Goal: Task Accomplishment & Management: Manage account settings

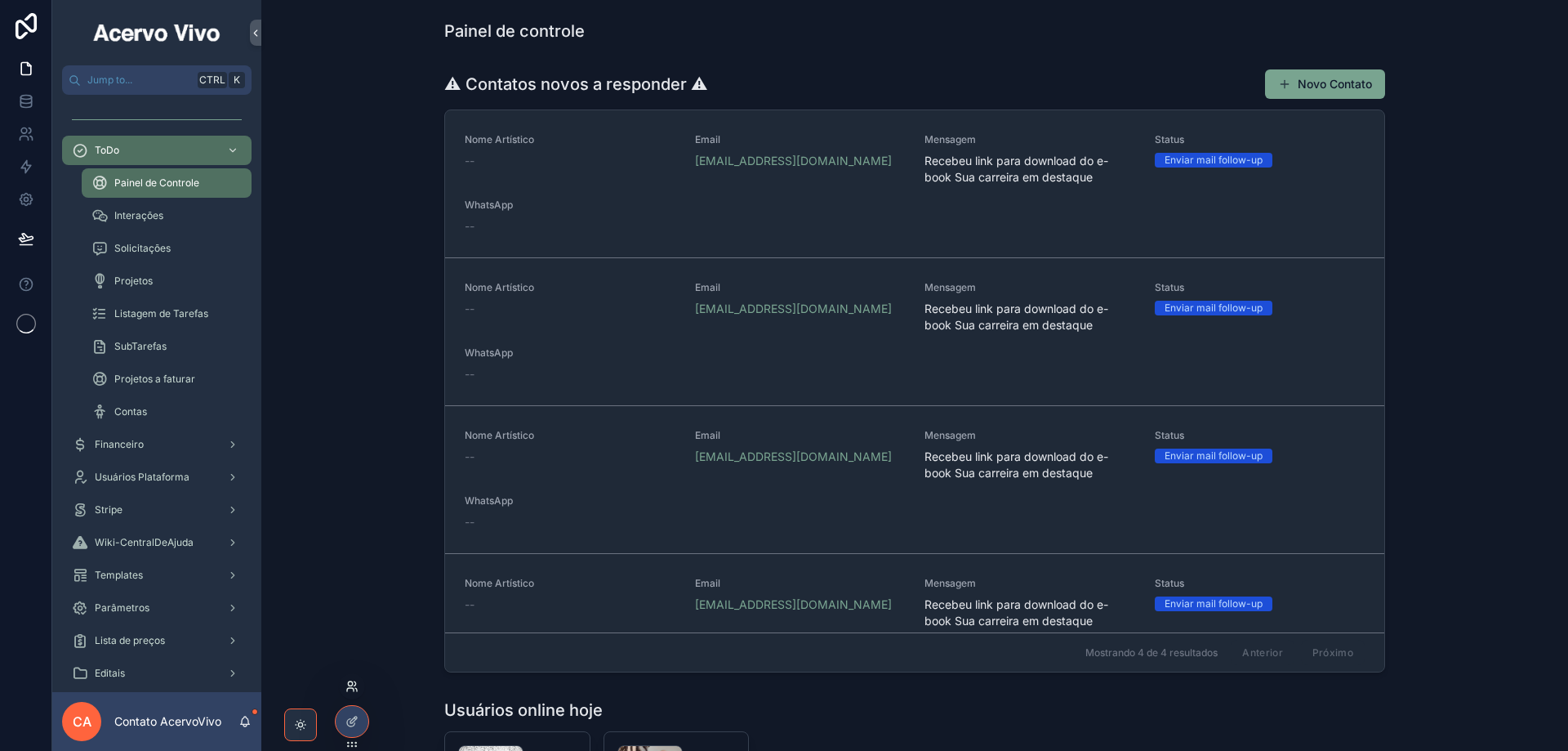
click at [352, 690] on icon at bounding box center [352, 686] width 13 height 13
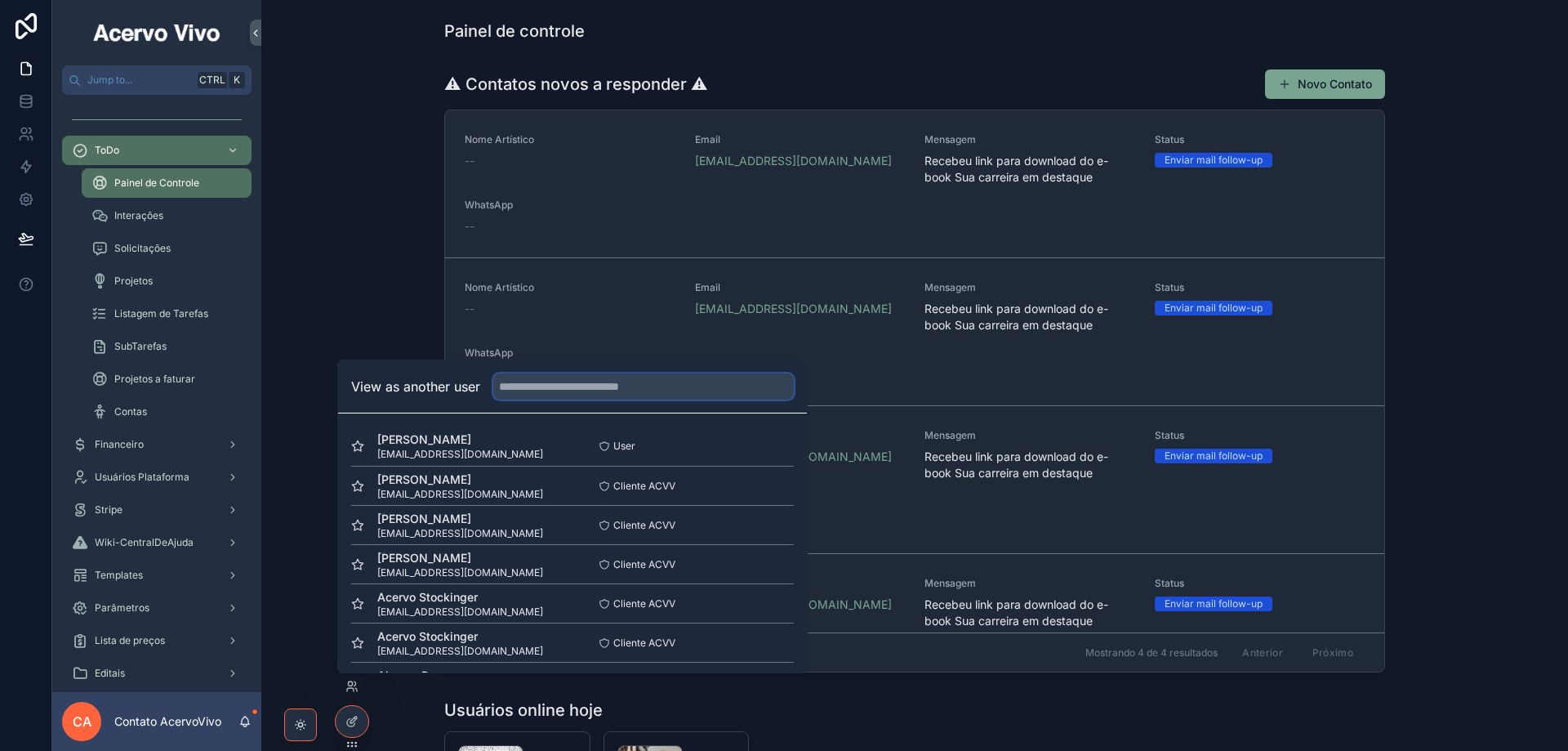
click at [538, 390] on input "text" at bounding box center [643, 386] width 301 height 26
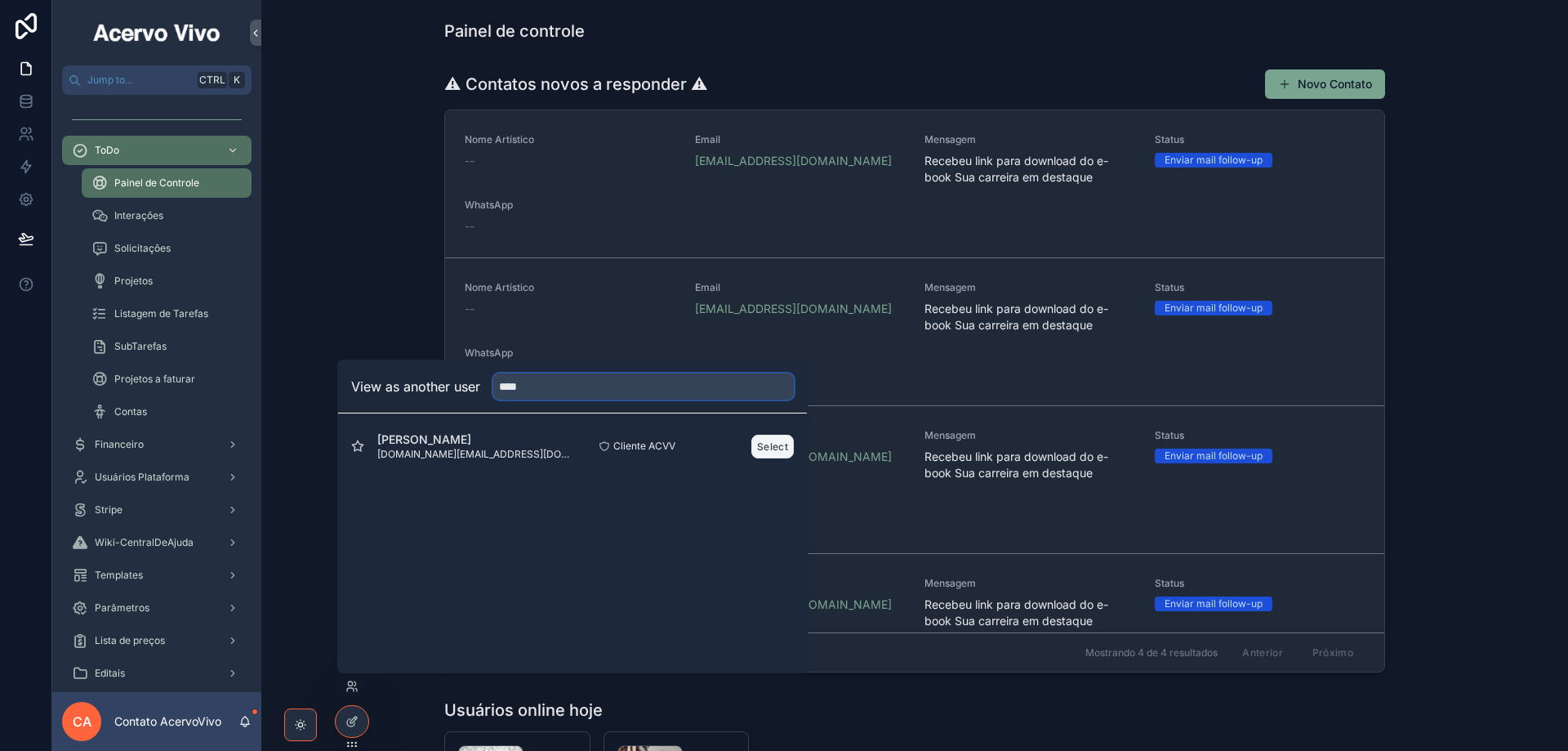
type input "****"
click at [764, 450] on button "Select" at bounding box center [773, 447] width 43 height 24
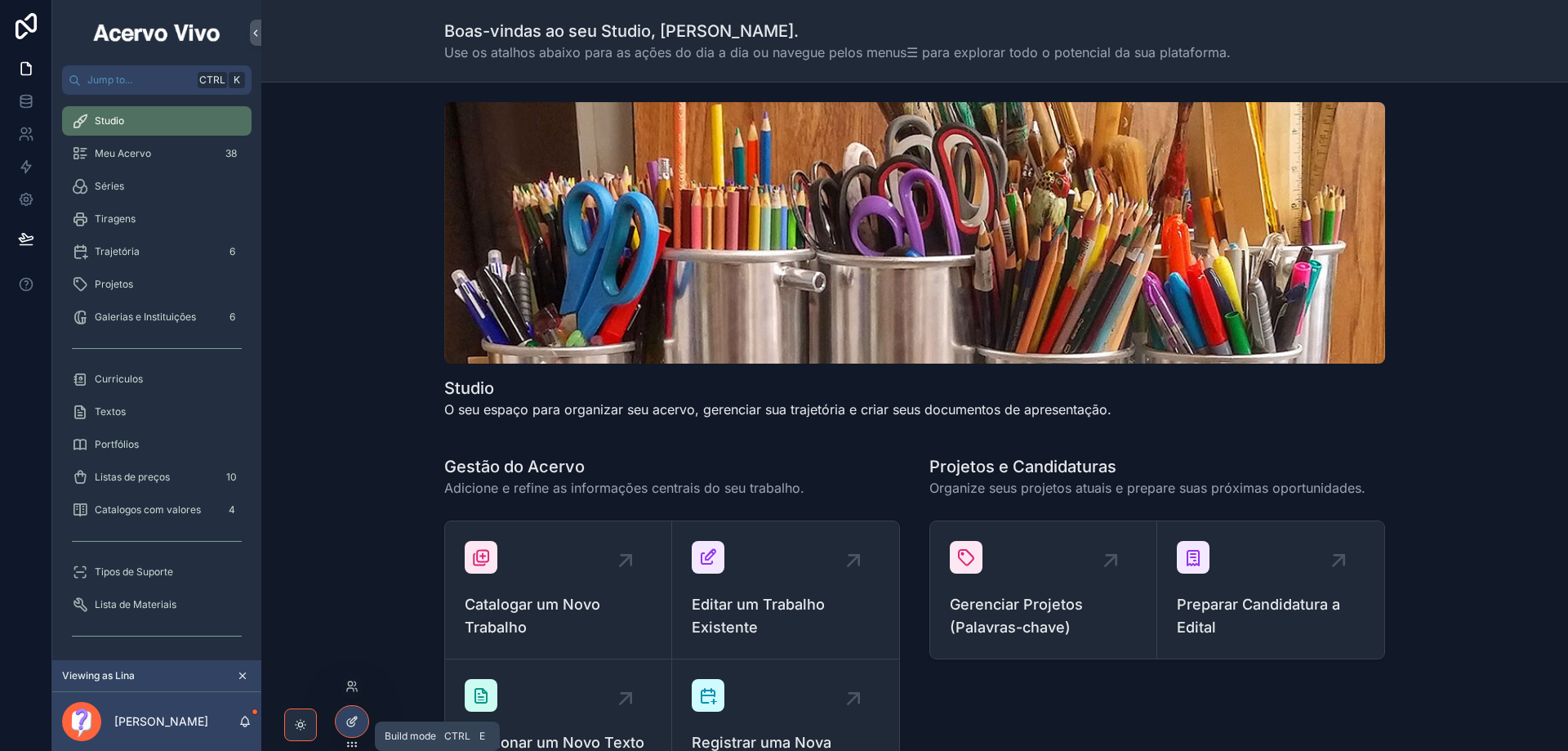
click at [351, 719] on icon at bounding box center [351, 723] width 7 height 7
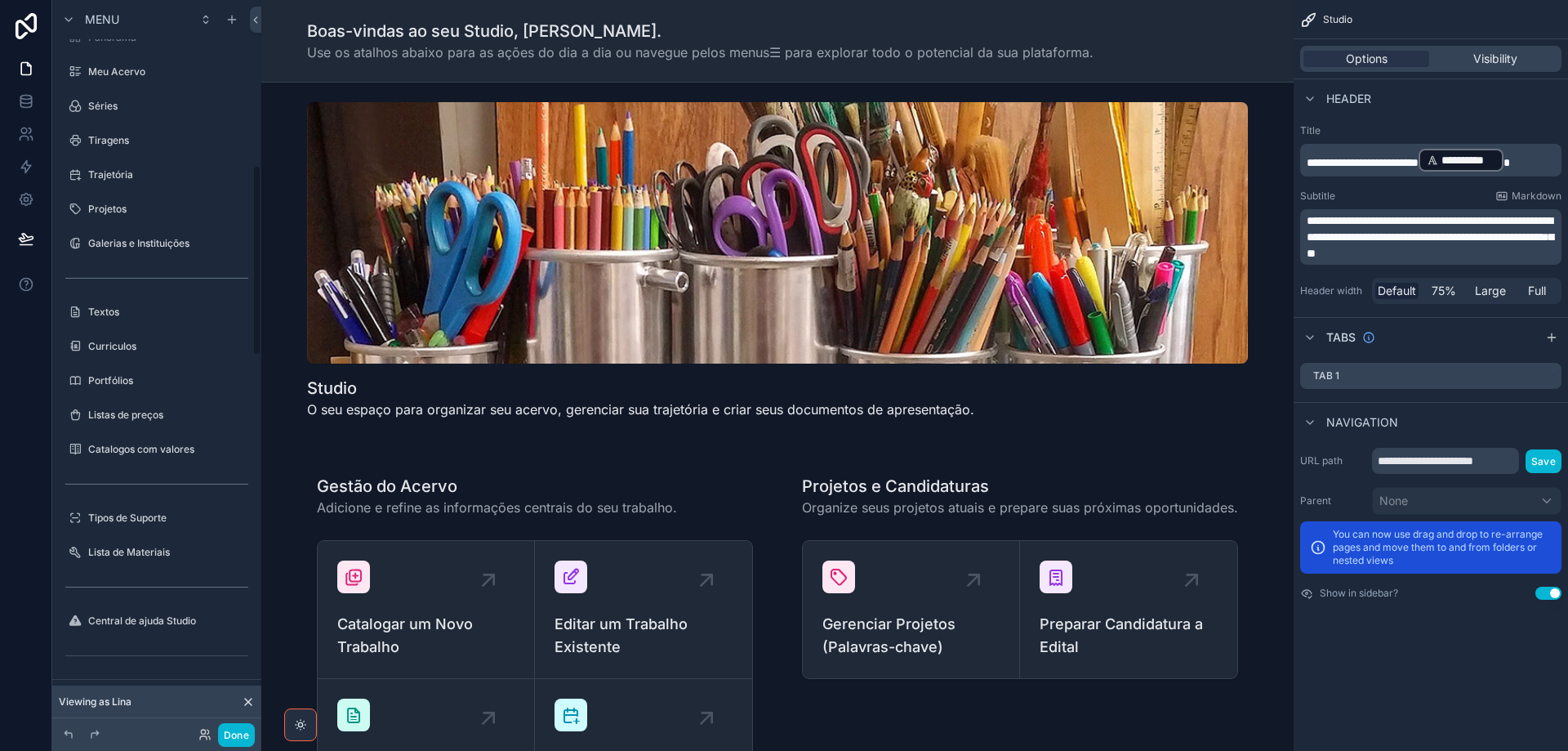
scroll to position [633, 0]
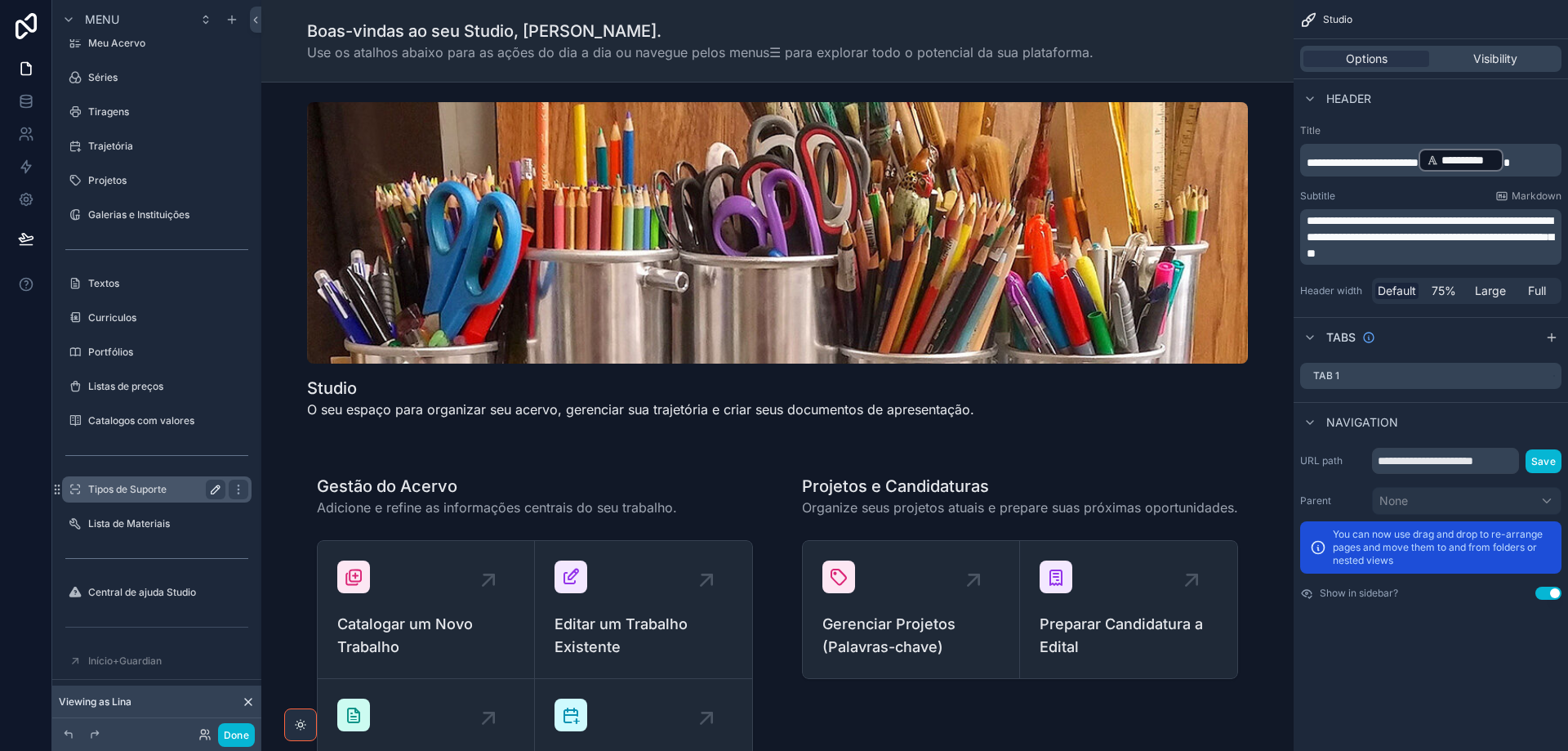
click at [215, 493] on icon "scrollable content" at bounding box center [215, 489] width 13 height 13
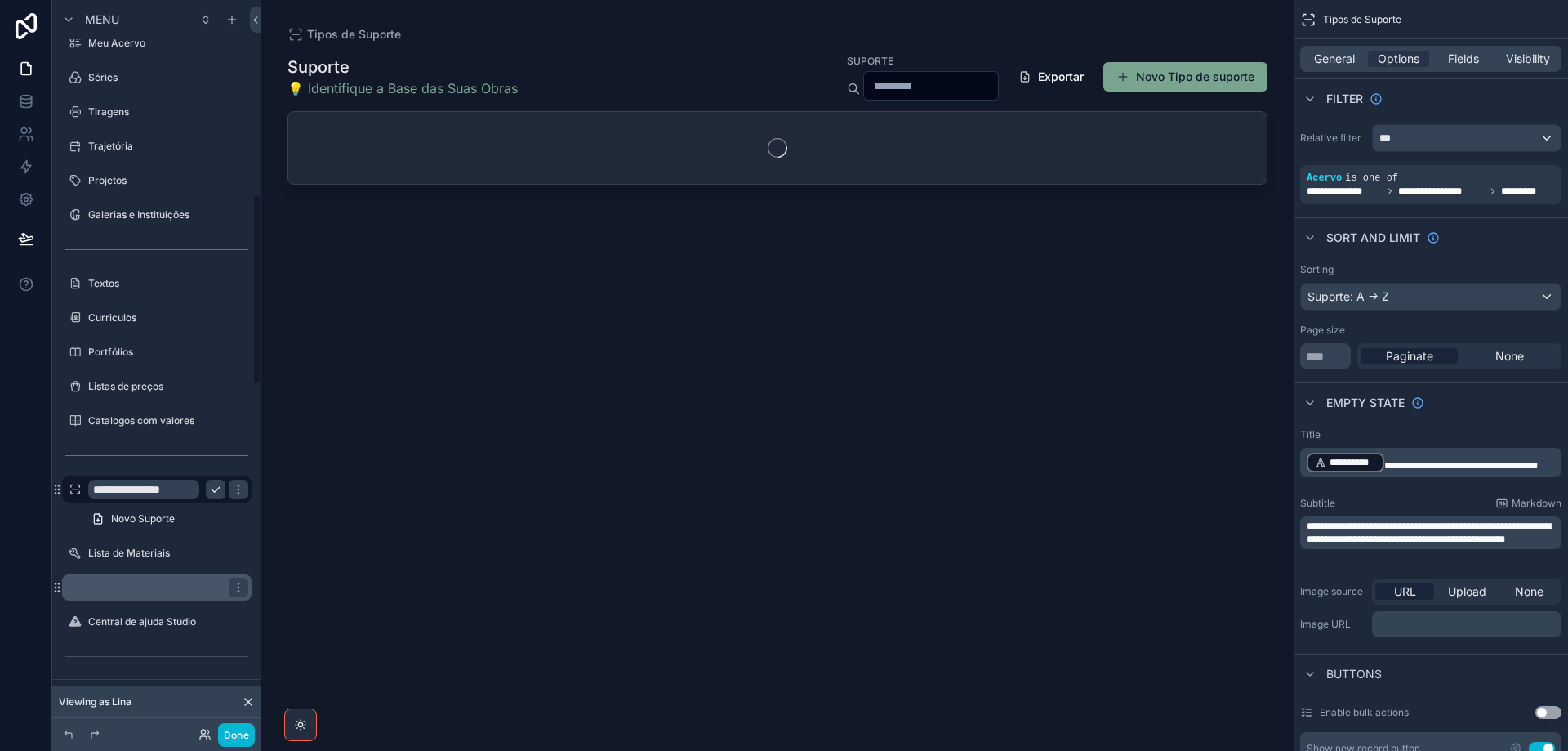
scroll to position [739, 0]
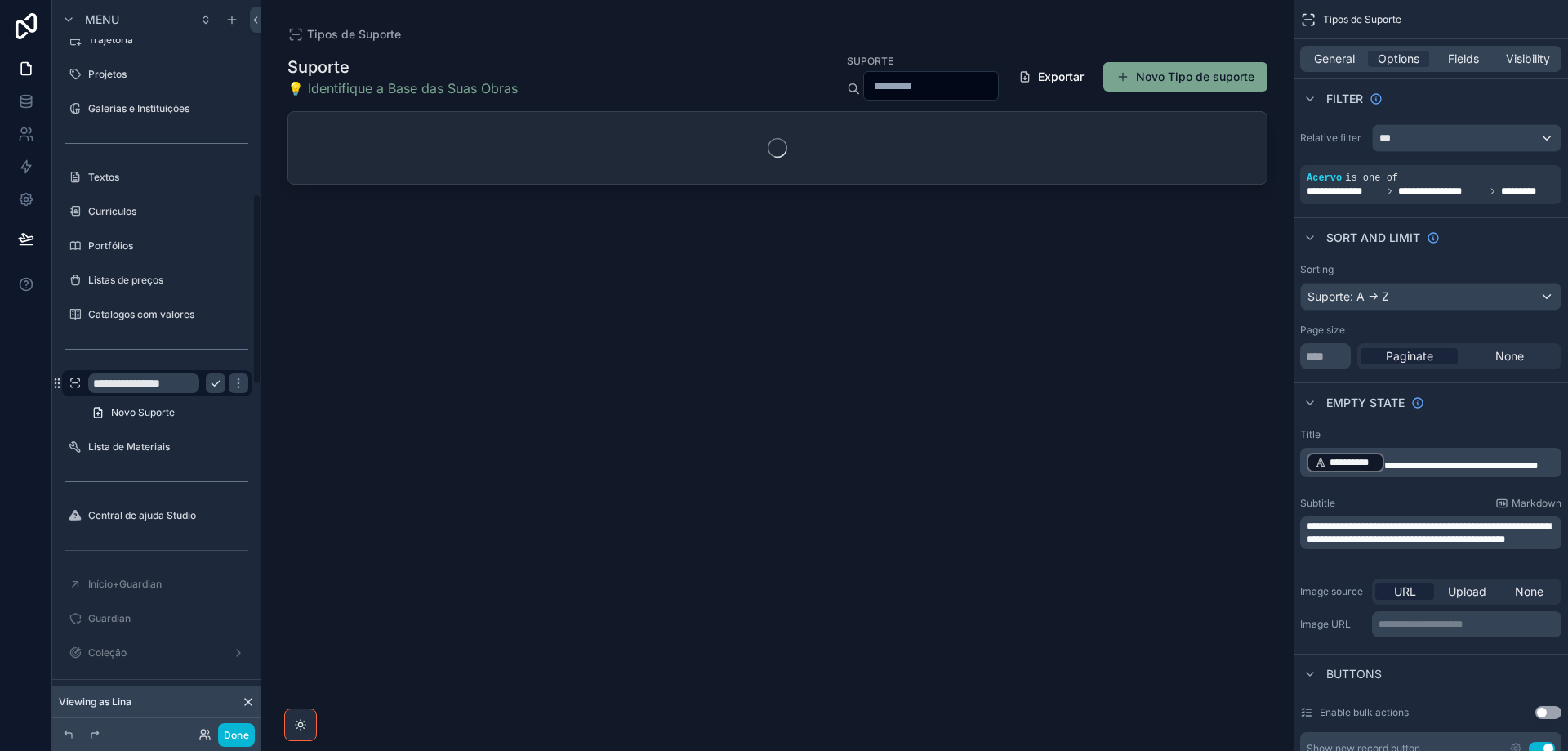
click at [112, 382] on input "**********" at bounding box center [144, 384] width 111 height 20
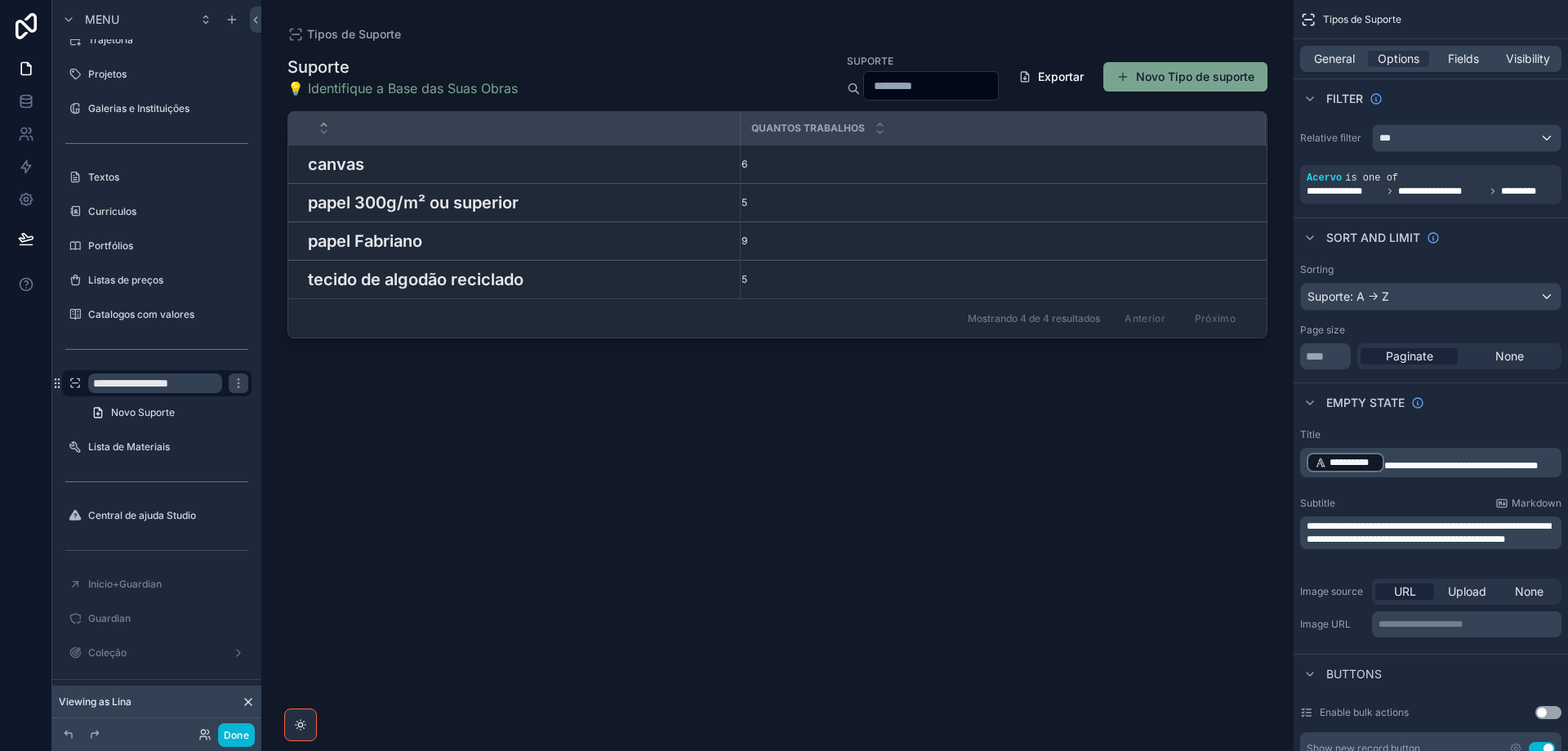
scroll to position [0, 0]
type input "**********"
click at [234, 384] on icon "scrollable content" at bounding box center [238, 384] width 8 height 5
click at [118, 446] on label "Lista de Materiais" at bounding box center [153, 447] width 130 height 13
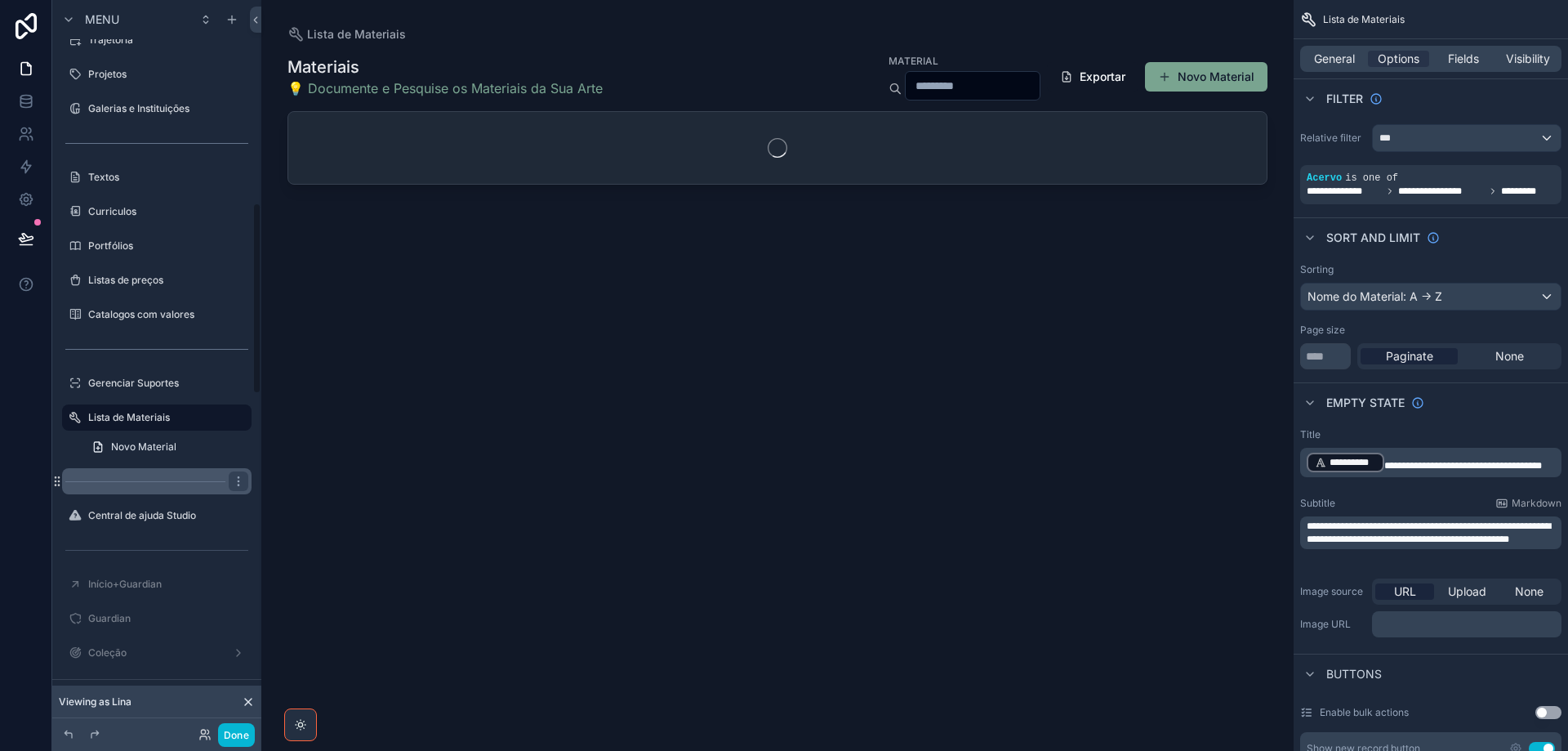
scroll to position [774, 0]
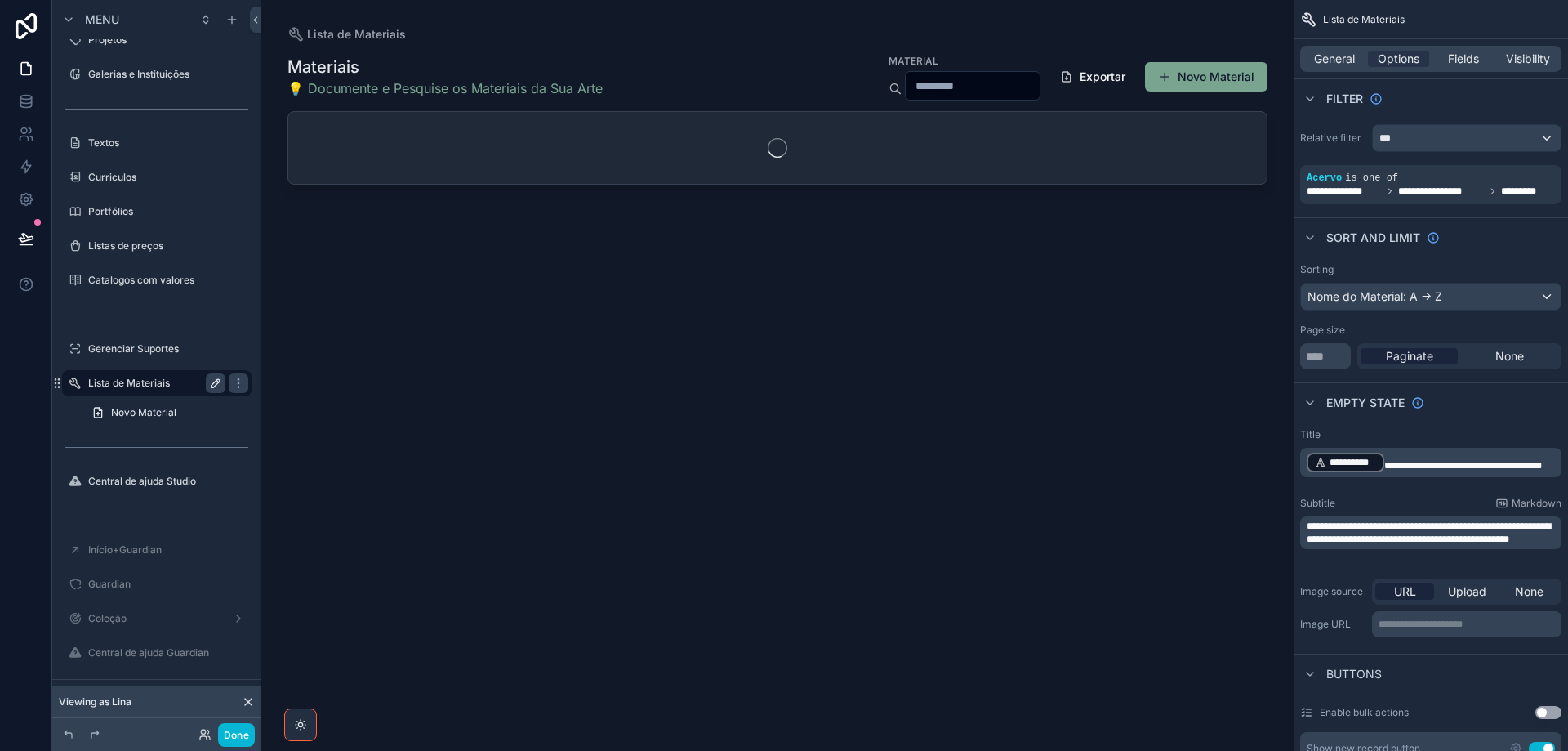
click at [213, 383] on icon "scrollable content" at bounding box center [215, 383] width 13 height 13
click at [104, 383] on input "**********" at bounding box center [144, 384] width 111 height 20
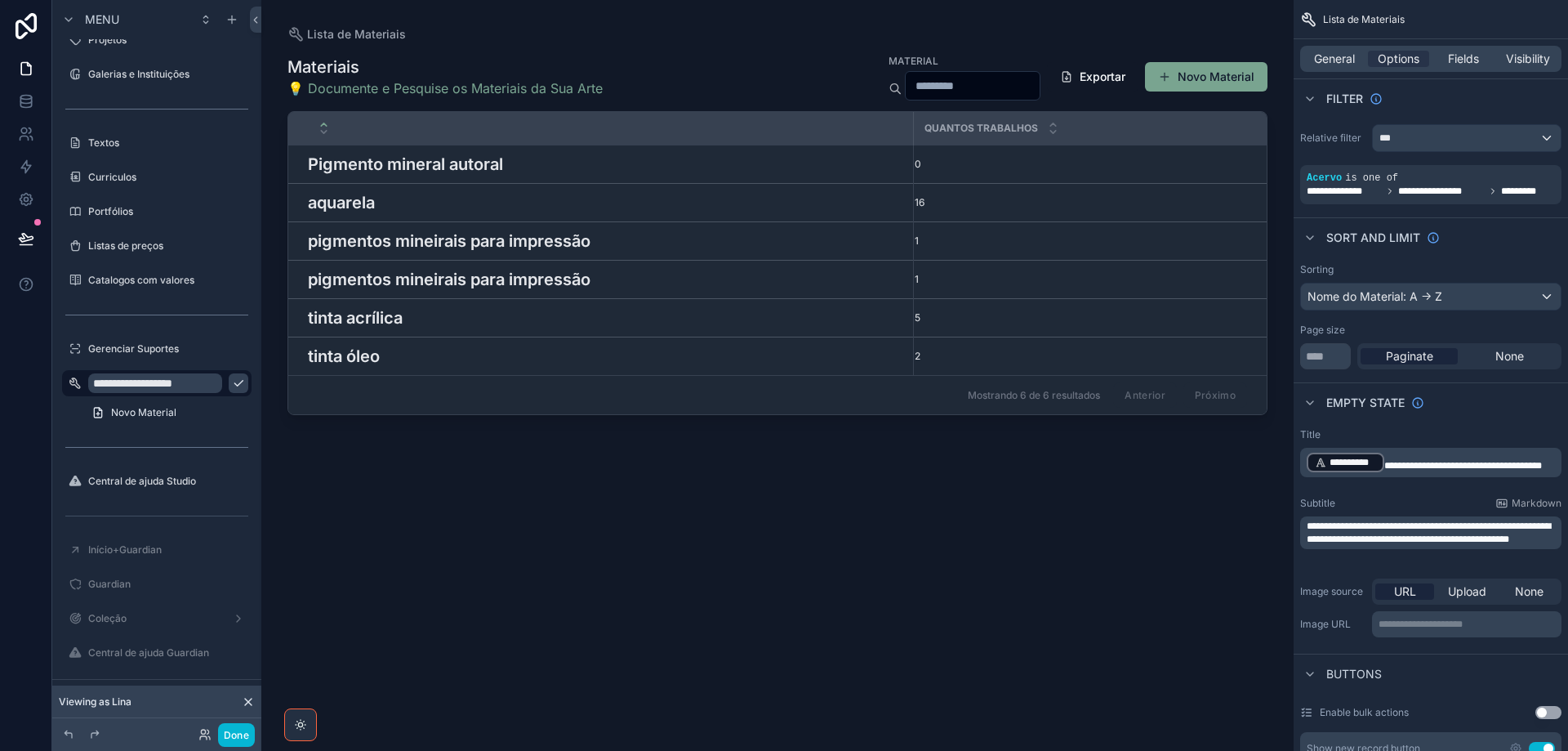
type input "**********"
click at [232, 382] on icon "scrollable content" at bounding box center [239, 383] width 13 height 13
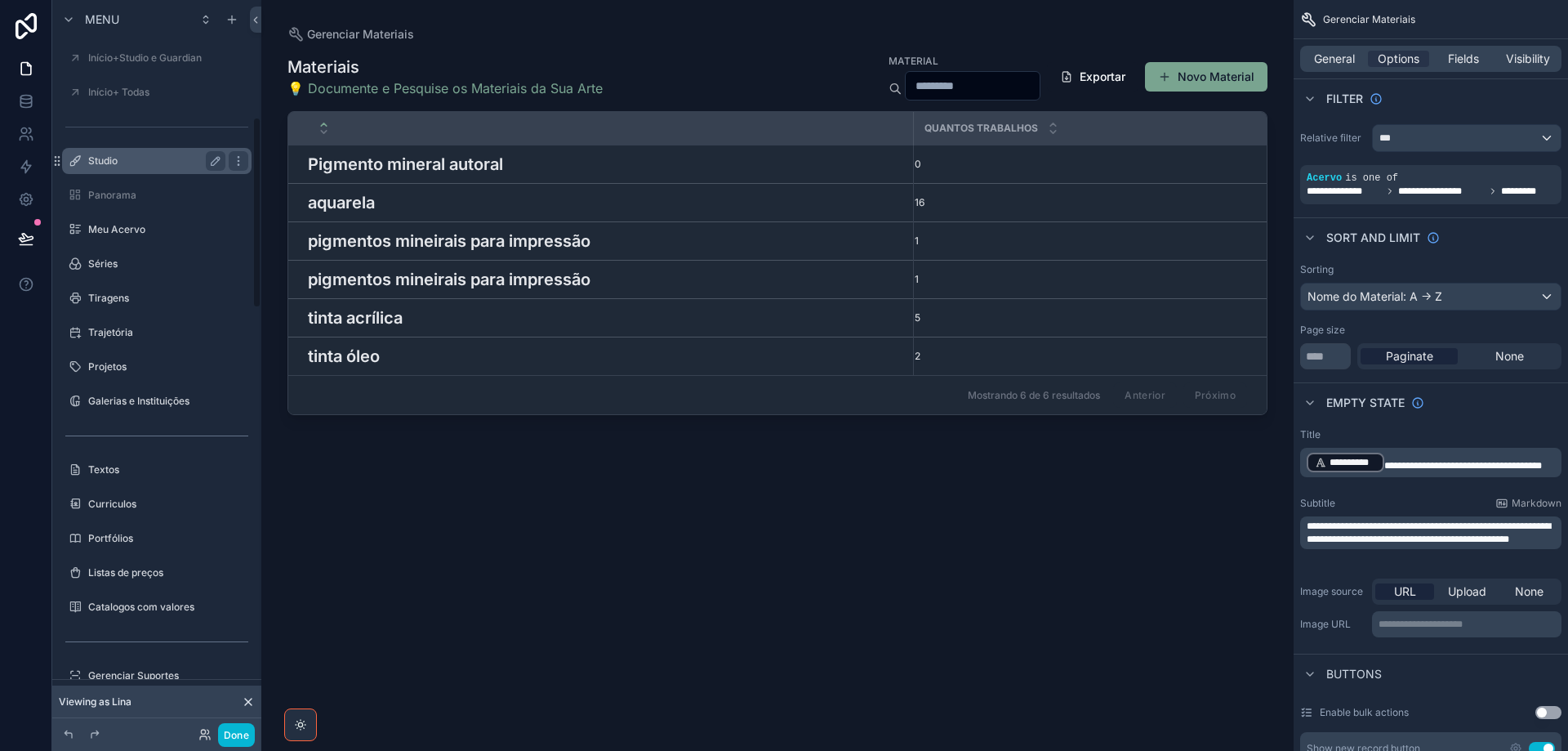
click at [127, 165] on label "Studio" at bounding box center [153, 160] width 130 height 13
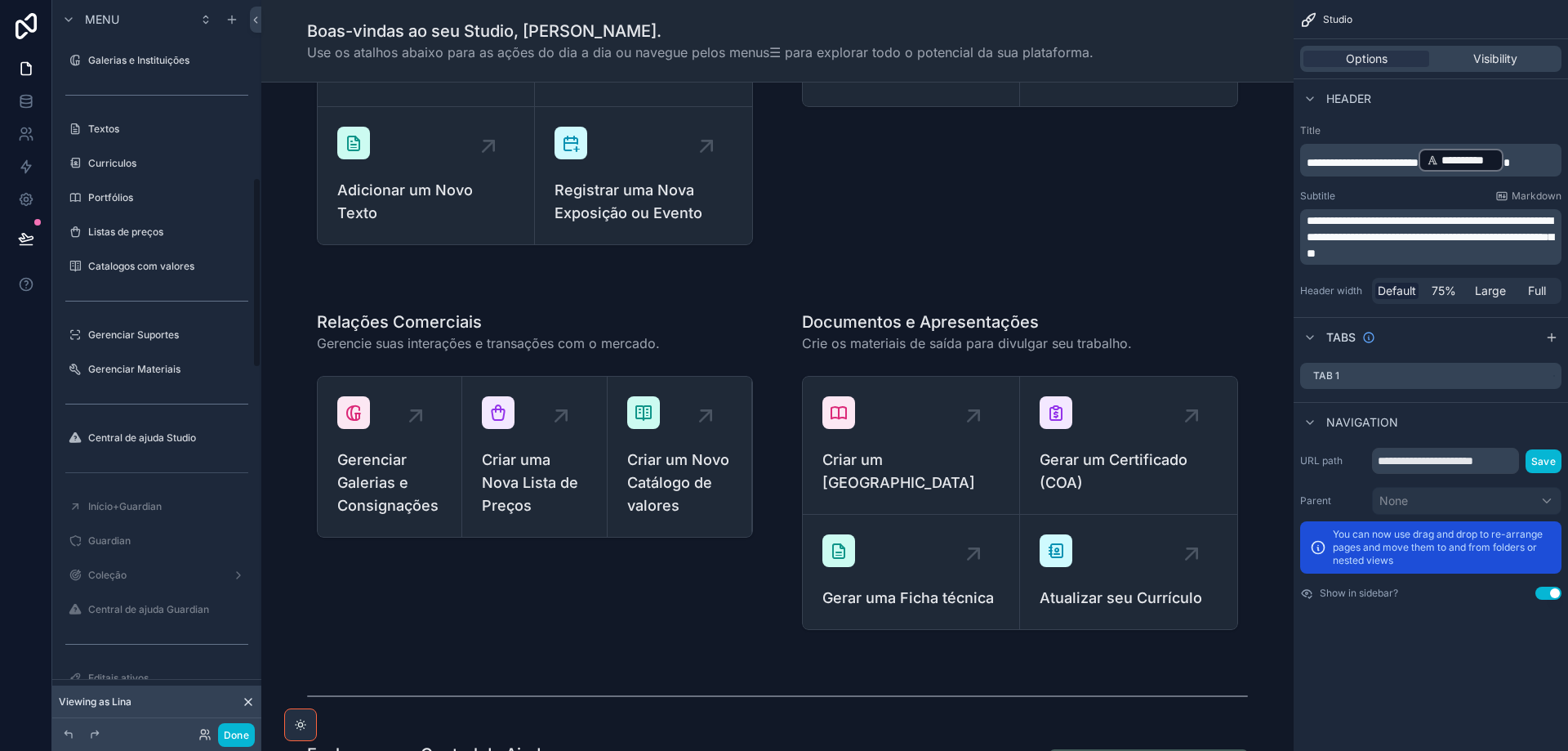
scroll to position [797, 0]
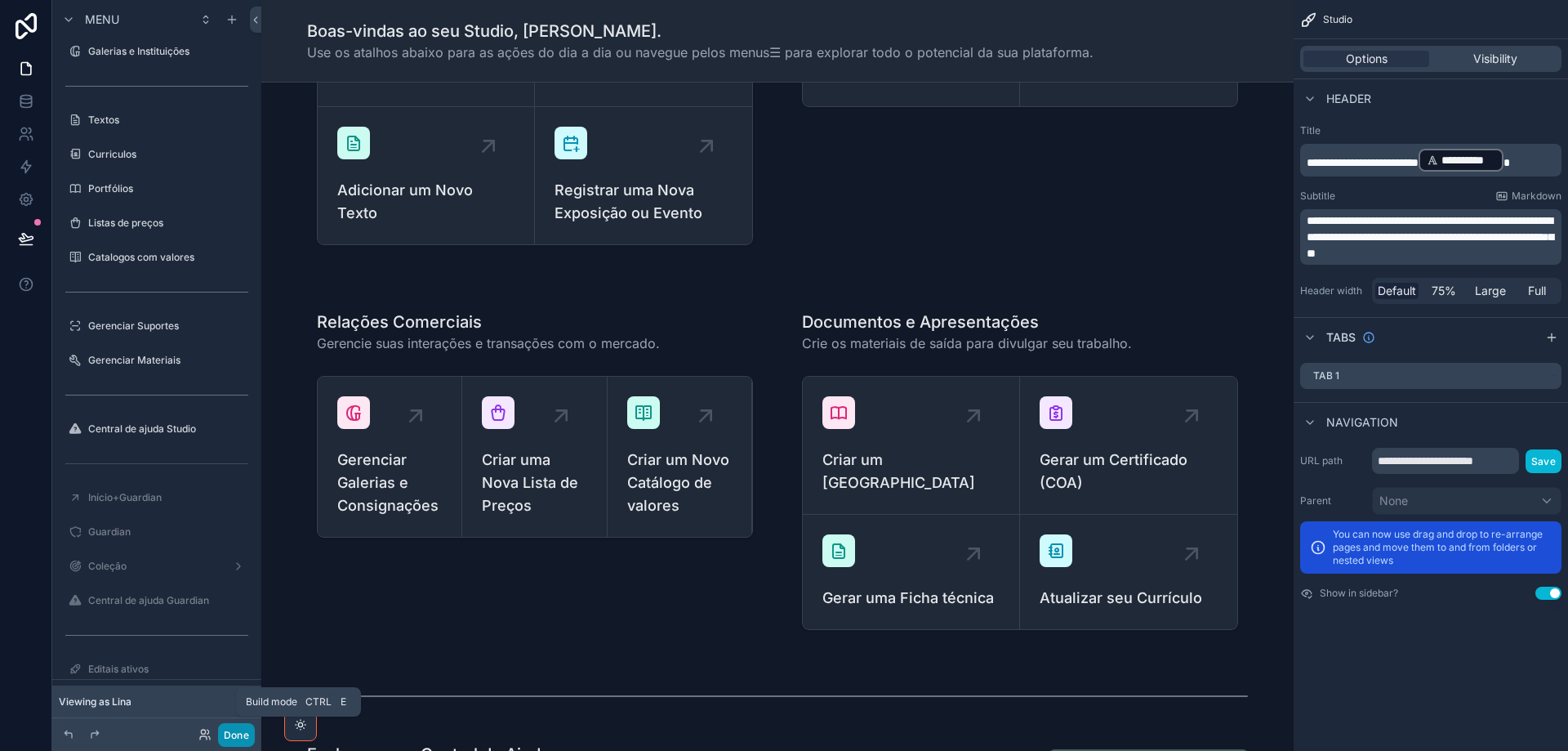
drag, startPoint x: 236, startPoint y: 737, endPoint x: 190, endPoint y: 683, distance: 70.9
click at [236, 736] on button "Done" at bounding box center [236, 735] width 36 height 24
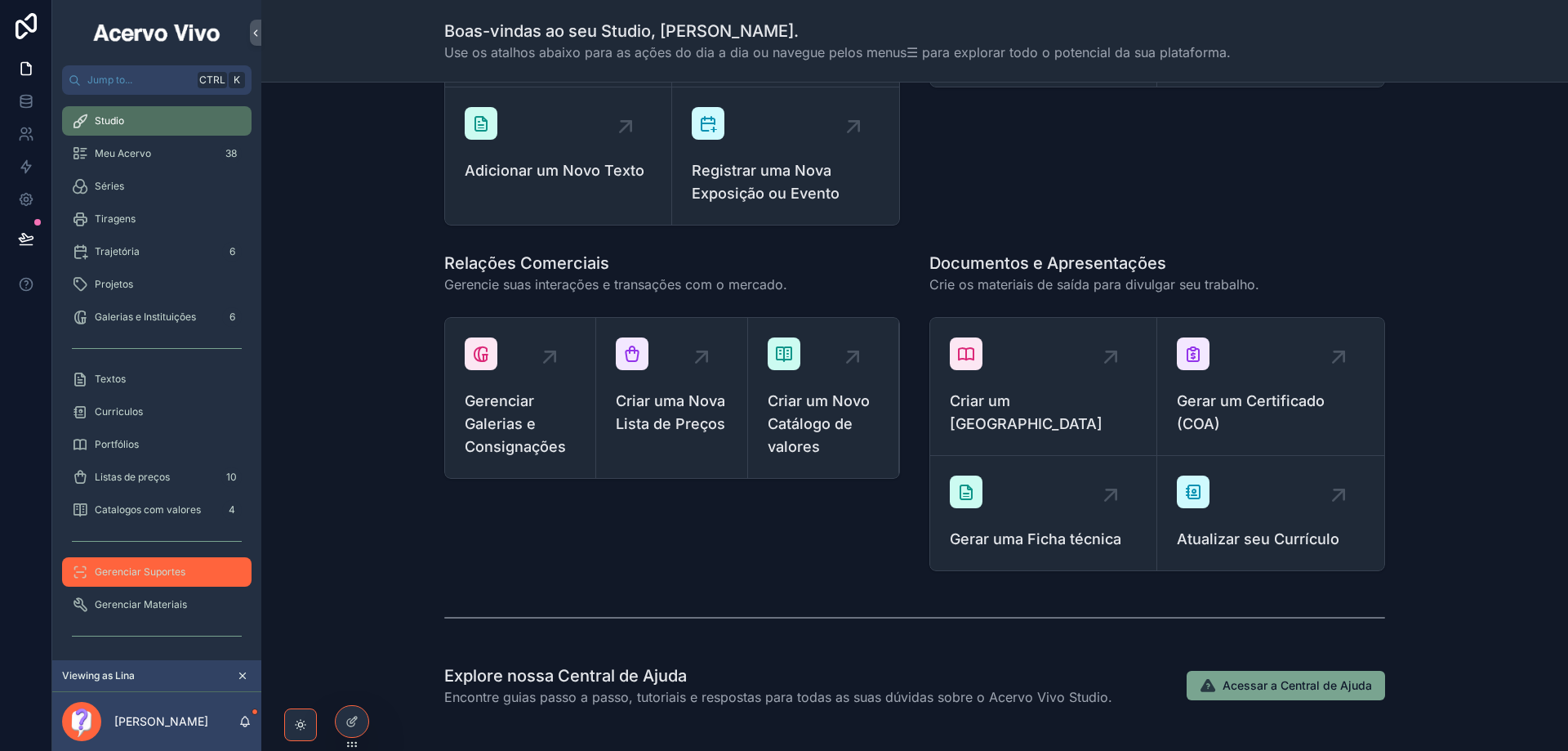
click at [149, 573] on span "Gerenciar Suportes" at bounding box center [140, 571] width 91 height 13
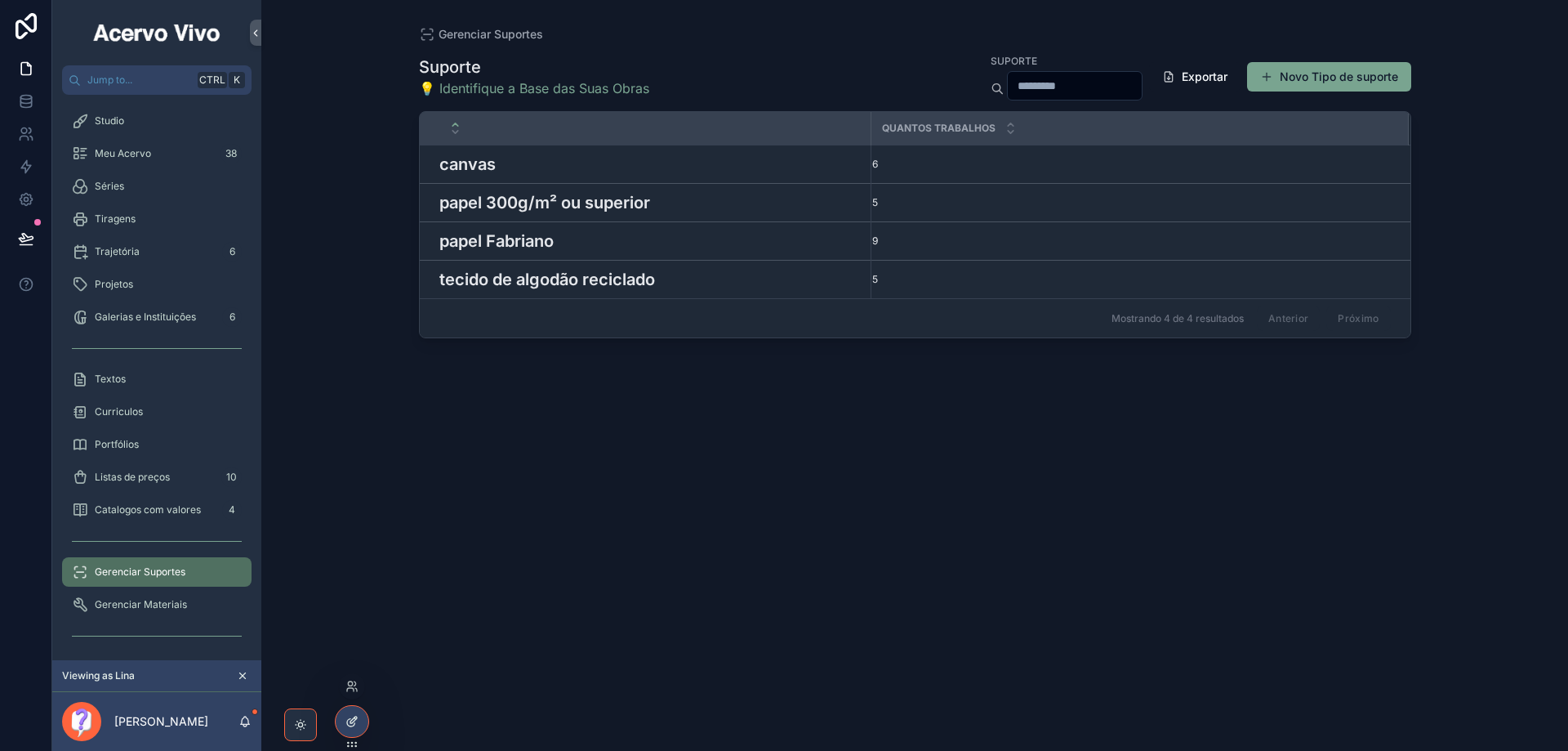
click at [350, 722] on icon at bounding box center [352, 721] width 13 height 13
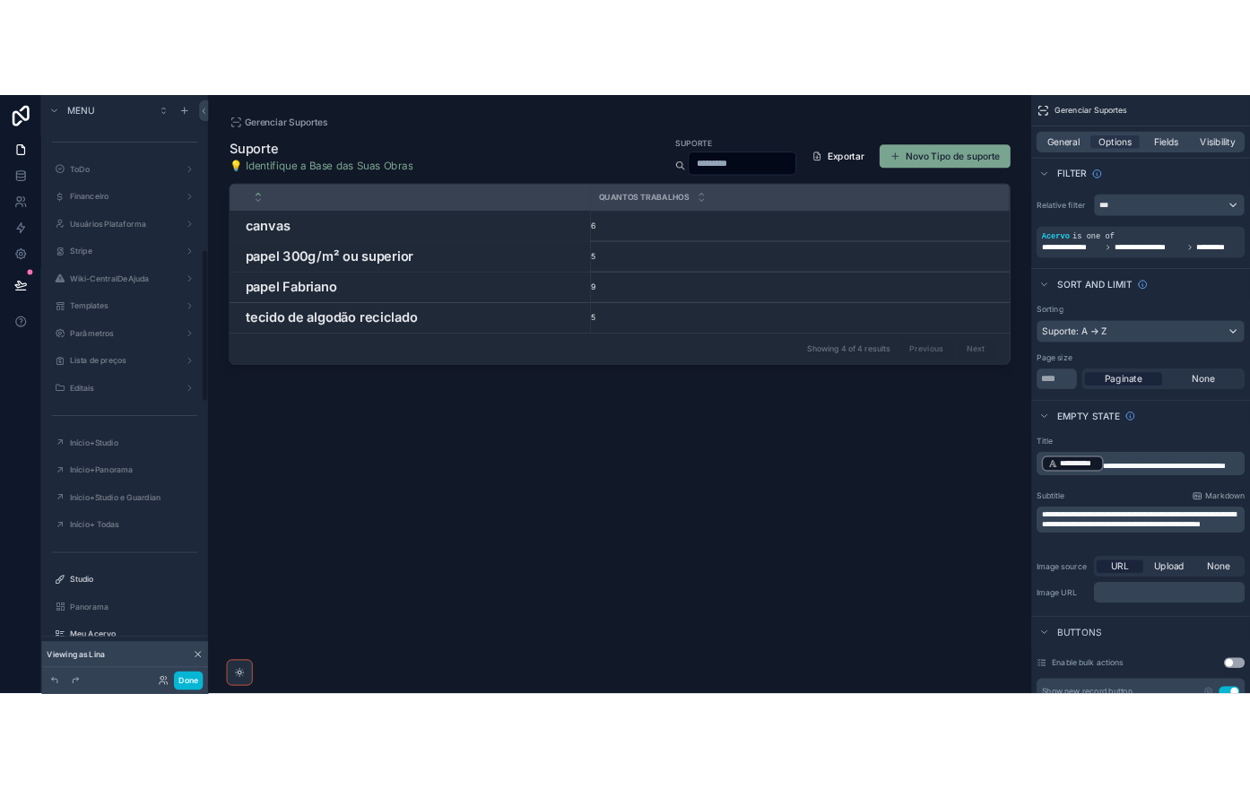
scroll to position [811, 0]
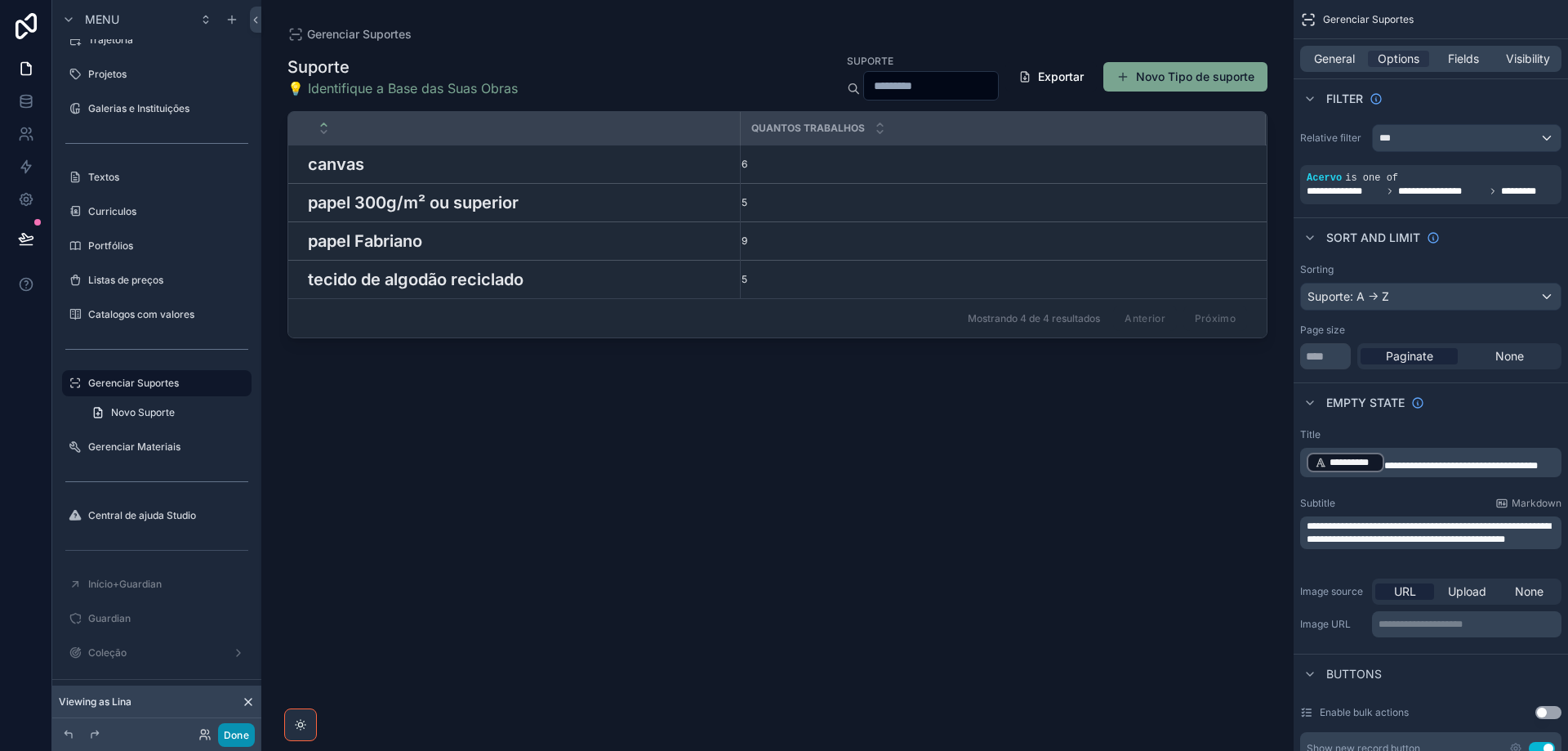
click at [237, 737] on button "Done" at bounding box center [236, 735] width 36 height 24
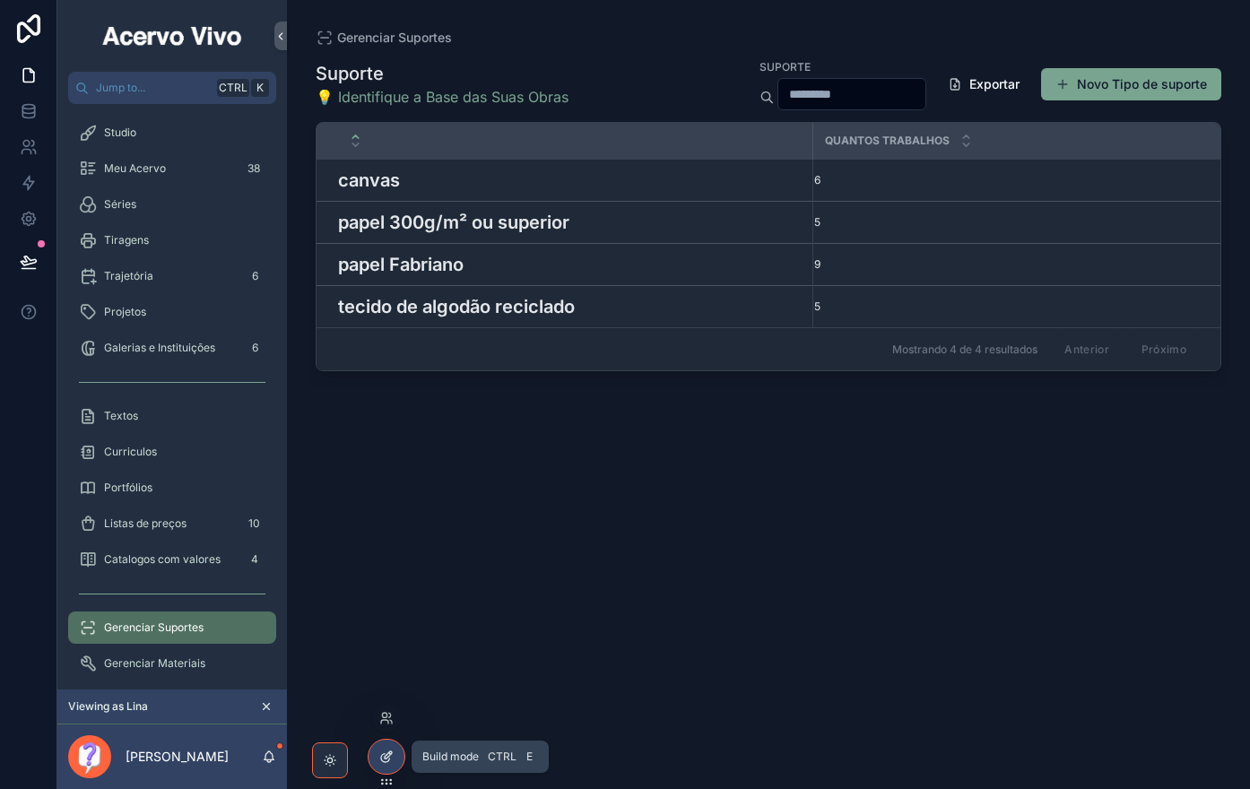
click at [386, 769] on div at bounding box center [386, 757] width 36 height 34
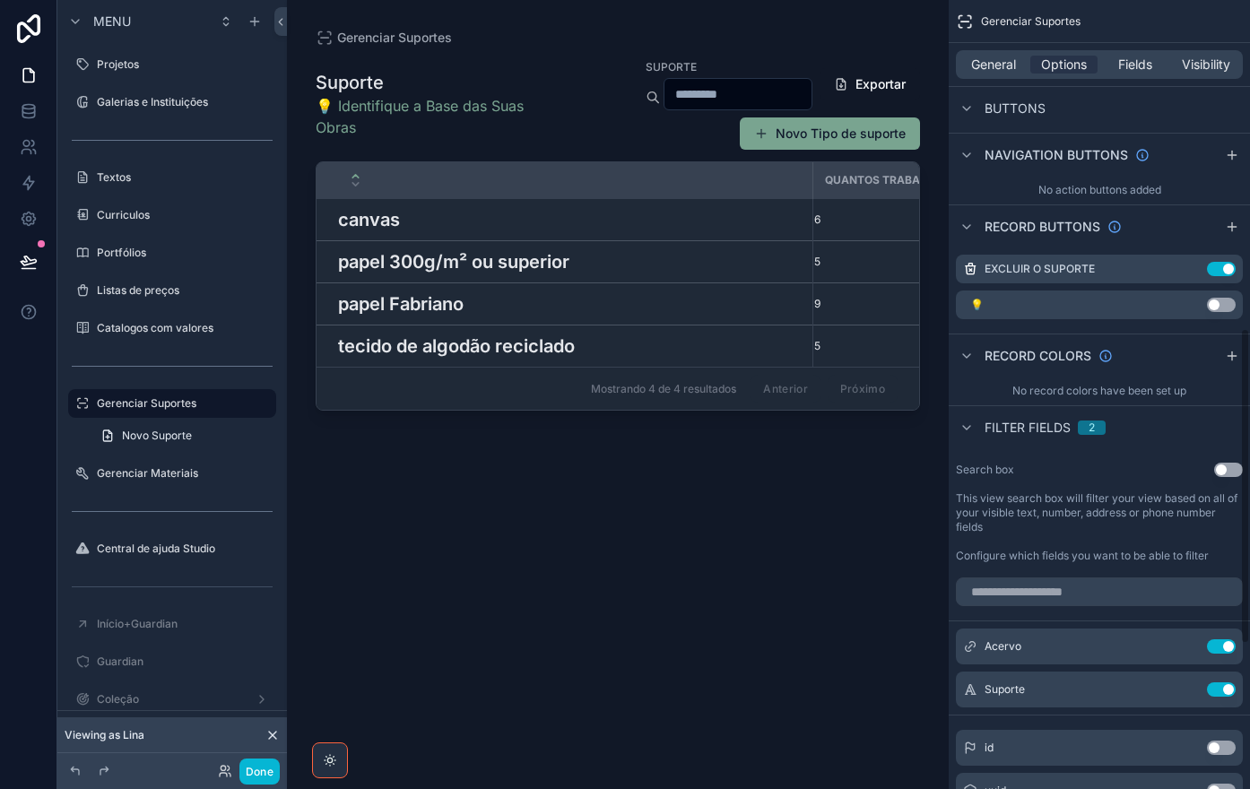
scroll to position [896, 0]
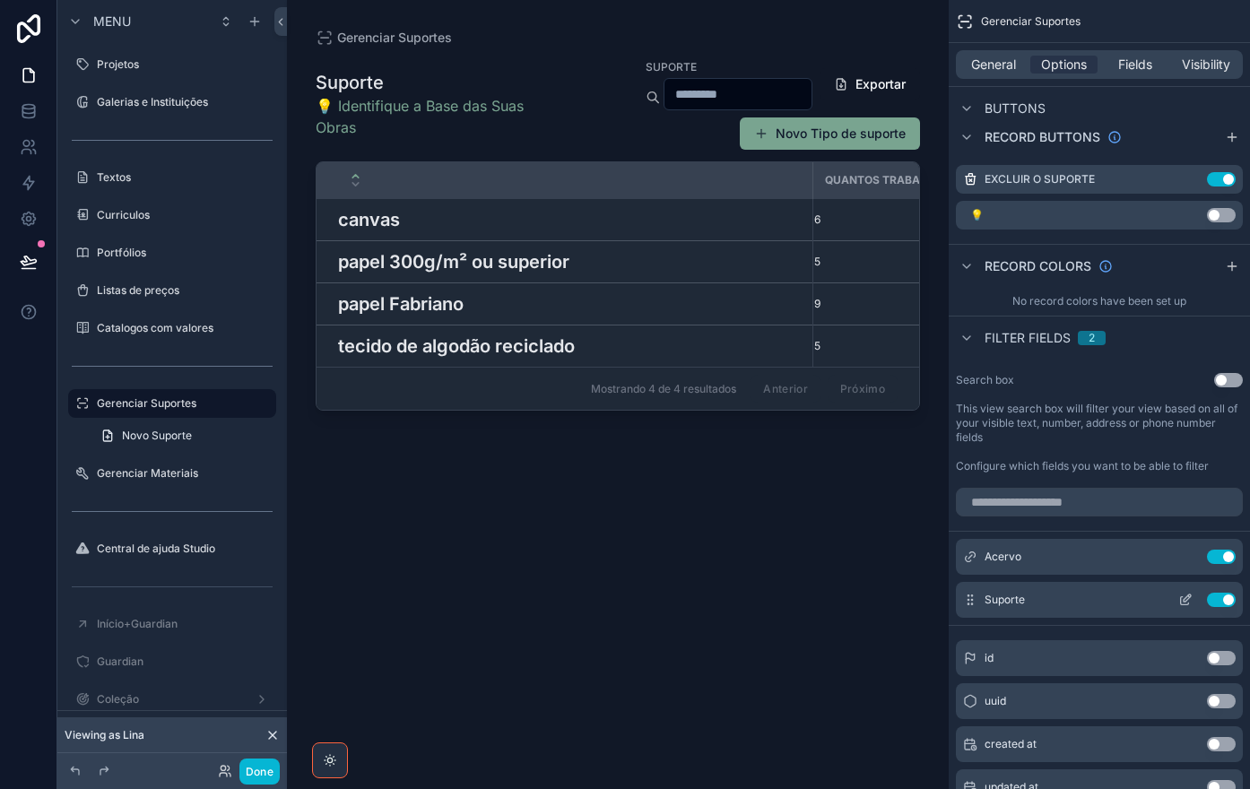
click at [1189, 601] on icon "scrollable content" at bounding box center [1185, 600] width 14 height 14
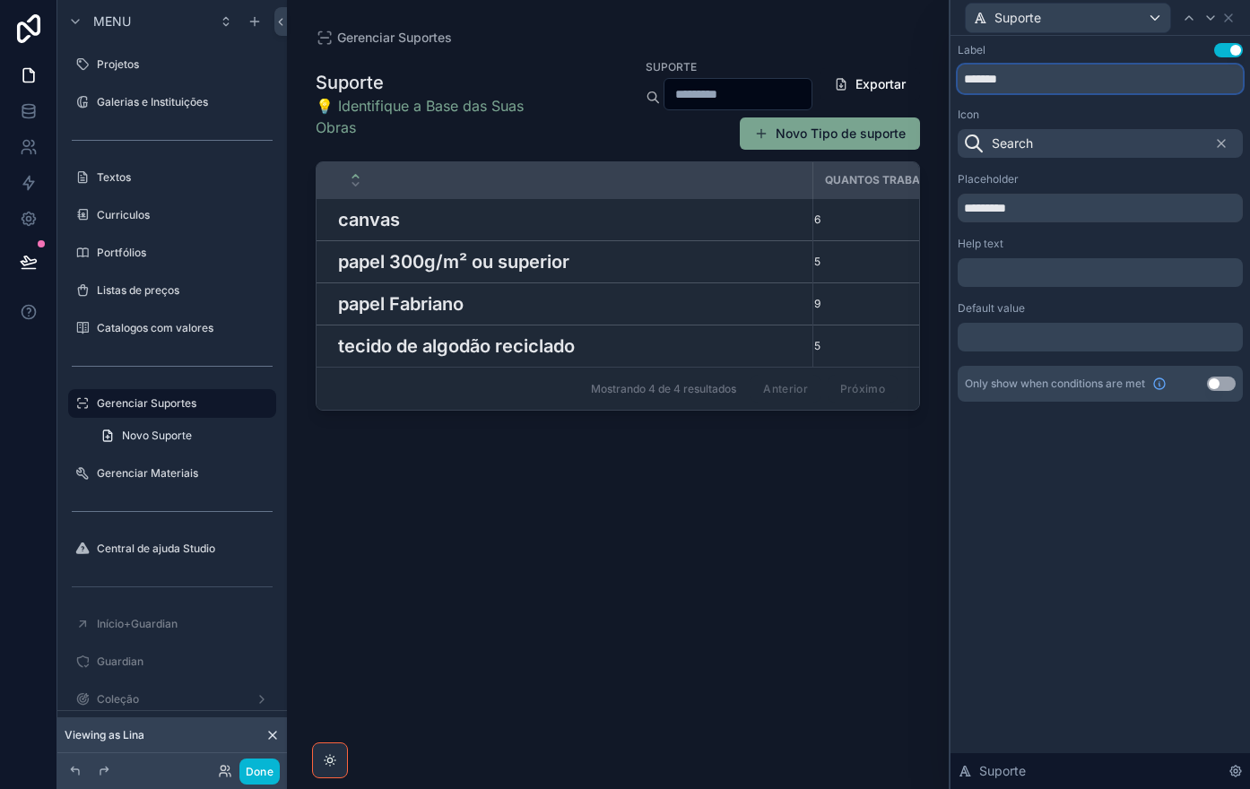
drag, startPoint x: 1023, startPoint y: 83, endPoint x: 952, endPoint y: 90, distance: 71.1
click at [952, 90] on div "Label Use setting ******* Icon Search Placeholder ********* Help text ﻿ Default…" at bounding box center [1099, 240] width 299 height 409
type input "*********"
click at [265, 774] on button "Done" at bounding box center [259, 771] width 40 height 26
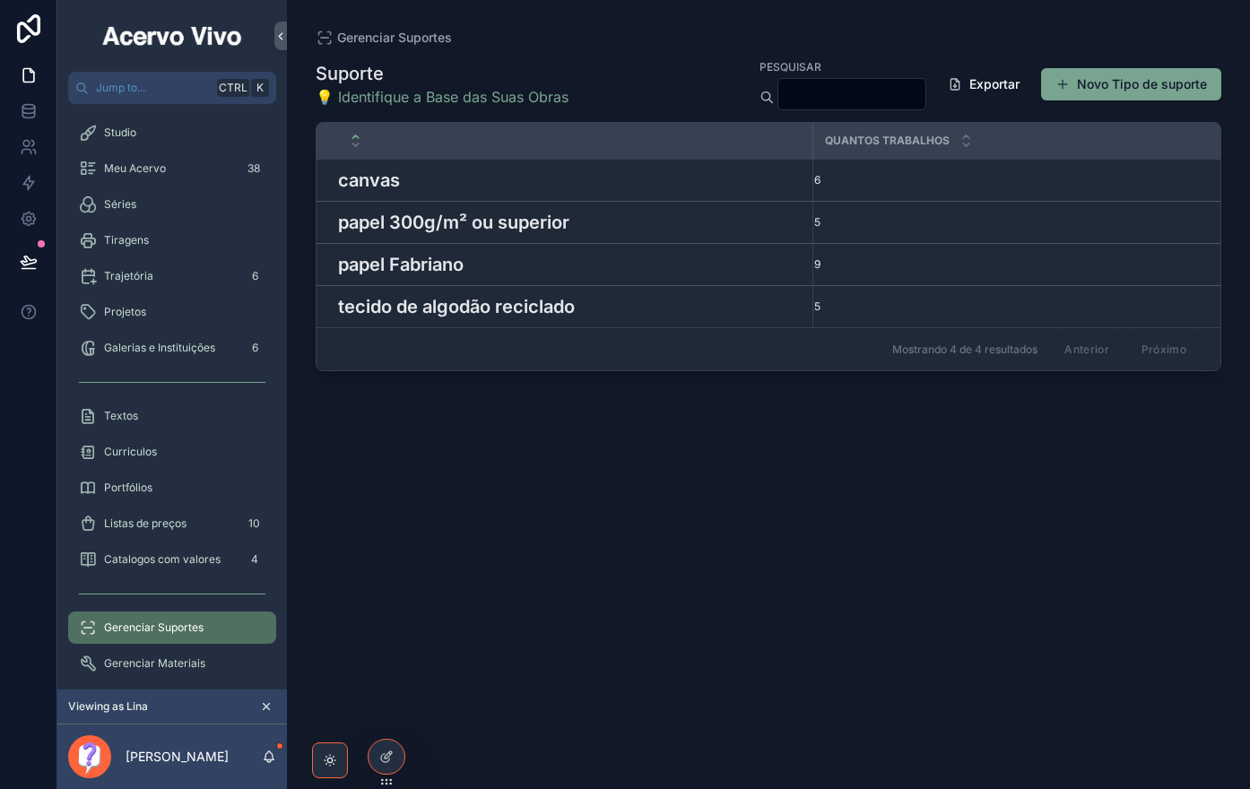
scroll to position [150, 0]
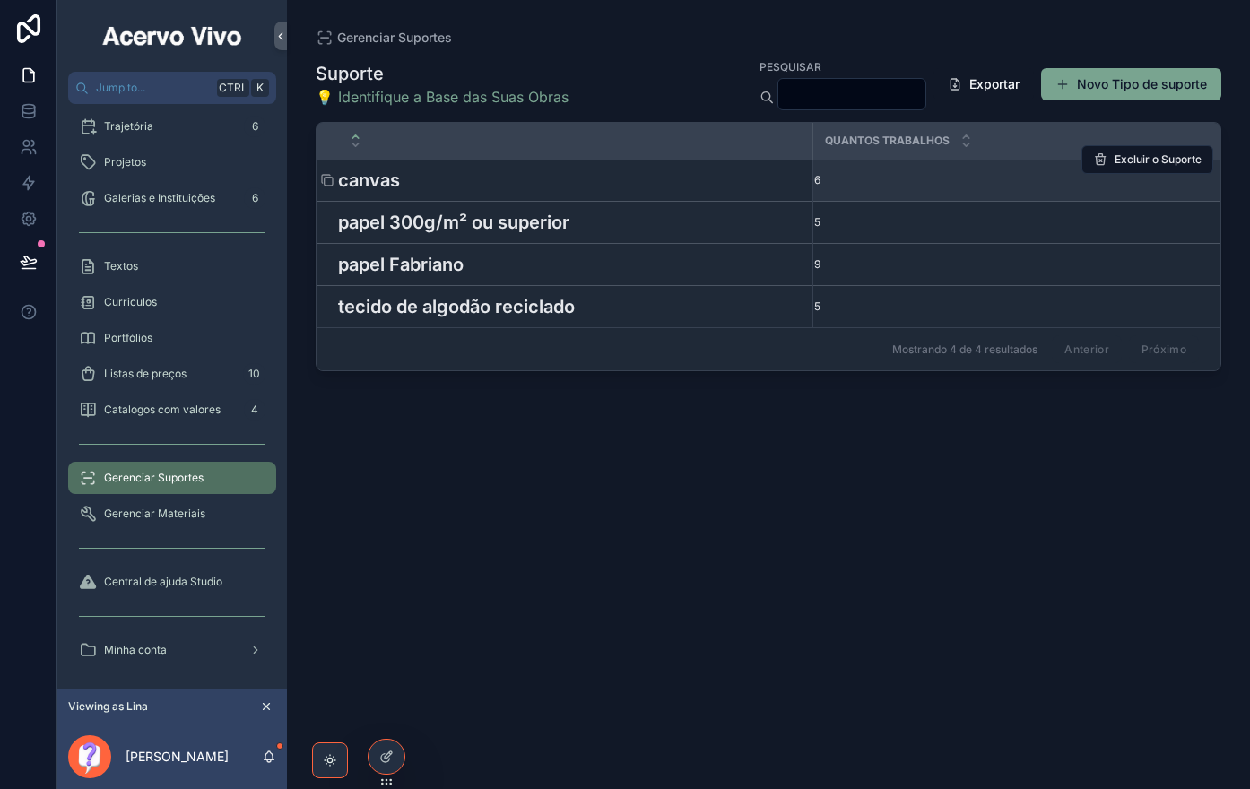
click at [389, 180] on h3 "canvas" at bounding box center [369, 180] width 62 height 27
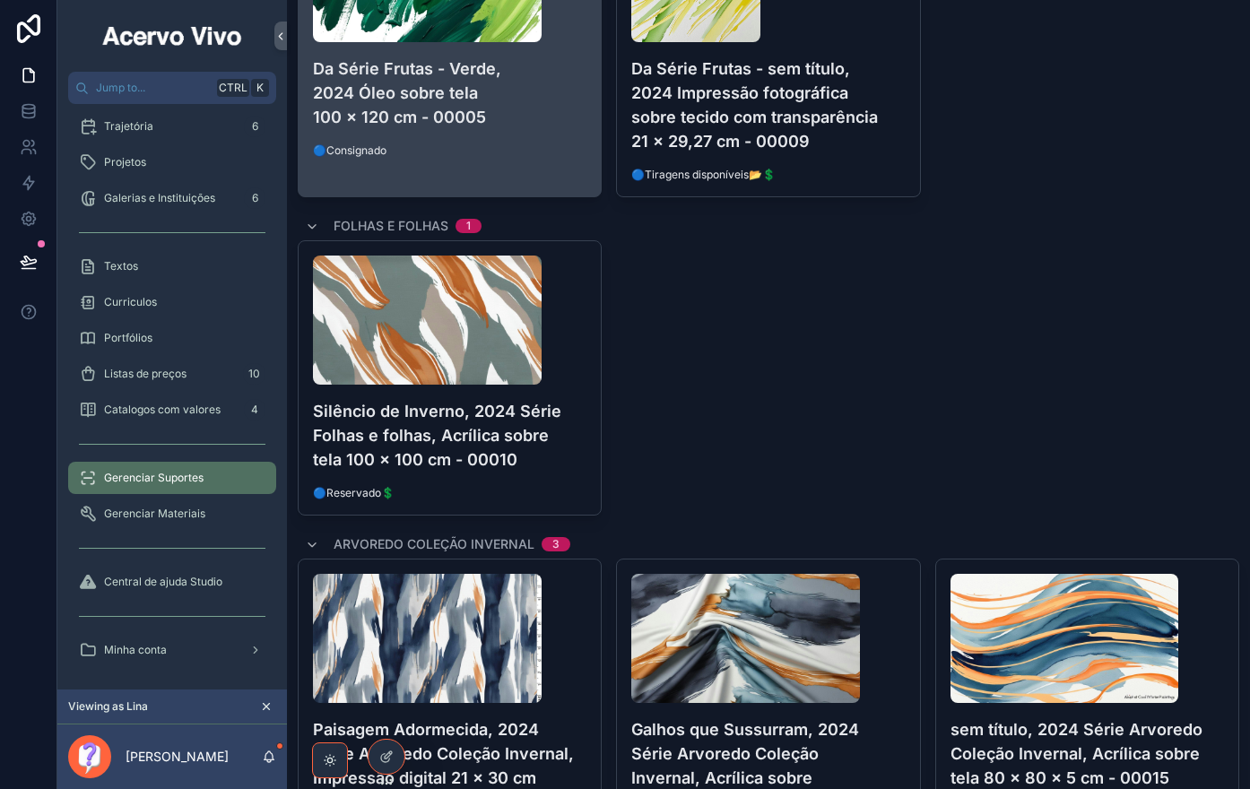
scroll to position [1019, 0]
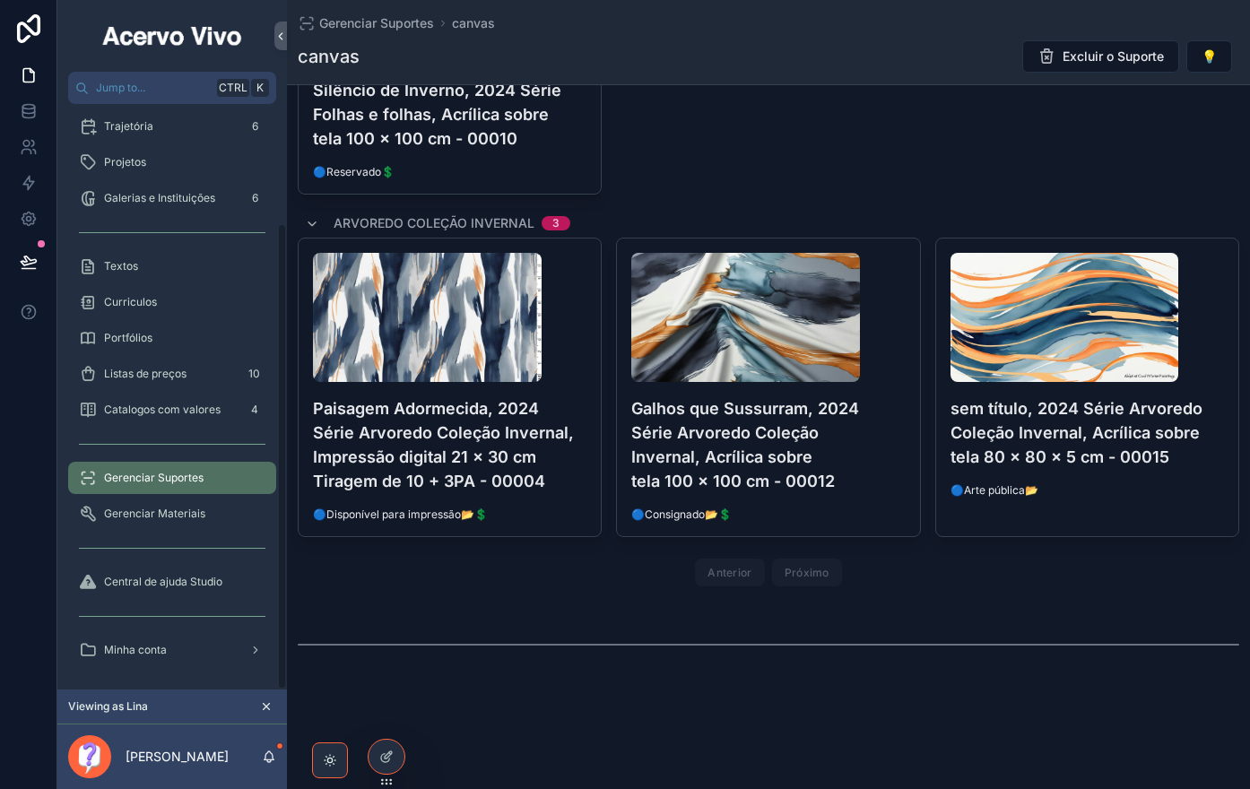
click at [169, 485] on div "Gerenciar Suportes" at bounding box center [172, 477] width 186 height 29
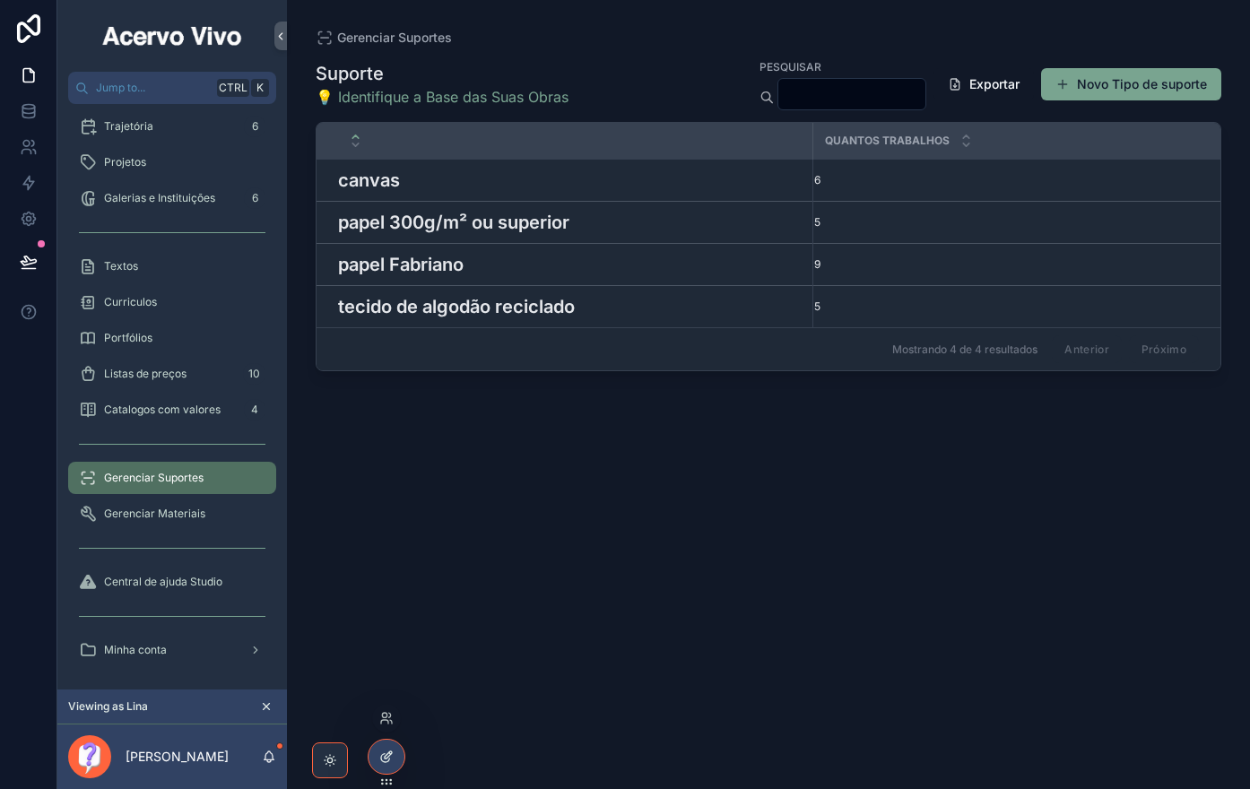
click at [384, 759] on icon at bounding box center [386, 756] width 14 height 14
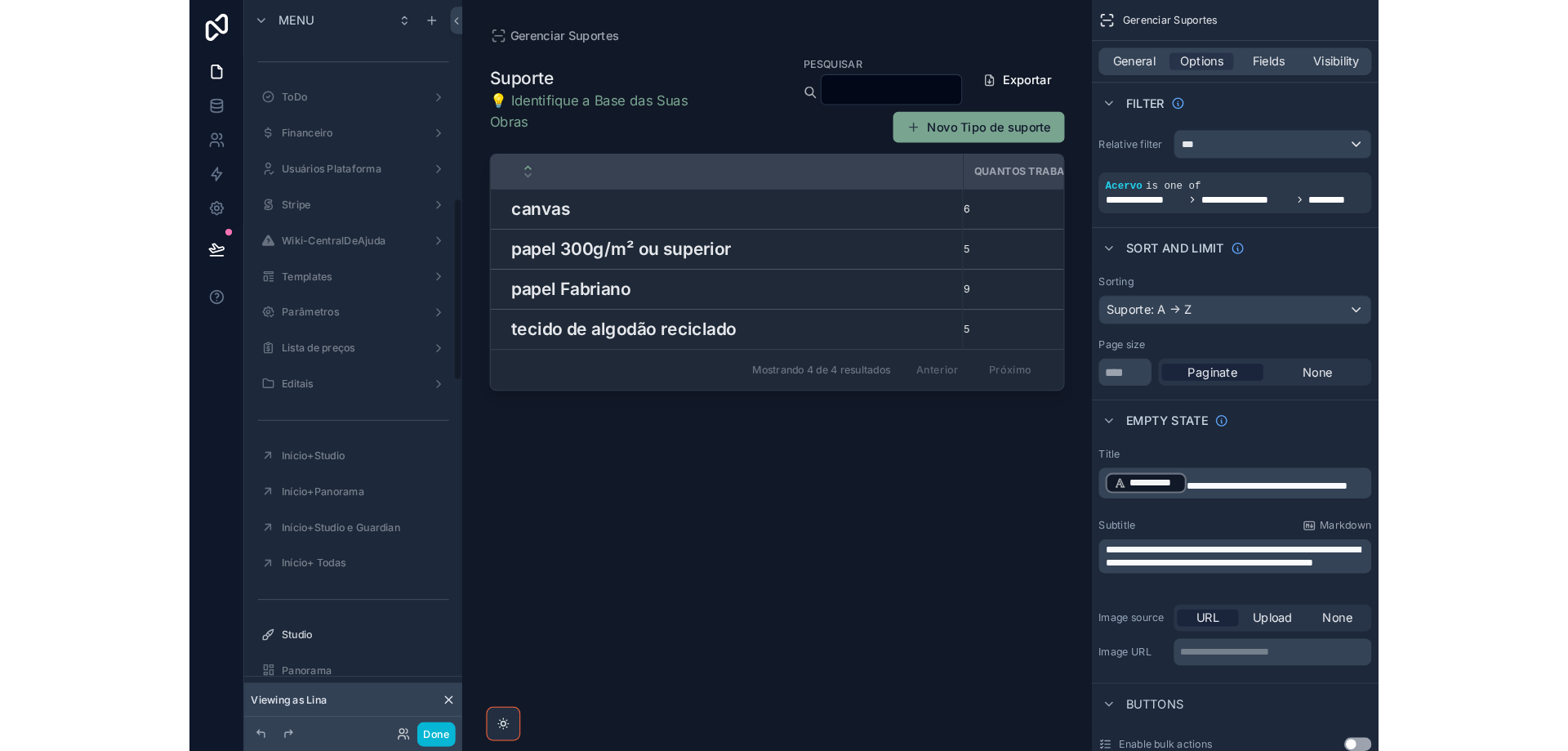
scroll to position [755, 0]
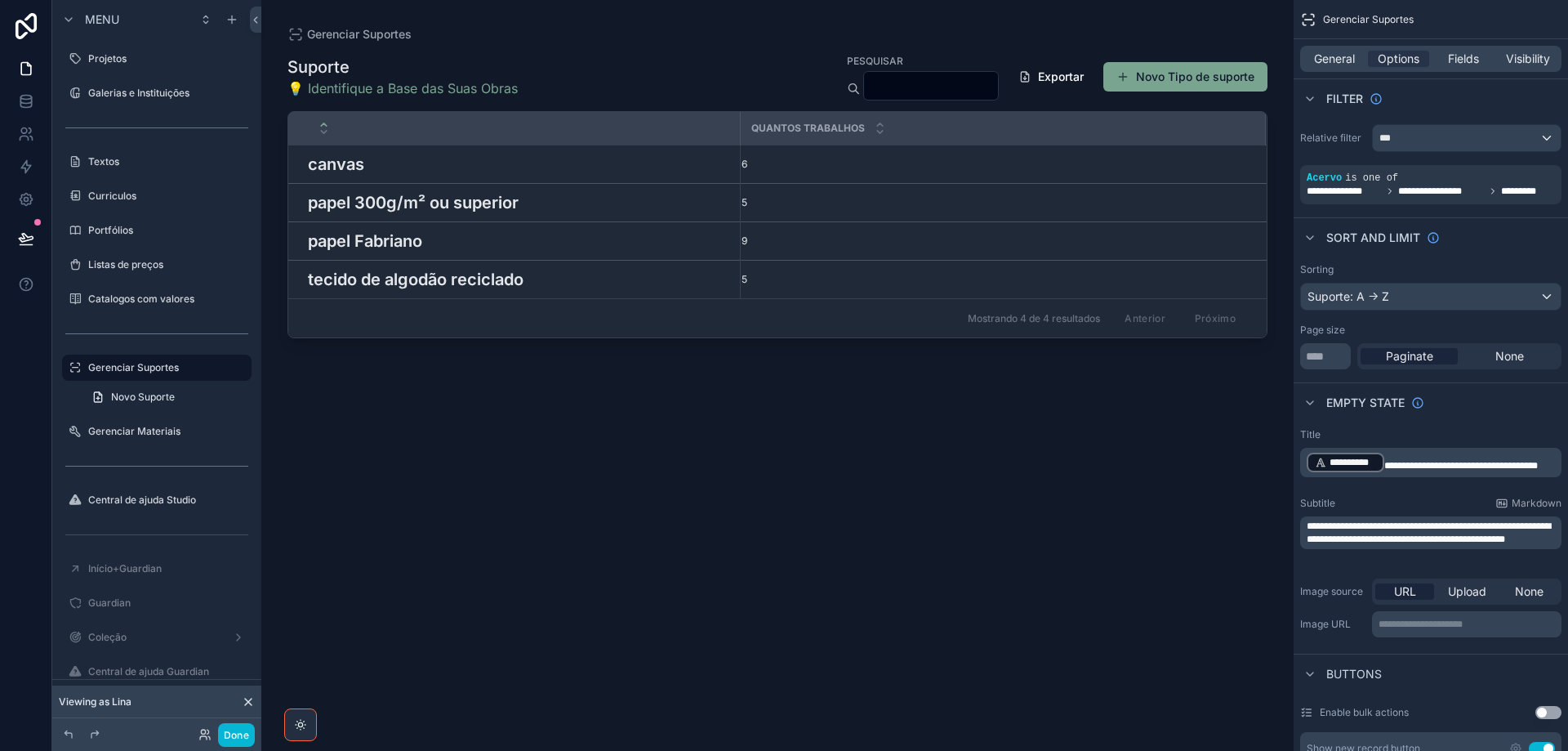
click at [606, 67] on div "scrollable content" at bounding box center [777, 365] width 1032 height 731
click at [1326, 61] on span "General" at bounding box center [1334, 59] width 41 height 16
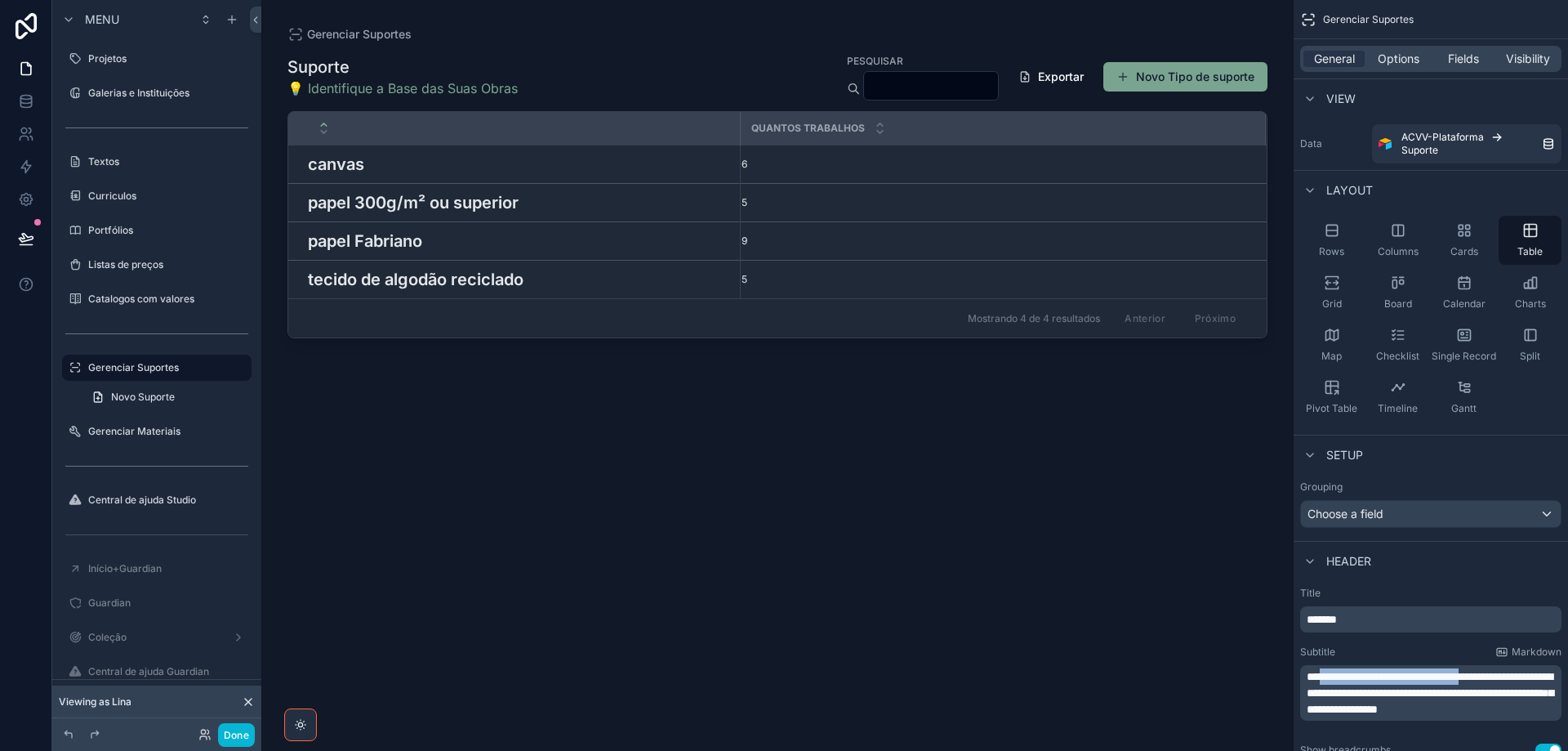
drag, startPoint x: 1324, startPoint y: 679, endPoint x: 1511, endPoint y: 674, distance: 187.1
click at [1511, 674] on span "**********" at bounding box center [1430, 693] width 247 height 44
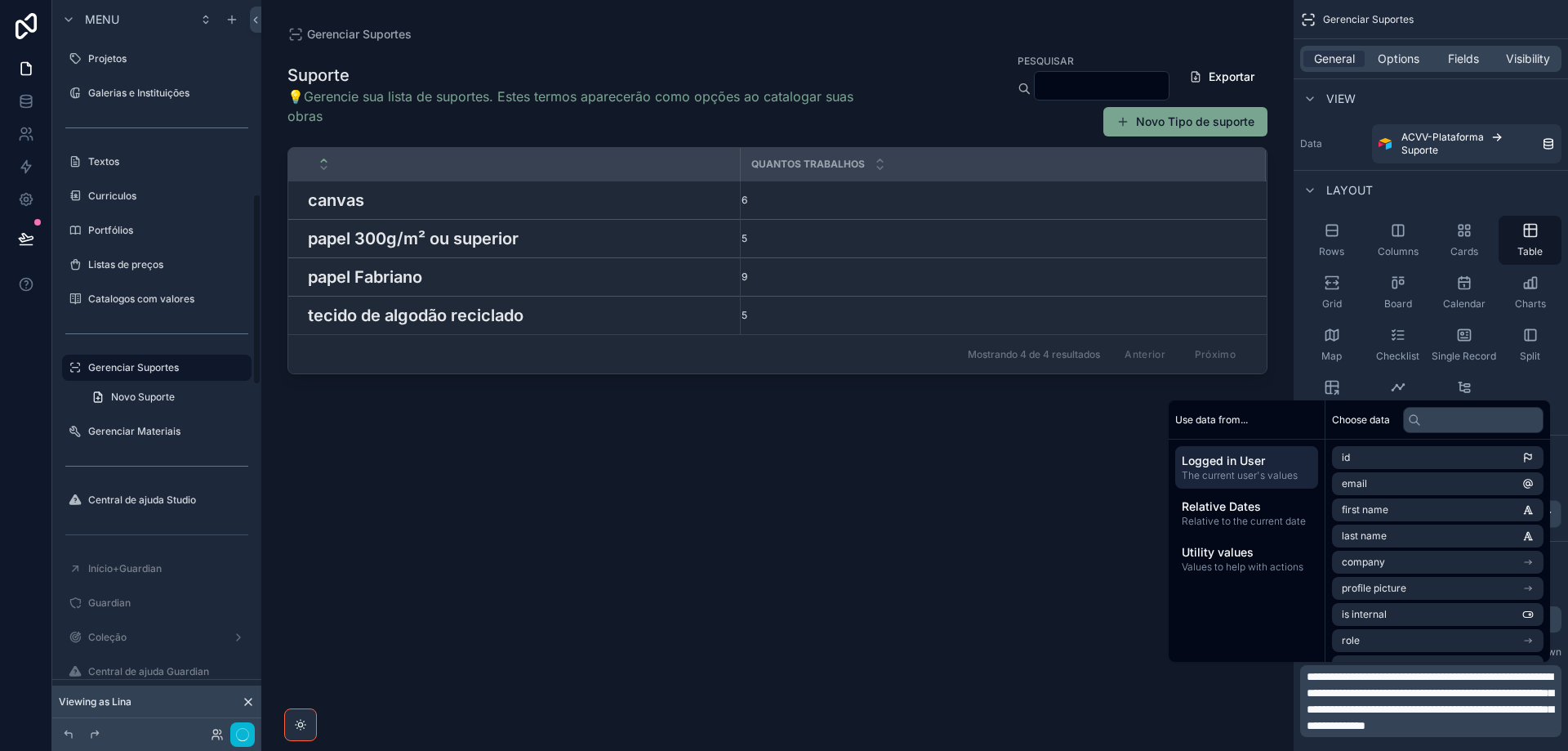
scroll to position [739, 0]
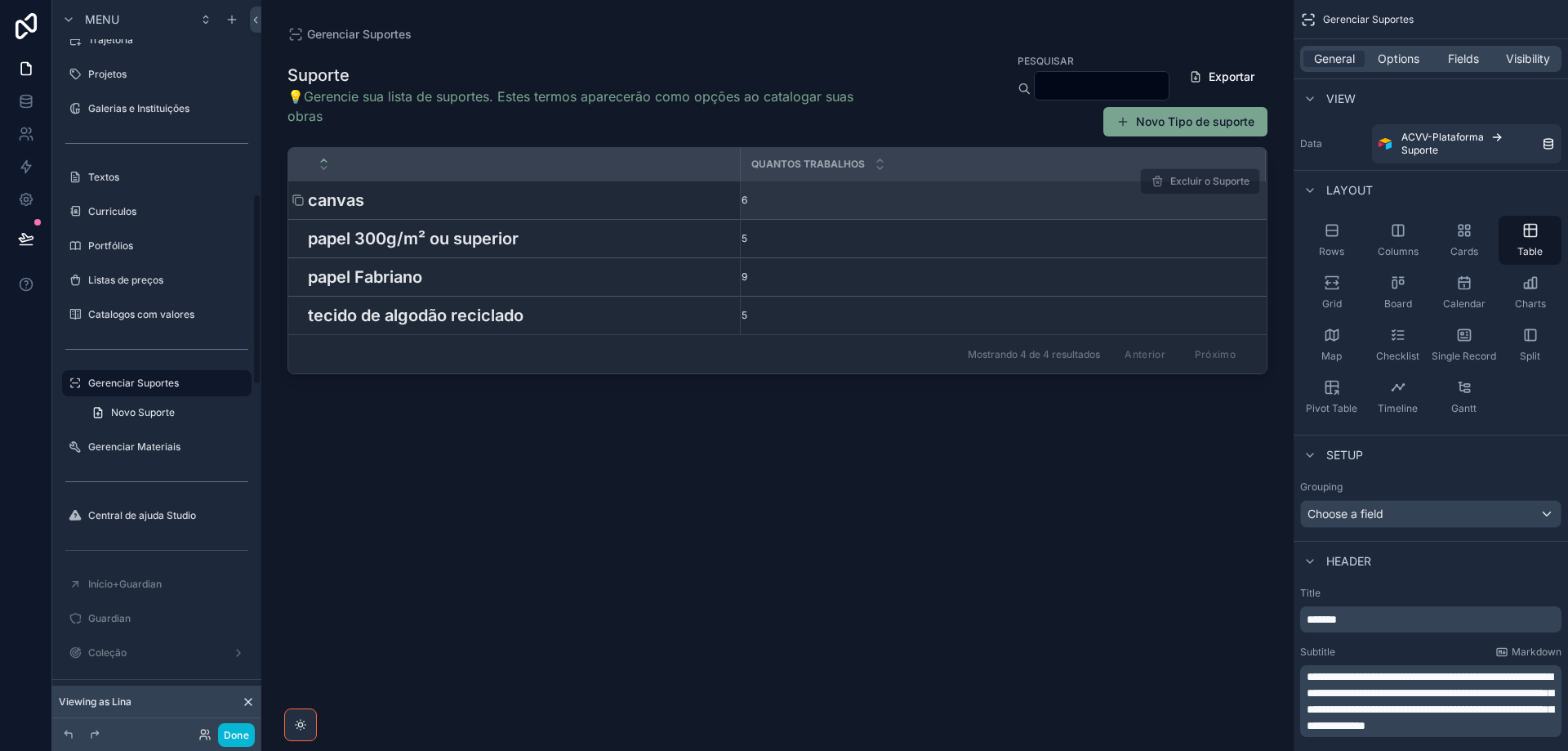
click at [368, 197] on div "canvas canvas" at bounding box center [518, 200] width 422 height 25
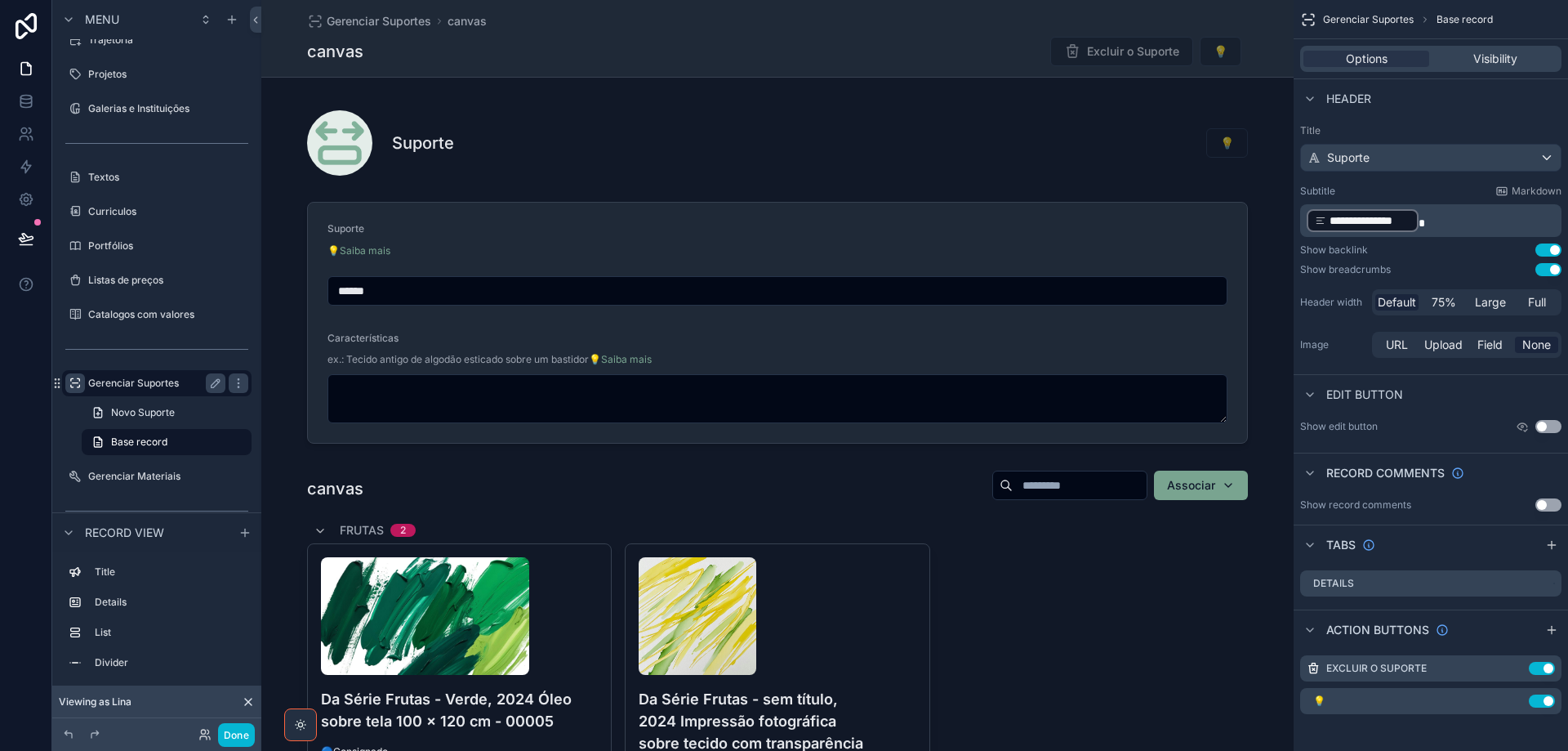
click at [73, 387] on icon "scrollable content" at bounding box center [75, 383] width 13 height 13
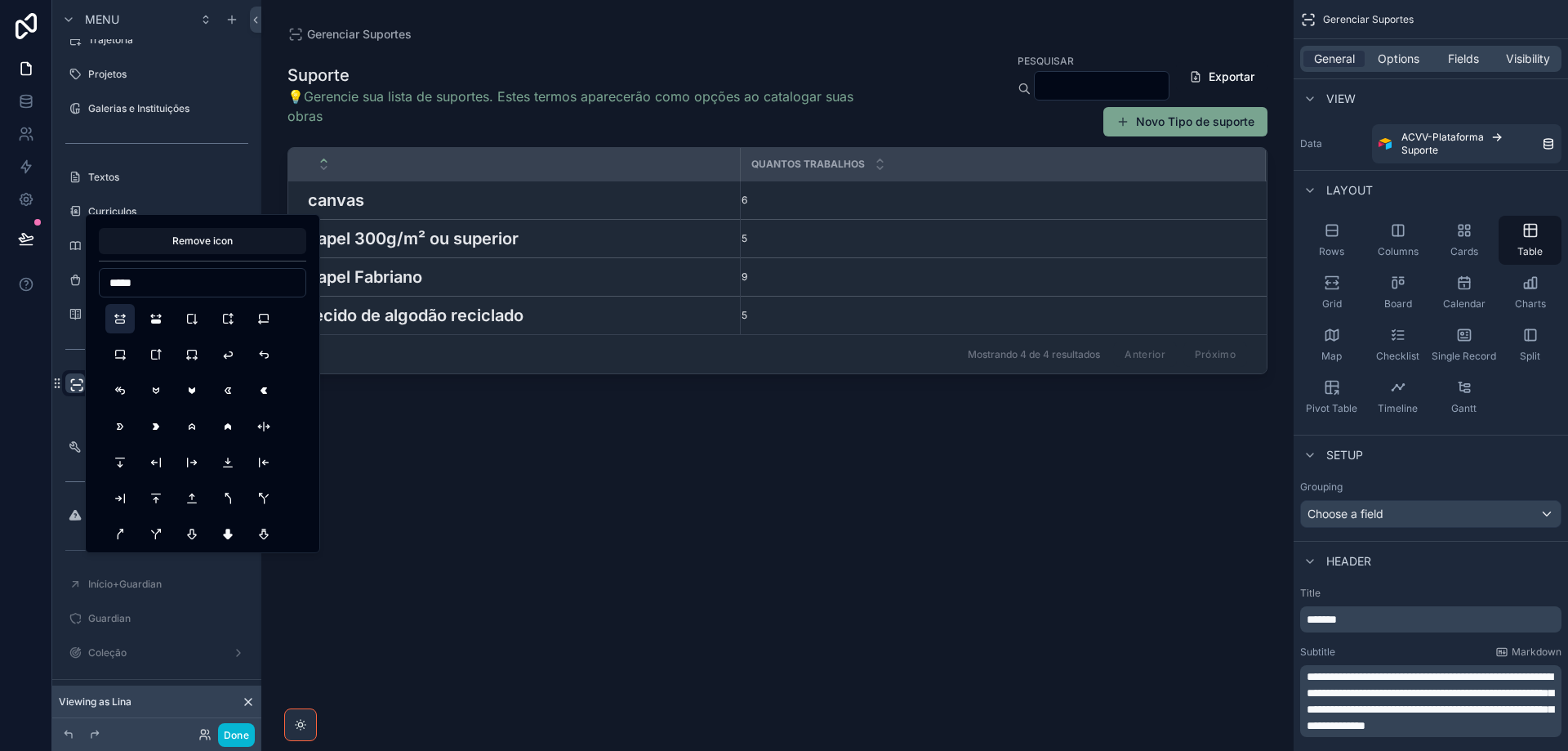
type input "*****"
click at [113, 319] on button "ArrowAutofitContent" at bounding box center [120, 318] width 29 height 29
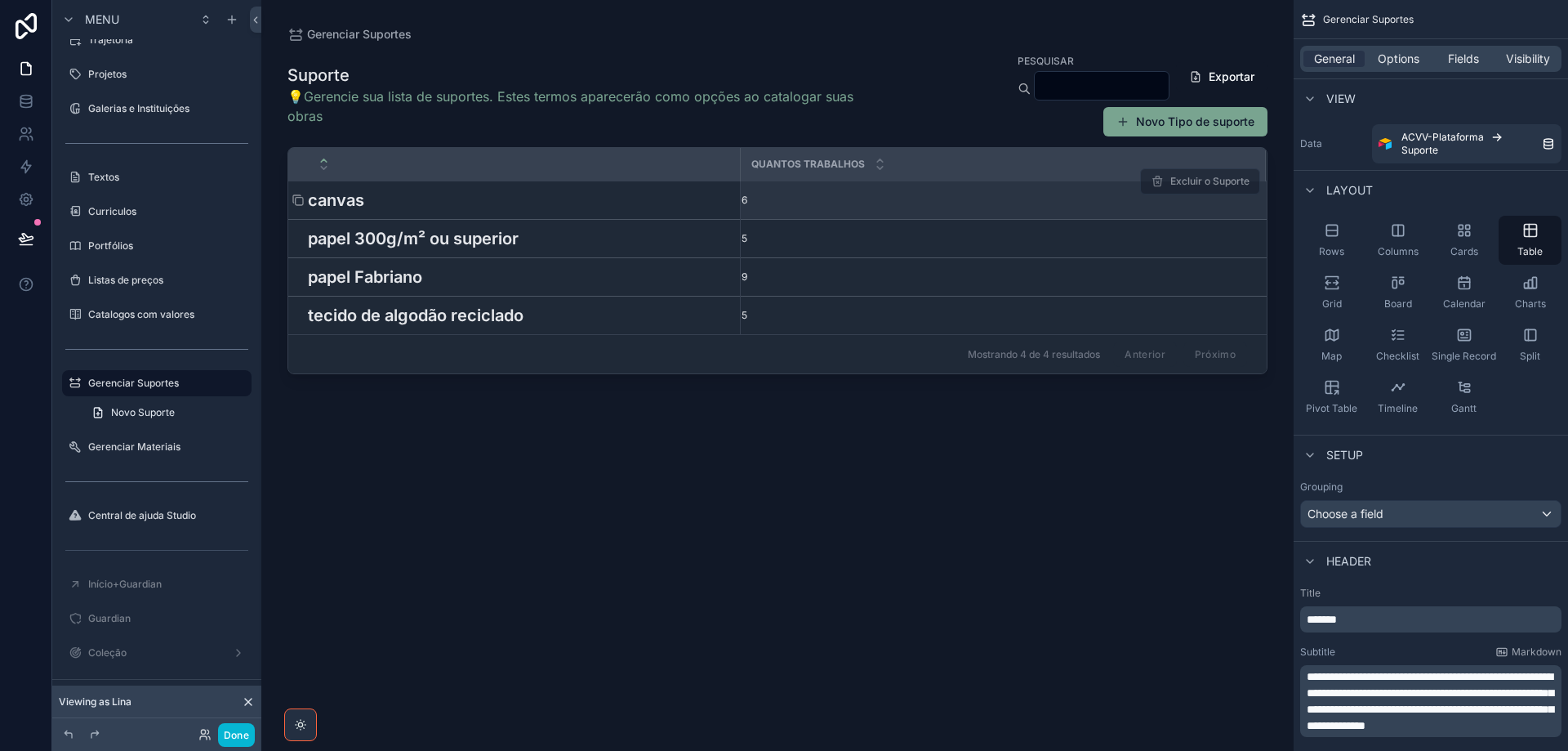
click at [345, 200] on h3 "canvas" at bounding box center [336, 200] width 56 height 25
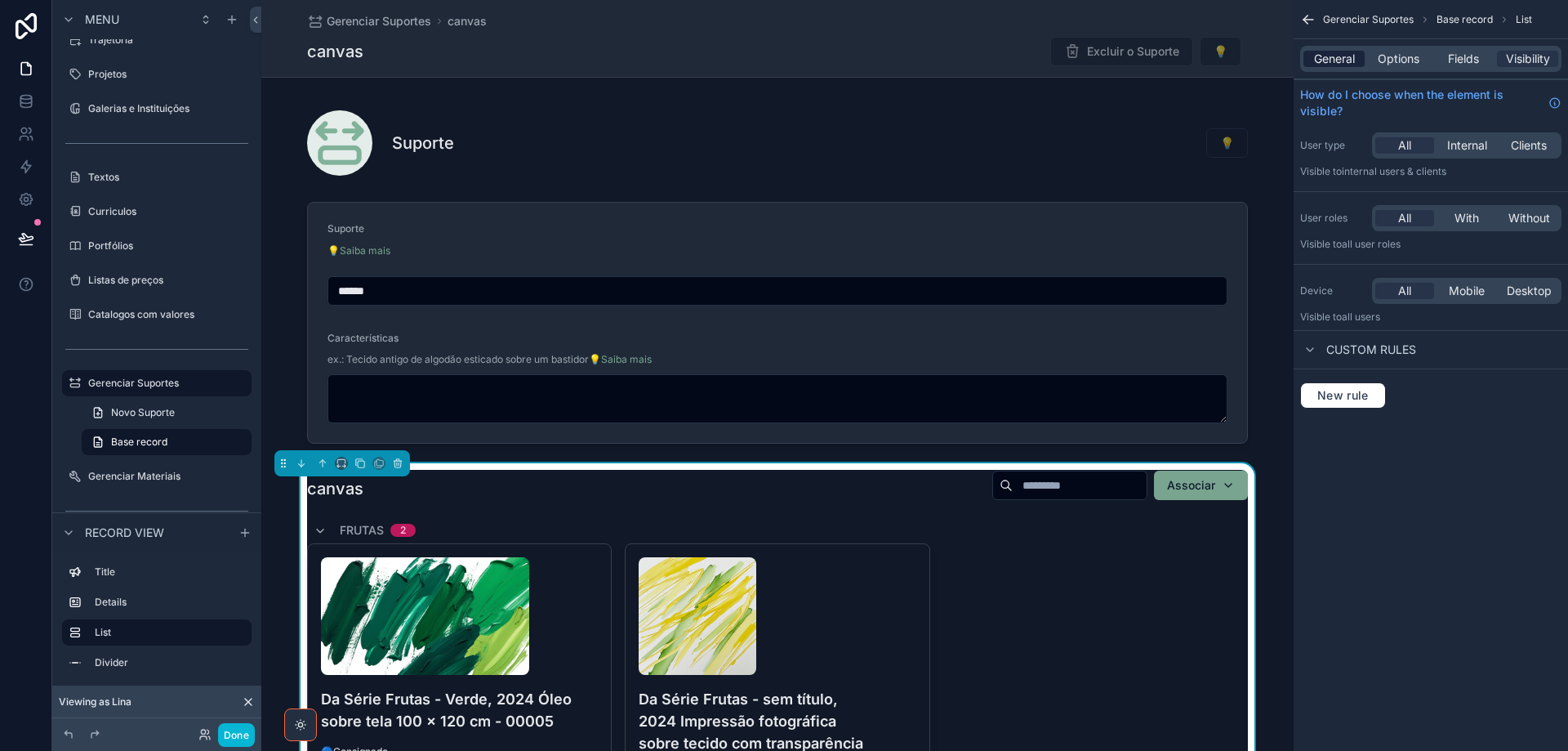
click at [1344, 59] on span "General" at bounding box center [1334, 59] width 41 height 16
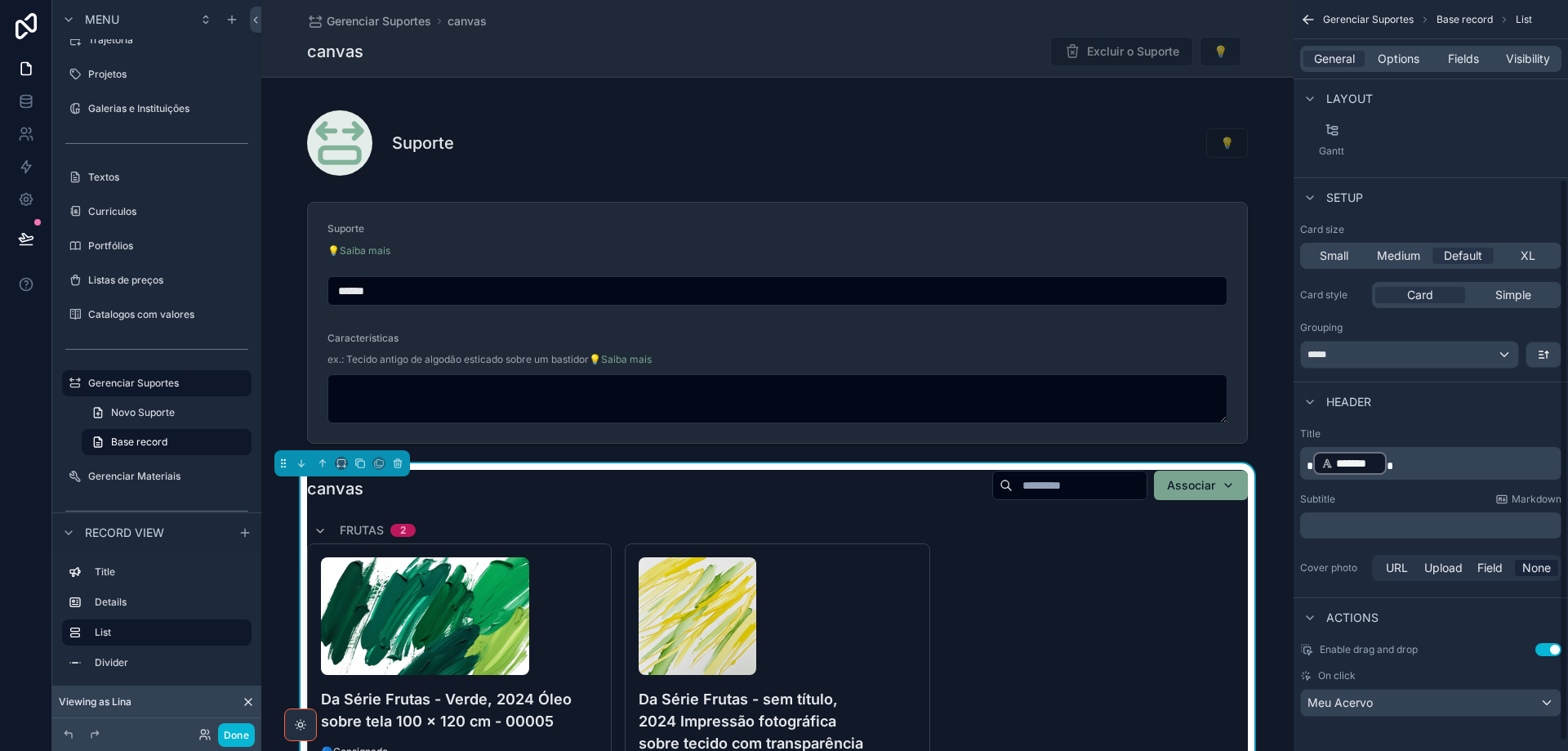
scroll to position [252, 0]
click at [1404, 454] on p "******* ﻿" at bounding box center [1432, 458] width 251 height 26
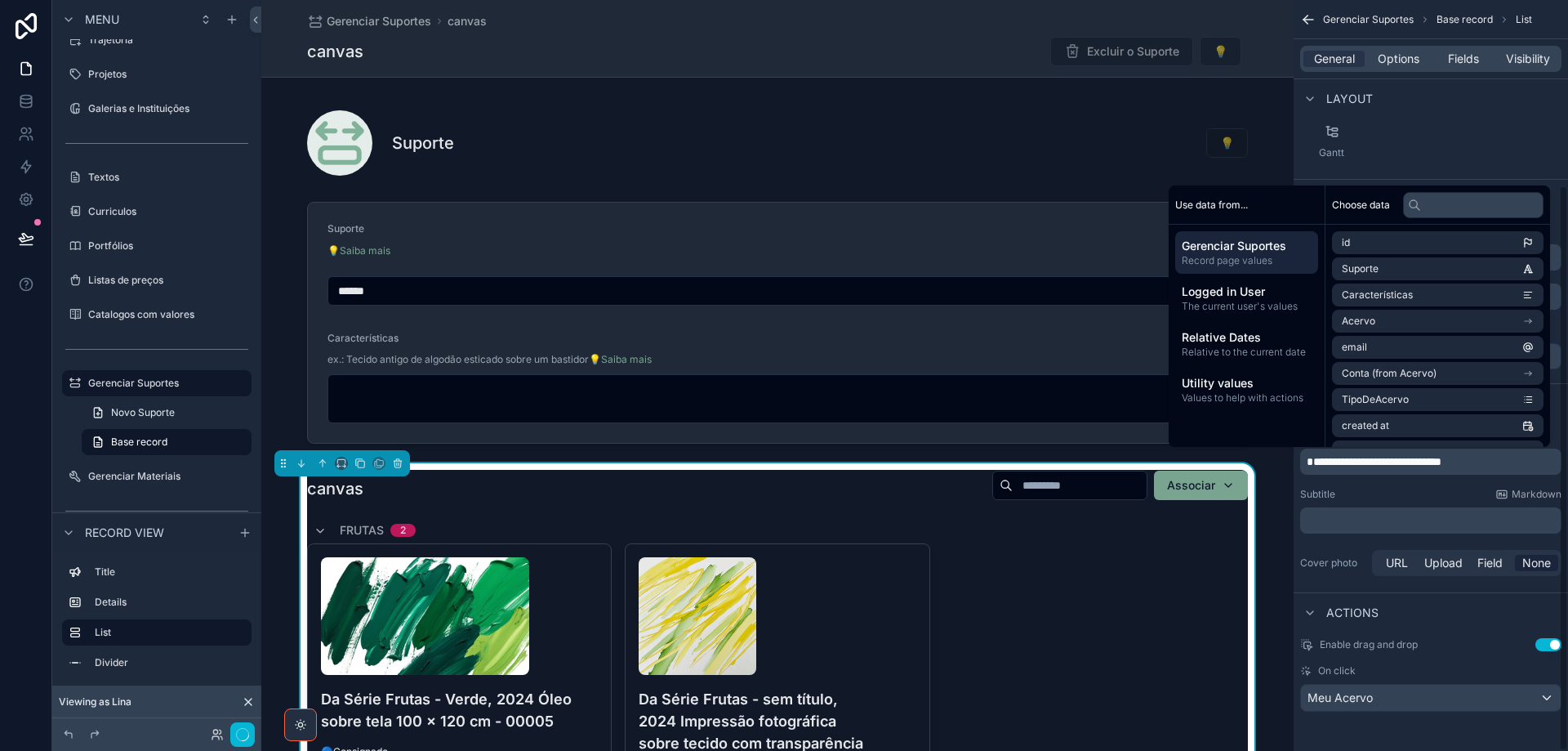
scroll to position [245, 0]
click at [1501, 142] on div "Rows Columns Cards Table Board Calendar Charts Map Checklist Split Pivot Table …" at bounding box center [1430, 63] width 274 height 219
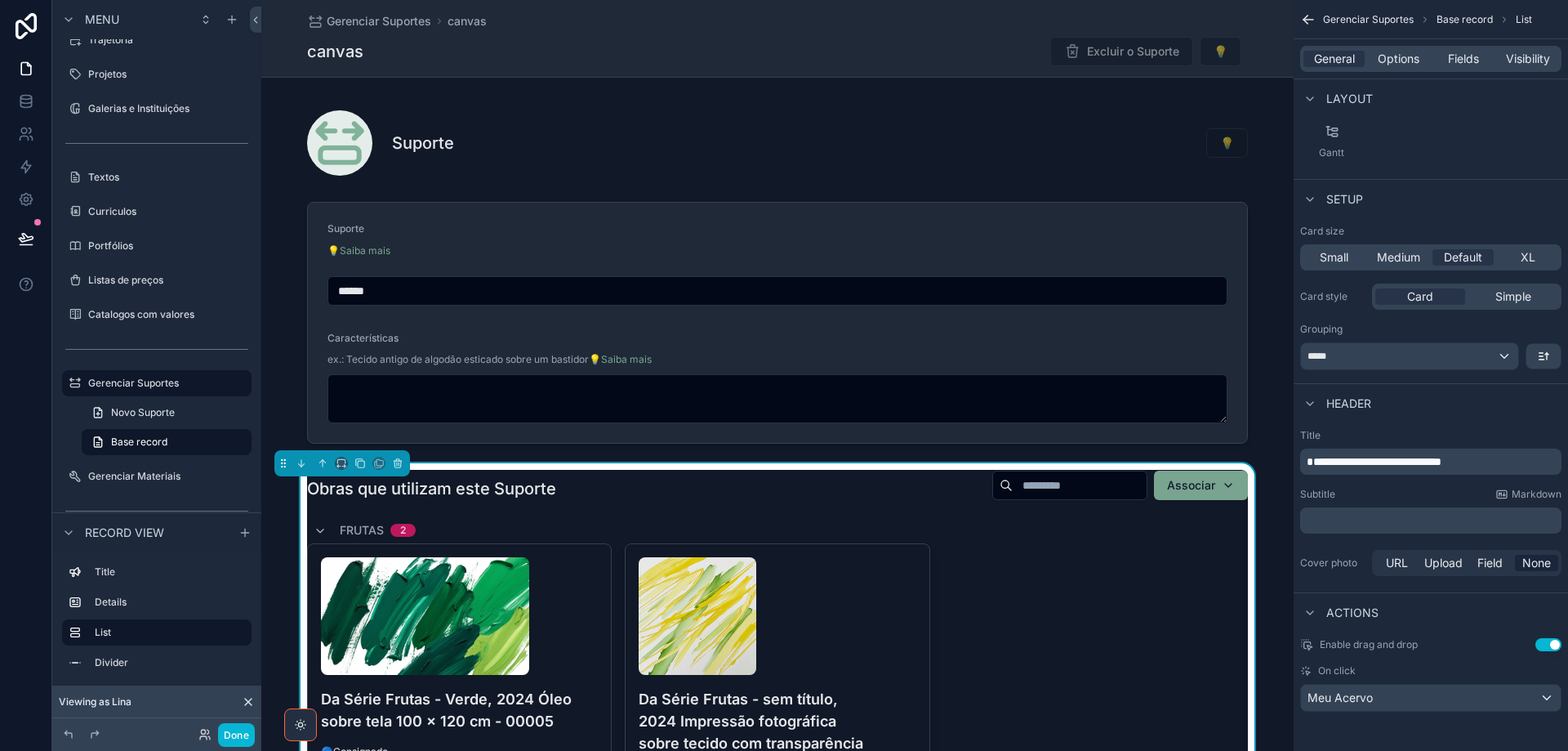
click at [907, 55] on div "canvas Excluir o Suporte 💡" at bounding box center [777, 51] width 941 height 31
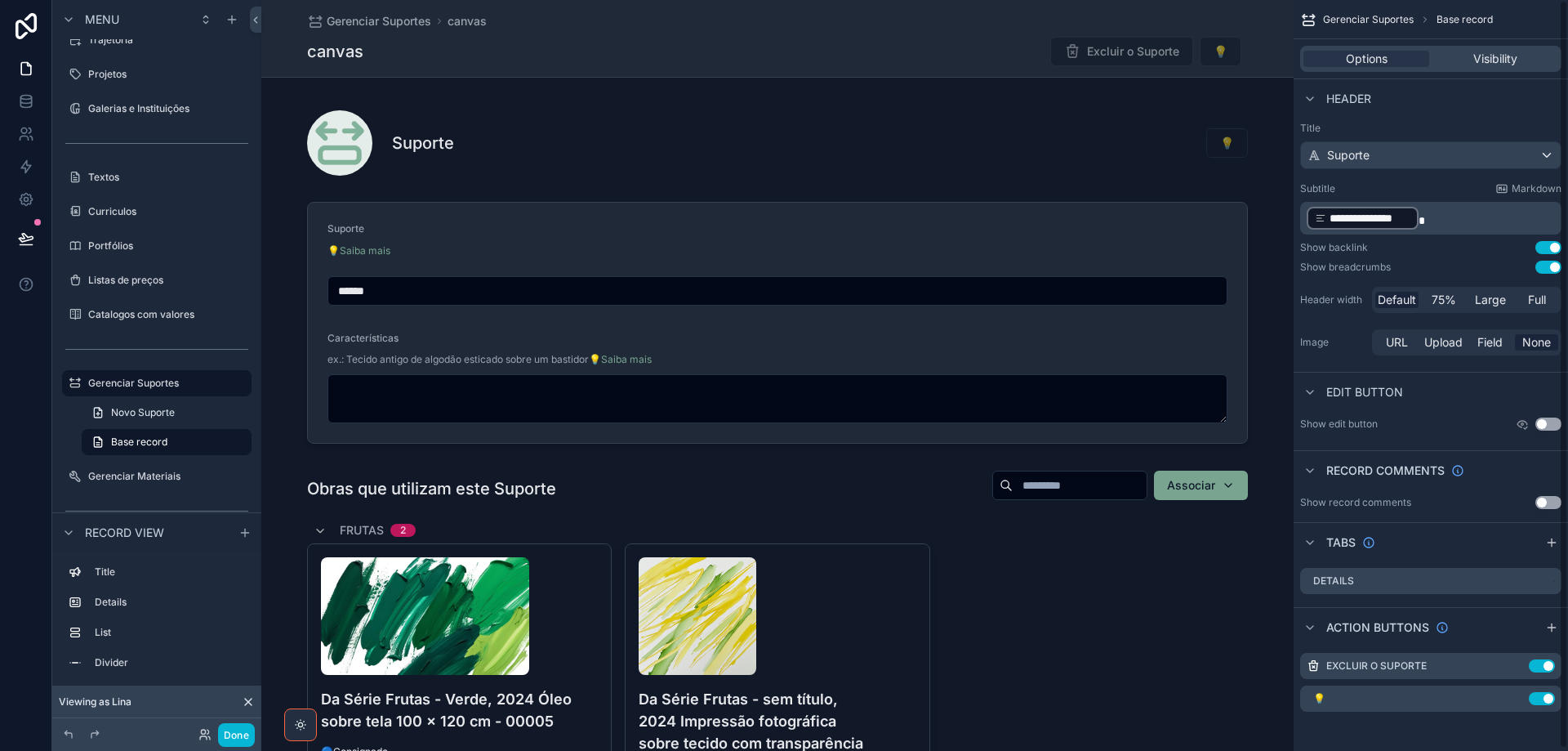
scroll to position [0, 0]
click at [1414, 158] on div "Suporte" at bounding box center [1430, 158] width 260 height 26
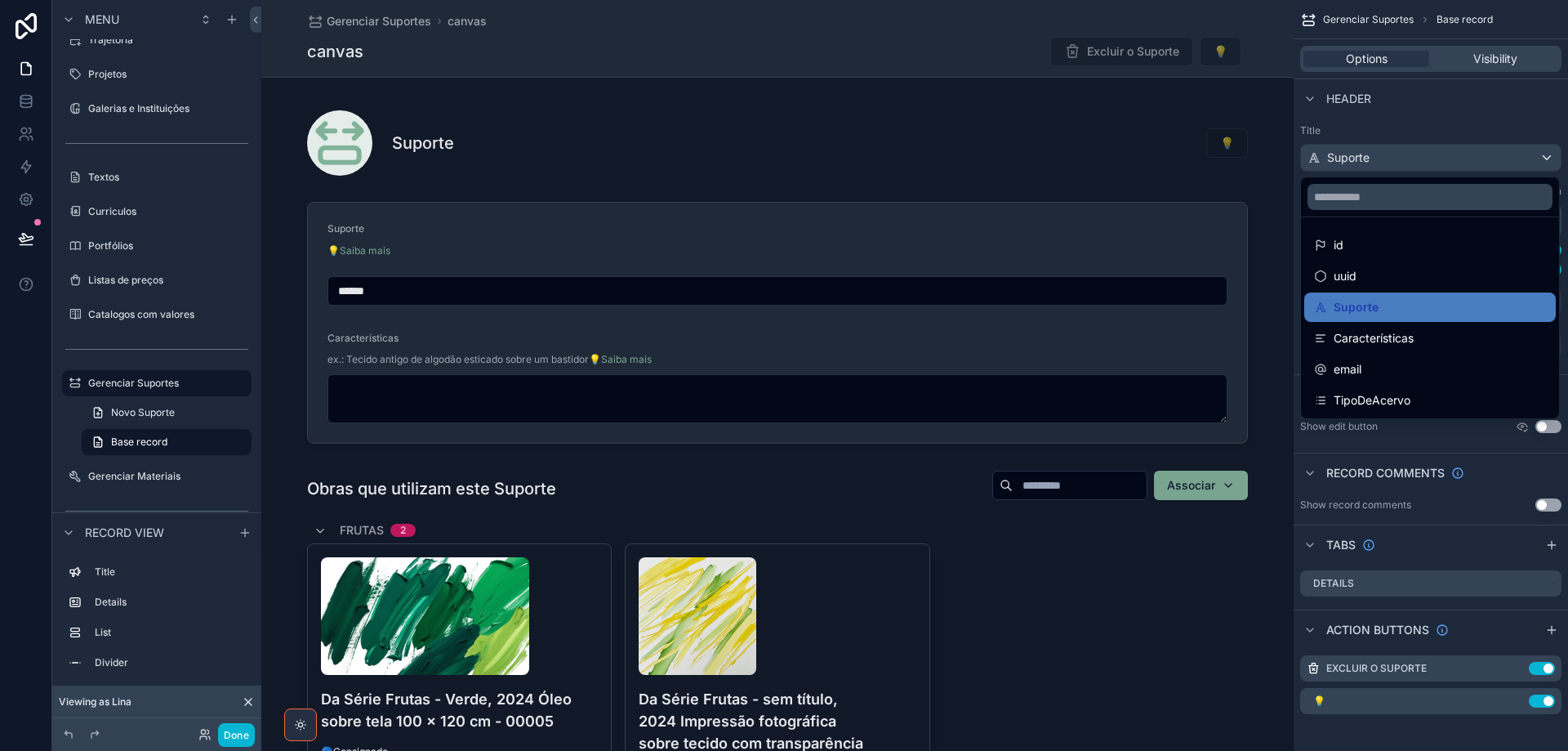
click at [1414, 158] on div "scrollable content" at bounding box center [784, 376] width 1568 height 751
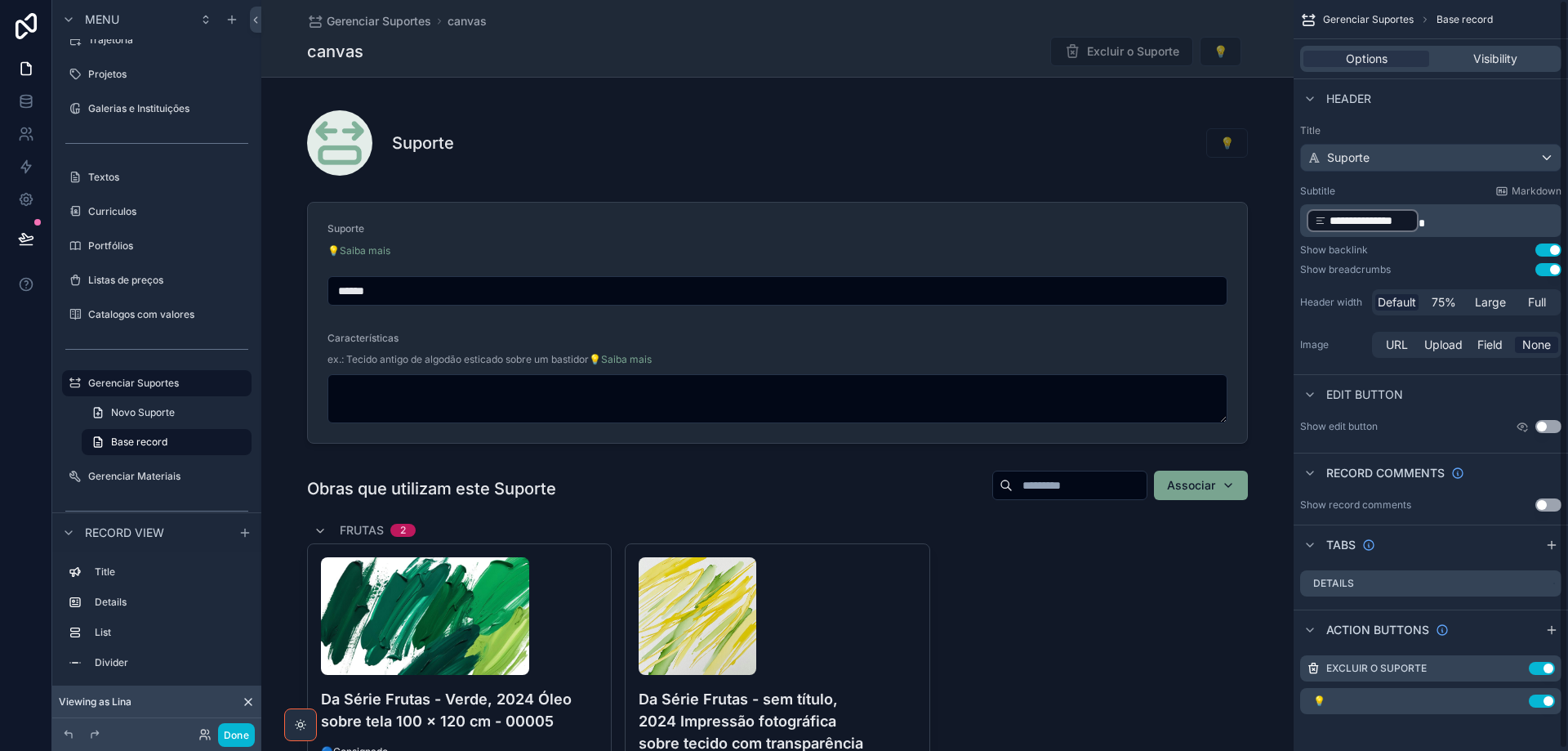
click at [1437, 221] on p "**********" at bounding box center [1432, 221] width 251 height 26
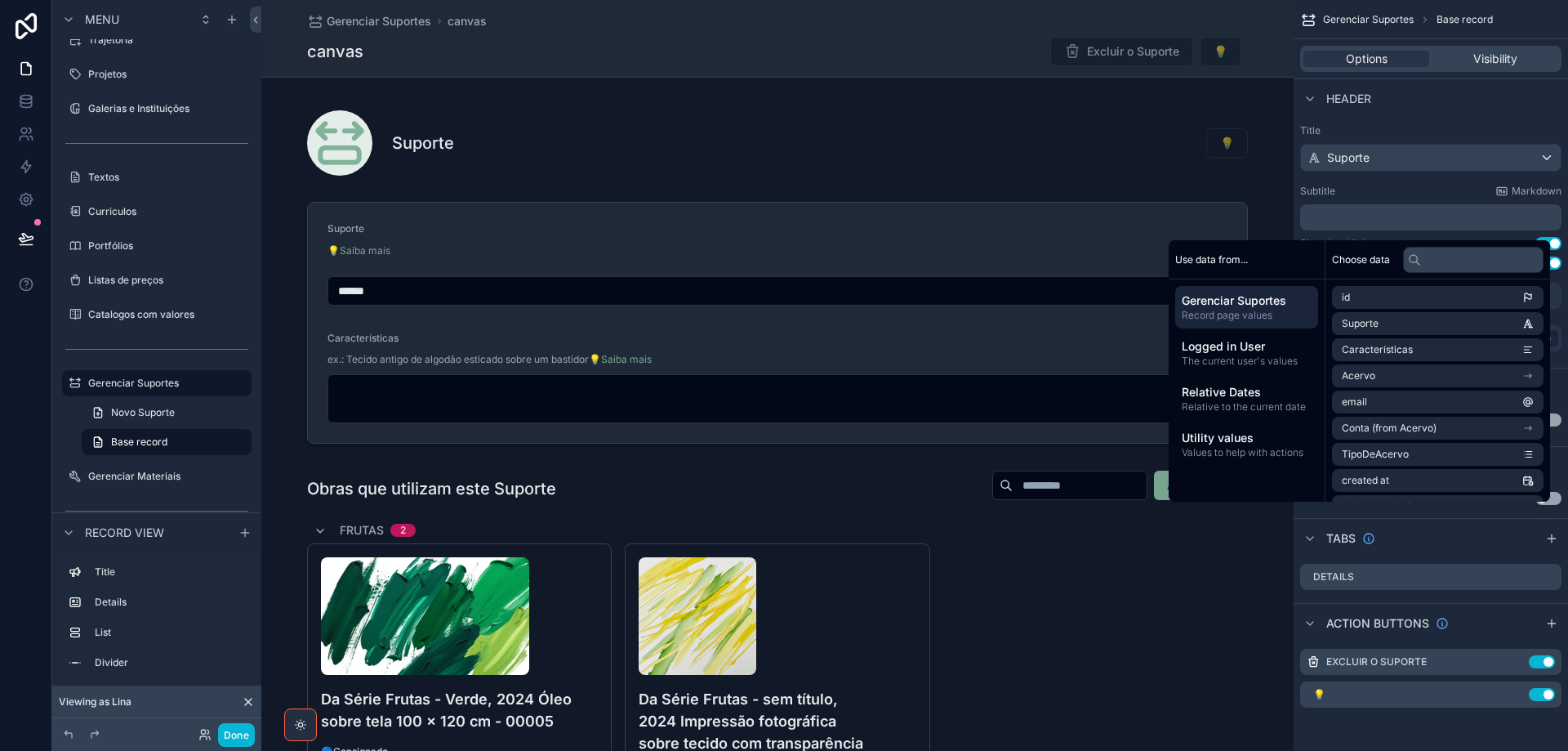
click at [1402, 188] on div "Subtitle Markdown" at bounding box center [1430, 191] width 261 height 13
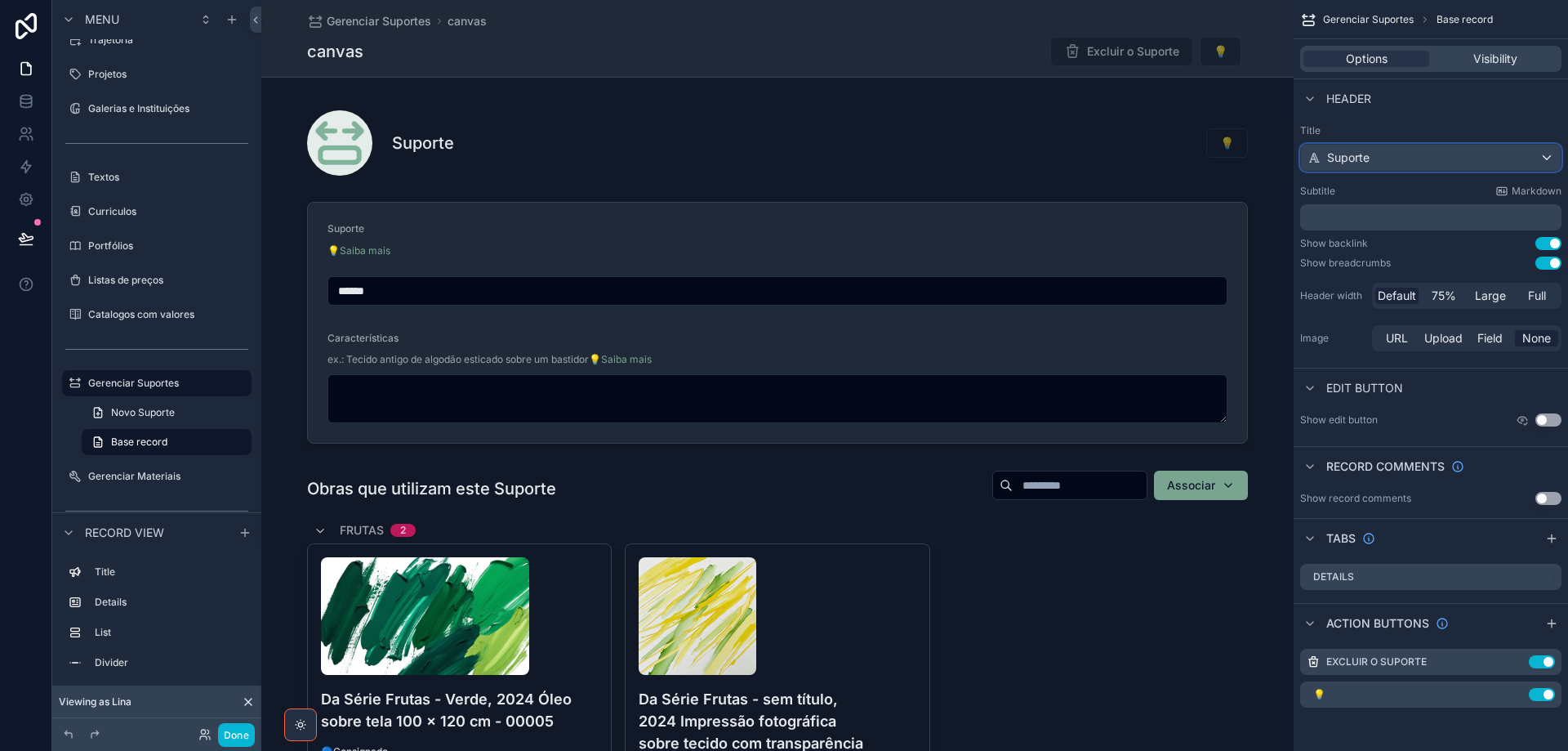
click at [1397, 161] on div "Suporte" at bounding box center [1430, 158] width 260 height 26
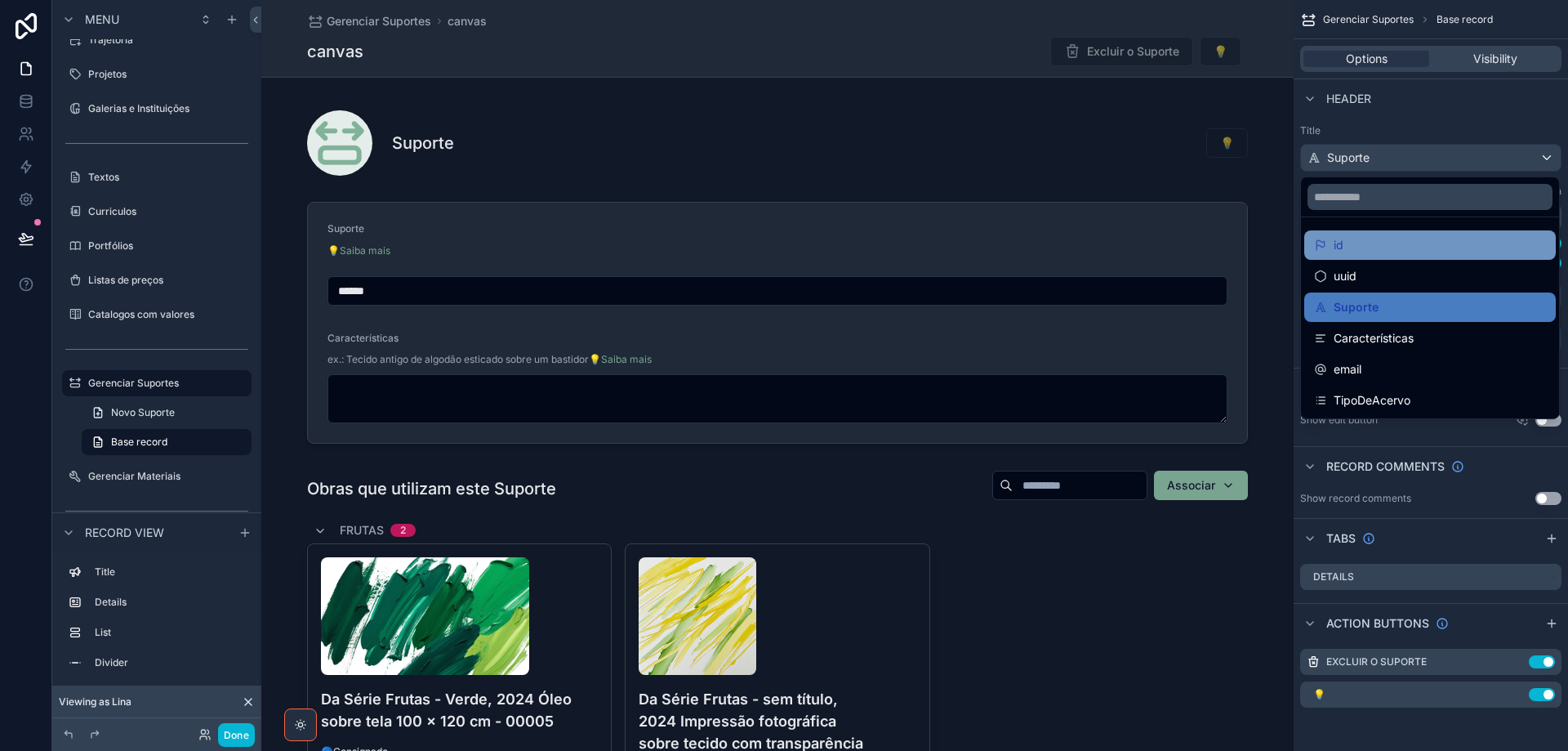
click at [1408, 249] on div "id" at bounding box center [1430, 245] width 232 height 20
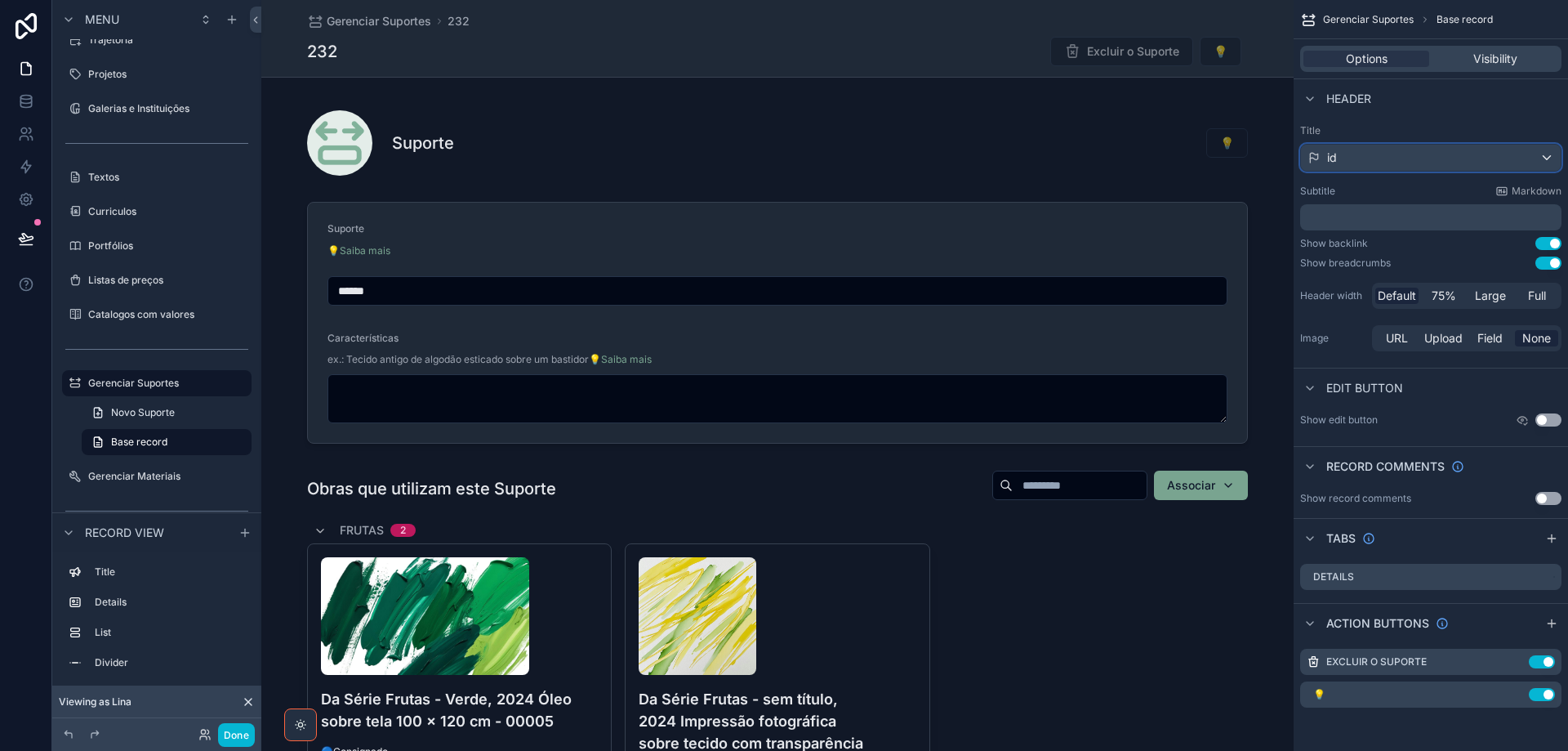
click at [1400, 159] on div "id" at bounding box center [1430, 158] width 260 height 26
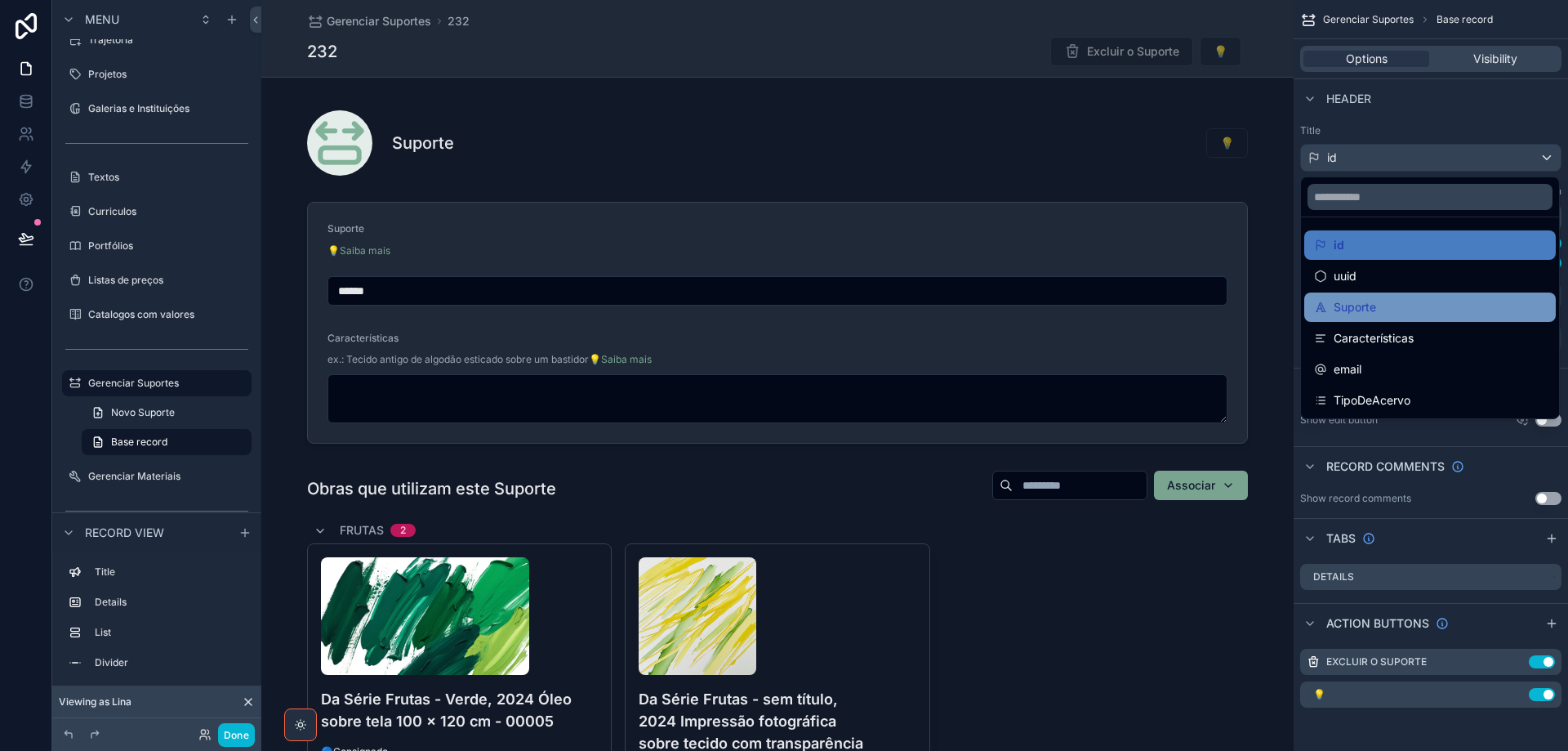
click at [1404, 308] on div "Suporte" at bounding box center [1430, 307] width 232 height 20
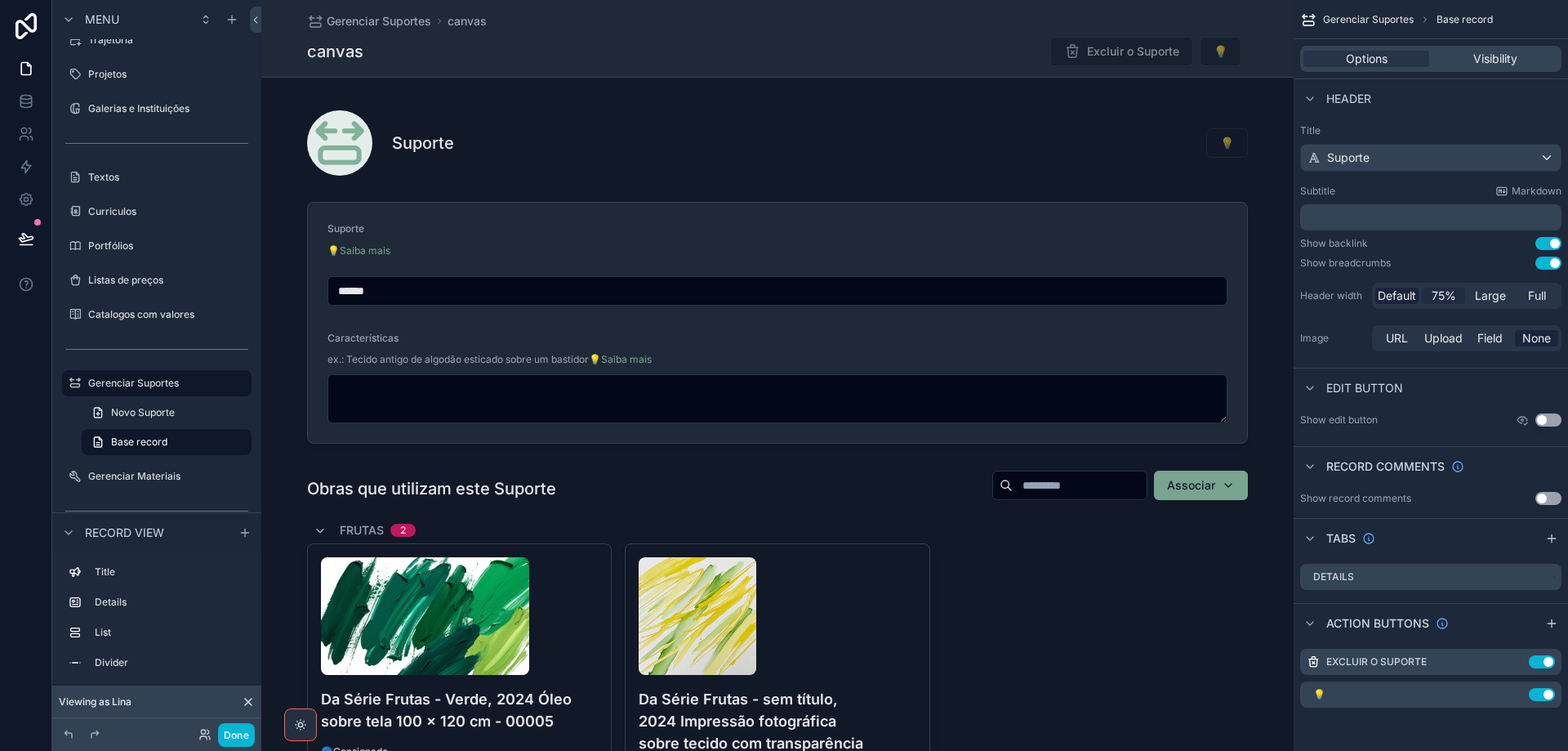
click at [1446, 293] on span "75%" at bounding box center [1443, 296] width 25 height 16
click at [1493, 300] on span "Large" at bounding box center [1491, 296] width 31 height 16
click at [1546, 295] on div "Full" at bounding box center [1537, 296] width 44 height 16
click at [1391, 302] on span "Default" at bounding box center [1397, 296] width 38 height 16
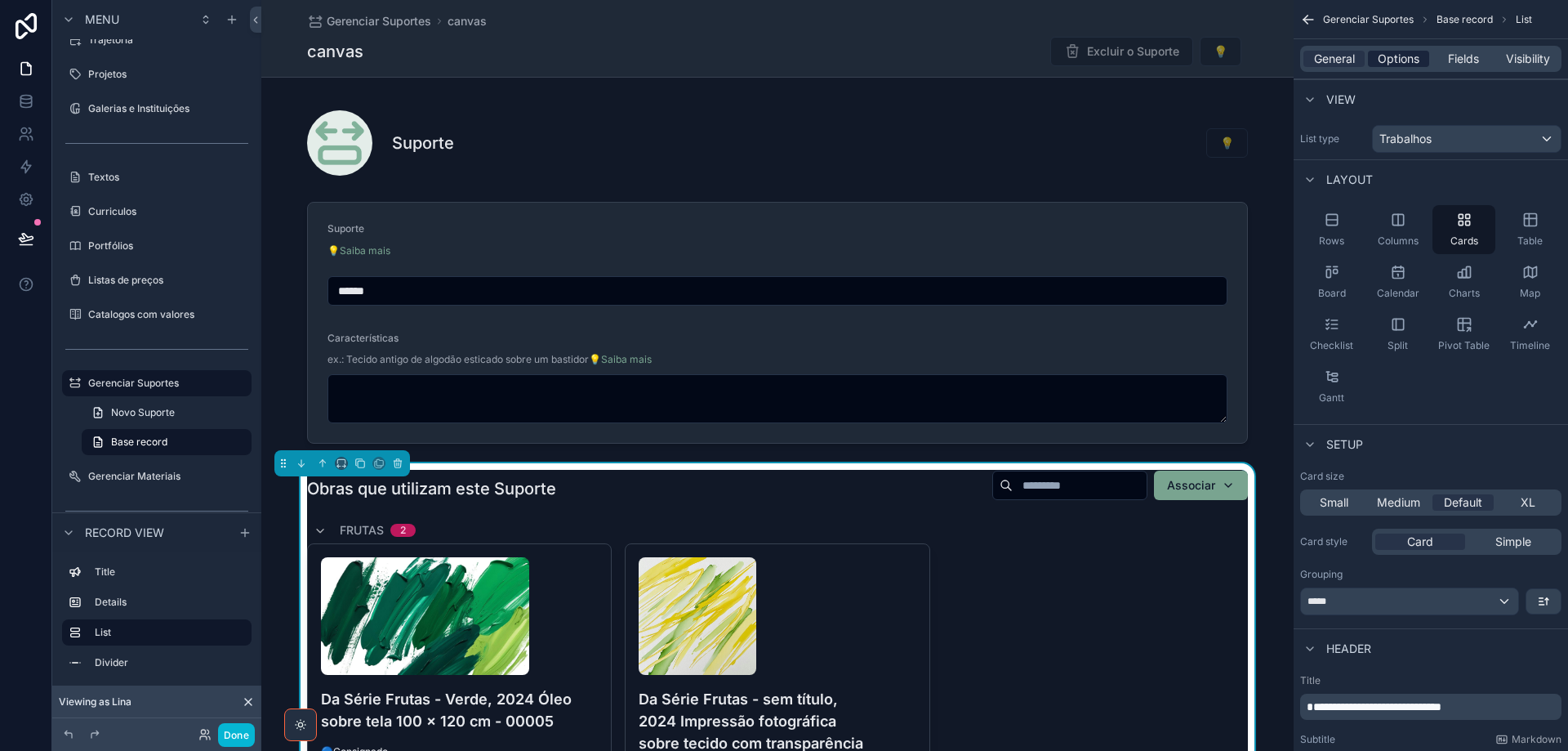
click at [1395, 57] on span "Options" at bounding box center [1399, 59] width 42 height 16
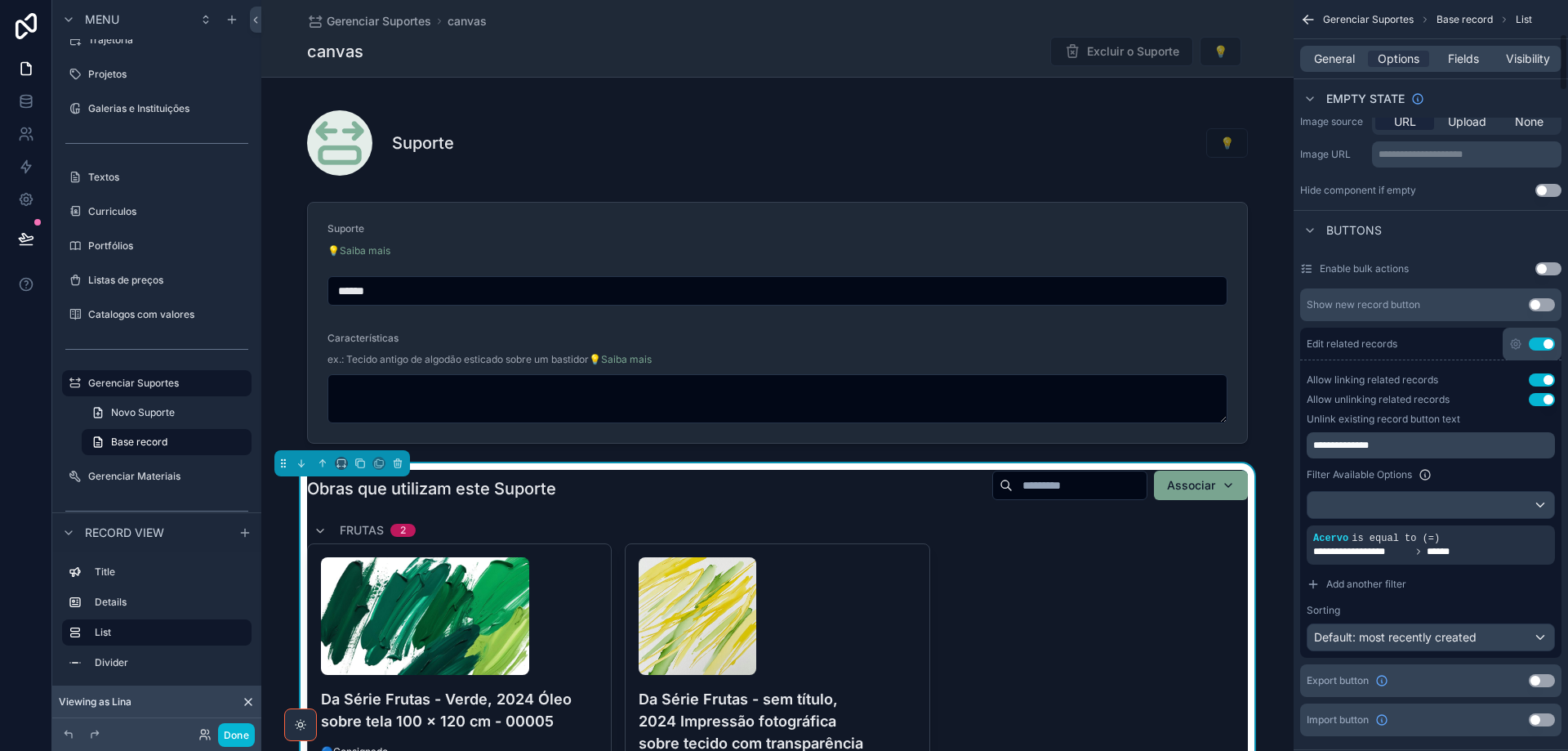
scroll to position [490, 0]
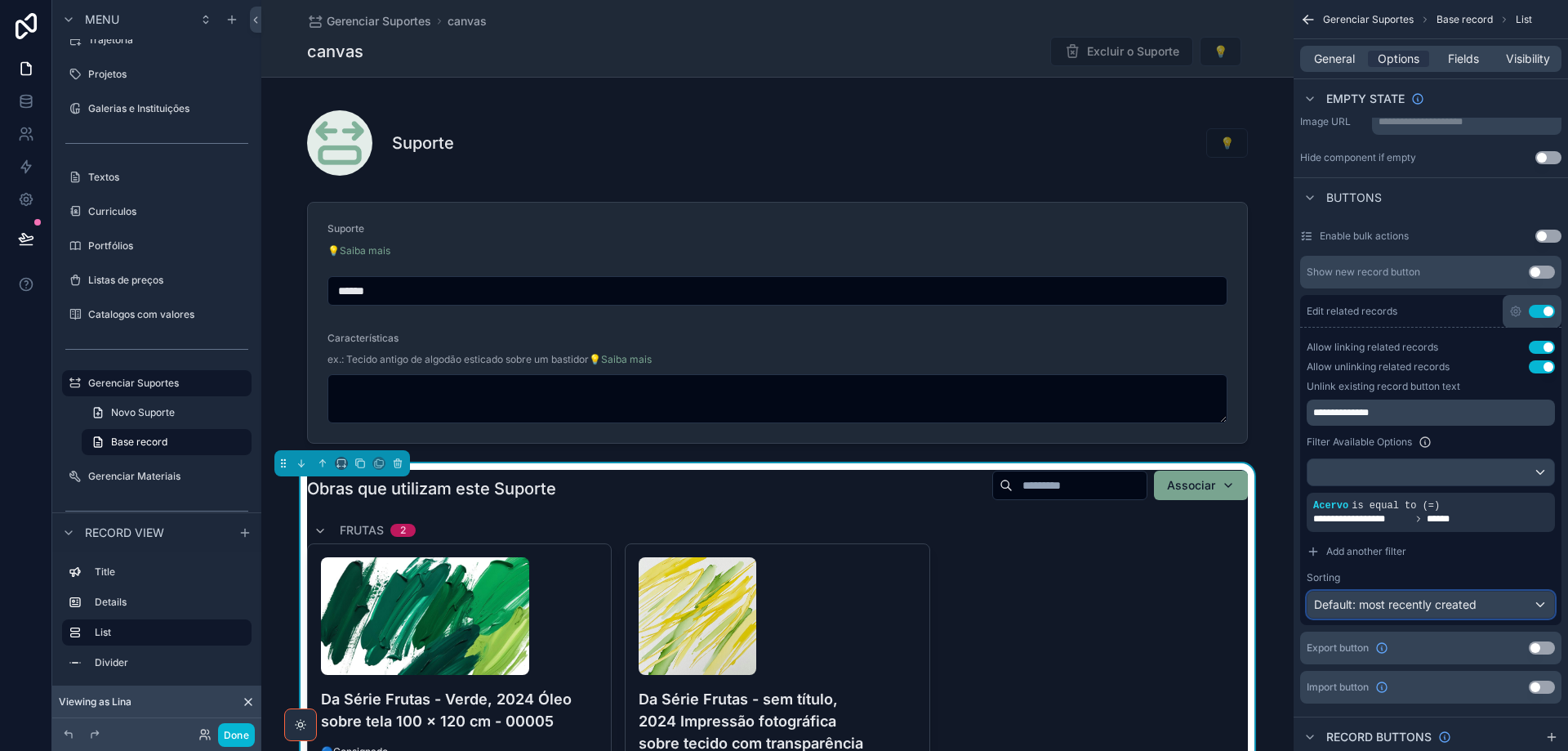
click at [1512, 611] on div "Default: most recently created" at bounding box center [1430, 604] width 247 height 26
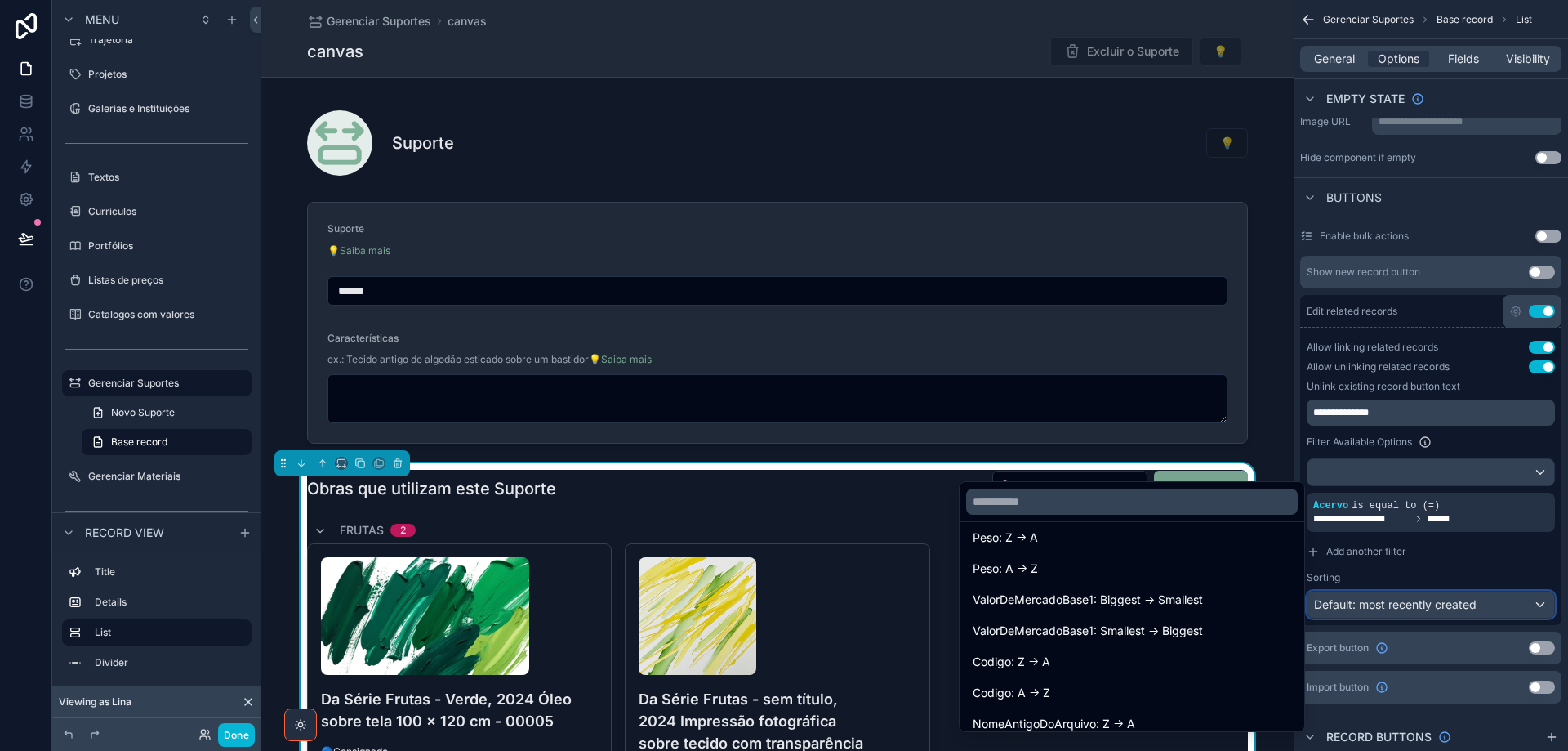
scroll to position [1552, 0]
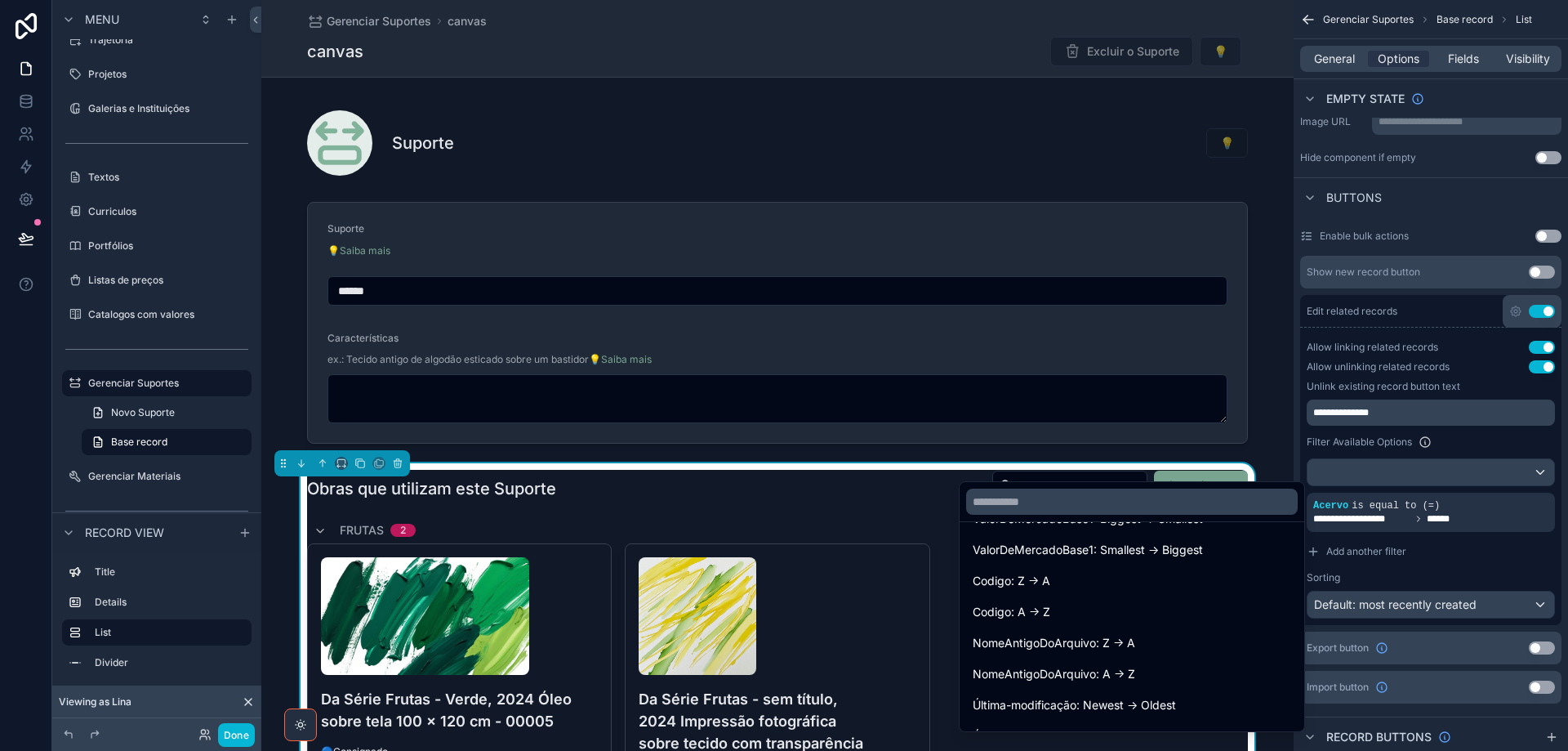
click at [1218, 624] on div "Codigo: A -> Z" at bounding box center [1132, 612] width 338 height 29
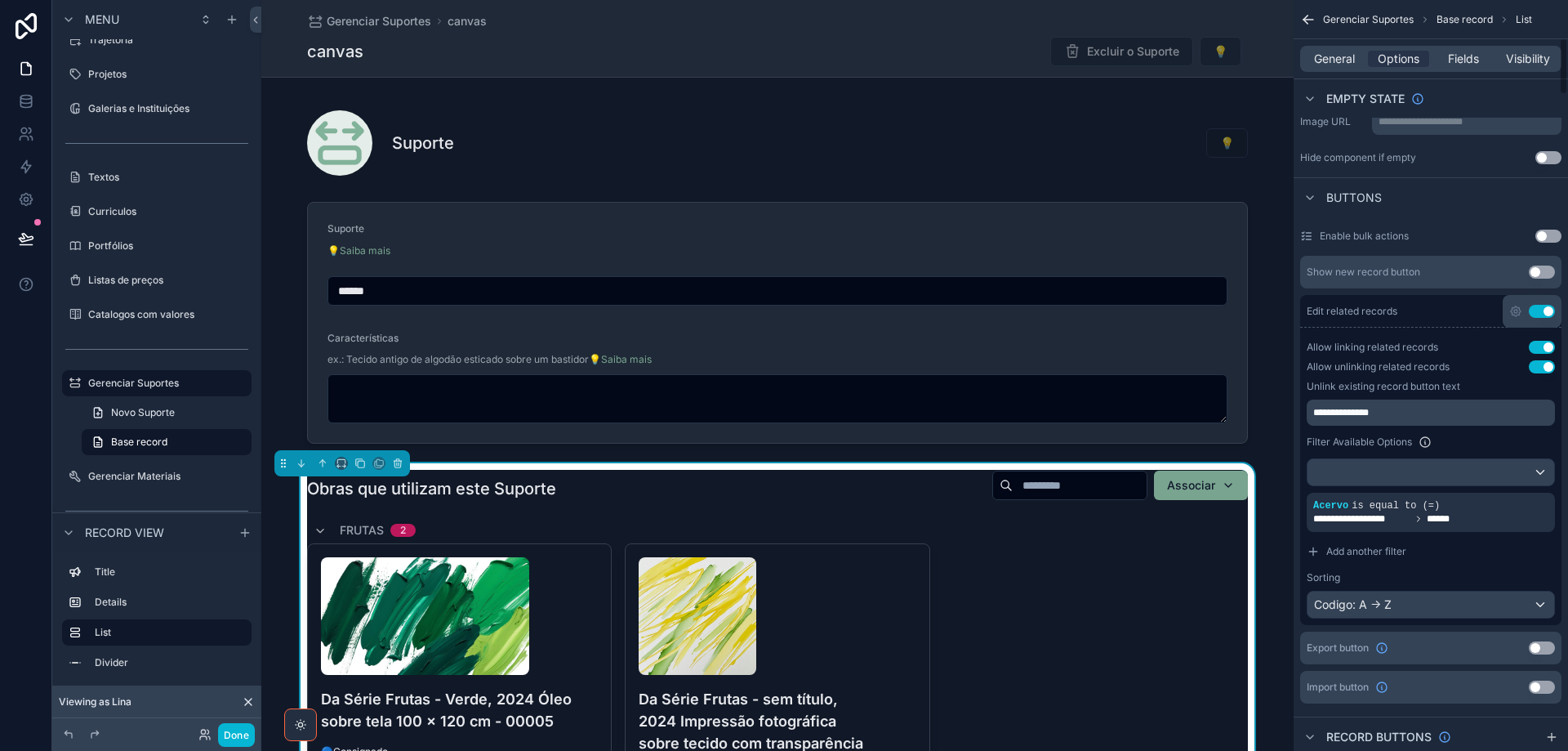
click at [1545, 653] on button "Use setting" at bounding box center [1542, 648] width 26 height 13
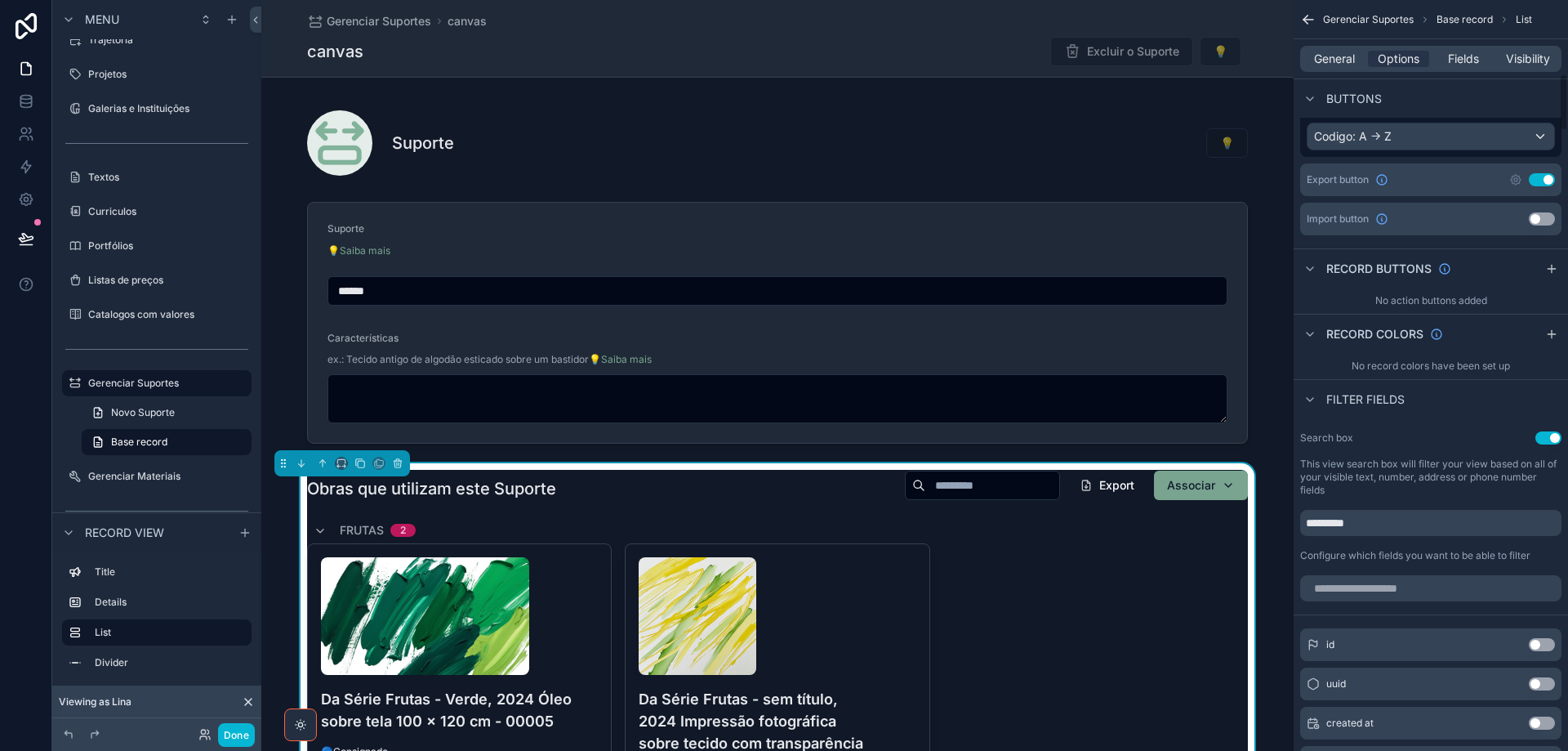
scroll to position [981, 0]
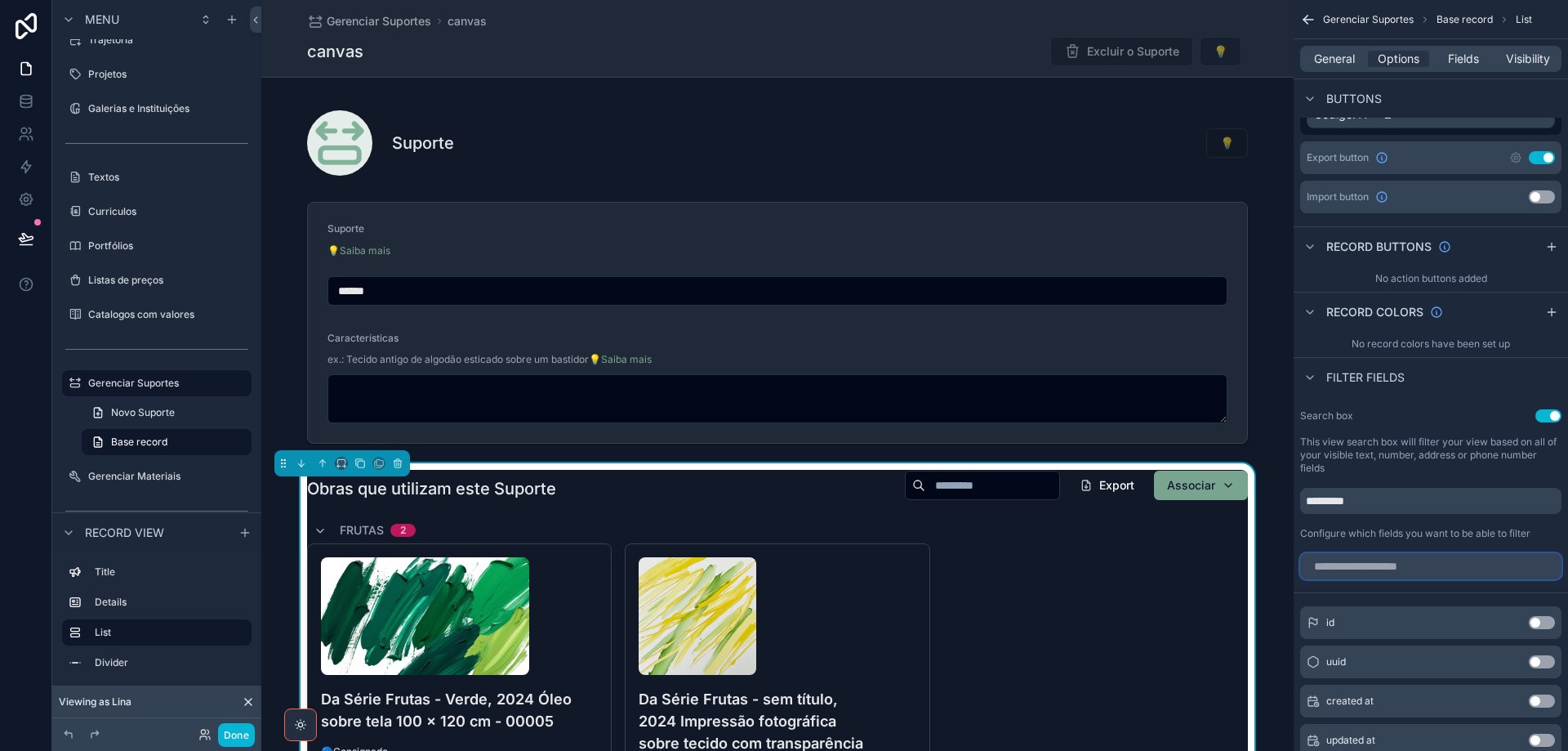
click at [1472, 562] on input "scrollable content" at bounding box center [1430, 566] width 261 height 26
type input "*******"
click at [1549, 623] on button "Use setting" at bounding box center [1542, 622] width 26 height 13
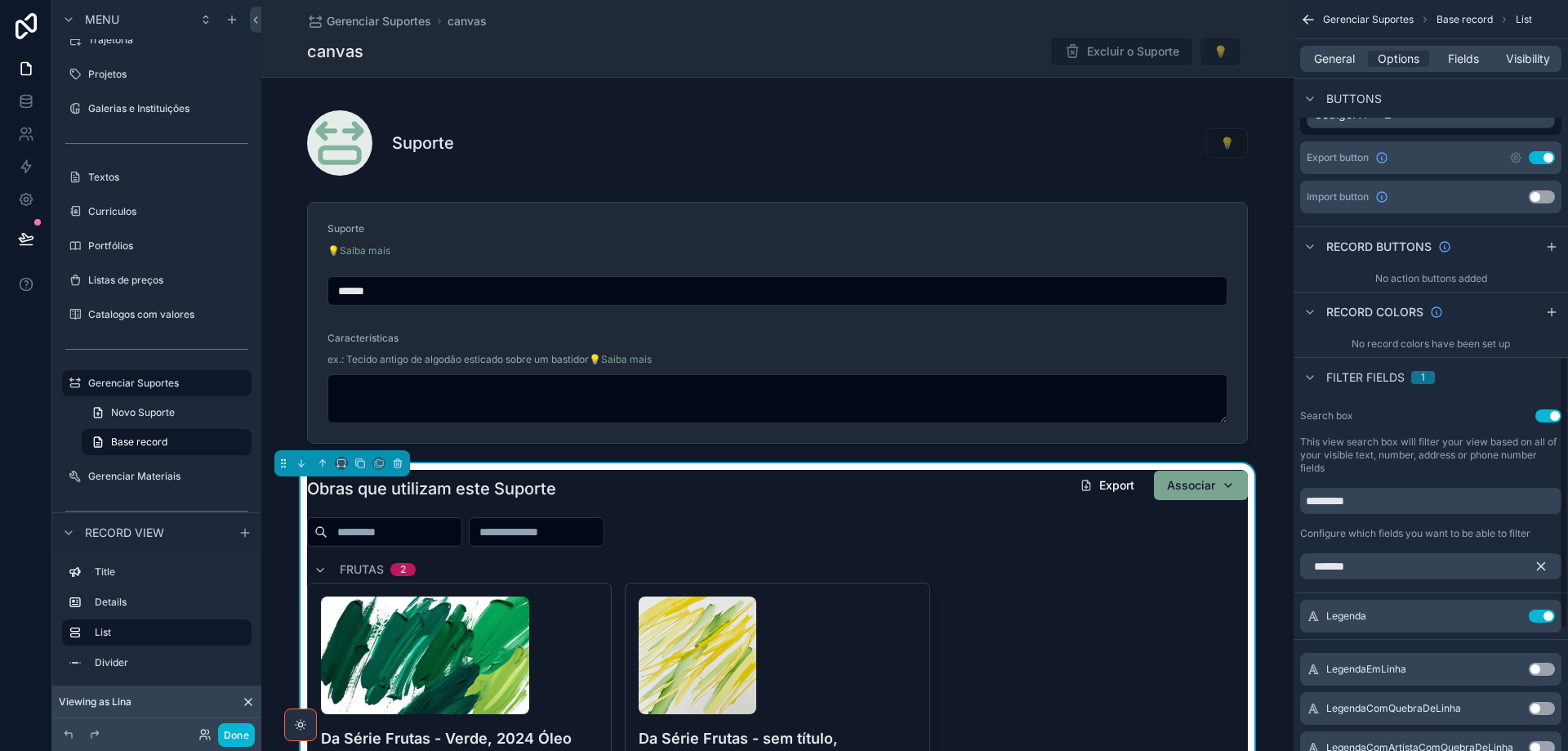
click at [1547, 564] on icon "scrollable content" at bounding box center [1541, 566] width 15 height 15
click at [1547, 413] on button "Use setting" at bounding box center [1548, 416] width 26 height 13
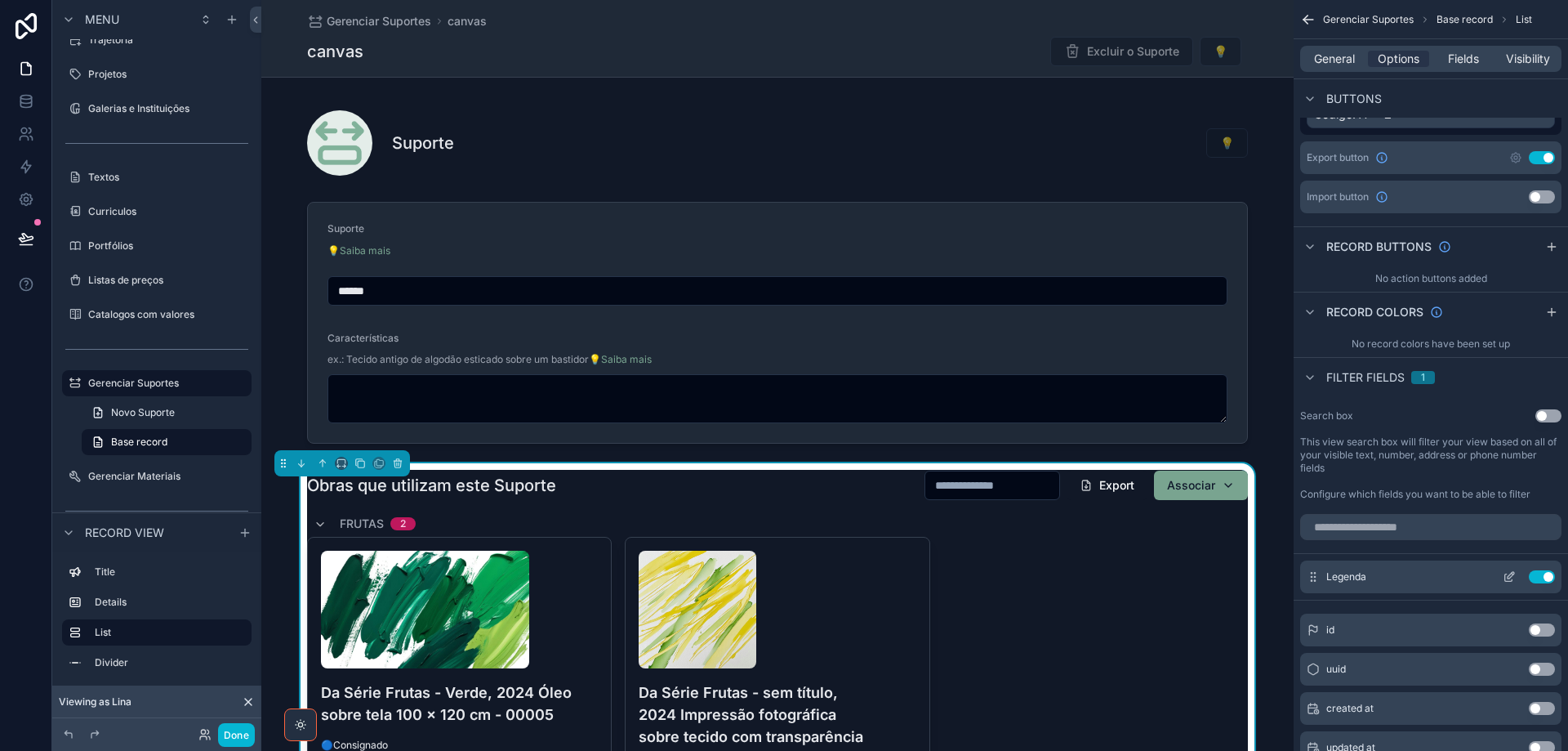
click at [1511, 580] on icon "scrollable content" at bounding box center [1509, 577] width 13 height 13
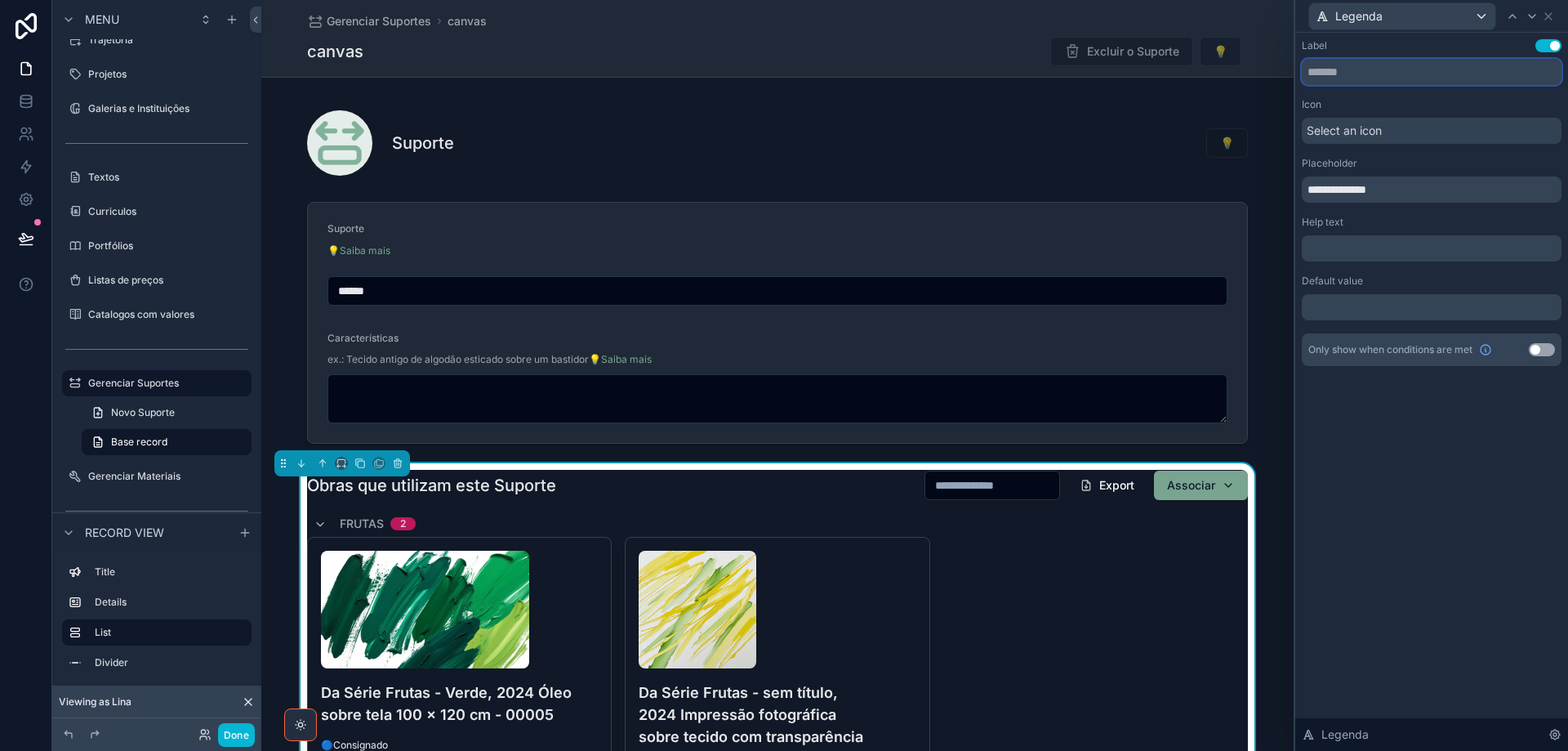
click at [1372, 74] on input "text" at bounding box center [1431, 72] width 260 height 26
type input "*********"
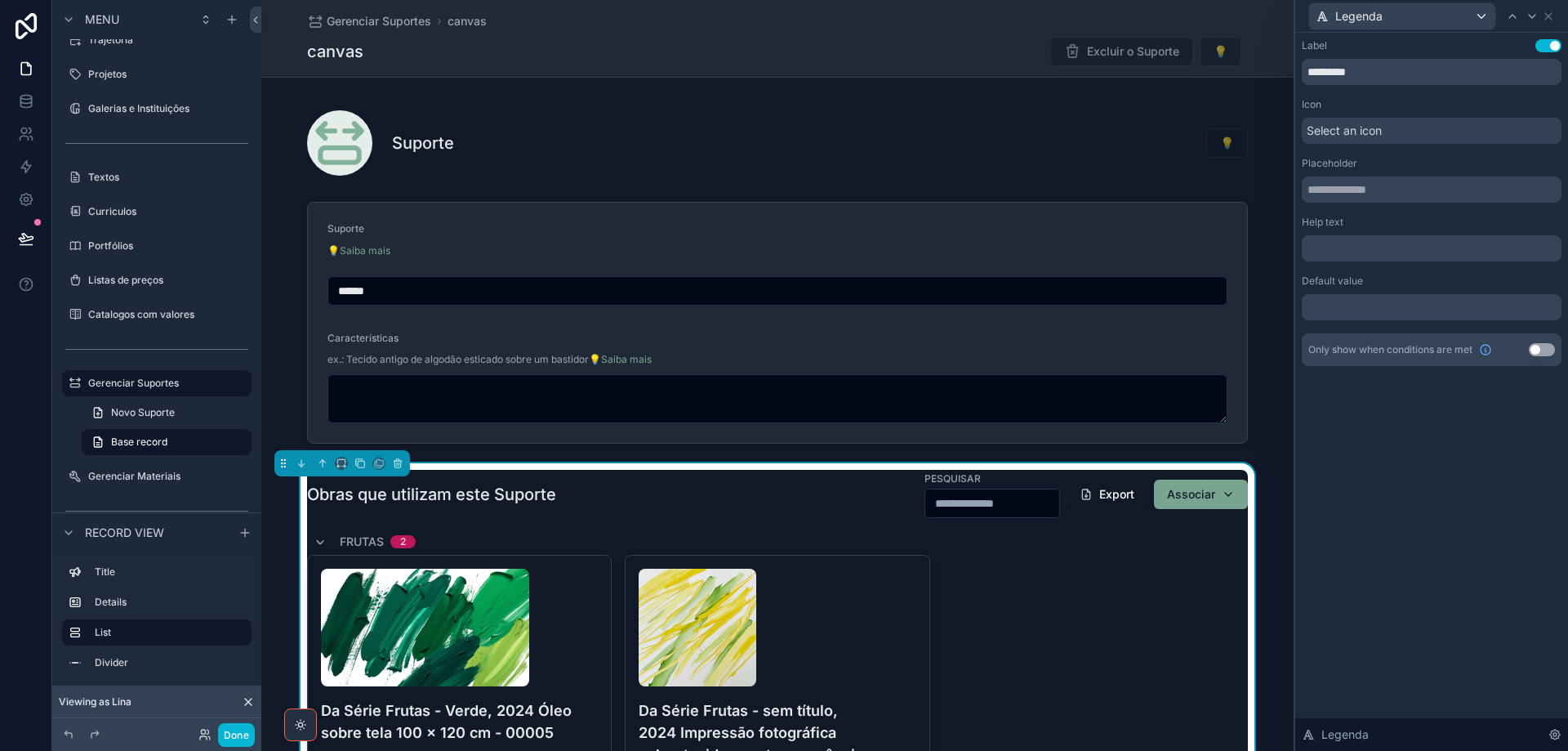
click at [1393, 136] on div "Select an icon" at bounding box center [1431, 130] width 260 height 26
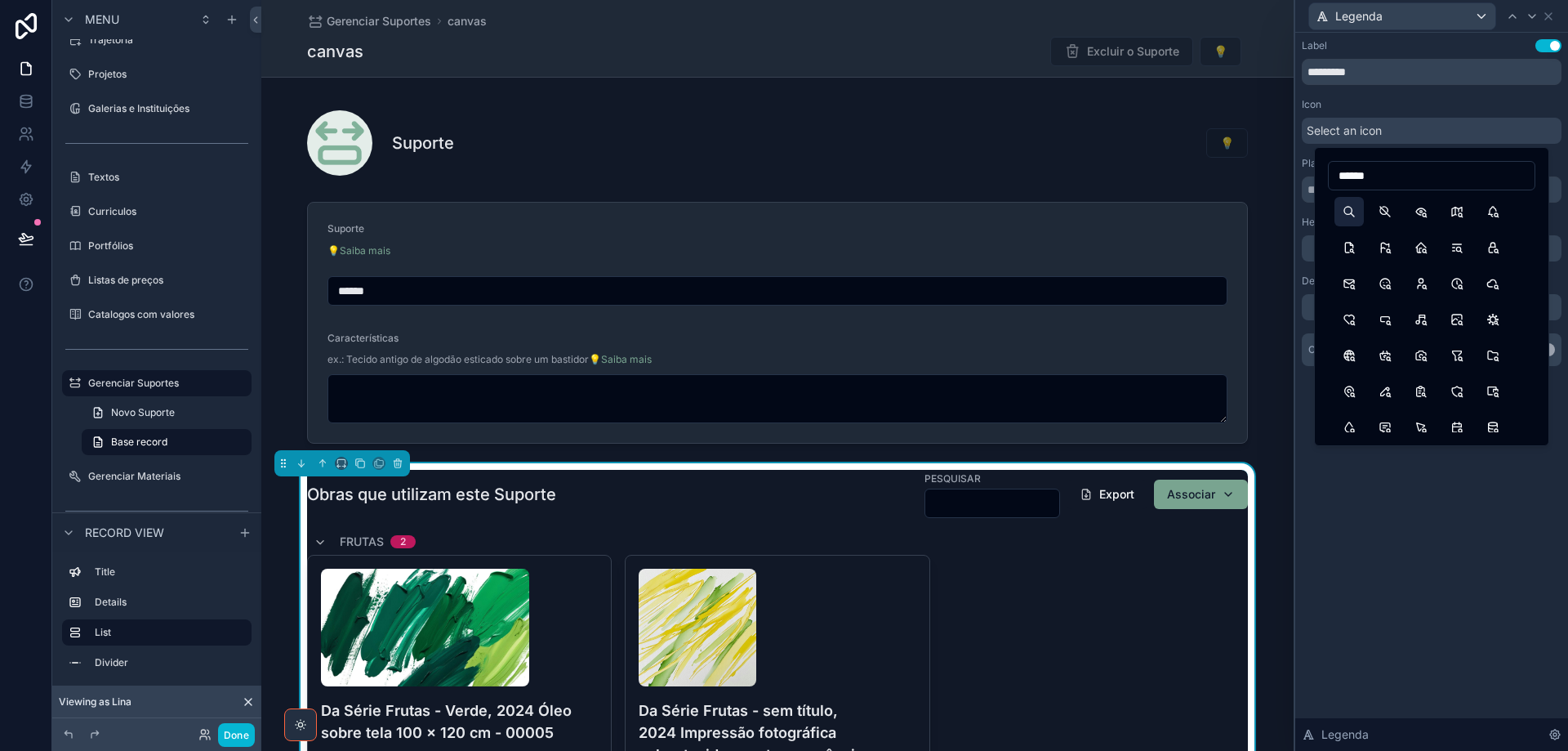
type input "******"
click at [1350, 209] on button "Search" at bounding box center [1349, 211] width 29 height 29
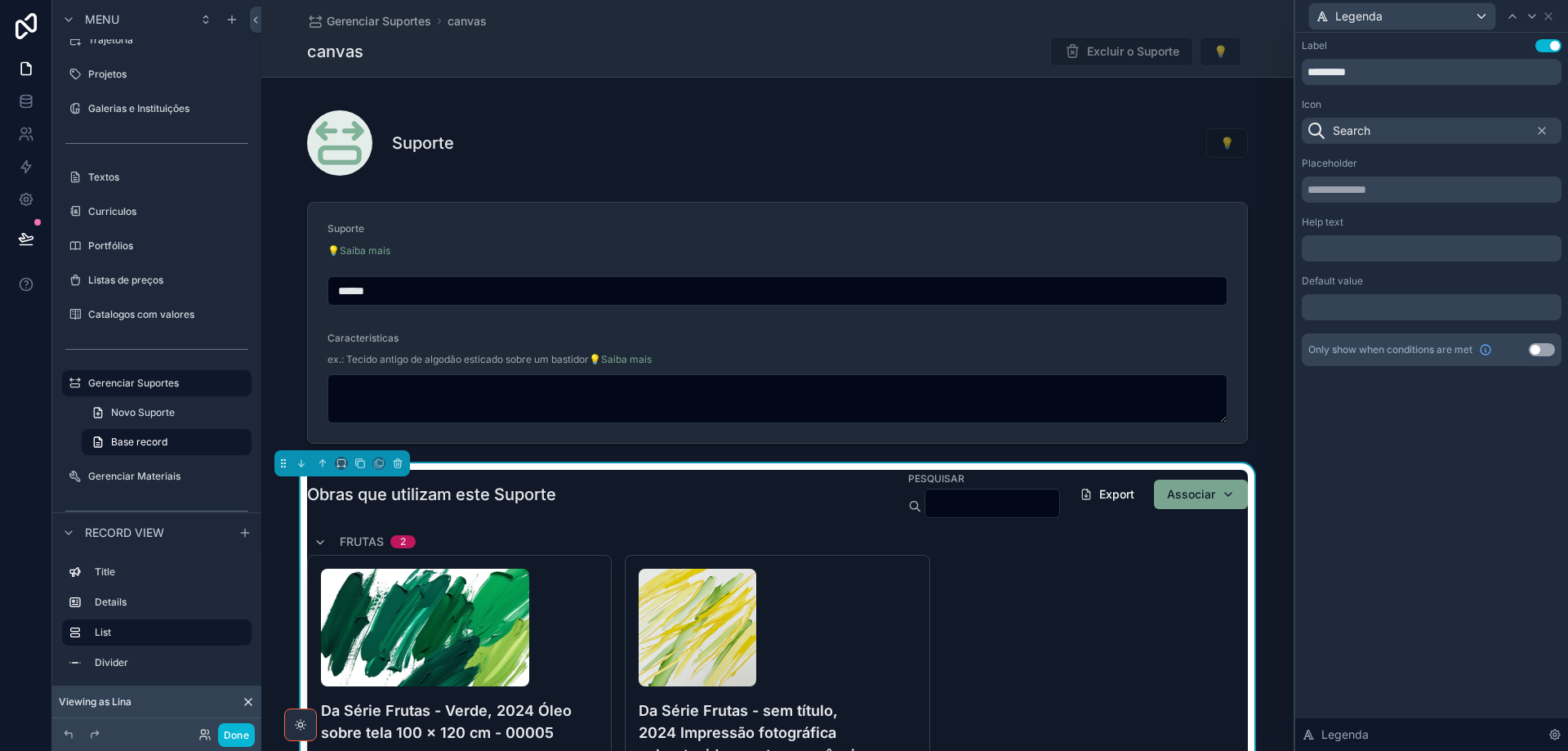
click at [1499, 43] on div "Label Use setting" at bounding box center [1431, 46] width 260 height 13
click at [1445, 458] on div "Label Use setting ********* Icon Search Placeholder Help text ﻿ Default value ﻿…" at bounding box center [1431, 392] width 272 height 718
click at [1549, 15] on icon at bounding box center [1548, 16] width 13 height 13
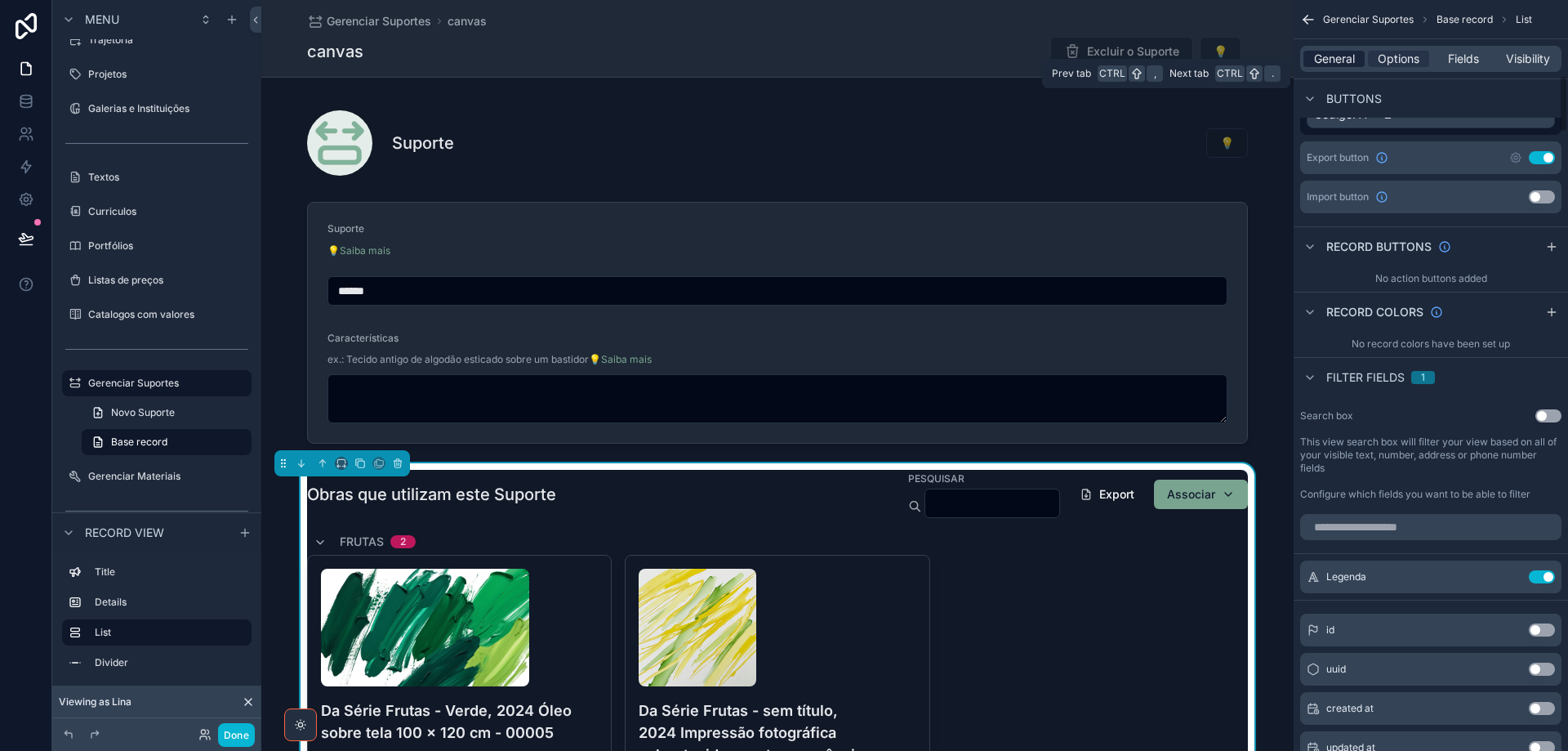
click at [1342, 60] on span "General" at bounding box center [1334, 59] width 41 height 16
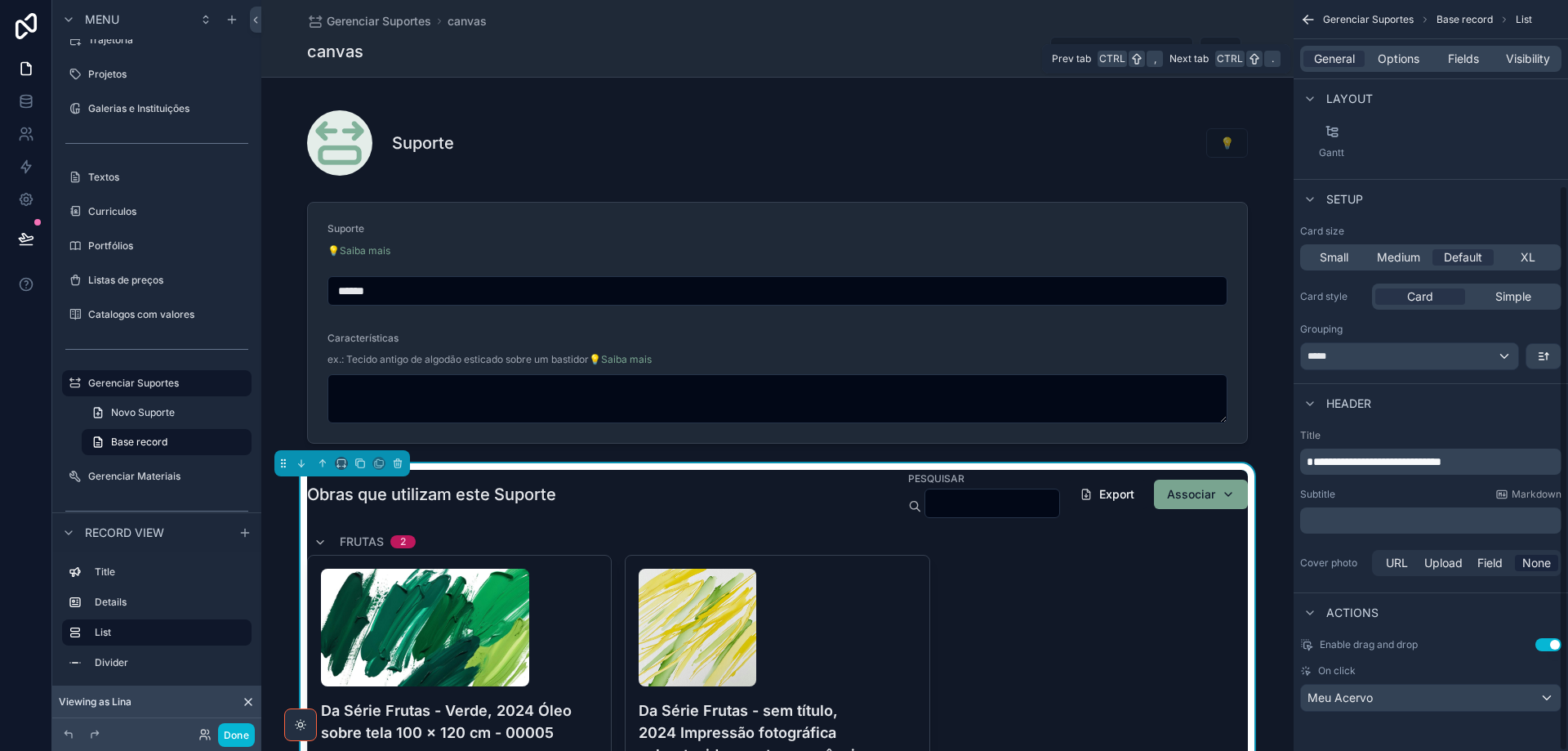
scroll to position [245, 0]
click at [847, 46] on div "canvas Excluir o Suporte 💡" at bounding box center [777, 51] width 941 height 31
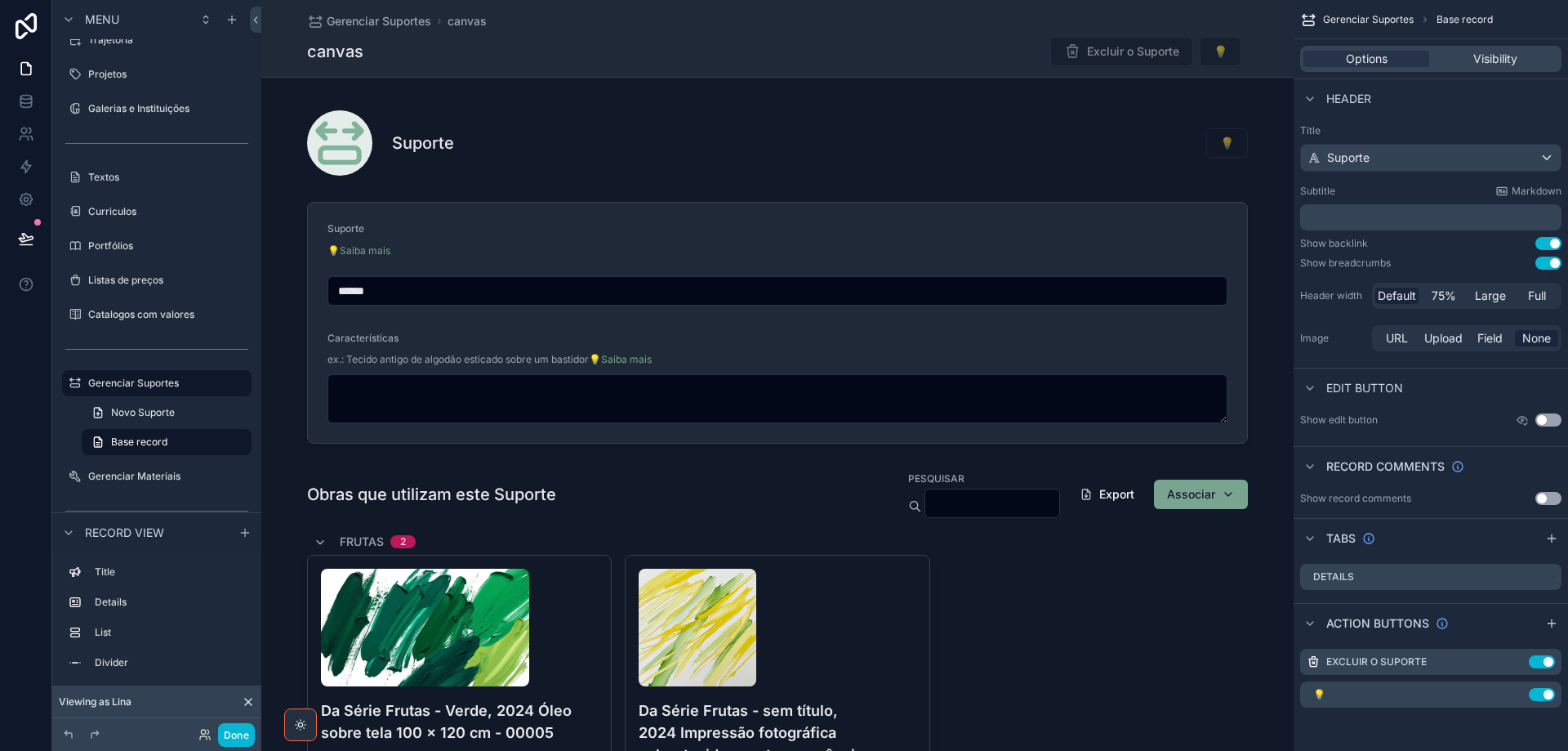
scroll to position [0, 0]
click at [1214, 50] on span "💡" at bounding box center [1221, 51] width 42 height 16
click at [1514, 697] on icon "scrollable content" at bounding box center [1516, 694] width 13 height 13
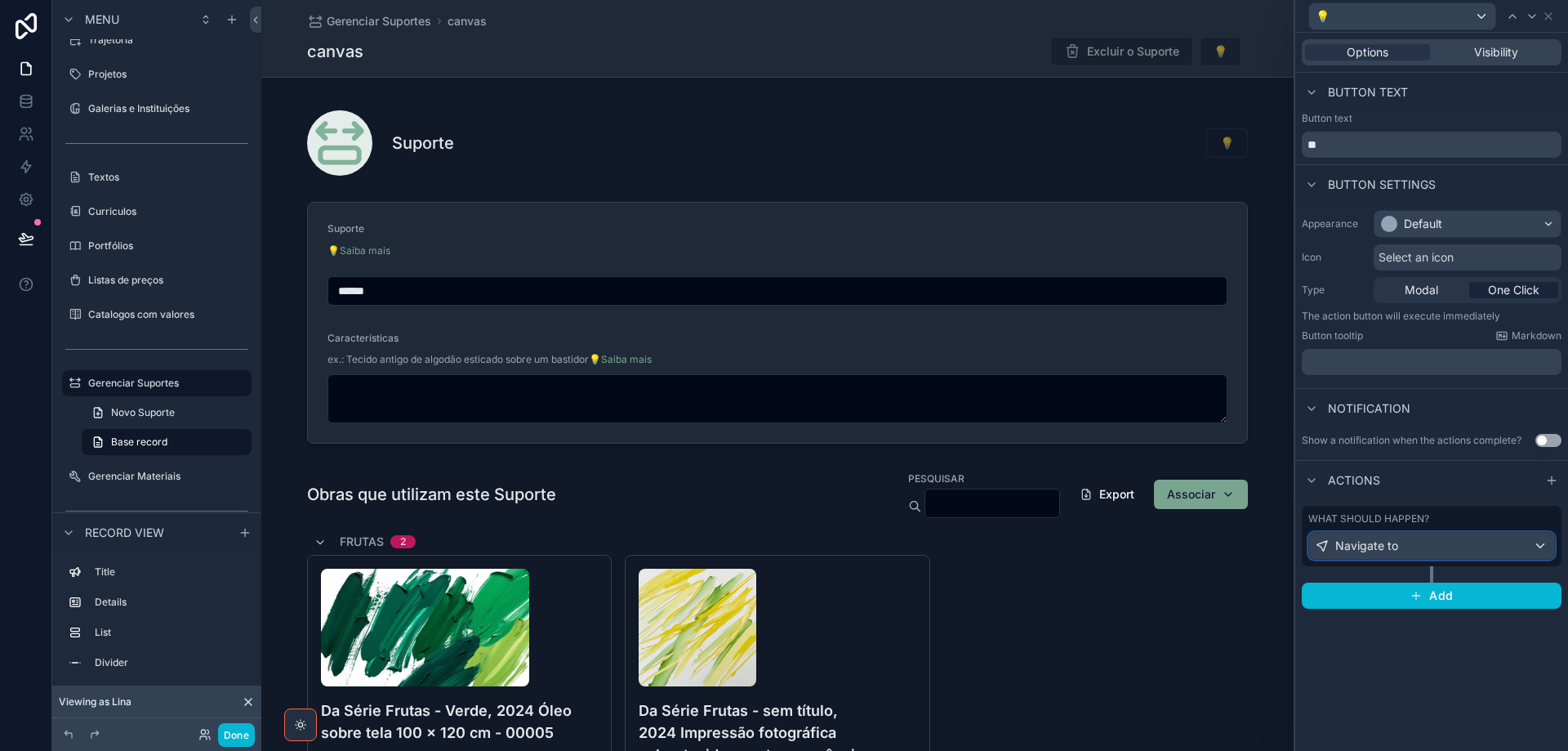
click at [1491, 550] on div "Navigate to" at bounding box center [1431, 545] width 245 height 26
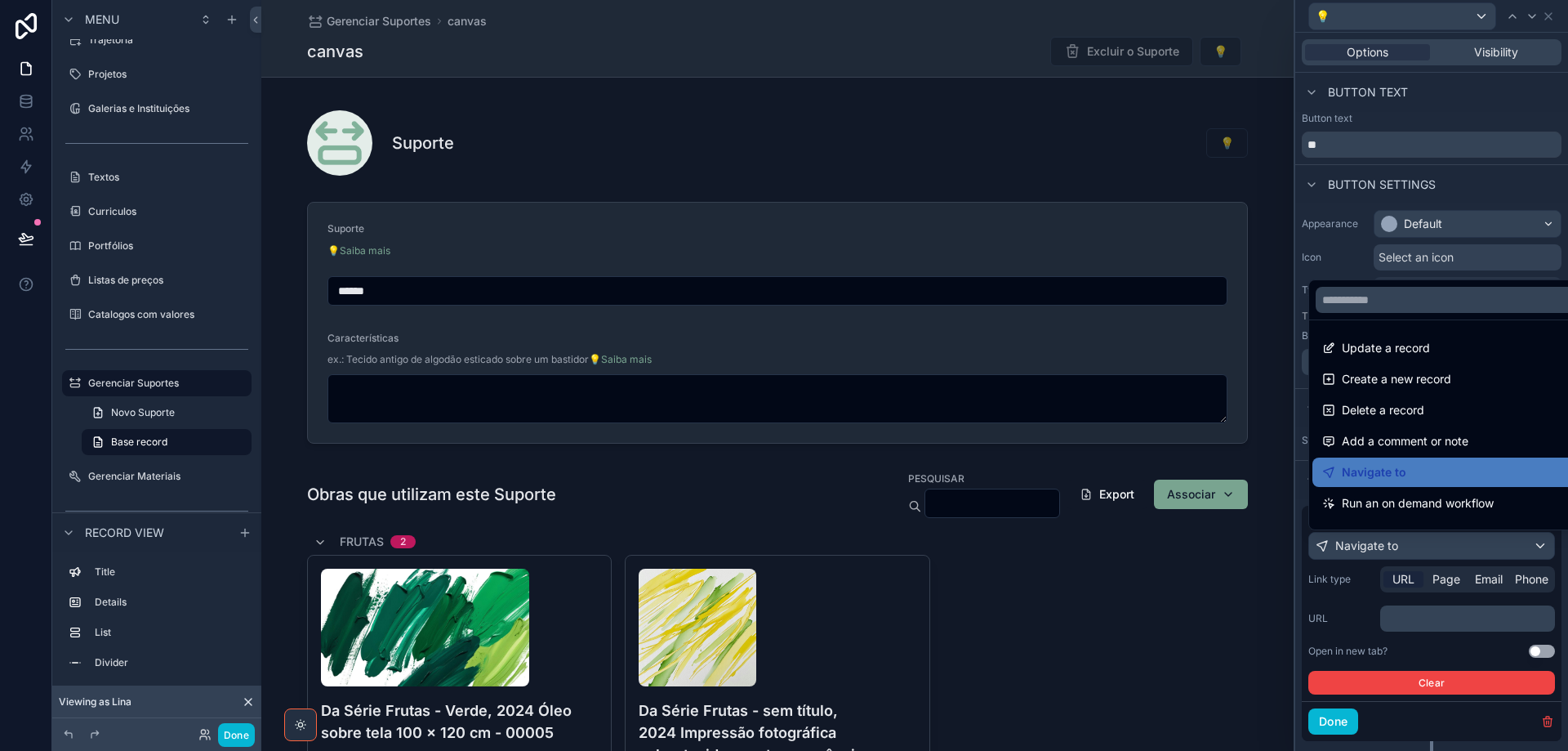
click at [1491, 550] on div at bounding box center [1431, 376] width 272 height 751
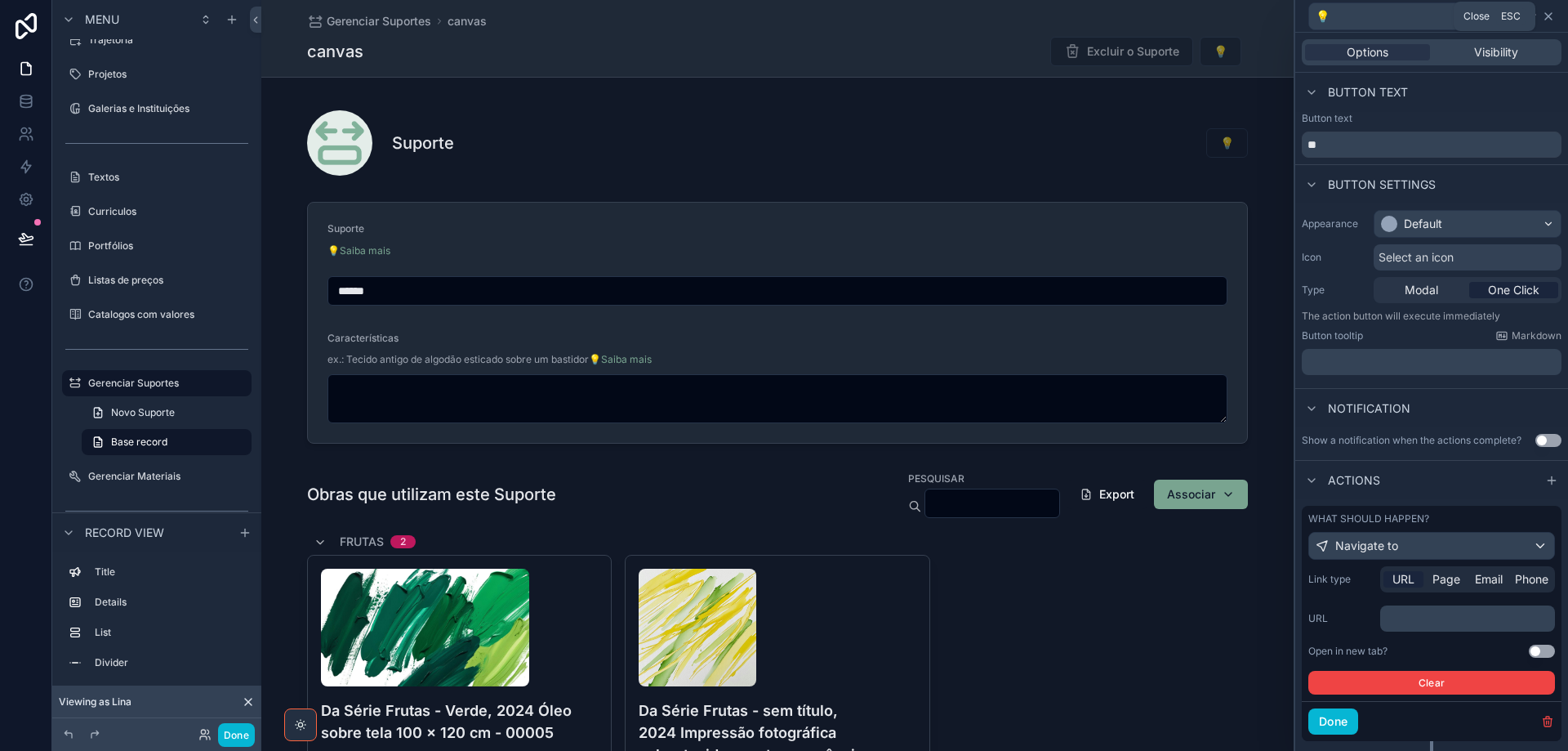
click at [1552, 13] on icon at bounding box center [1548, 15] width 6 height 6
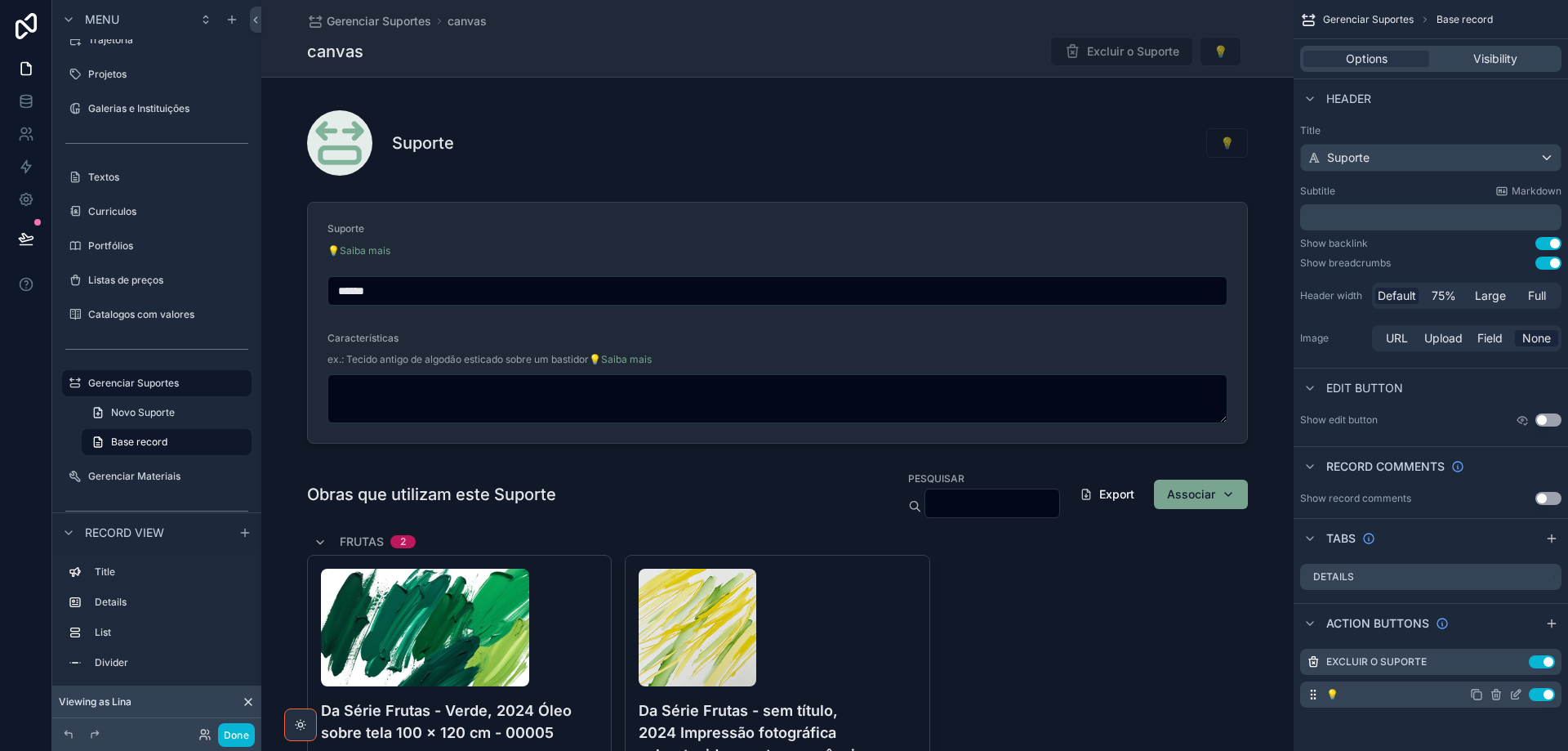
click at [1497, 694] on icon "scrollable content" at bounding box center [1497, 695] width 0 height 4
click at [1522, 674] on icon at bounding box center [1522, 670] width 7 height 7
click at [238, 731] on button "Done" at bounding box center [236, 735] width 36 height 24
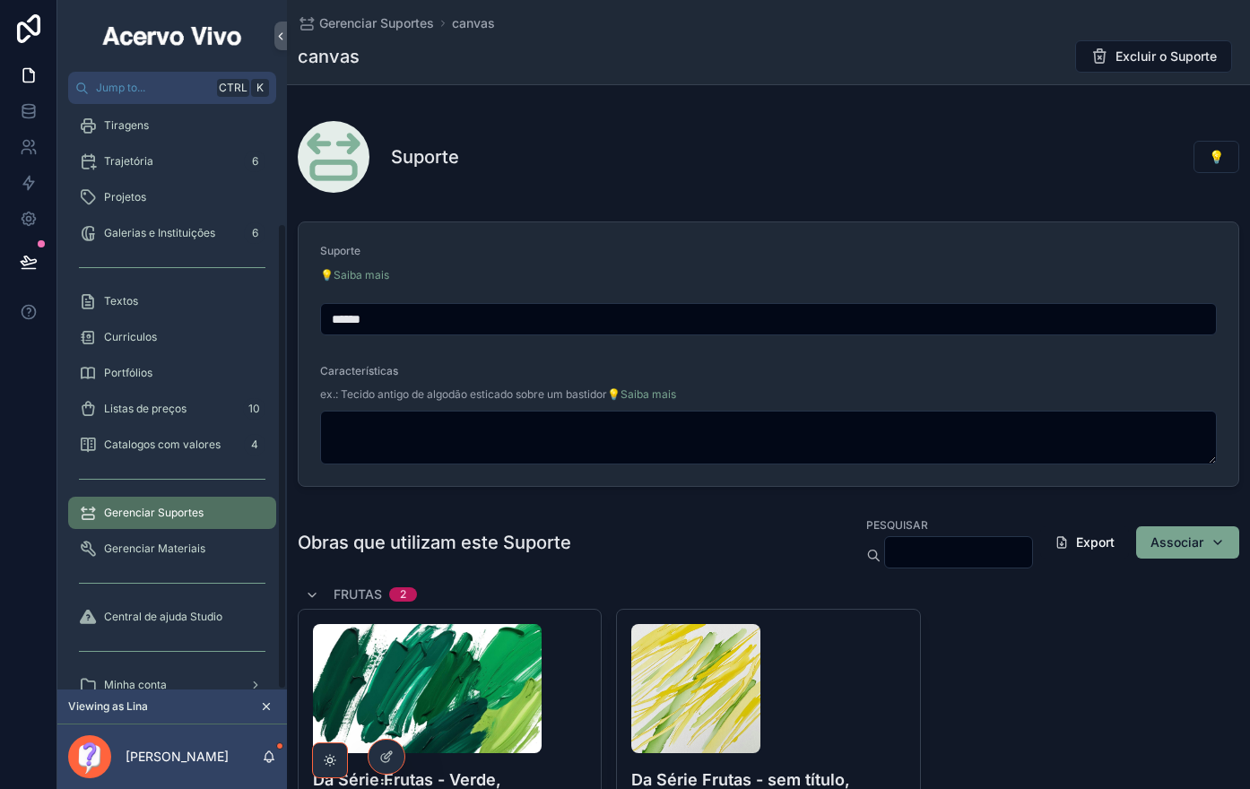
scroll to position [150, 0]
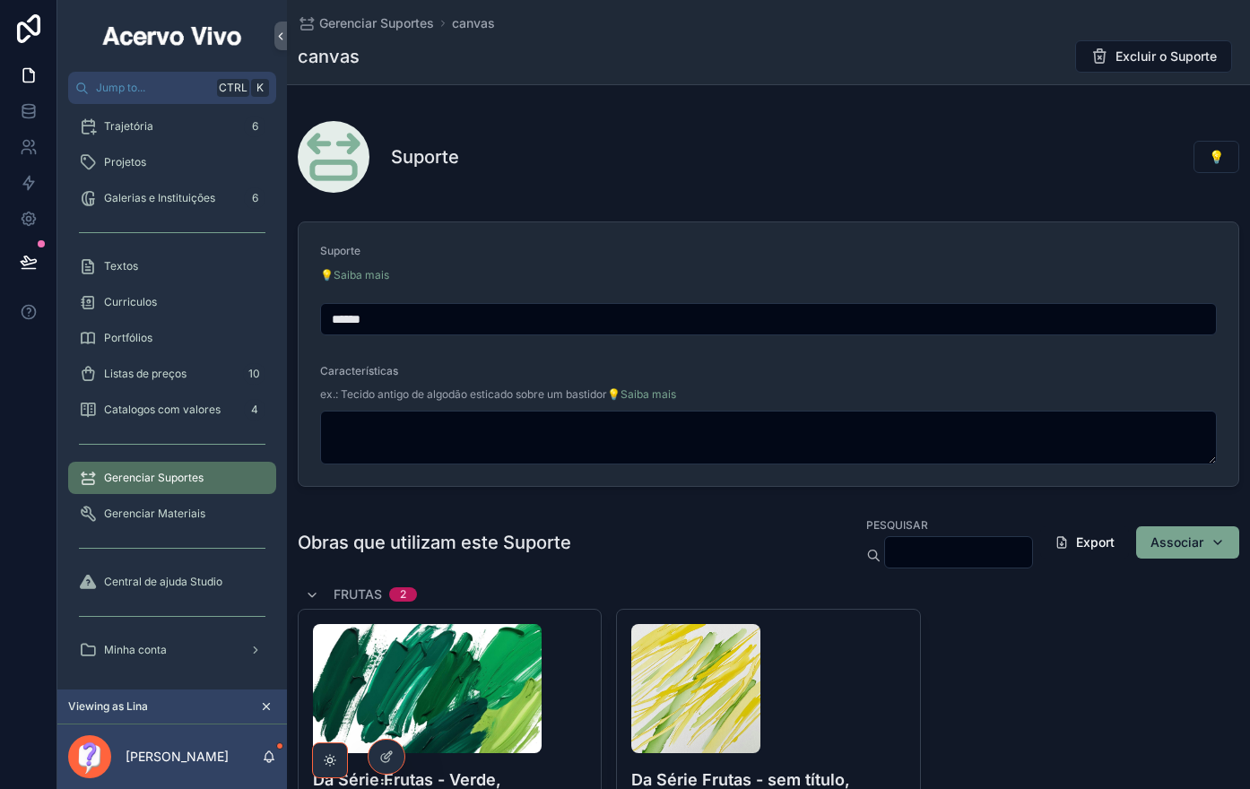
click at [167, 480] on span "Gerenciar Suportes" at bounding box center [154, 478] width 100 height 14
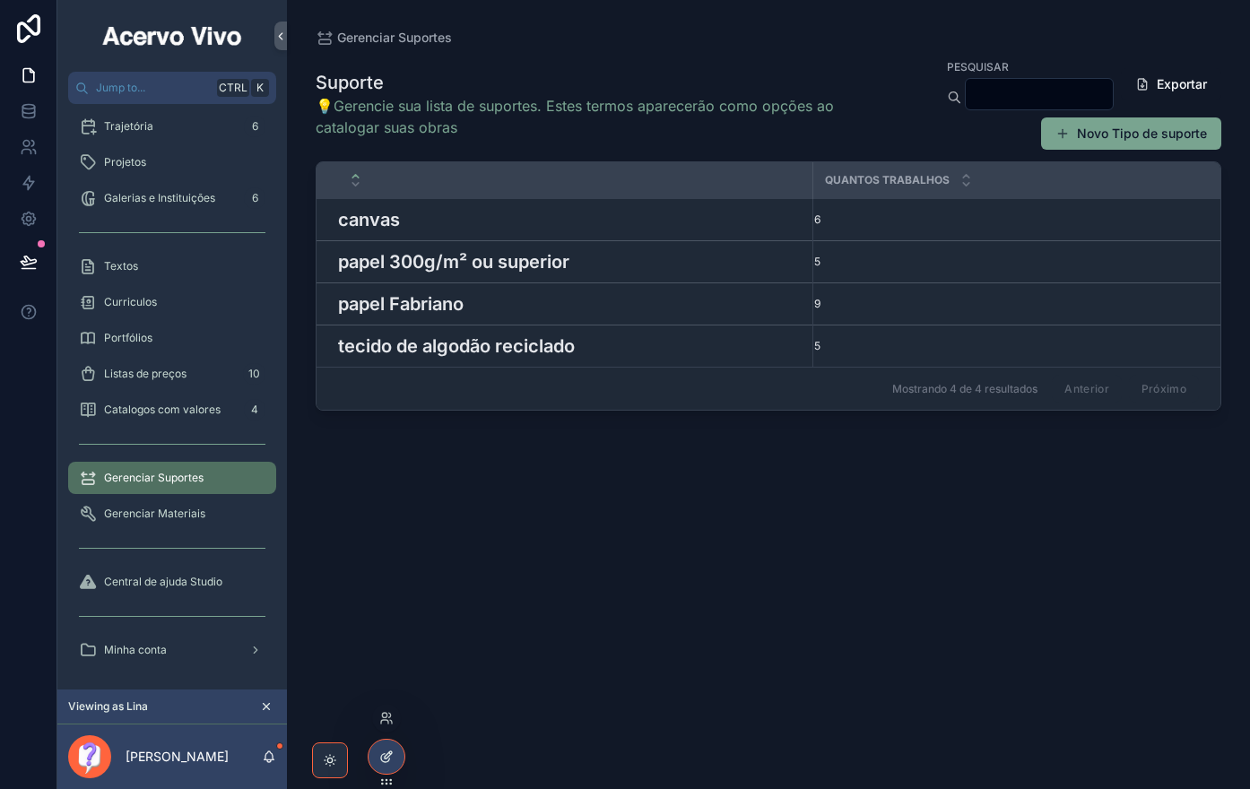
click at [379, 756] on icon at bounding box center [386, 756] width 14 height 14
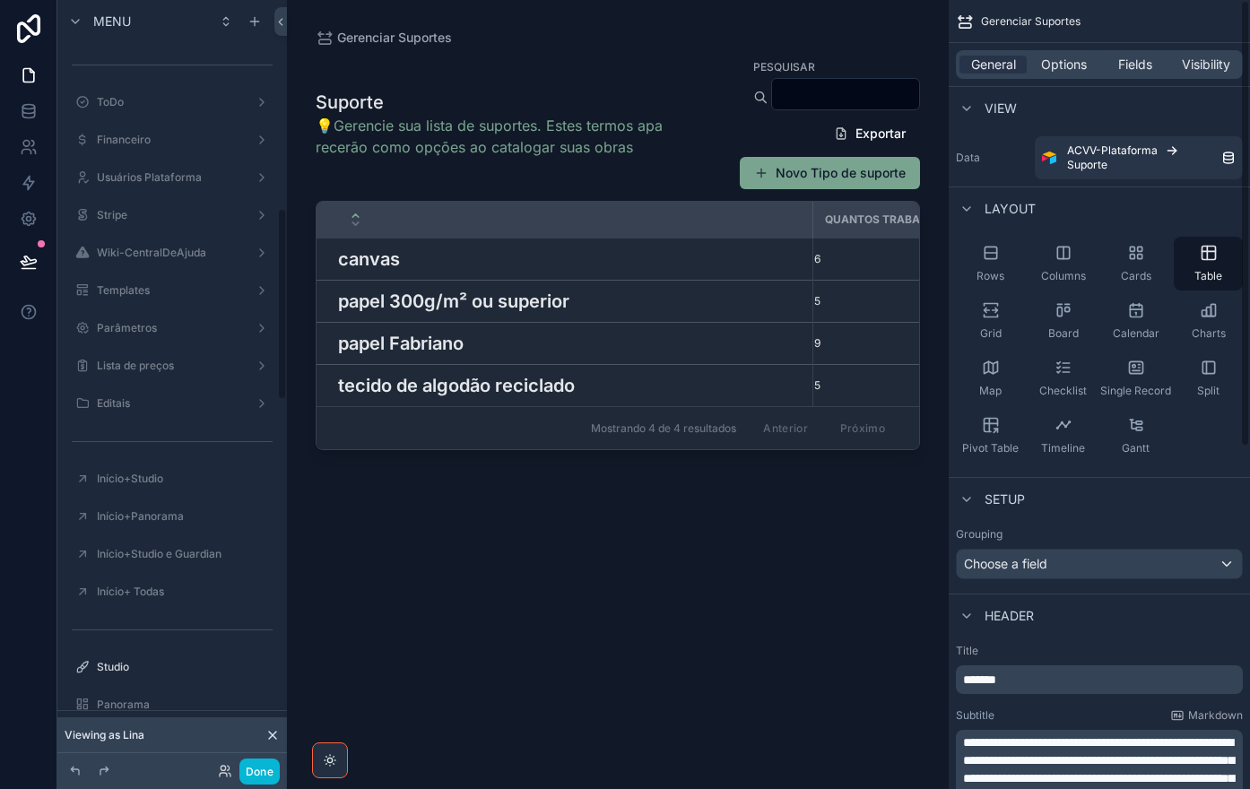
scroll to position [828, 0]
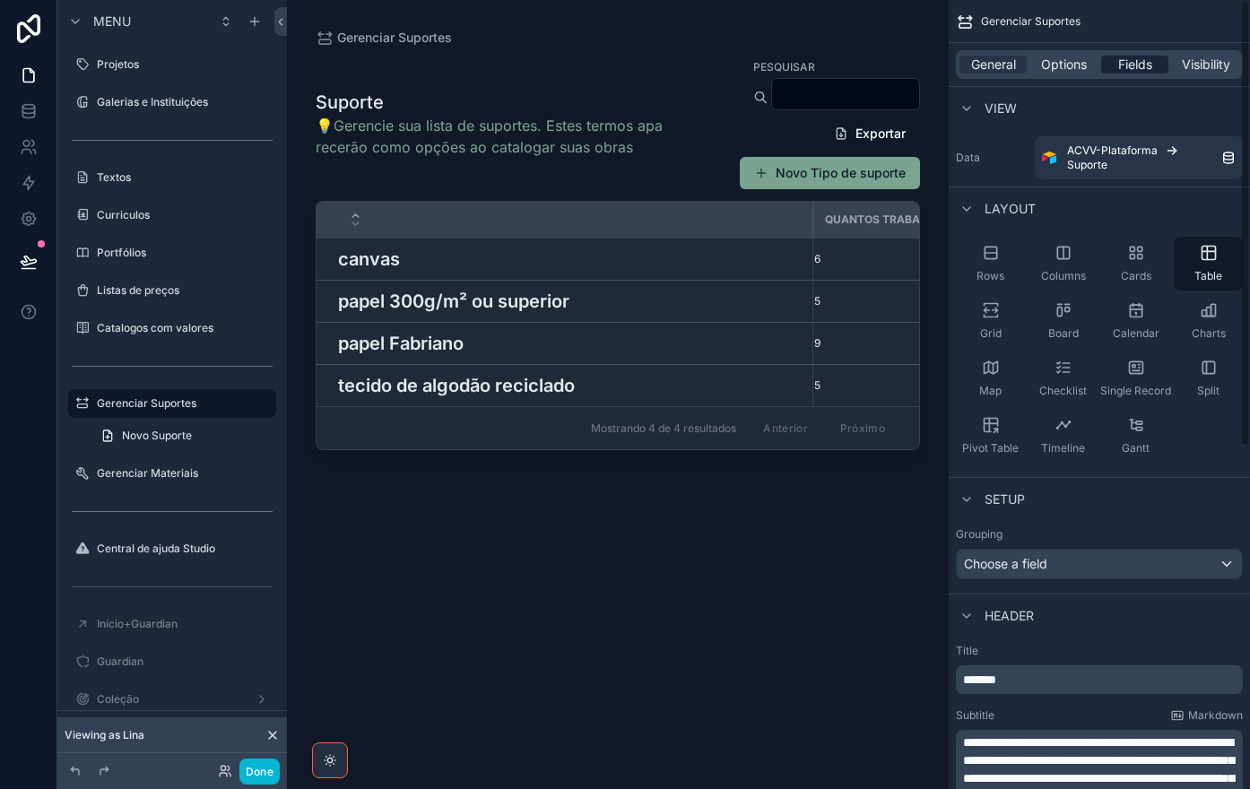
click at [1138, 65] on span "Fields" at bounding box center [1135, 65] width 34 height 18
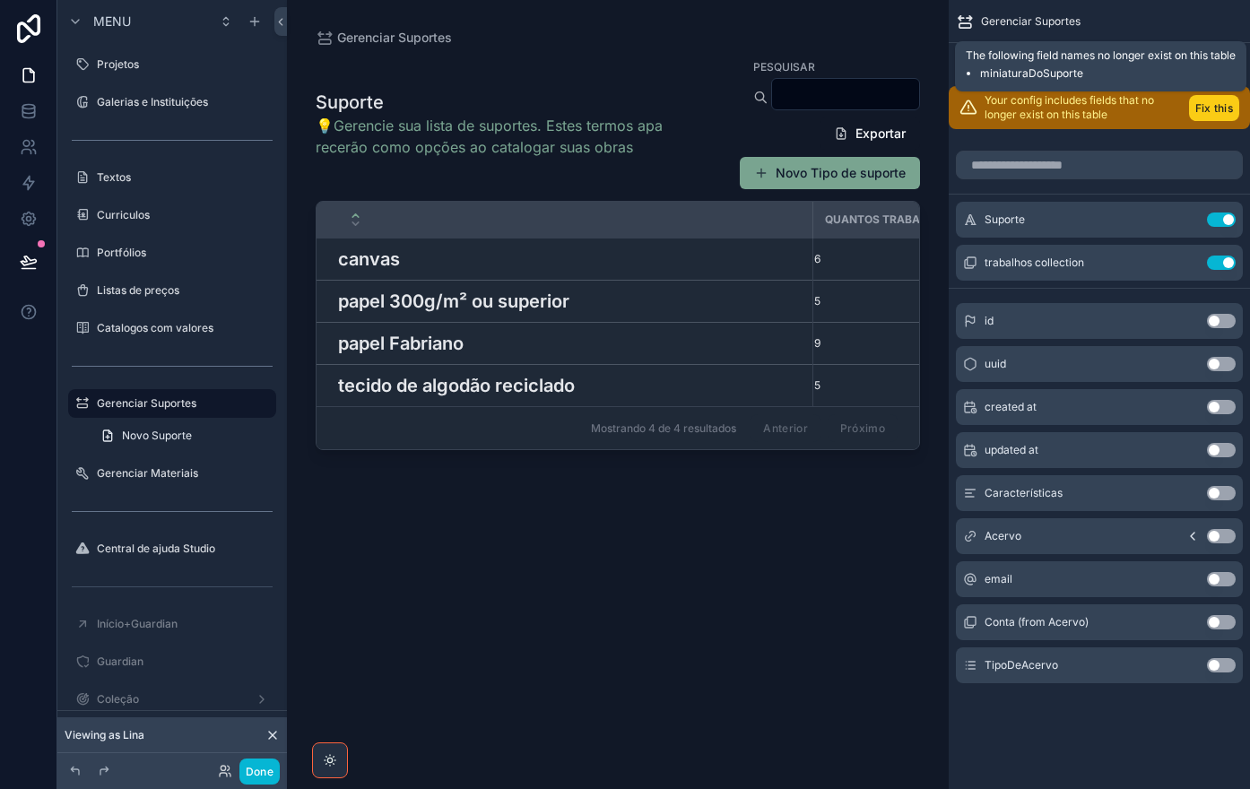
click at [1208, 110] on button "Fix this" at bounding box center [1214, 108] width 50 height 26
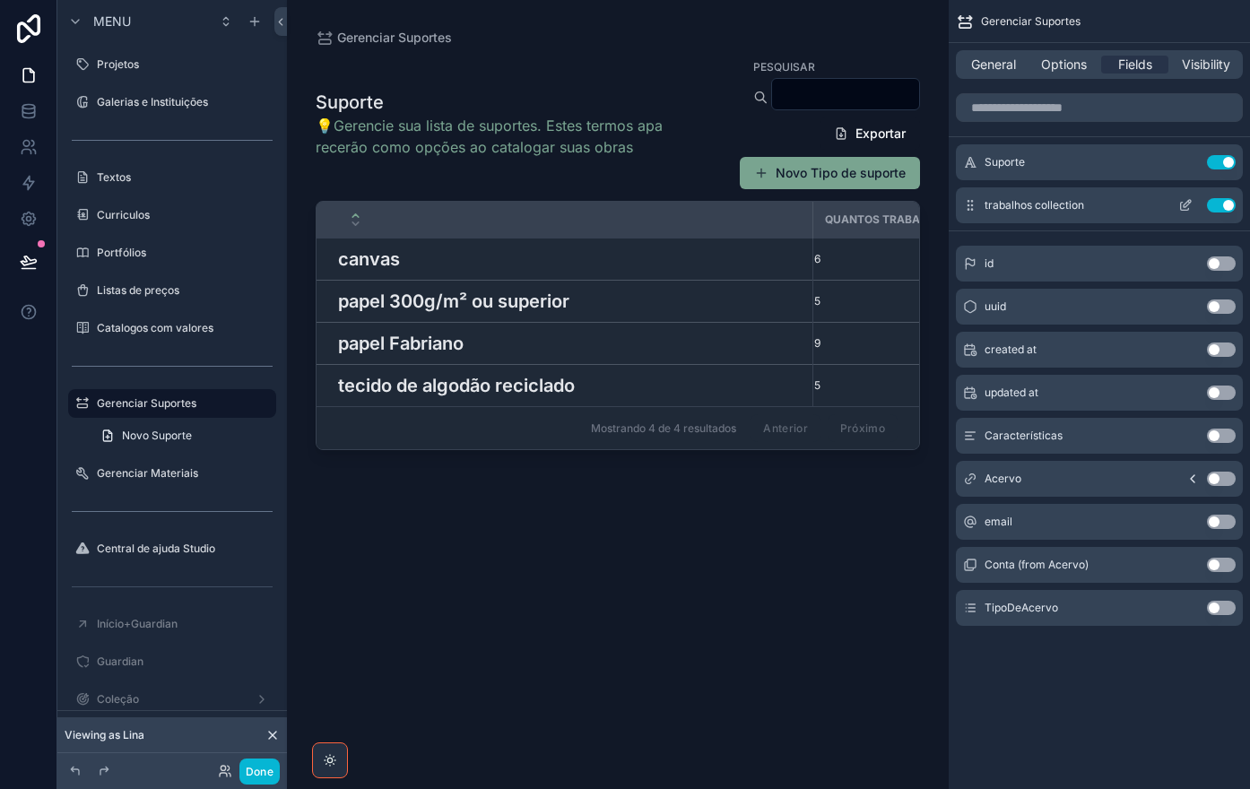
click at [1184, 207] on icon "scrollable content" at bounding box center [1186, 203] width 7 height 7
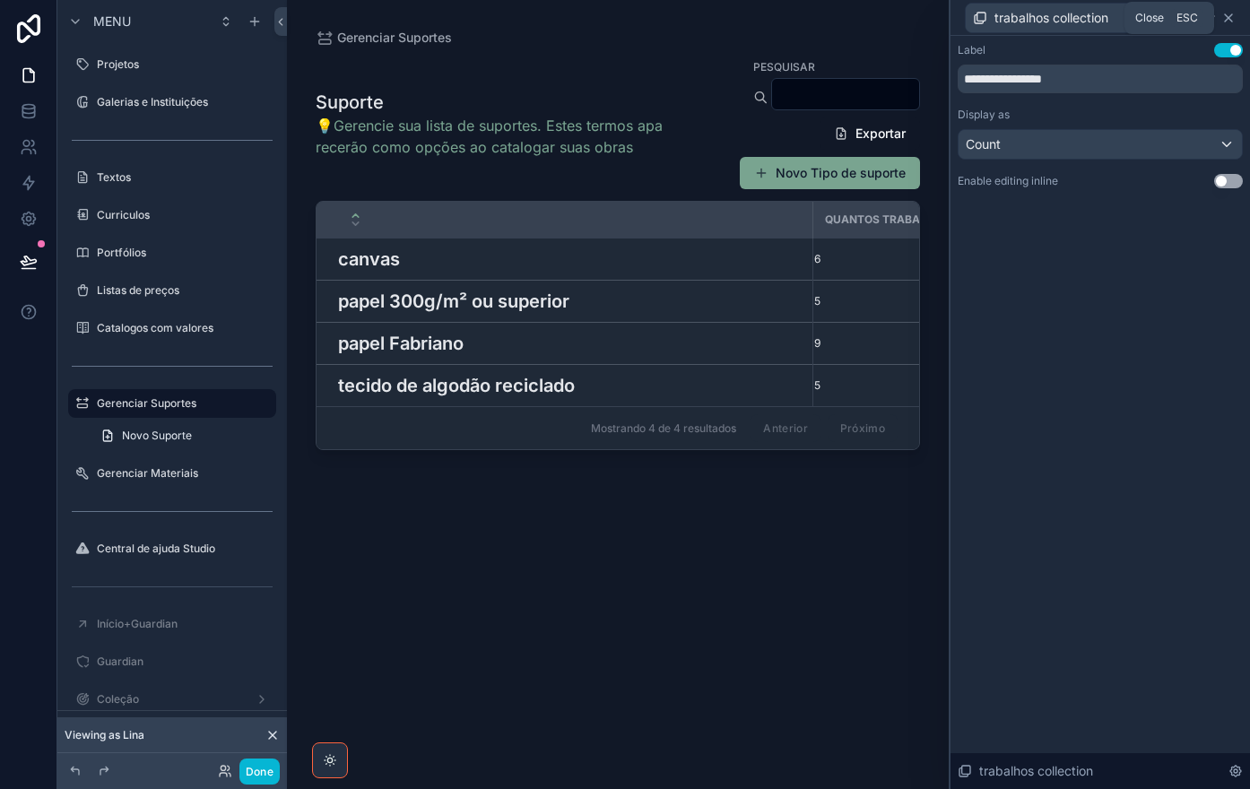
click at [1228, 18] on icon at bounding box center [1227, 17] width 7 height 7
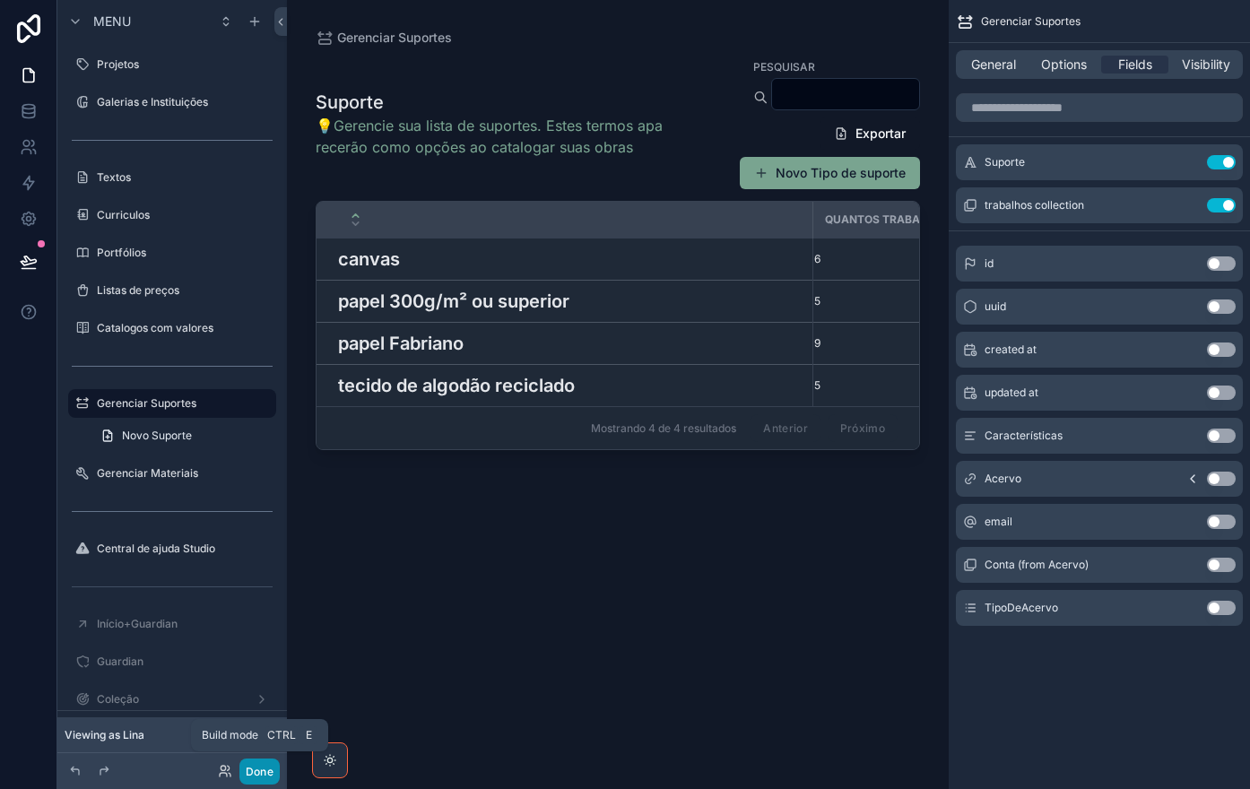
click at [249, 777] on button "Done" at bounding box center [259, 771] width 40 height 26
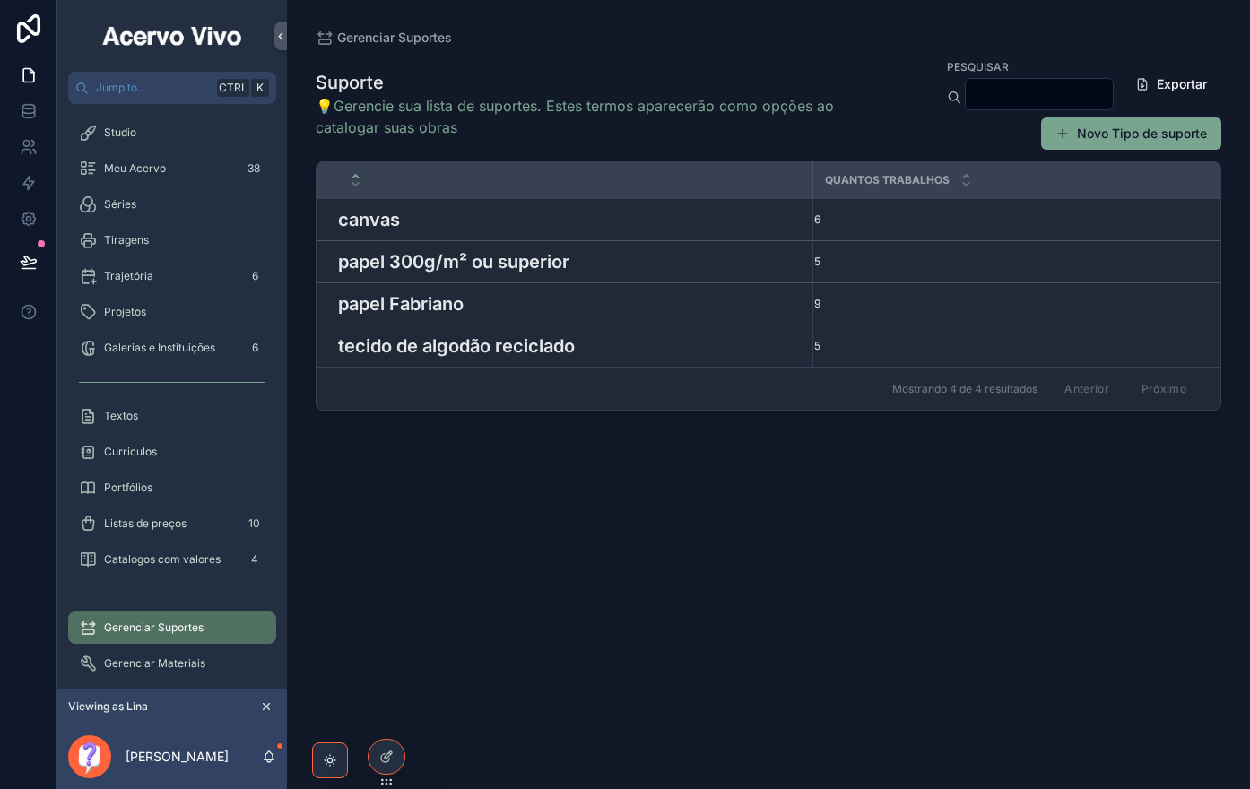
scroll to position [150, 0]
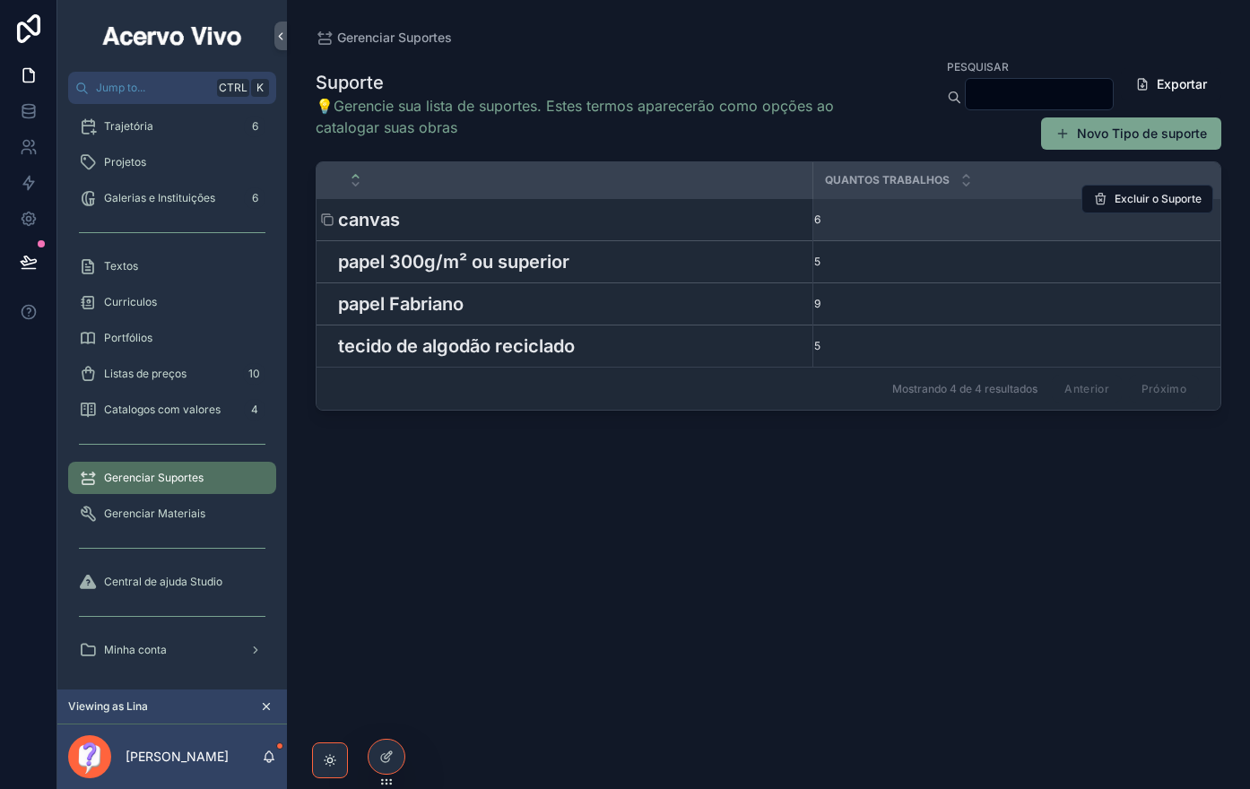
click at [457, 214] on div "canvas canvas" at bounding box center [569, 219] width 463 height 27
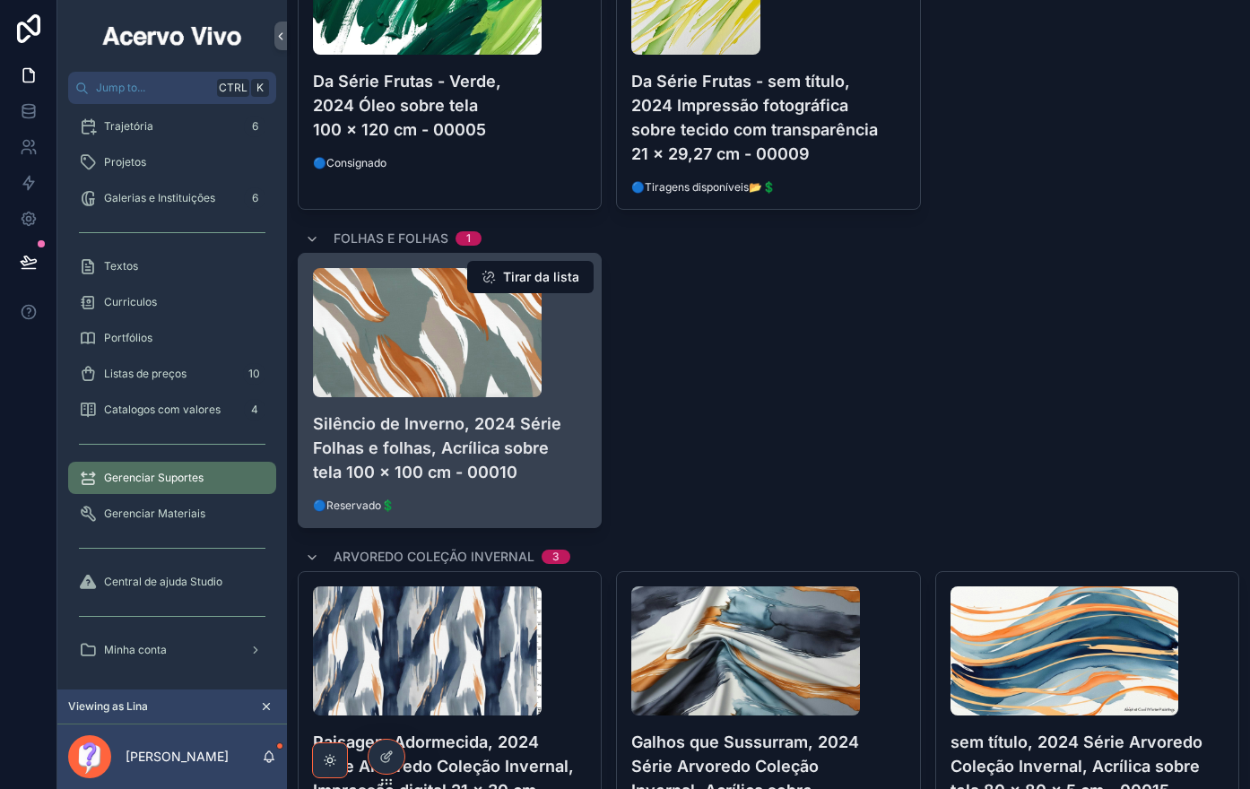
scroll to position [1032, 0]
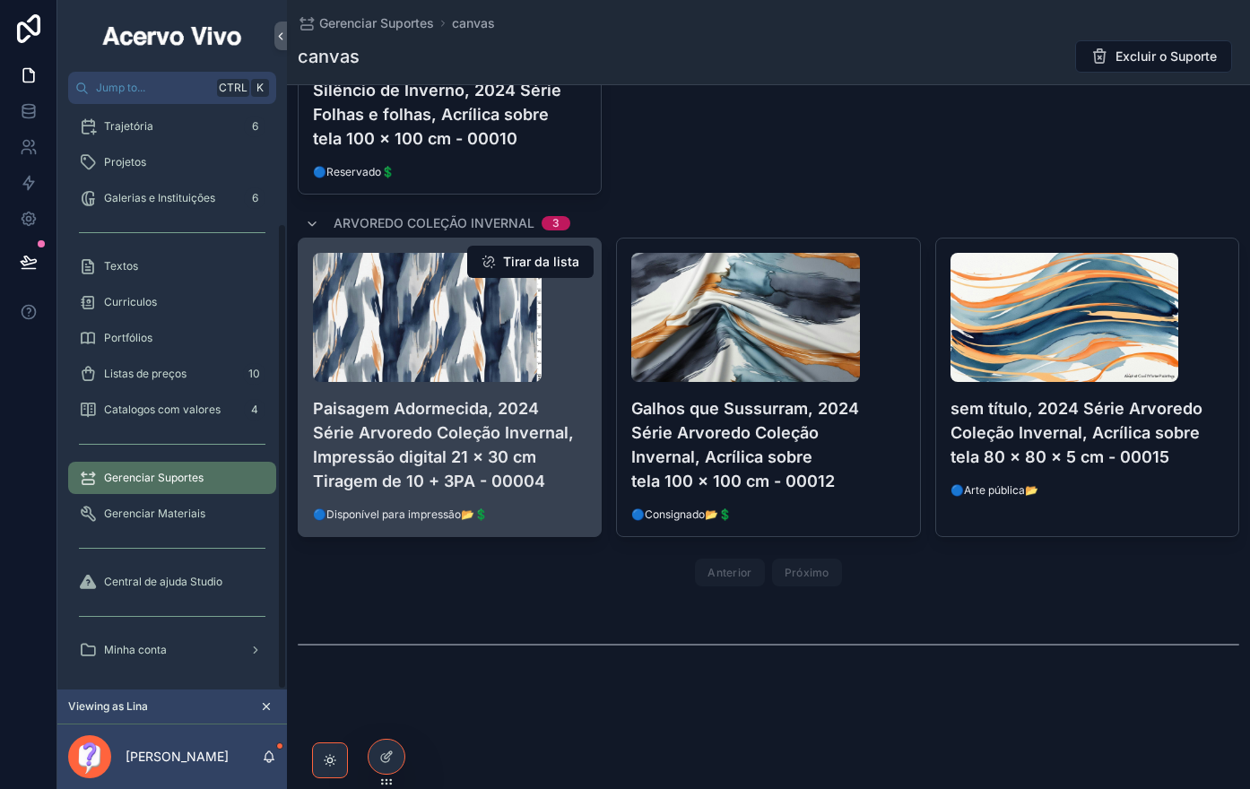
click at [473, 415] on h4 "Paisagem Adormecida, 2024 Série Arvoredo Coleção Invernal, Impressão digital 21…" at bounding box center [449, 444] width 273 height 97
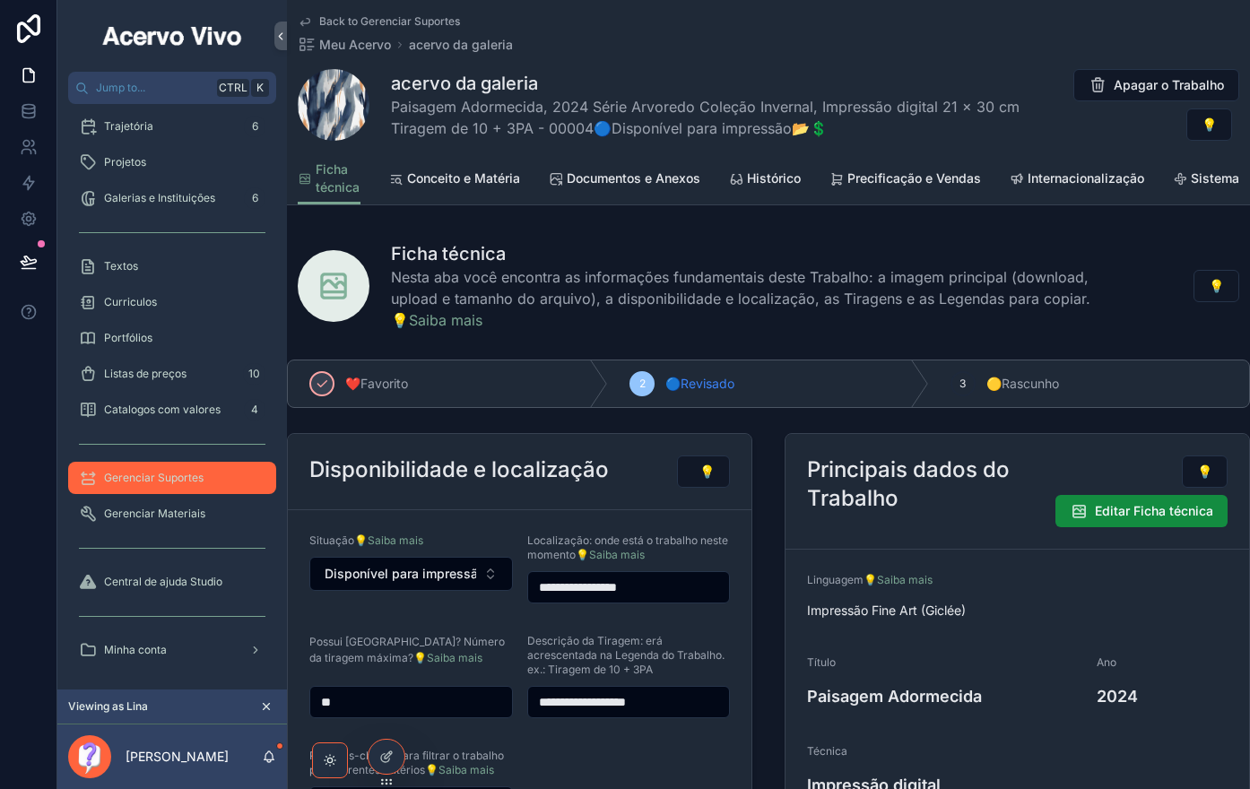
click at [134, 482] on span "Gerenciar Suportes" at bounding box center [154, 478] width 100 height 14
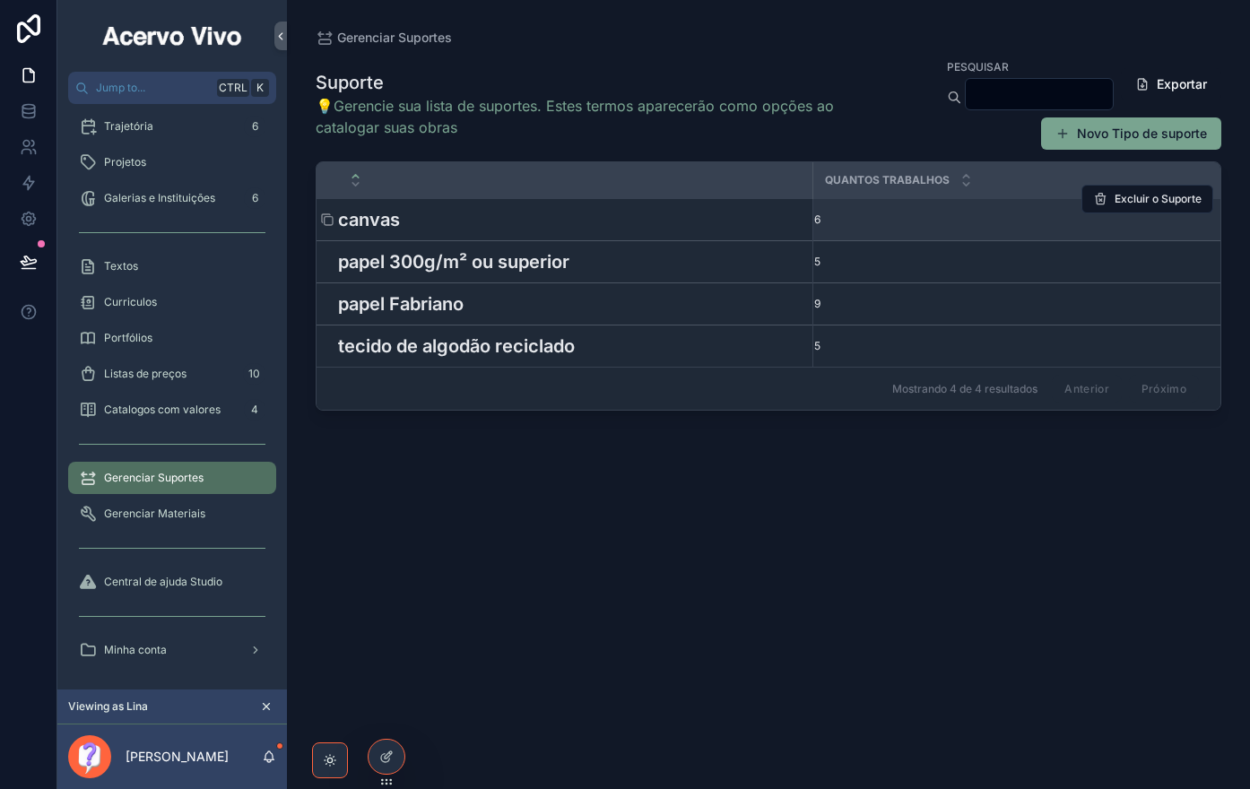
click at [380, 216] on h3 "canvas" at bounding box center [369, 219] width 62 height 27
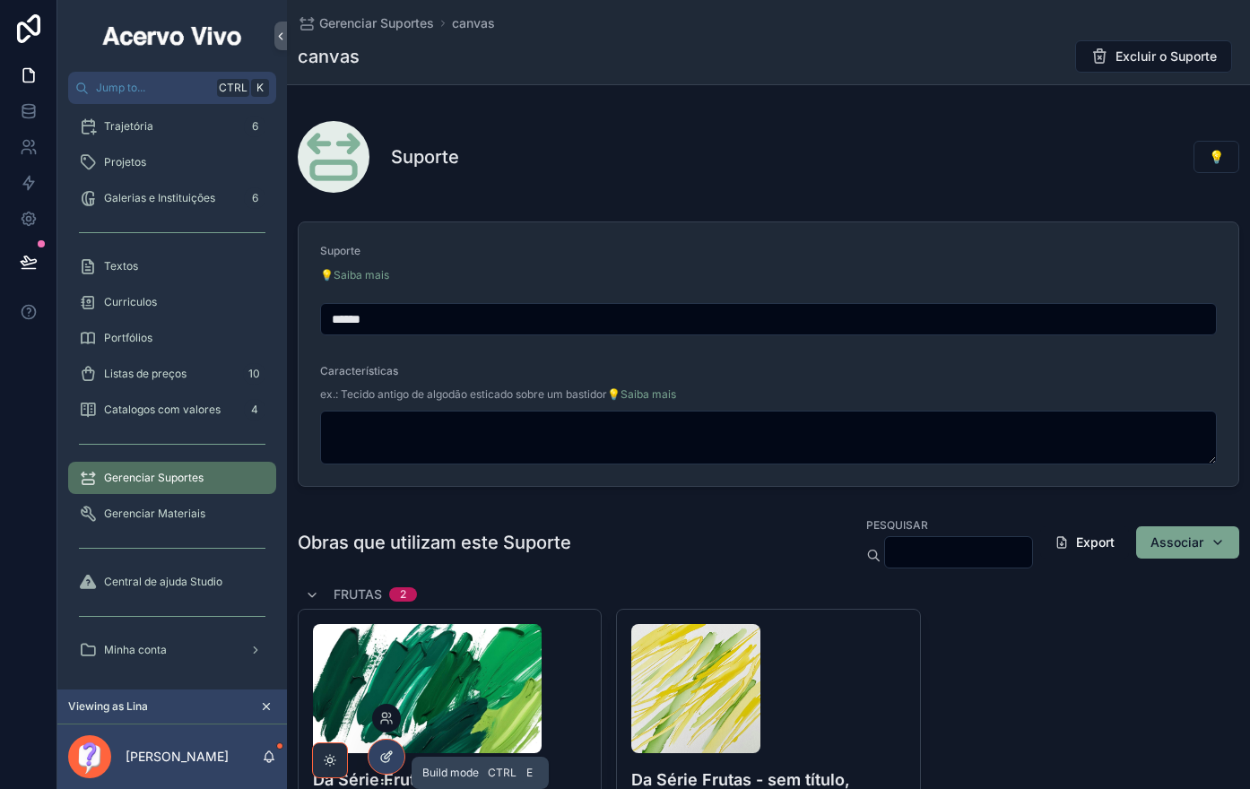
click at [379, 765] on div at bounding box center [386, 757] width 36 height 34
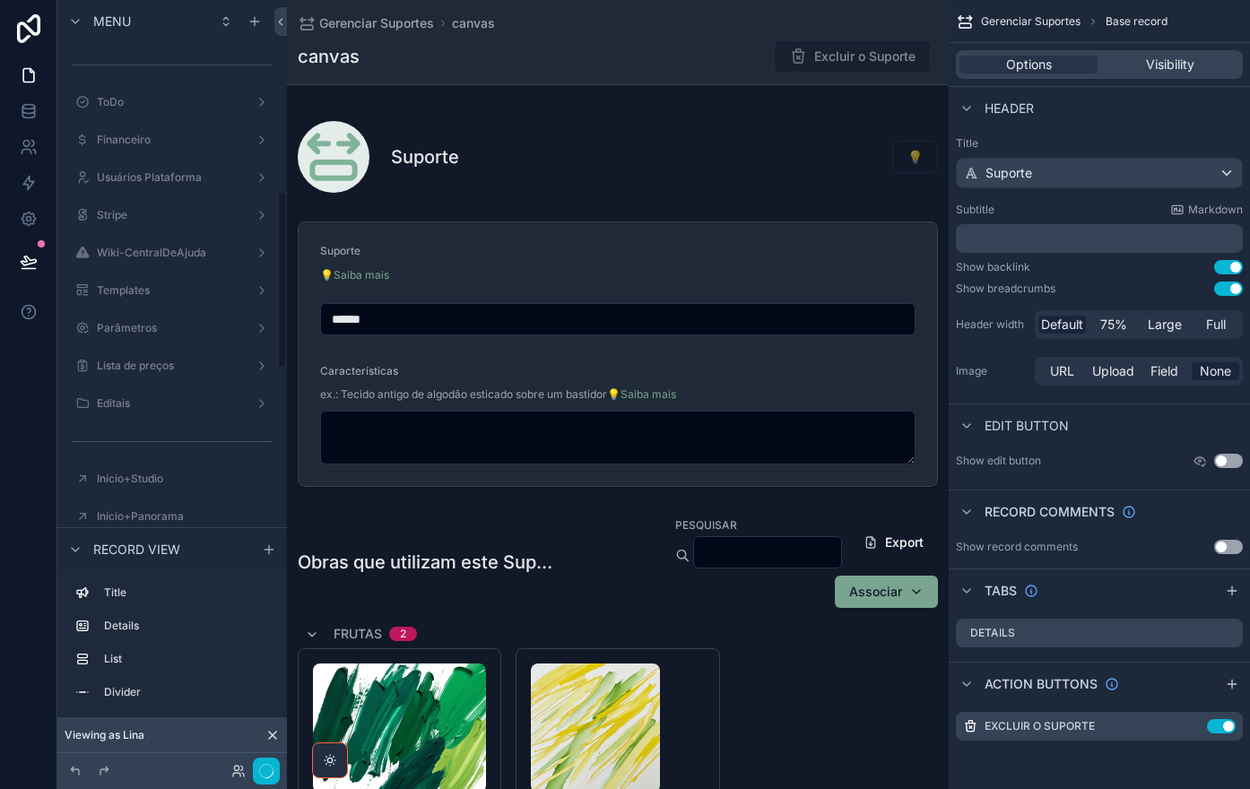
scroll to position [828, 0]
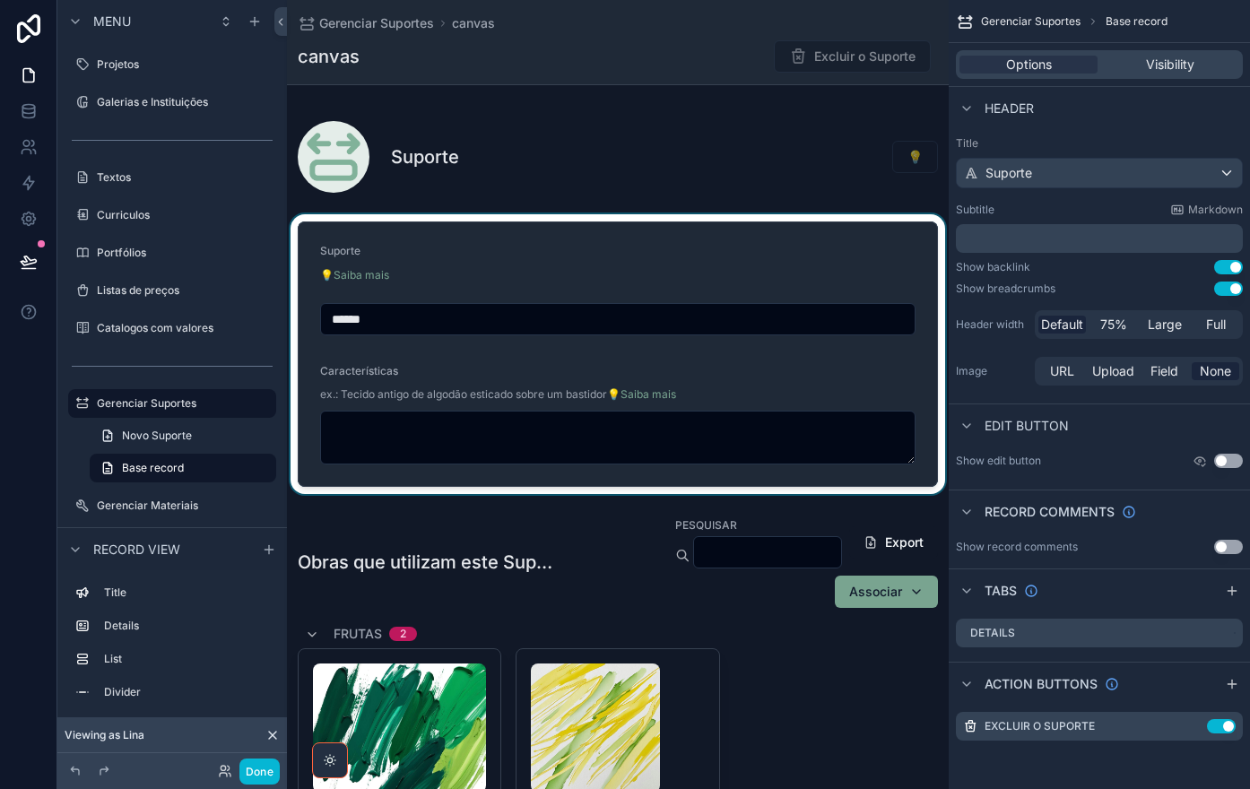
click at [802, 274] on div "scrollable content" at bounding box center [618, 354] width 662 height 280
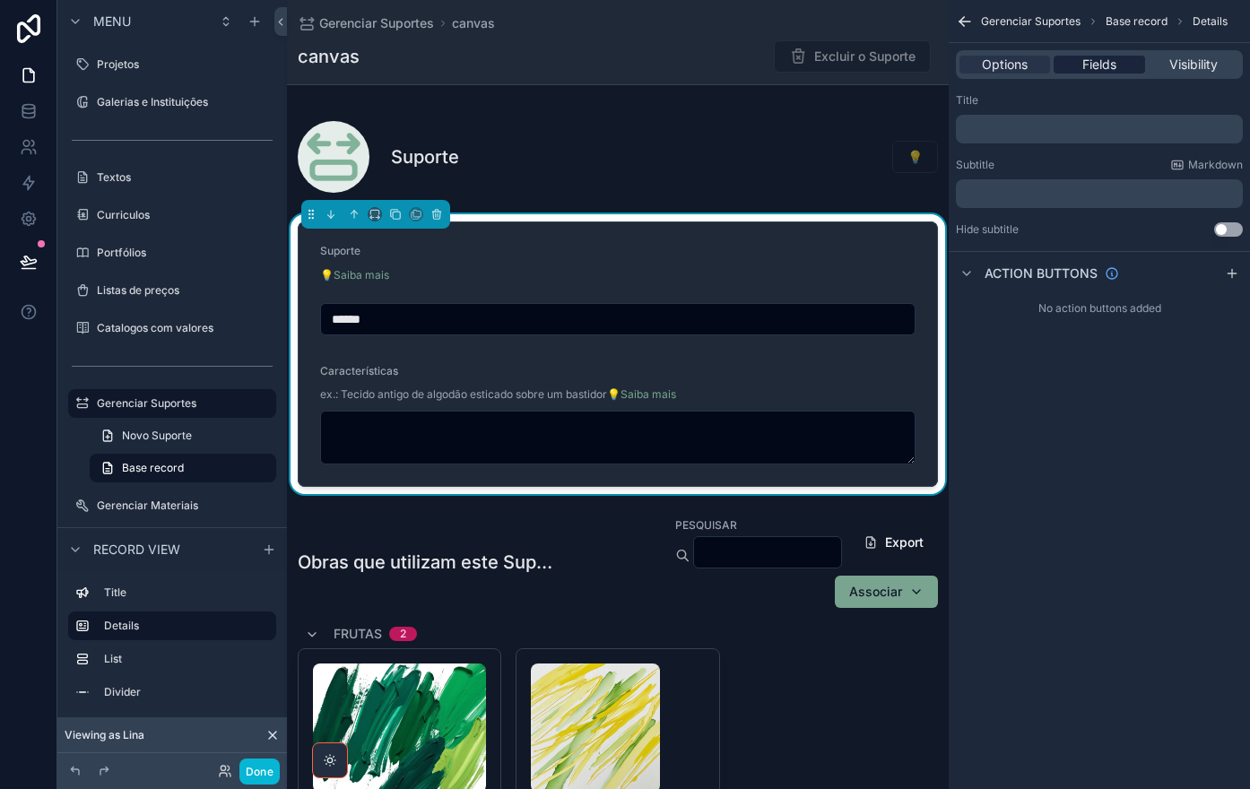
click at [1104, 66] on span "Fields" at bounding box center [1099, 65] width 34 height 18
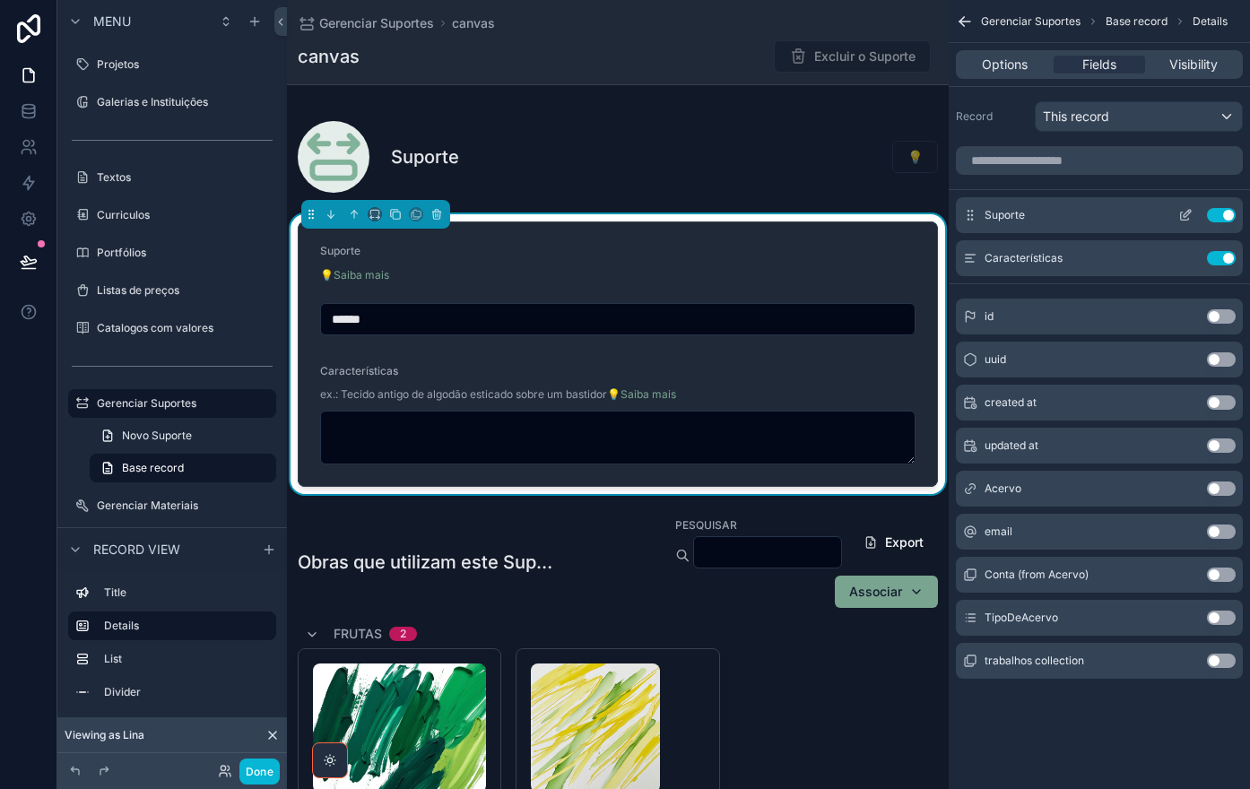
click at [1186, 218] on icon "scrollable content" at bounding box center [1185, 215] width 14 height 14
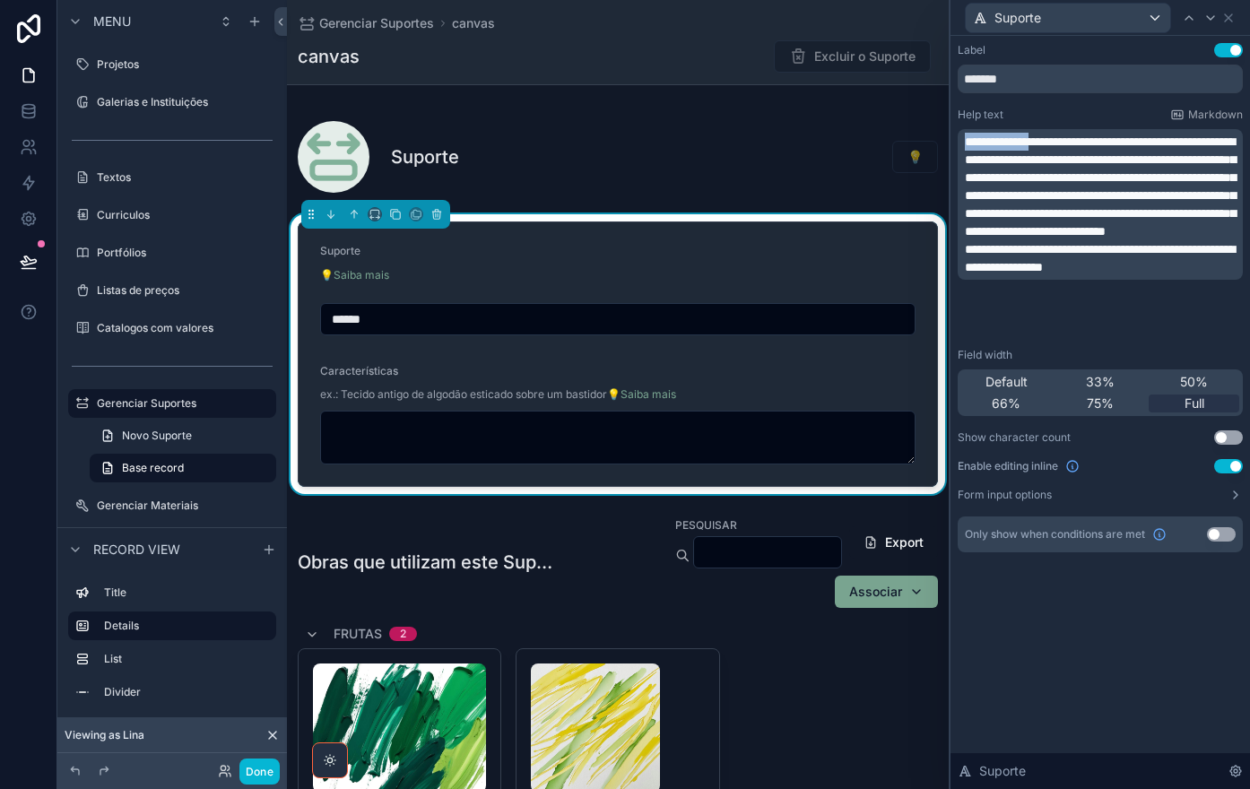
drag, startPoint x: 1076, startPoint y: 139, endPoint x: 960, endPoint y: 143, distance: 115.7
click at [960, 143] on div "**********" at bounding box center [1099, 204] width 285 height 151
click at [1089, 198] on span "**********" at bounding box center [1100, 186] width 271 height 102
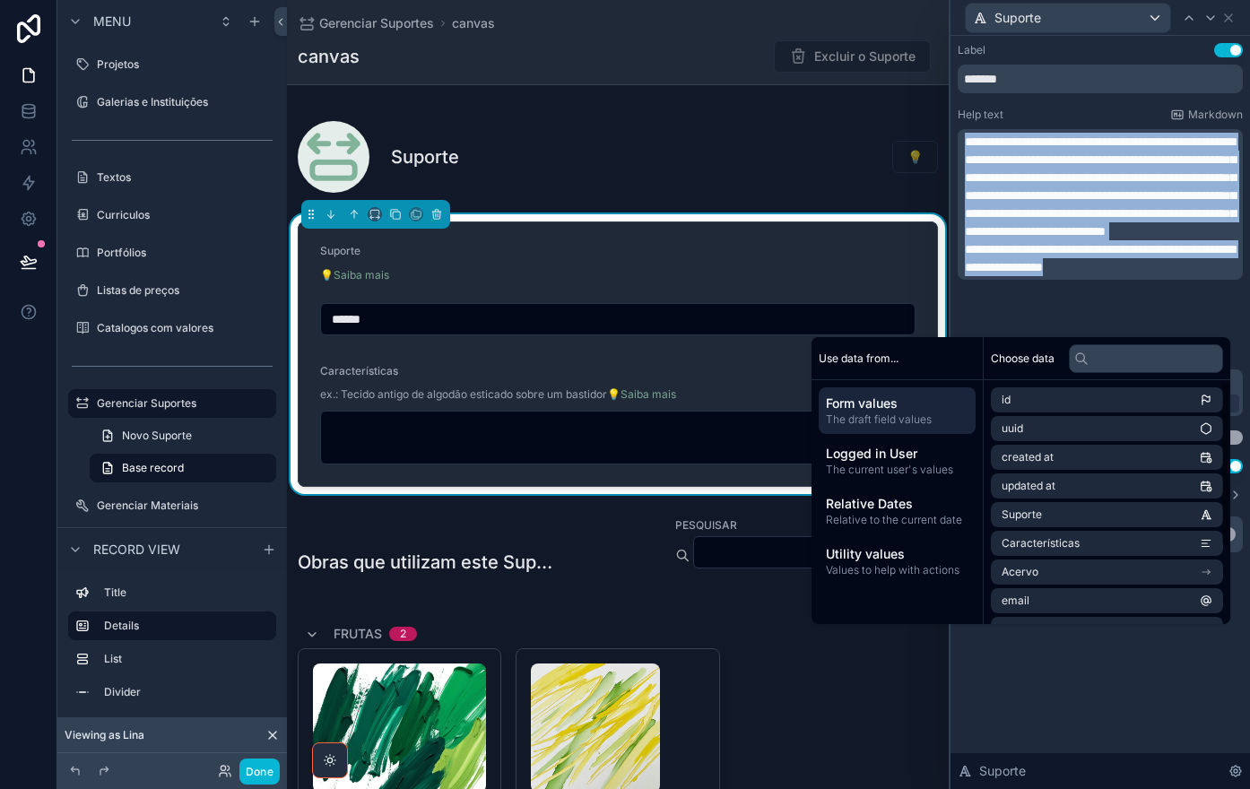
copy div "**********"
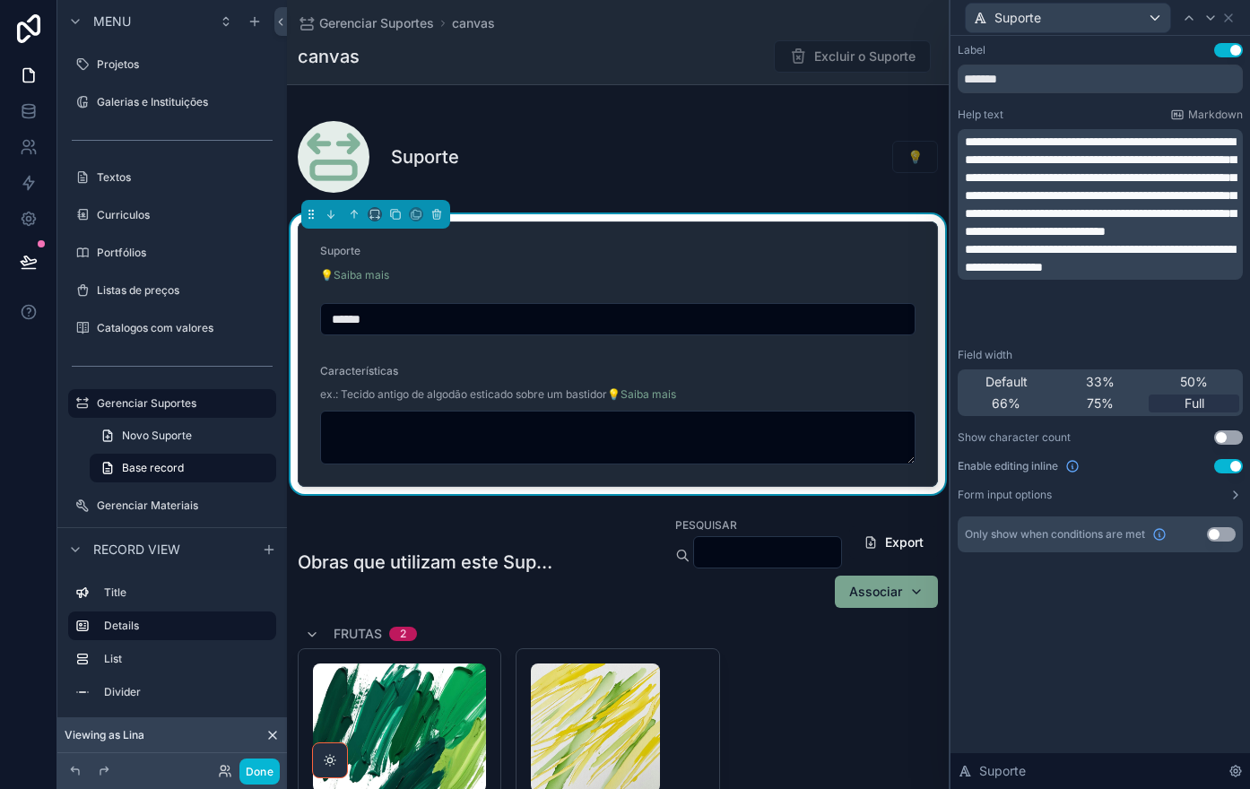
click at [1131, 229] on span "**********" at bounding box center [1100, 186] width 271 height 102
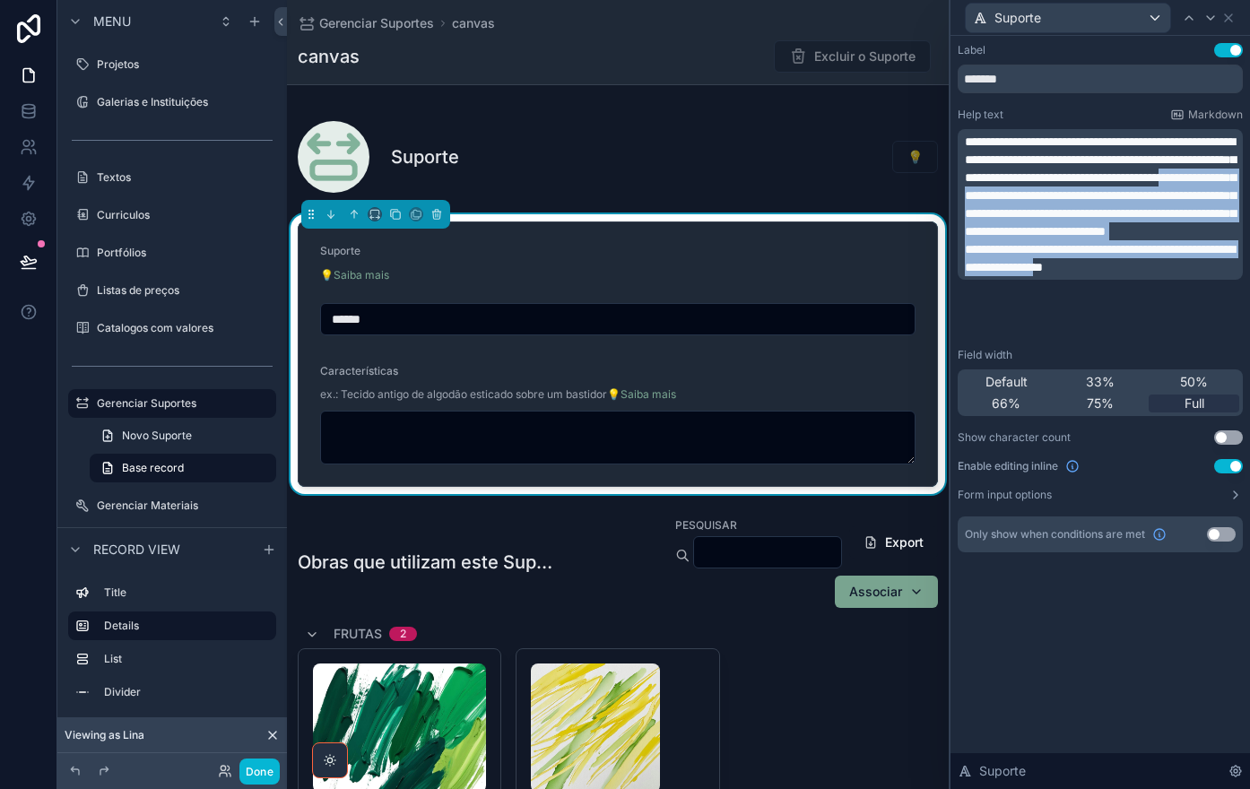
drag, startPoint x: 1126, startPoint y: 214, endPoint x: 1178, endPoint y: 314, distance: 112.3
click at [1178, 276] on div "**********" at bounding box center [1102, 204] width 274 height 143
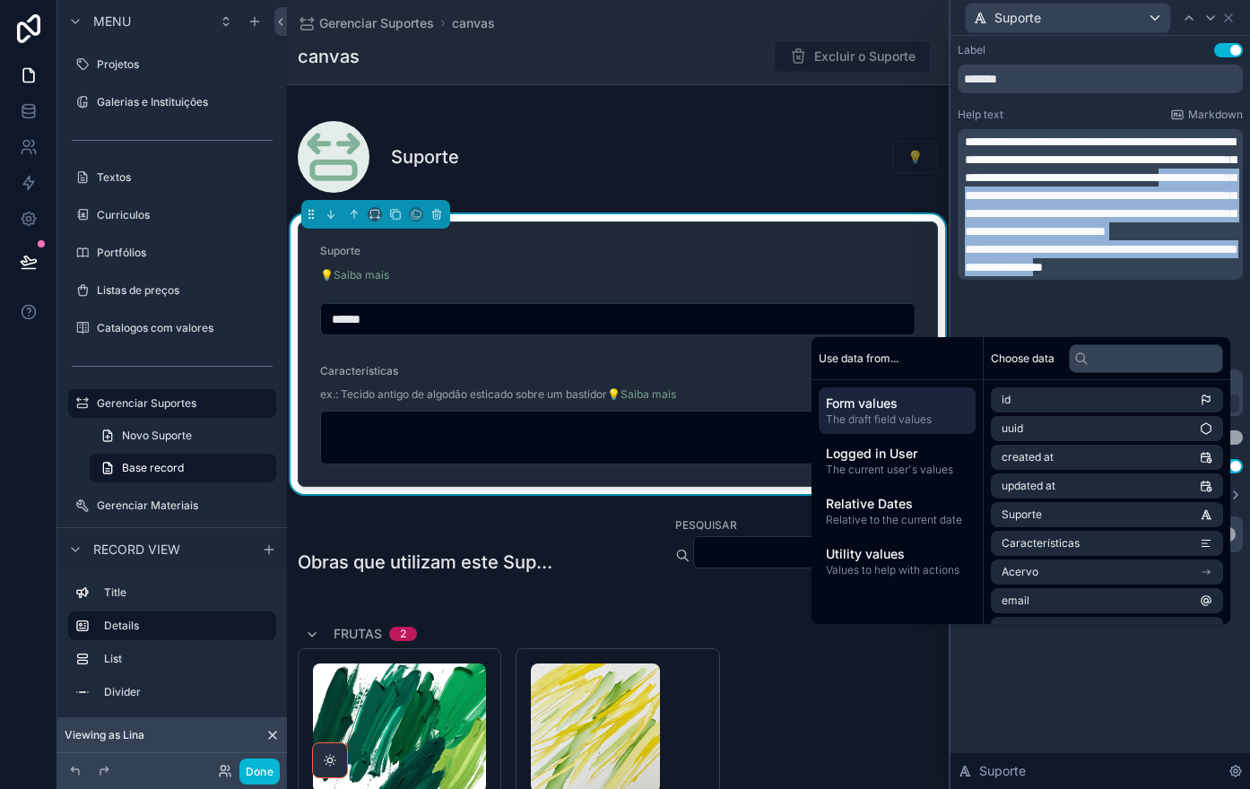
copy div "**********"
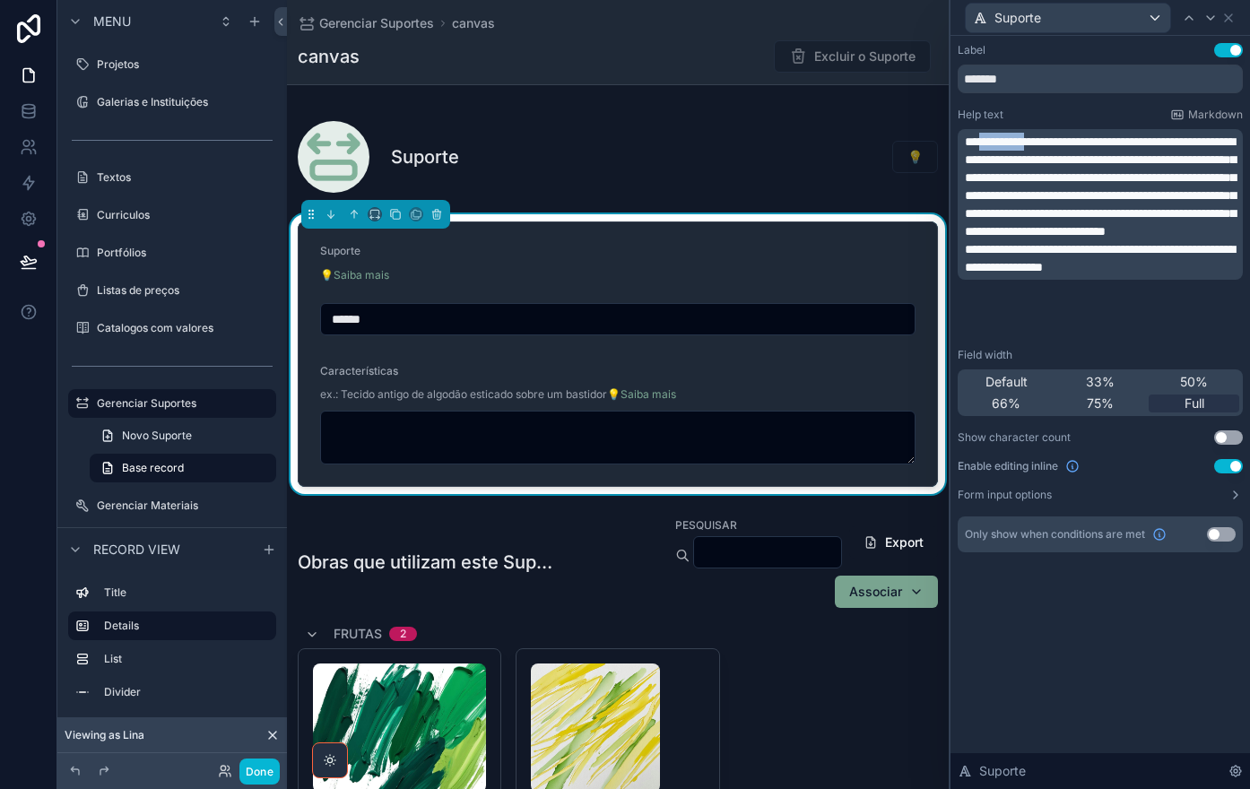
drag, startPoint x: 984, startPoint y: 142, endPoint x: 1043, endPoint y: 149, distance: 59.6
click at [1043, 149] on p "**********" at bounding box center [1102, 187] width 274 height 108
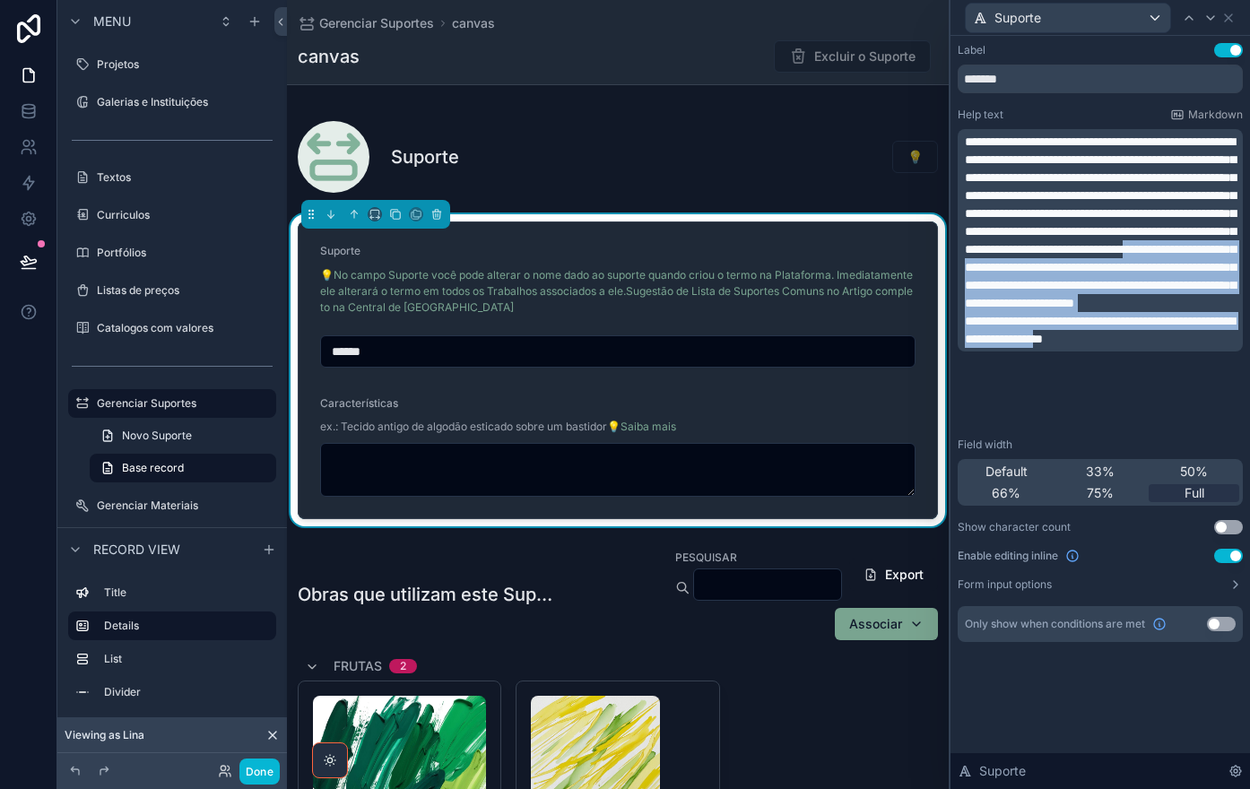
drag, startPoint x: 1121, startPoint y: 297, endPoint x: 1179, endPoint y: 403, distance: 121.5
click at [1179, 348] on div "**********" at bounding box center [1102, 240] width 274 height 215
click at [1126, 299] on span "**********" at bounding box center [1100, 222] width 271 height 174
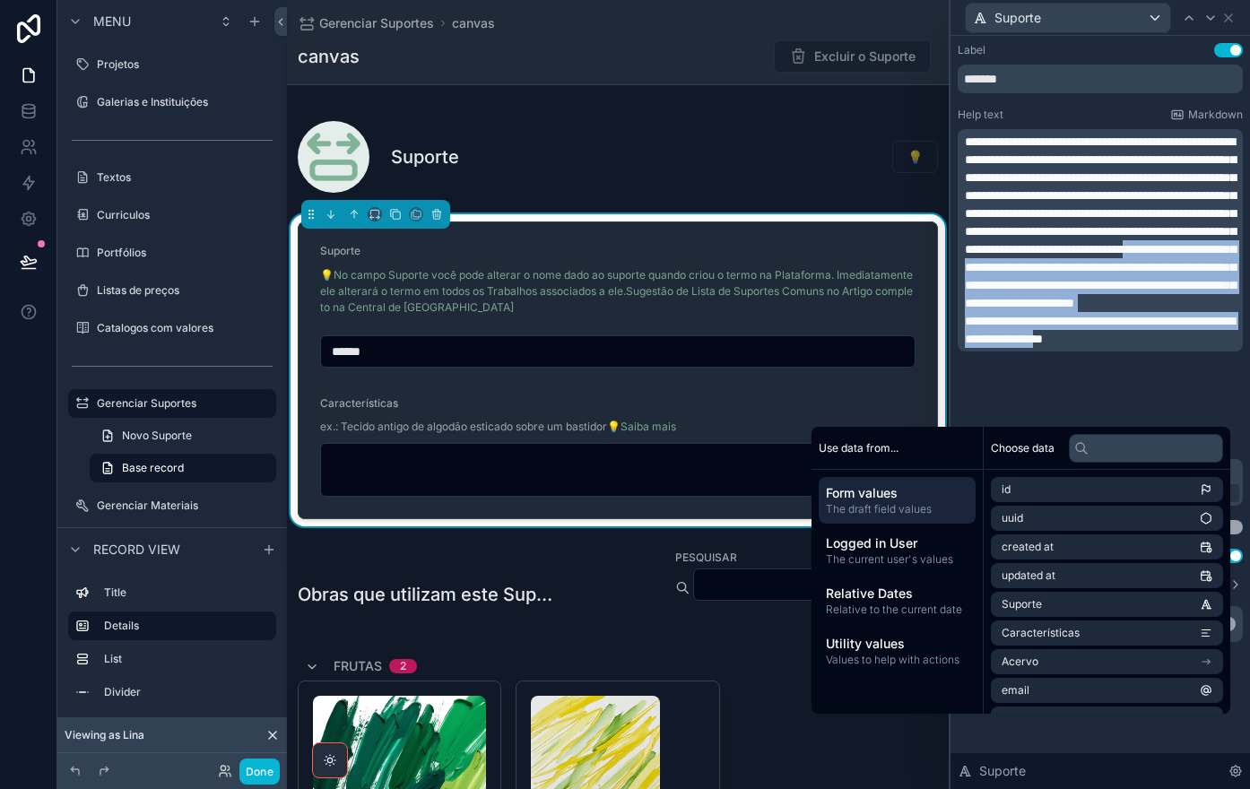
click at [1126, 299] on span "**********" at bounding box center [1100, 222] width 271 height 174
click at [1178, 345] on span "**********" at bounding box center [1100, 330] width 270 height 30
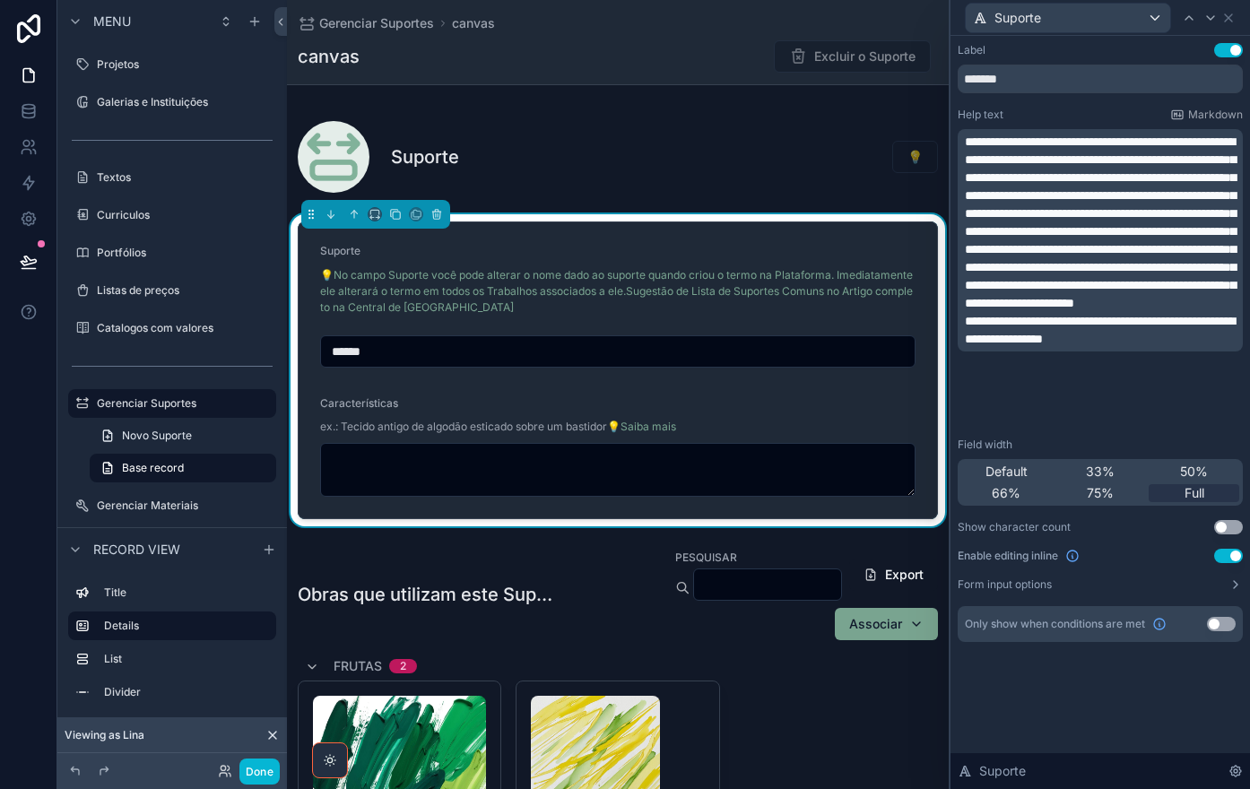
click at [988, 211] on span "**********" at bounding box center [1100, 222] width 271 height 174
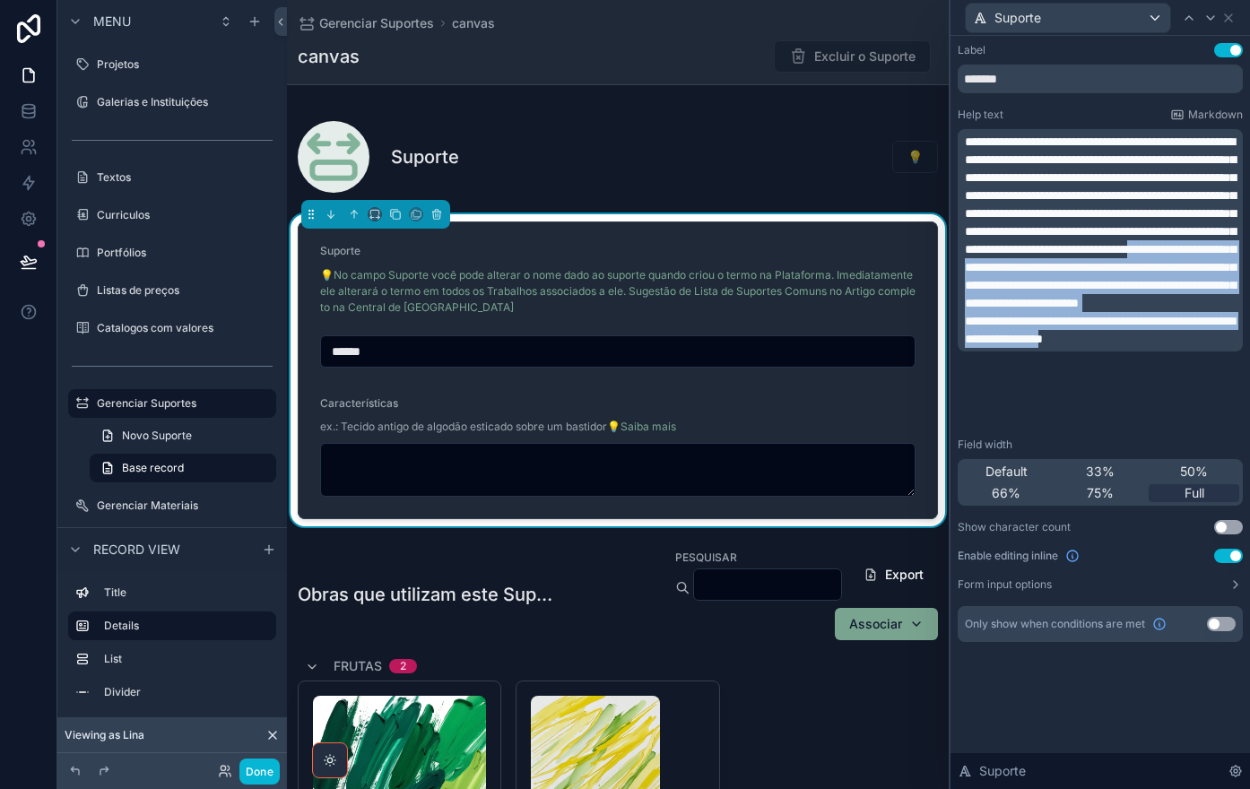
drag, startPoint x: 1119, startPoint y: 300, endPoint x: 1185, endPoint y: 408, distance: 126.4
click at [1185, 348] on div "**********" at bounding box center [1102, 240] width 274 height 215
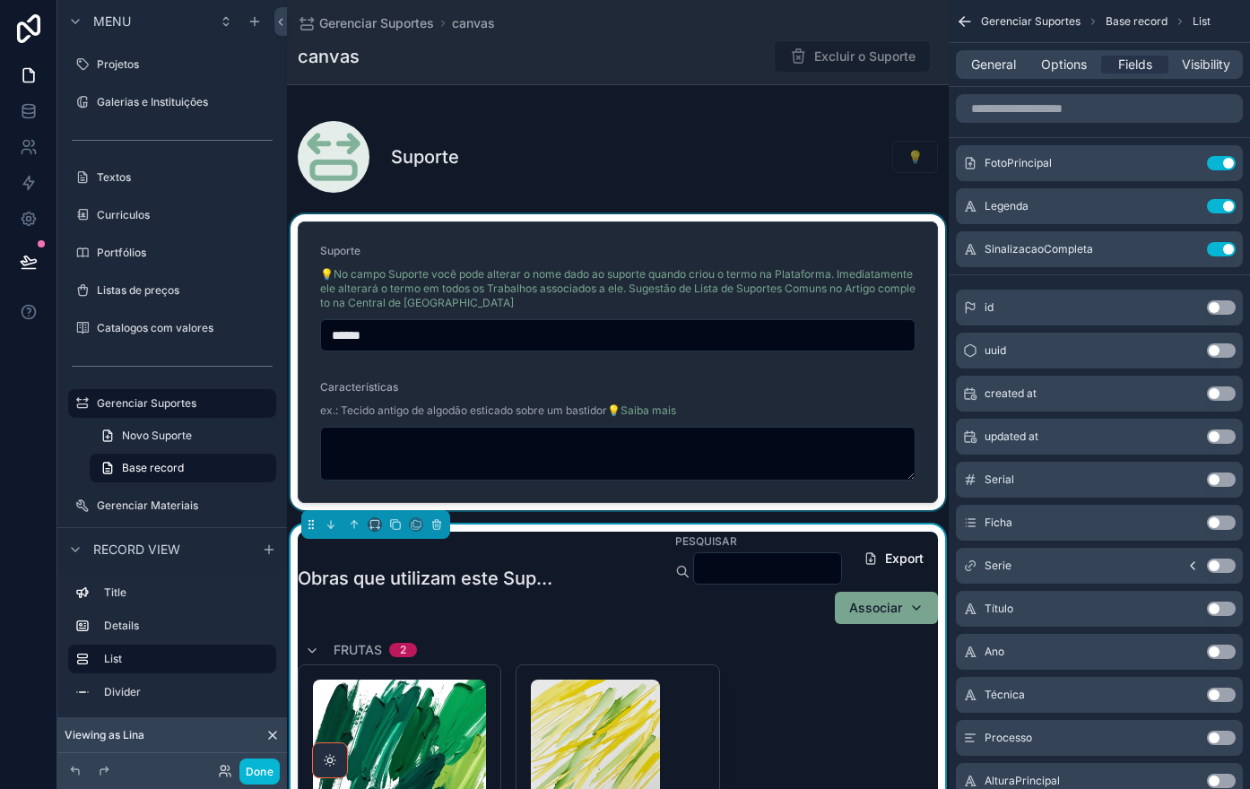
click at [713, 378] on div "scrollable content" at bounding box center [618, 362] width 662 height 296
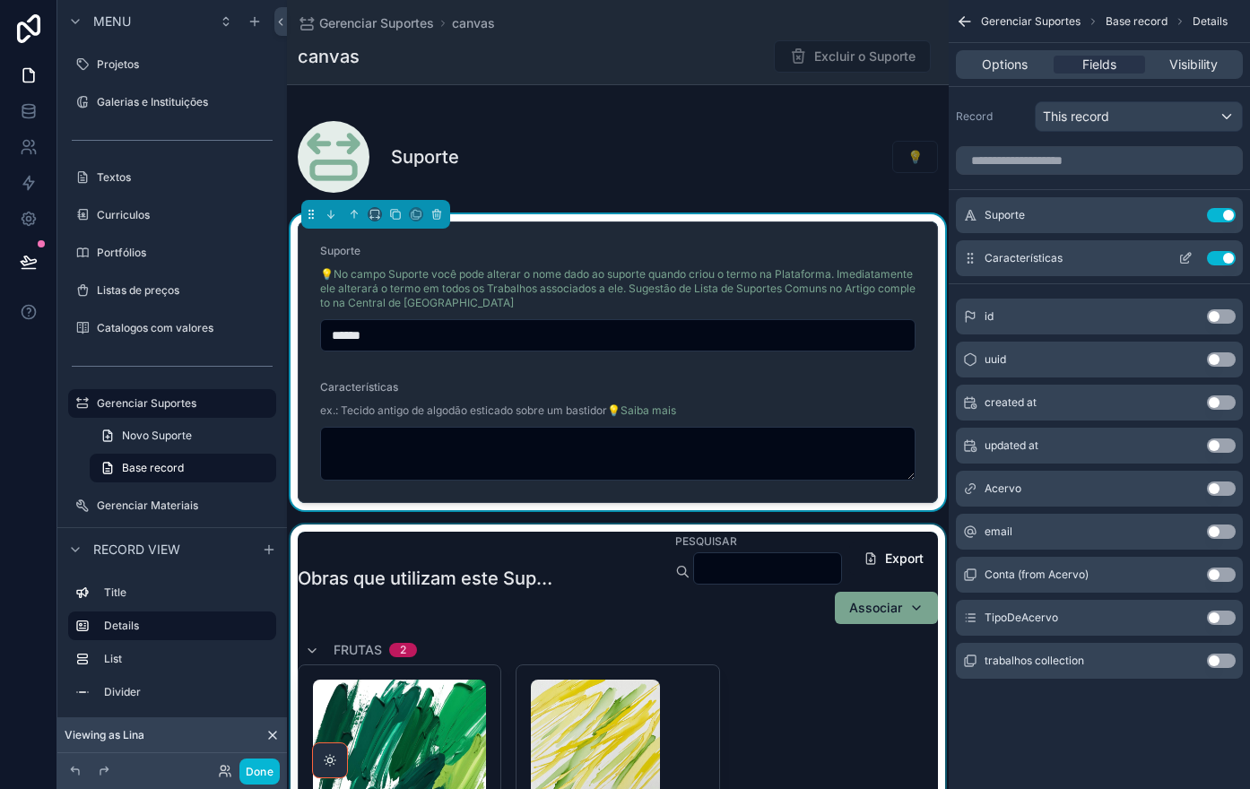
click at [1184, 261] on icon "scrollable content" at bounding box center [1185, 258] width 14 height 14
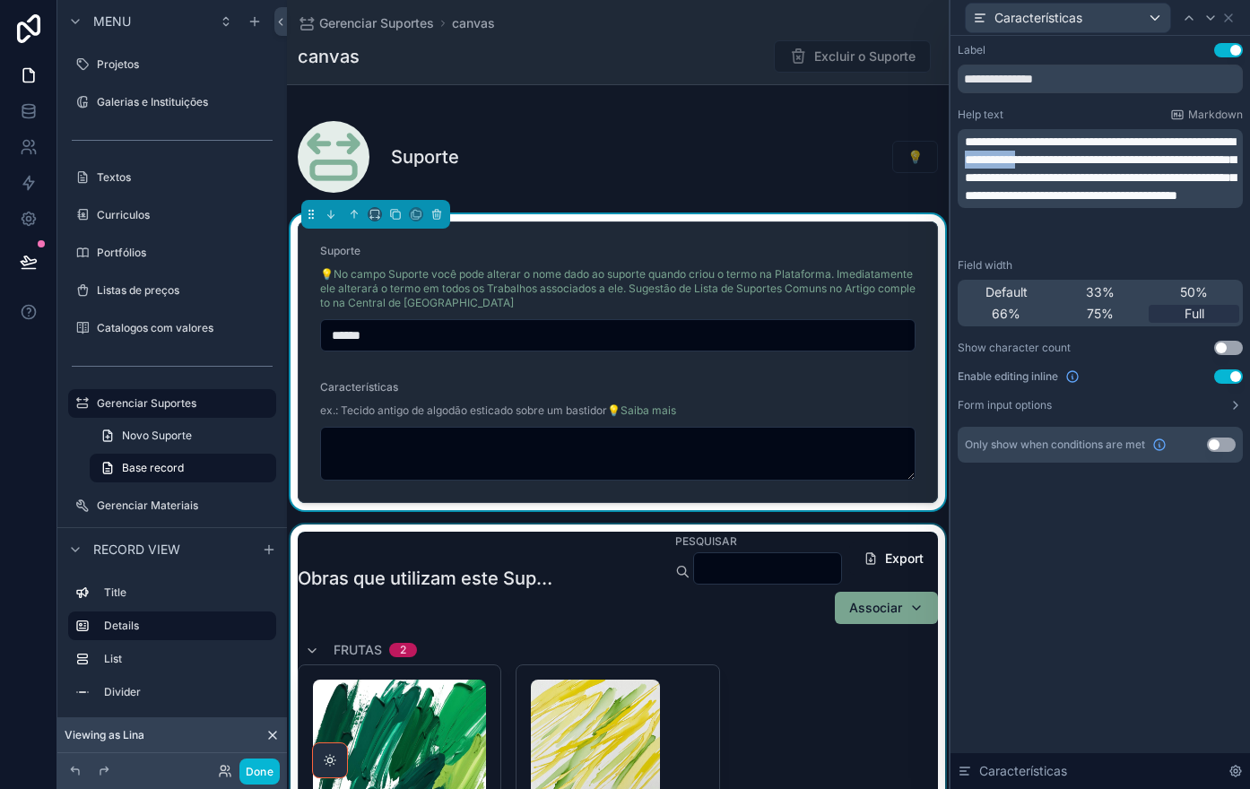
drag, startPoint x: 1059, startPoint y: 160, endPoint x: 1121, endPoint y: 168, distance: 62.4
click at [1122, 168] on p "**********" at bounding box center [1102, 169] width 274 height 72
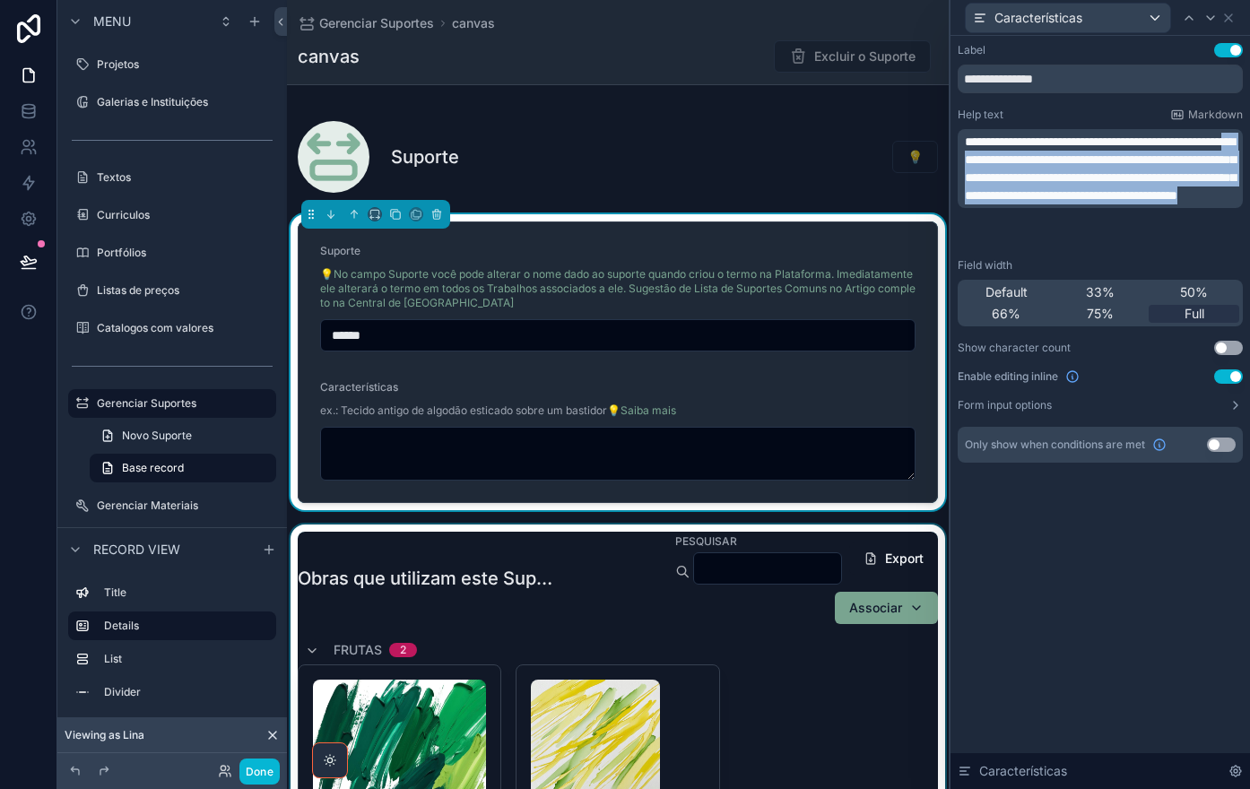
drag, startPoint x: 1040, startPoint y: 155, endPoint x: 1161, endPoint y: 228, distance: 141.1
click at [1161, 202] on span "**********" at bounding box center [1100, 168] width 271 height 66
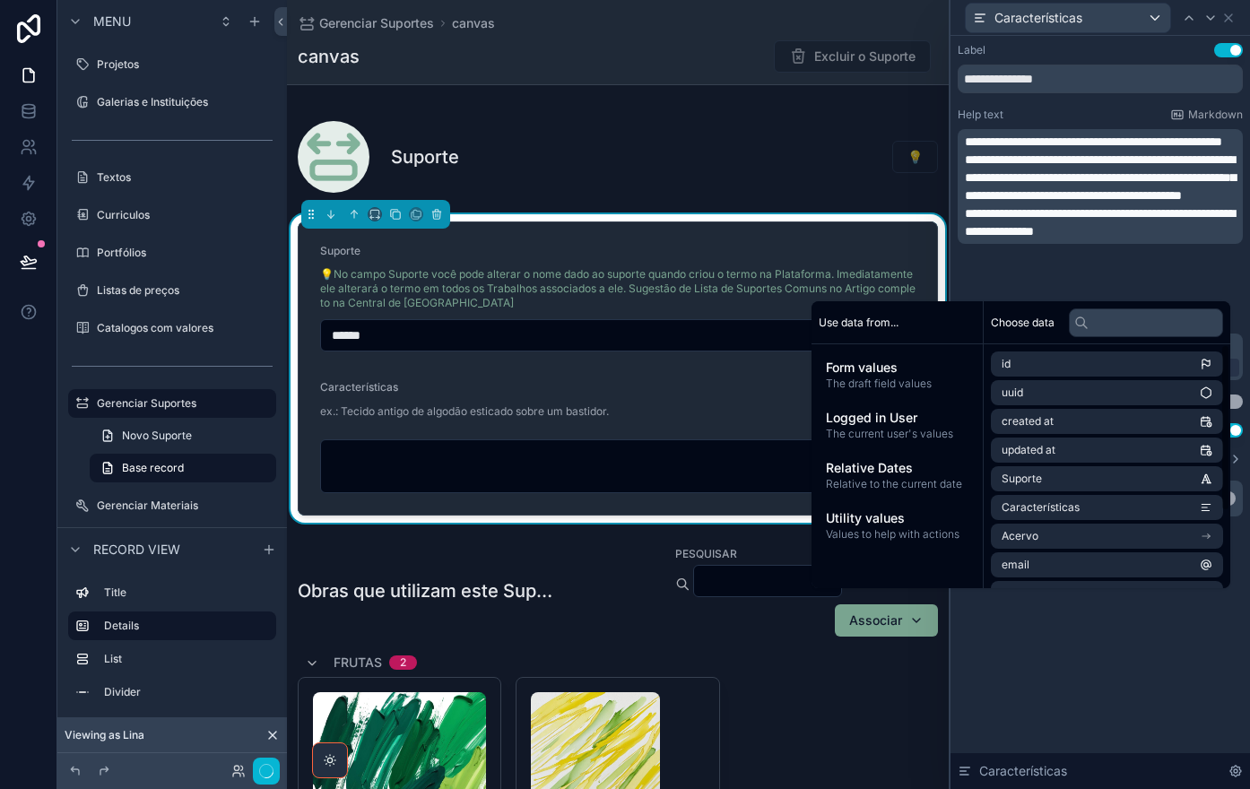
scroll to position [0, 0]
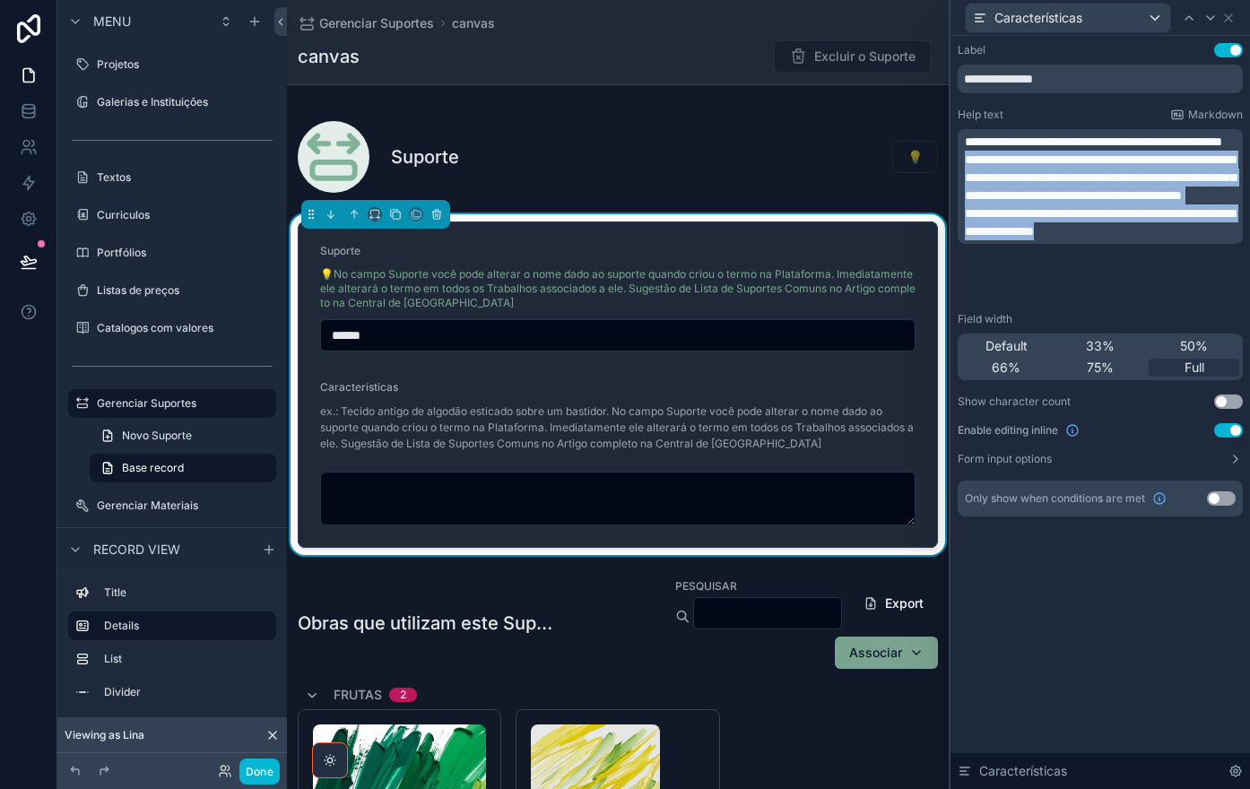
drag, startPoint x: 966, startPoint y: 177, endPoint x: 1193, endPoint y: 282, distance: 249.9
click at [1193, 240] on div "**********" at bounding box center [1102, 187] width 274 height 108
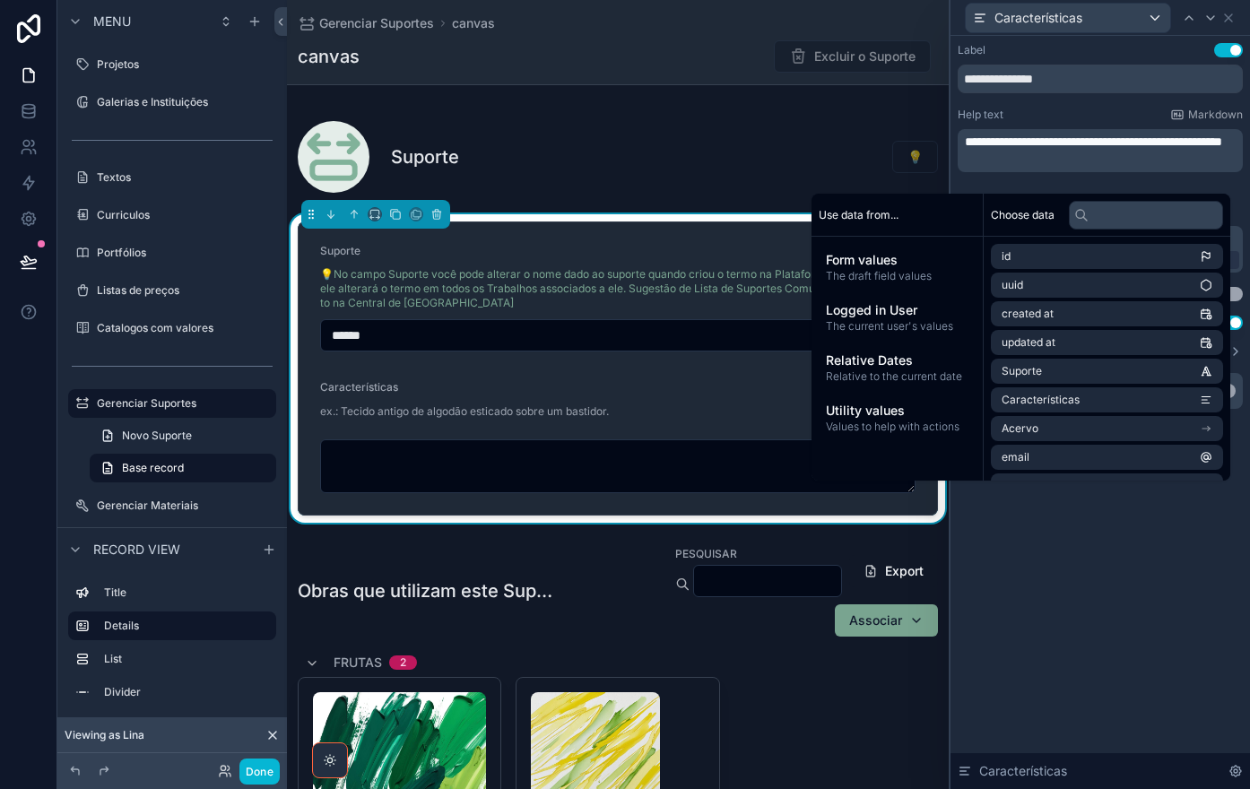
click at [974, 169] on p "﻿" at bounding box center [1102, 160] width 274 height 18
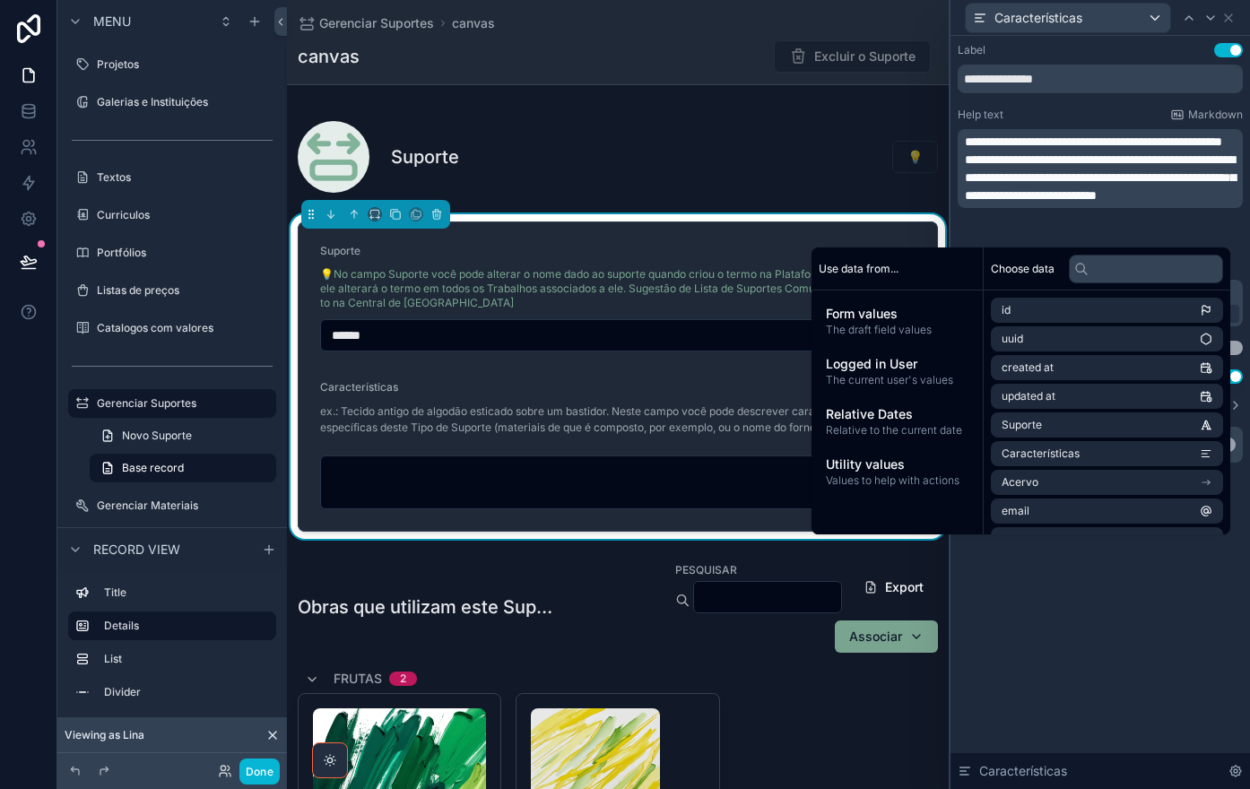
click at [1047, 151] on p "**********" at bounding box center [1102, 142] width 274 height 18
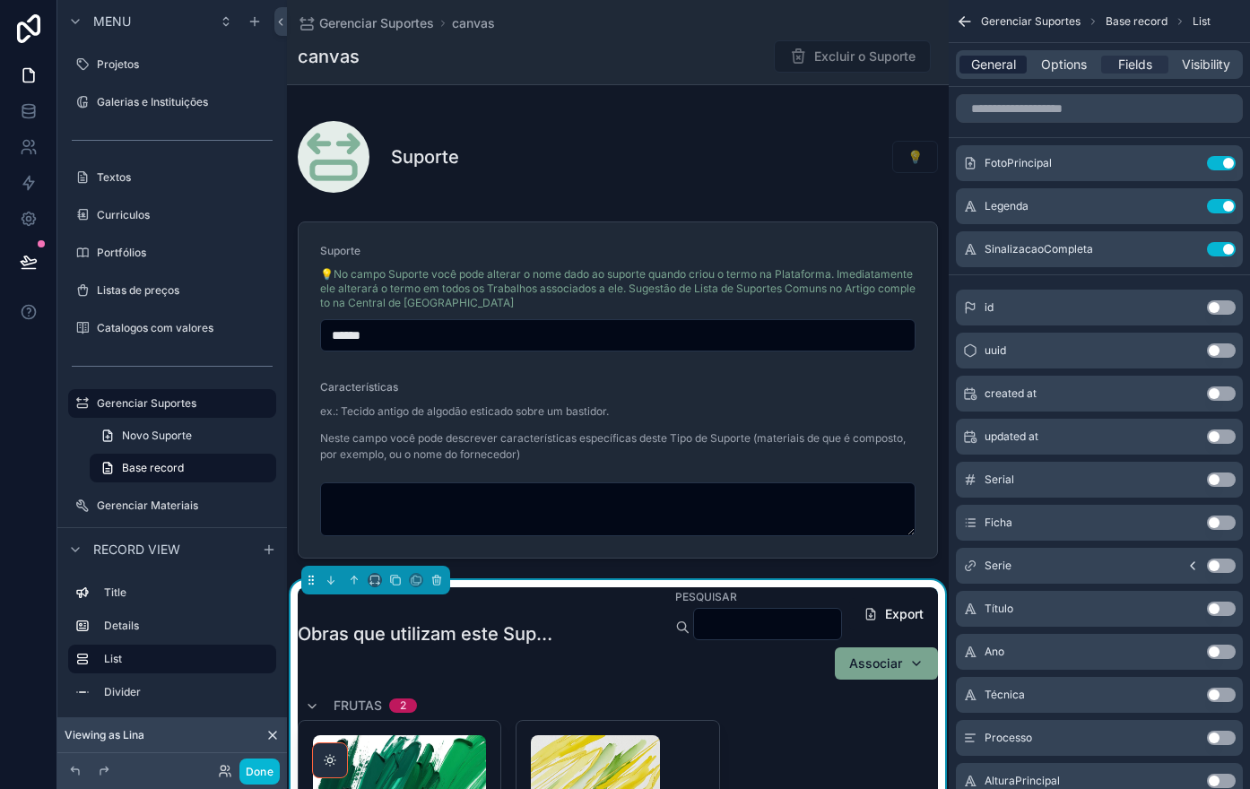
click at [1001, 67] on span "General" at bounding box center [993, 65] width 45 height 18
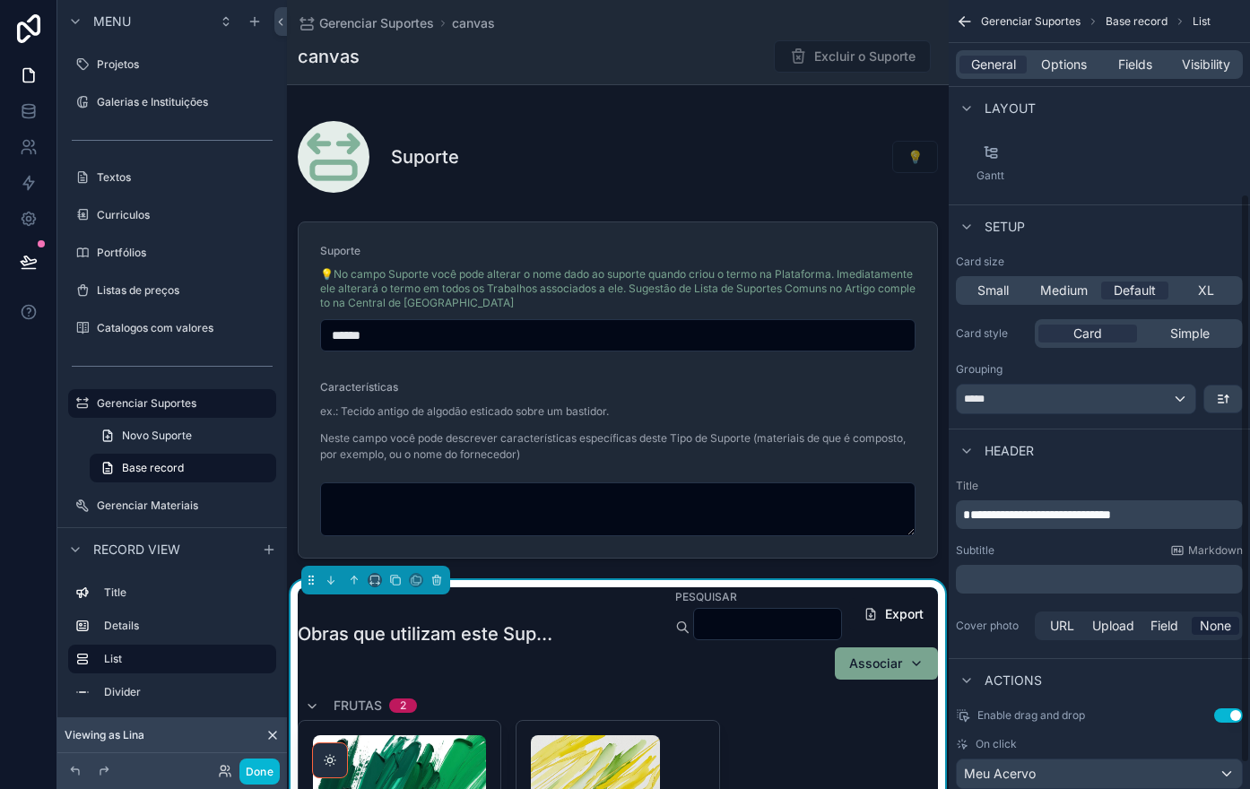
scroll to position [269, 0]
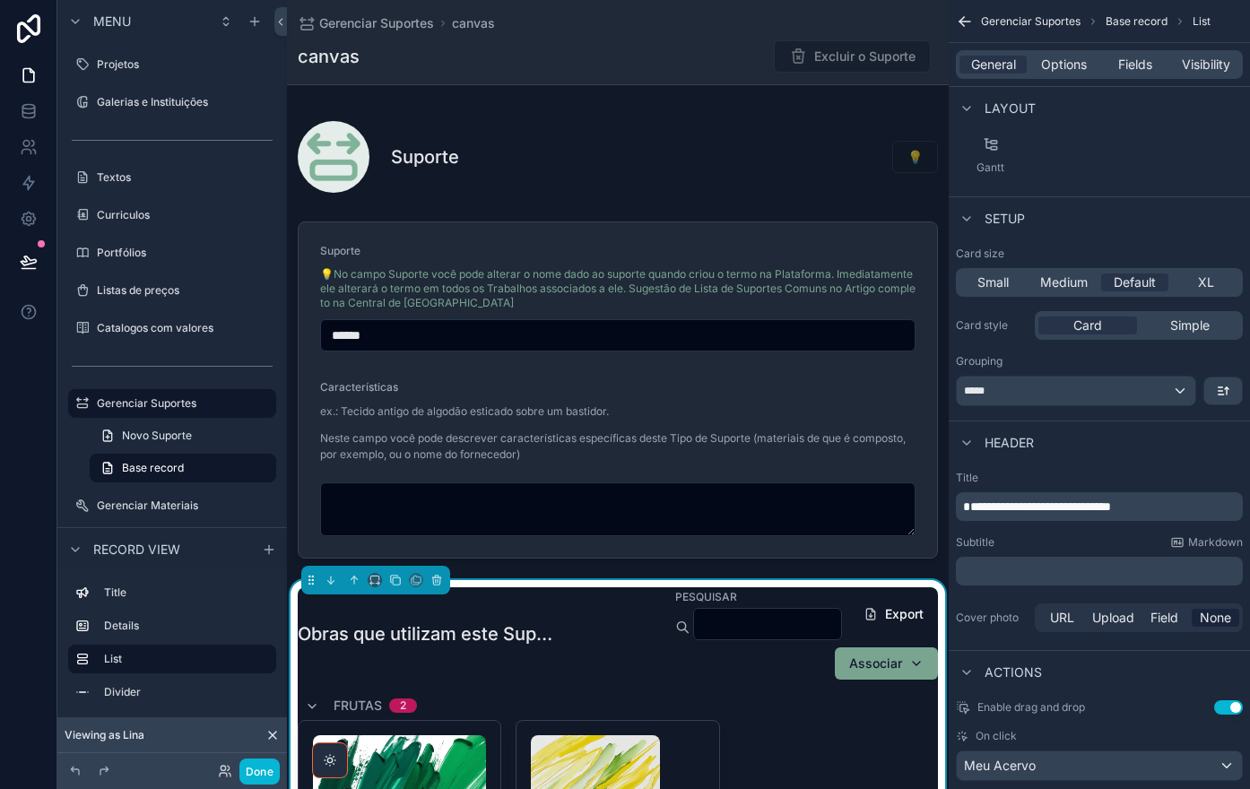
click at [978, 505] on span "**********" at bounding box center [1037, 506] width 148 height 13
click at [977, 506] on span "**********" at bounding box center [1037, 506] width 148 height 13
drag, startPoint x: 1028, startPoint y: 509, endPoint x: 1095, endPoint y: 506, distance: 67.3
click at [1095, 507] on span "**********" at bounding box center [1046, 506] width 166 height 13
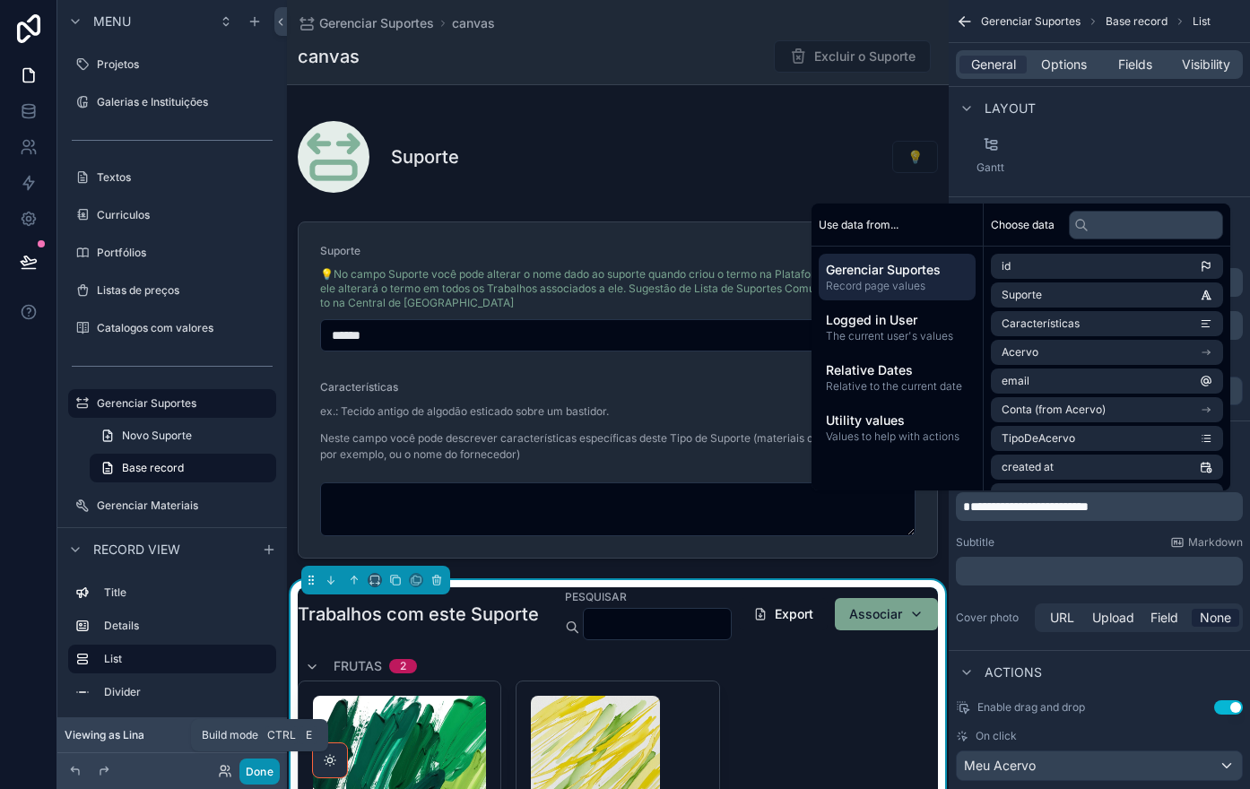
click at [266, 772] on button "Done" at bounding box center [259, 771] width 40 height 26
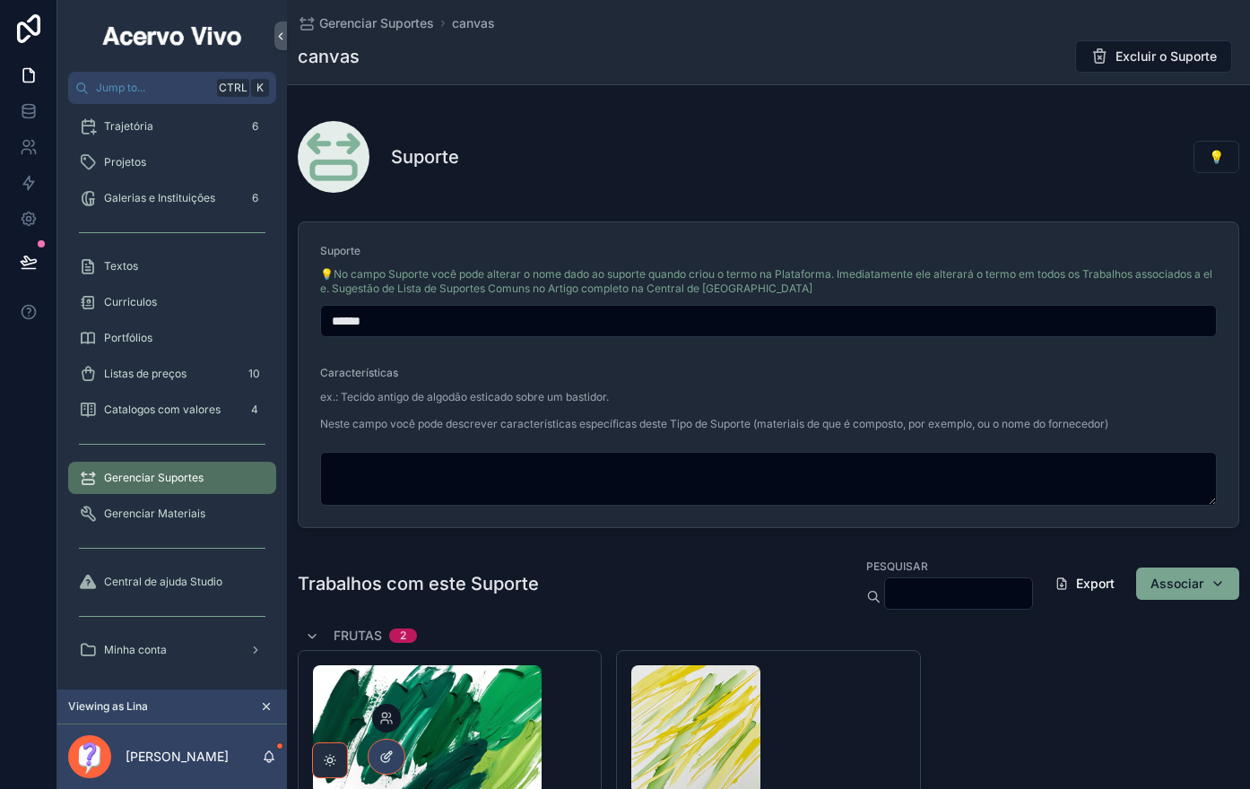
click at [394, 755] on div at bounding box center [386, 757] width 36 height 34
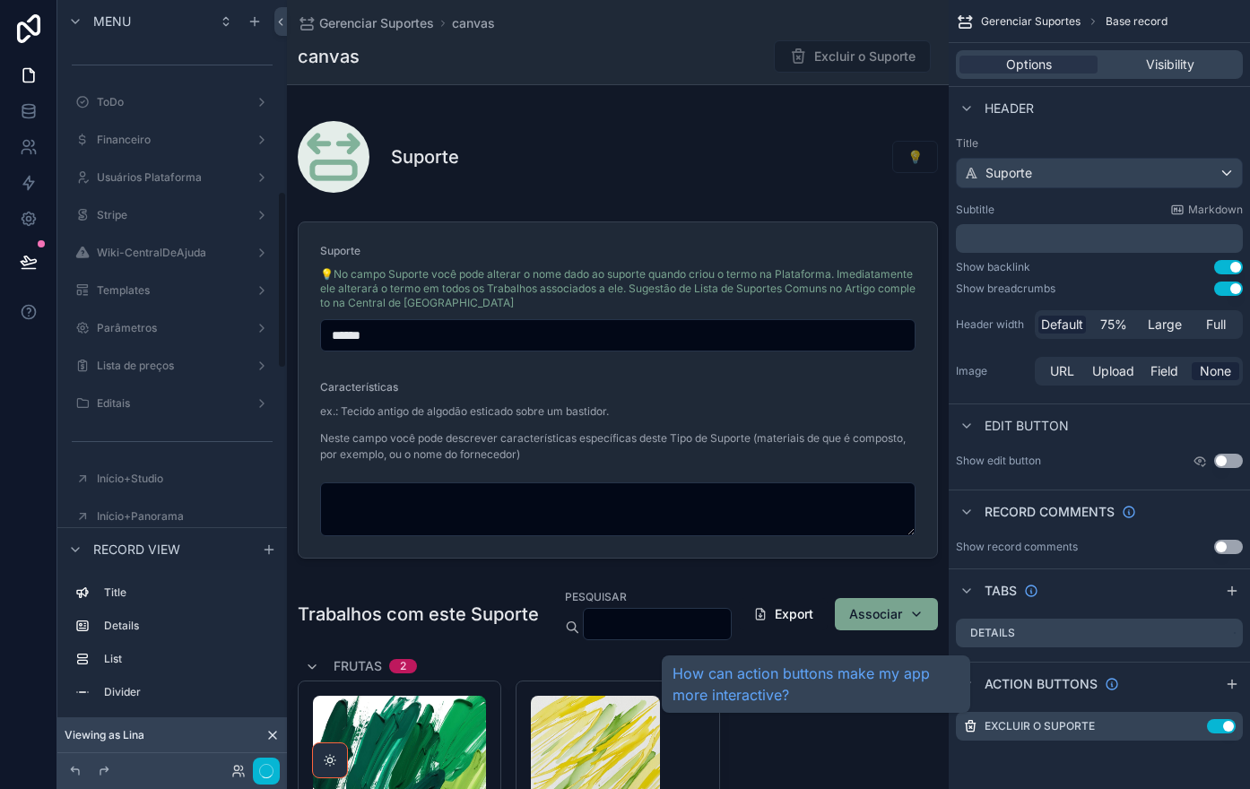
scroll to position [828, 0]
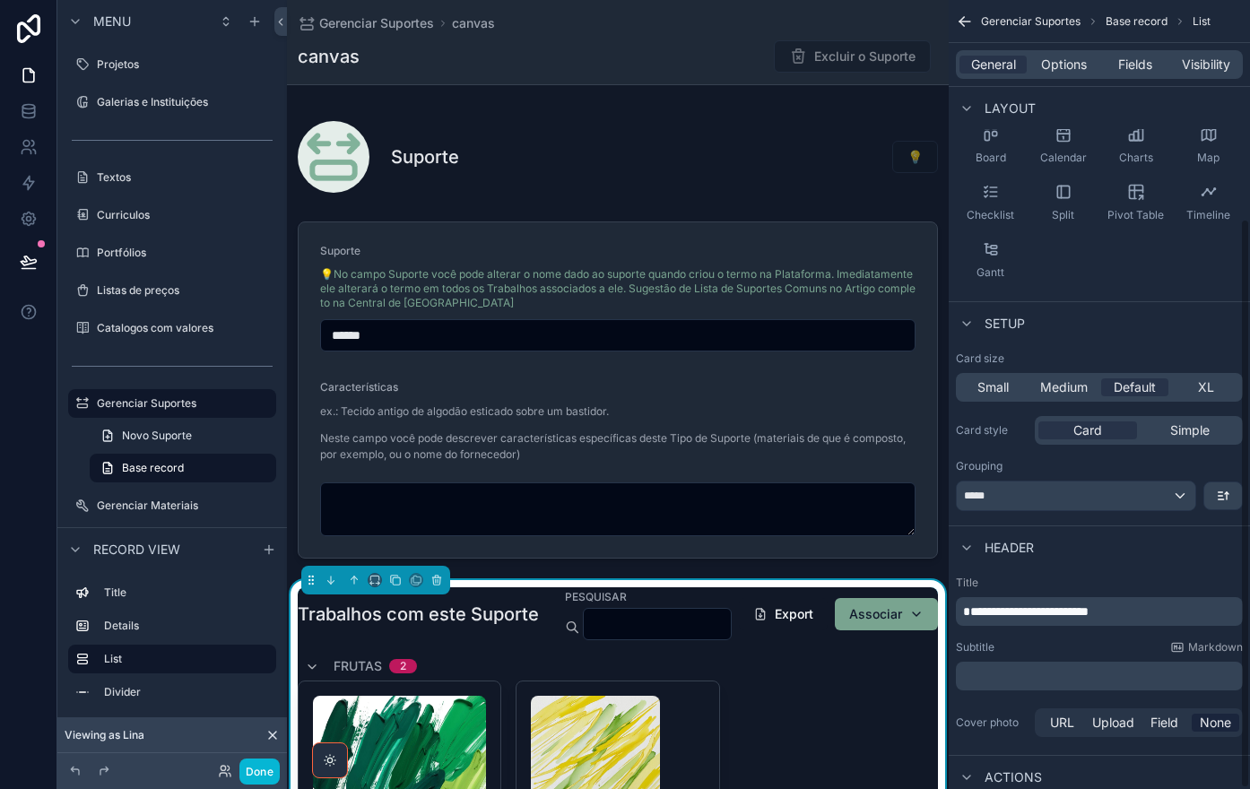
scroll to position [0, 0]
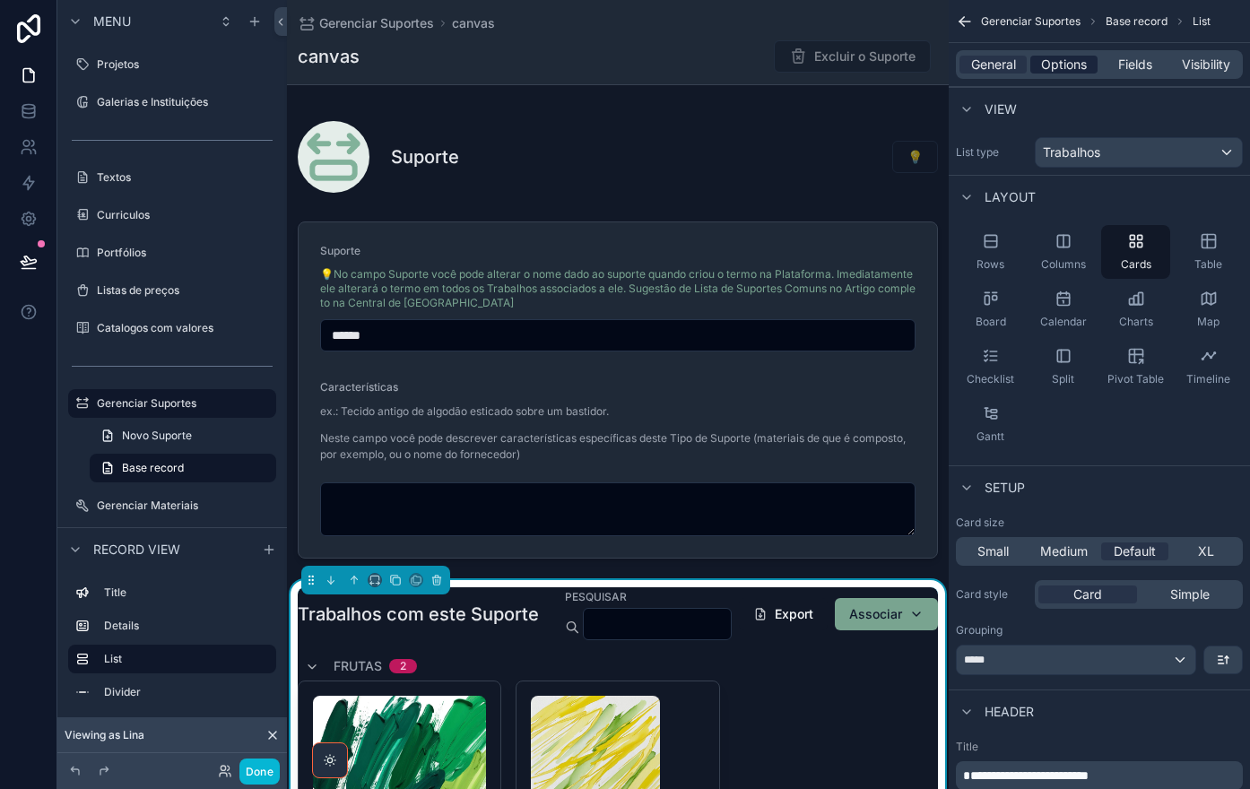
click at [1048, 67] on span "Options" at bounding box center [1064, 65] width 46 height 18
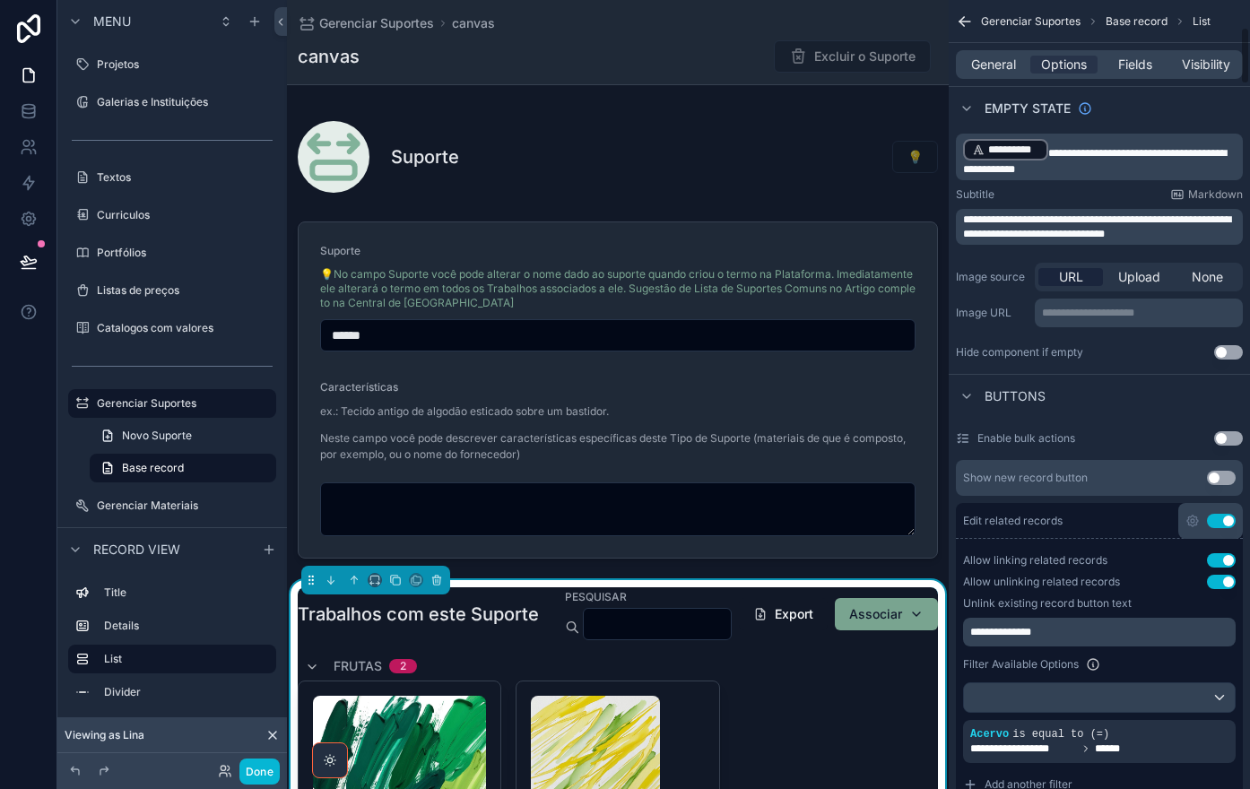
scroll to position [627, 0]
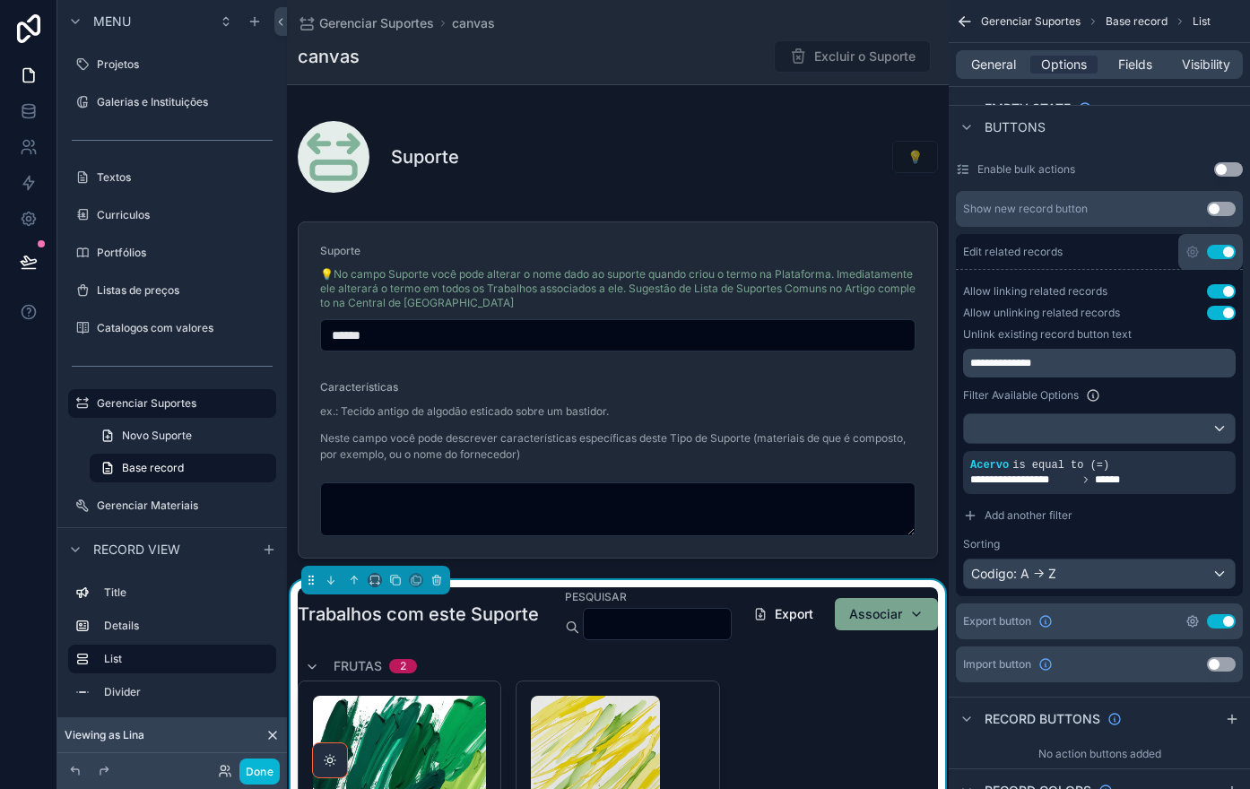
click at [1197, 624] on icon "scrollable content" at bounding box center [1192, 621] width 11 height 11
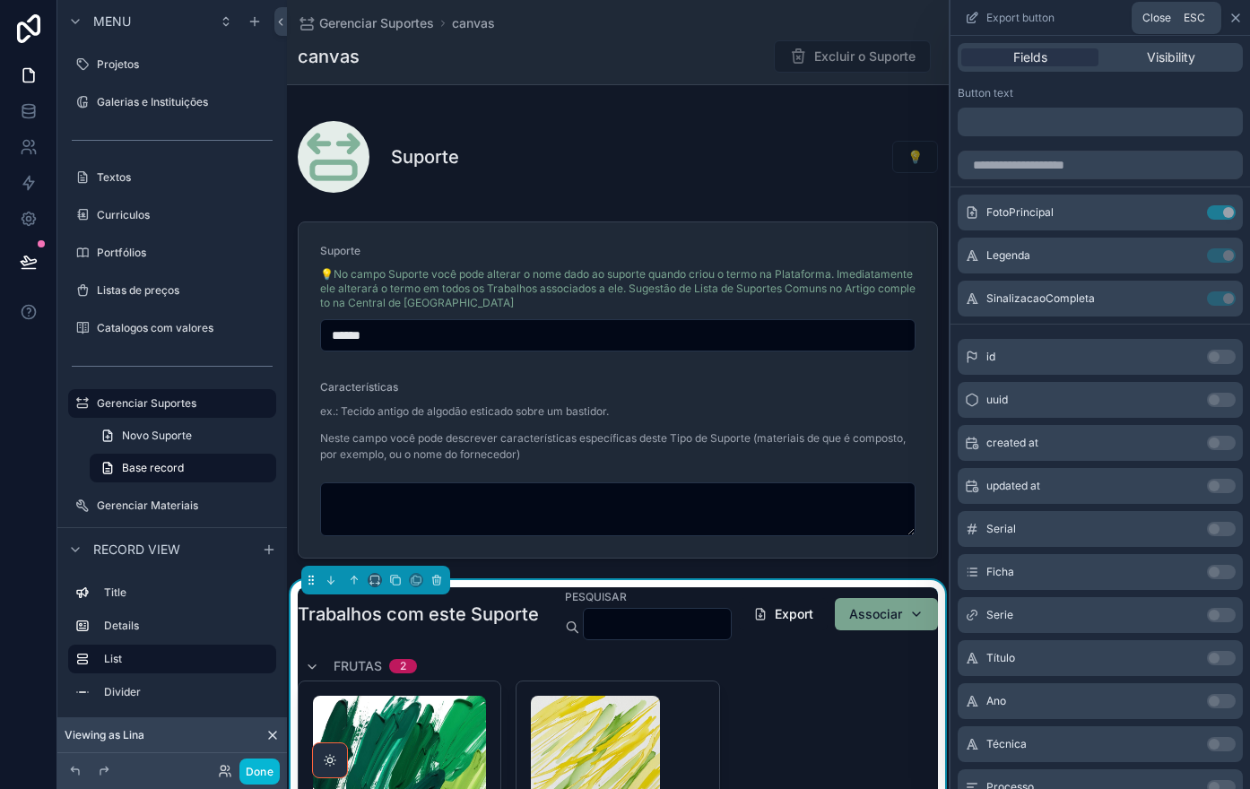
click at [1232, 20] on icon at bounding box center [1235, 18] width 14 height 14
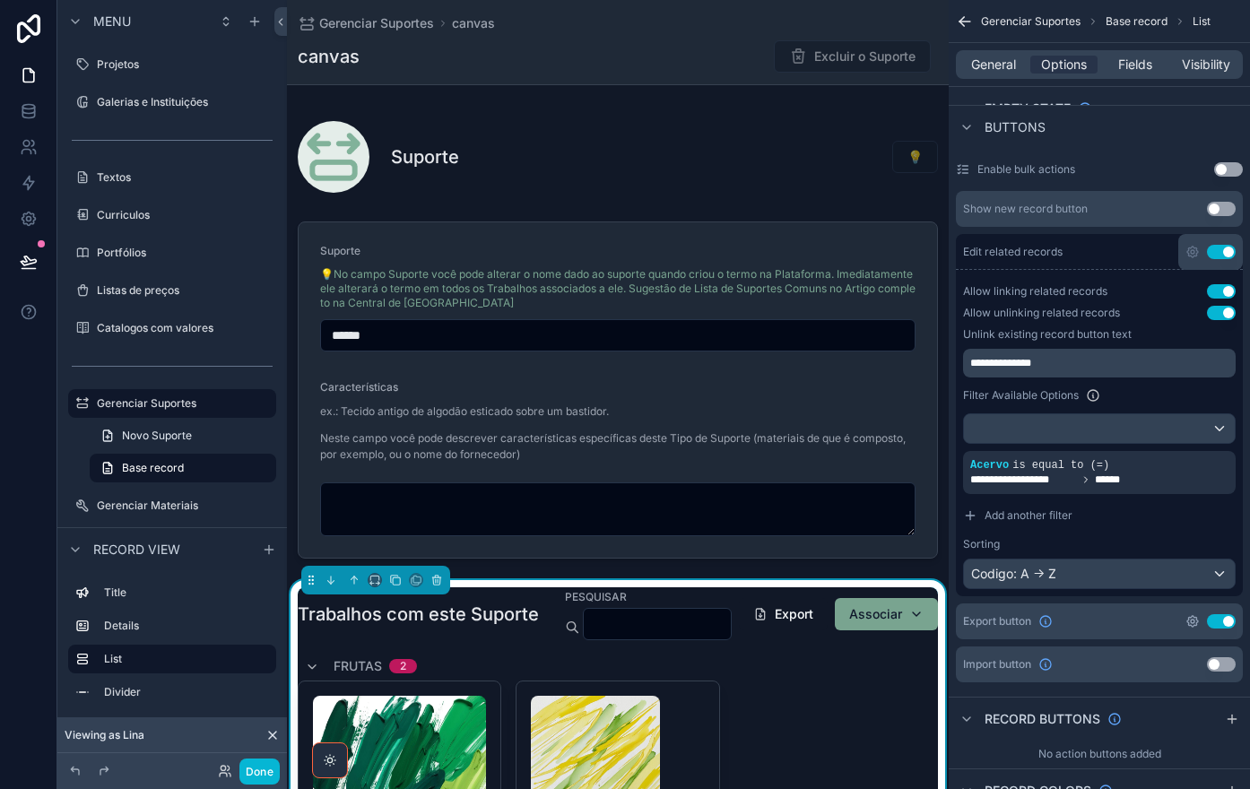
click at [1196, 621] on icon "scrollable content" at bounding box center [1192, 621] width 14 height 14
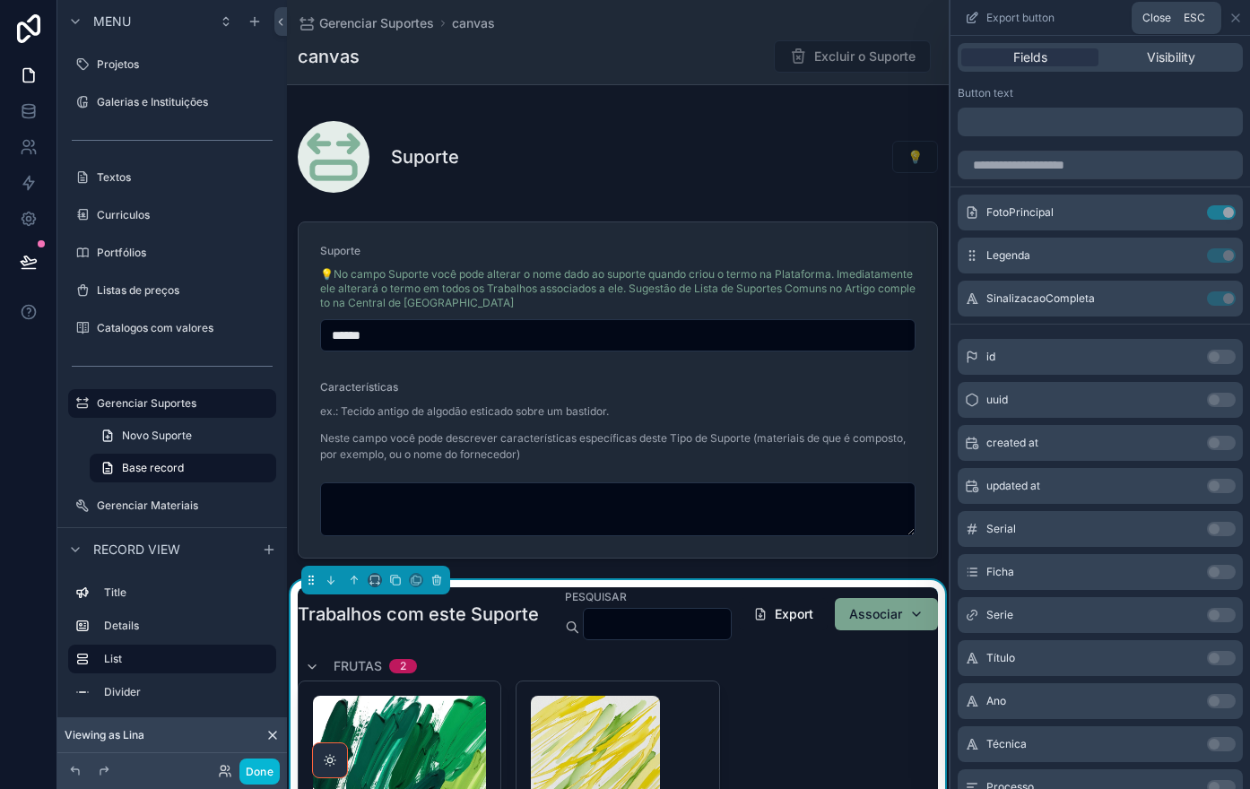
drag, startPoint x: 1231, startPoint y: 21, endPoint x: 1182, endPoint y: 256, distance: 240.7
click at [1232, 21] on icon at bounding box center [1235, 18] width 14 height 14
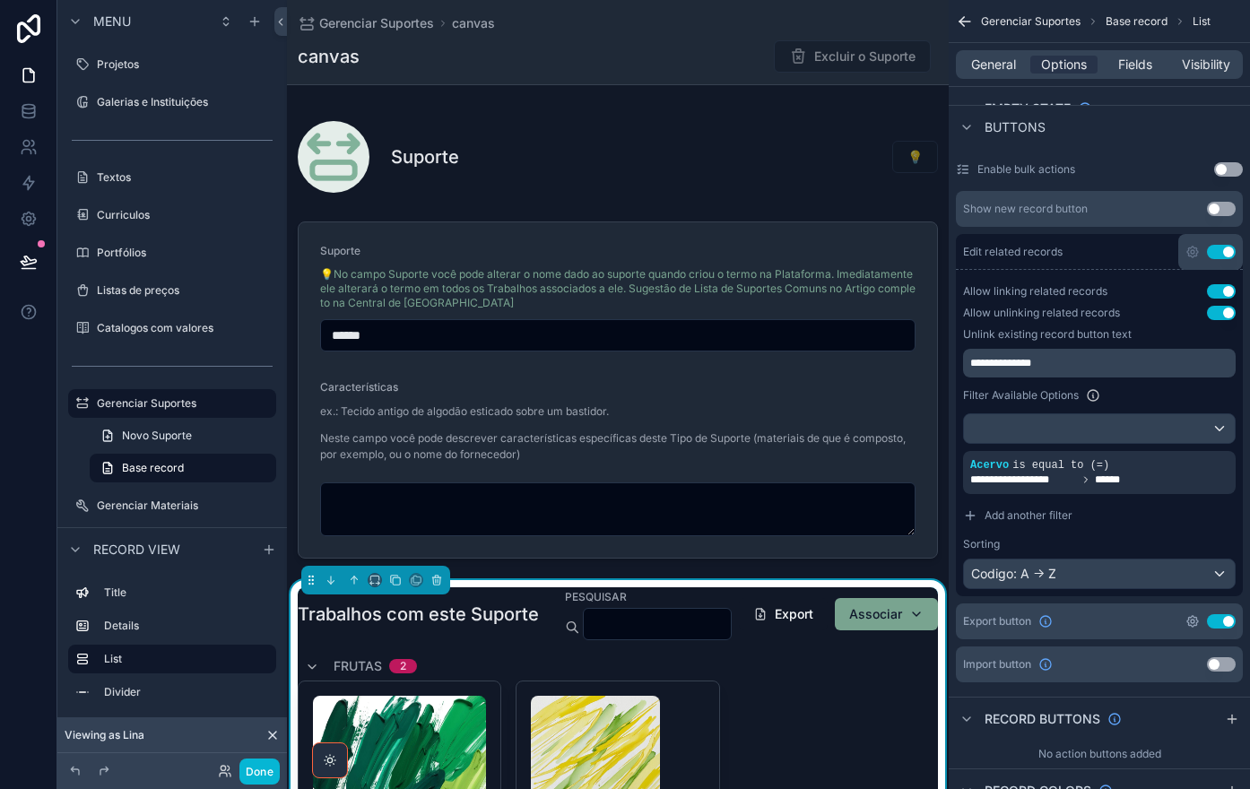
click at [1191, 624] on icon "scrollable content" at bounding box center [1192, 621] width 14 height 14
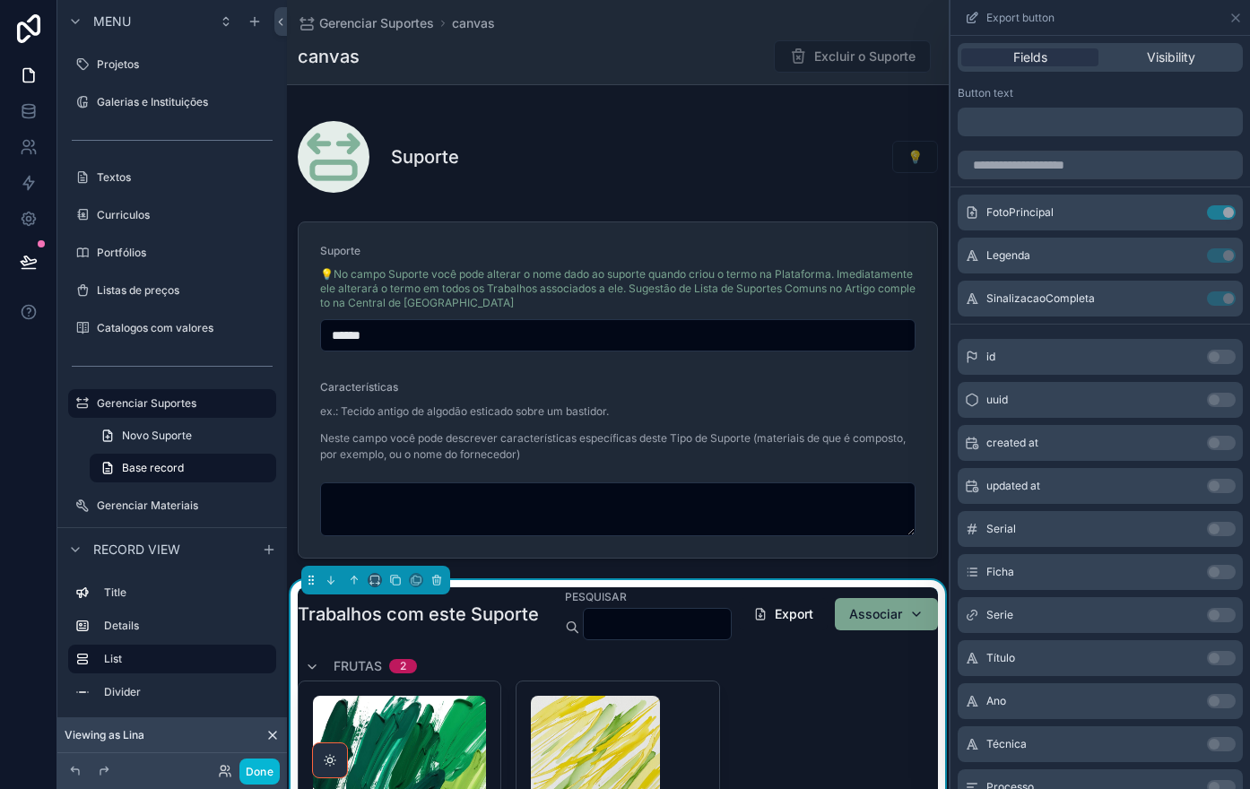
click at [1031, 116] on p "﻿" at bounding box center [1102, 122] width 274 height 22
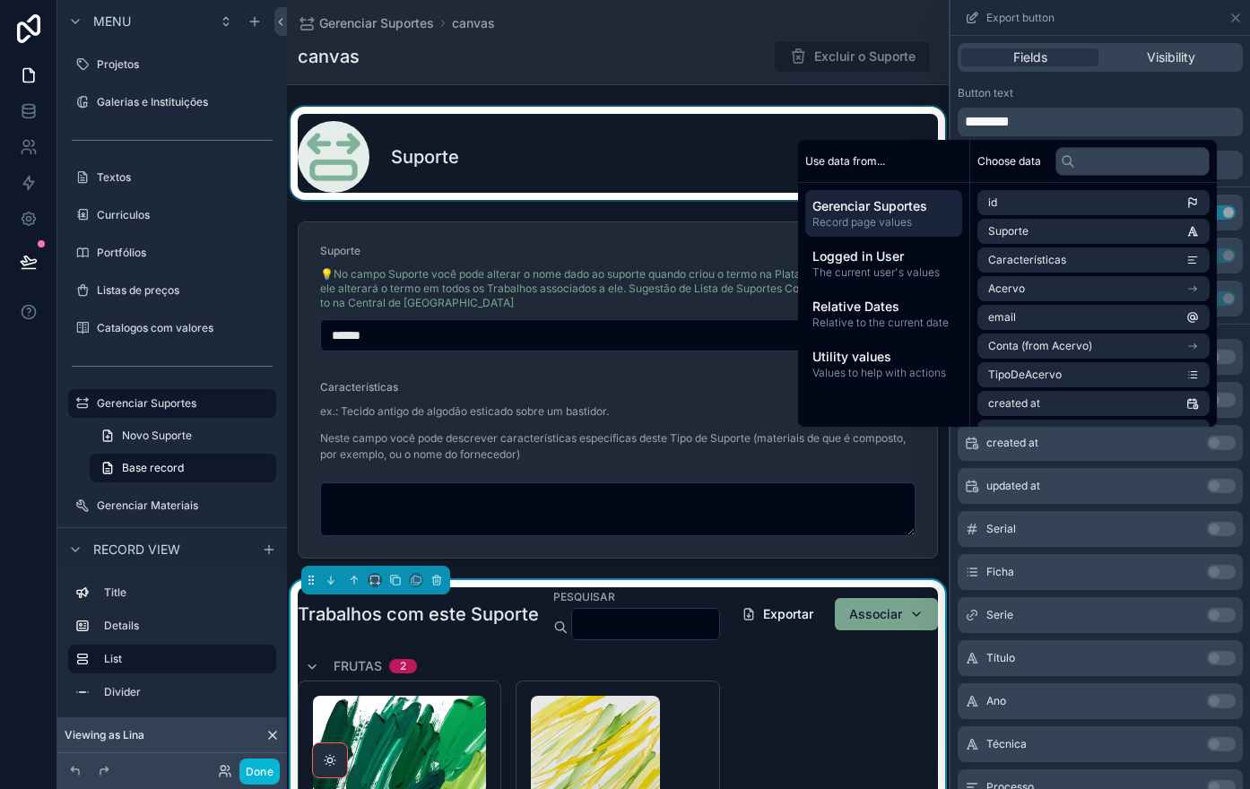
click at [619, 119] on div "scrollable content" at bounding box center [618, 153] width 662 height 93
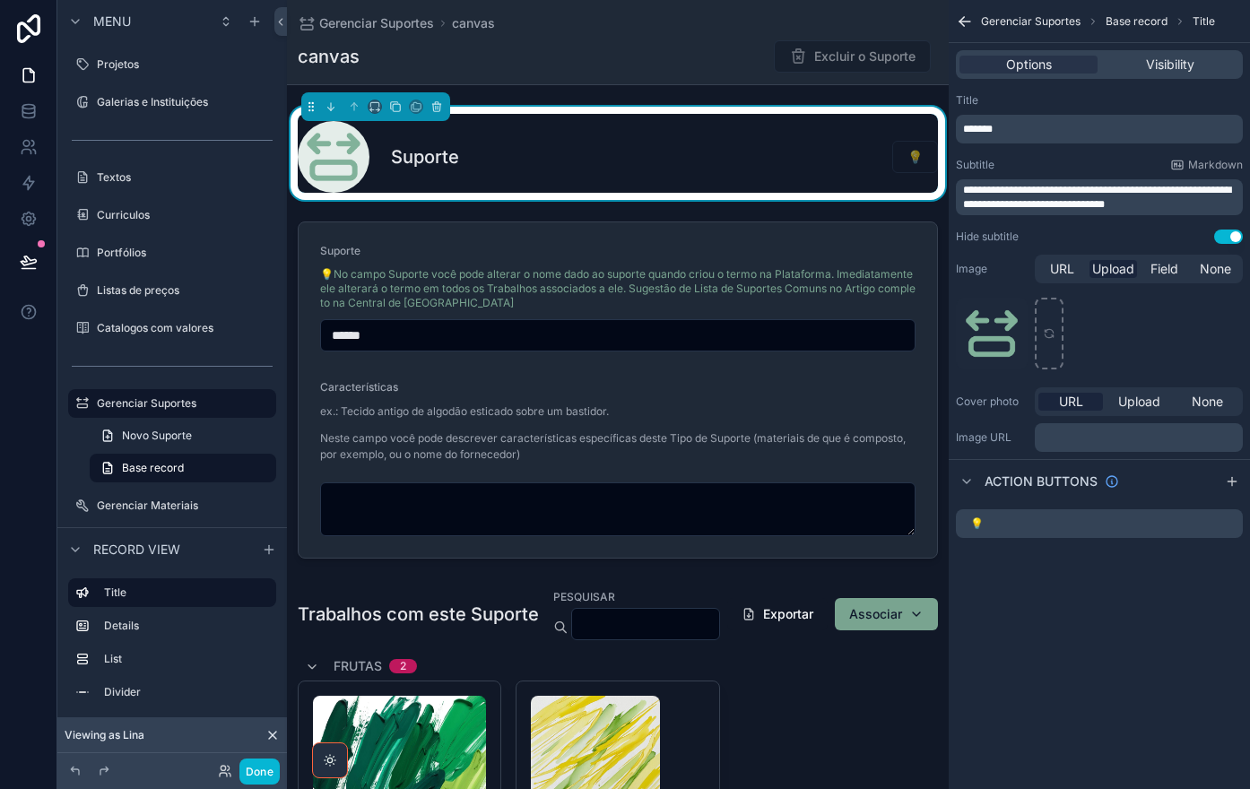
scroll to position [0, 0]
click at [1232, 524] on icon "scrollable content" at bounding box center [1228, 523] width 14 height 14
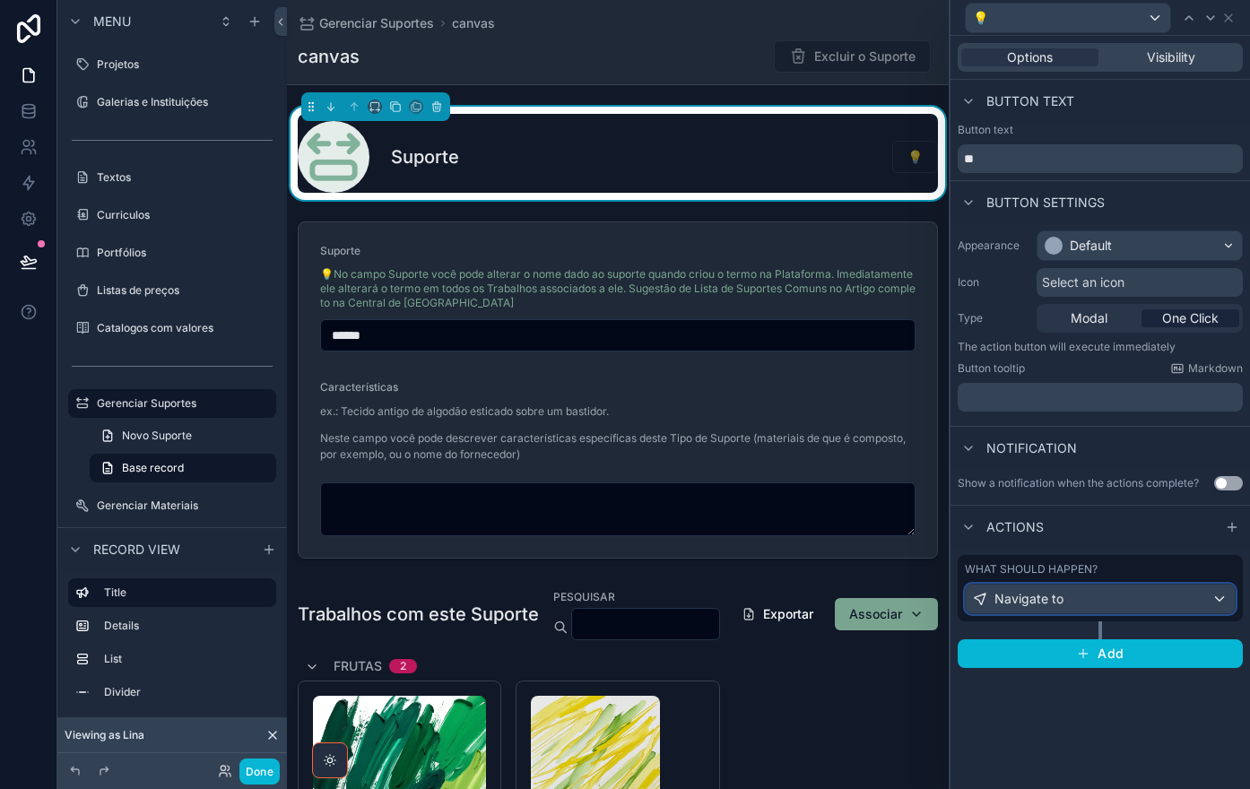
click at [1135, 610] on div "Navigate to" at bounding box center [1099, 598] width 269 height 29
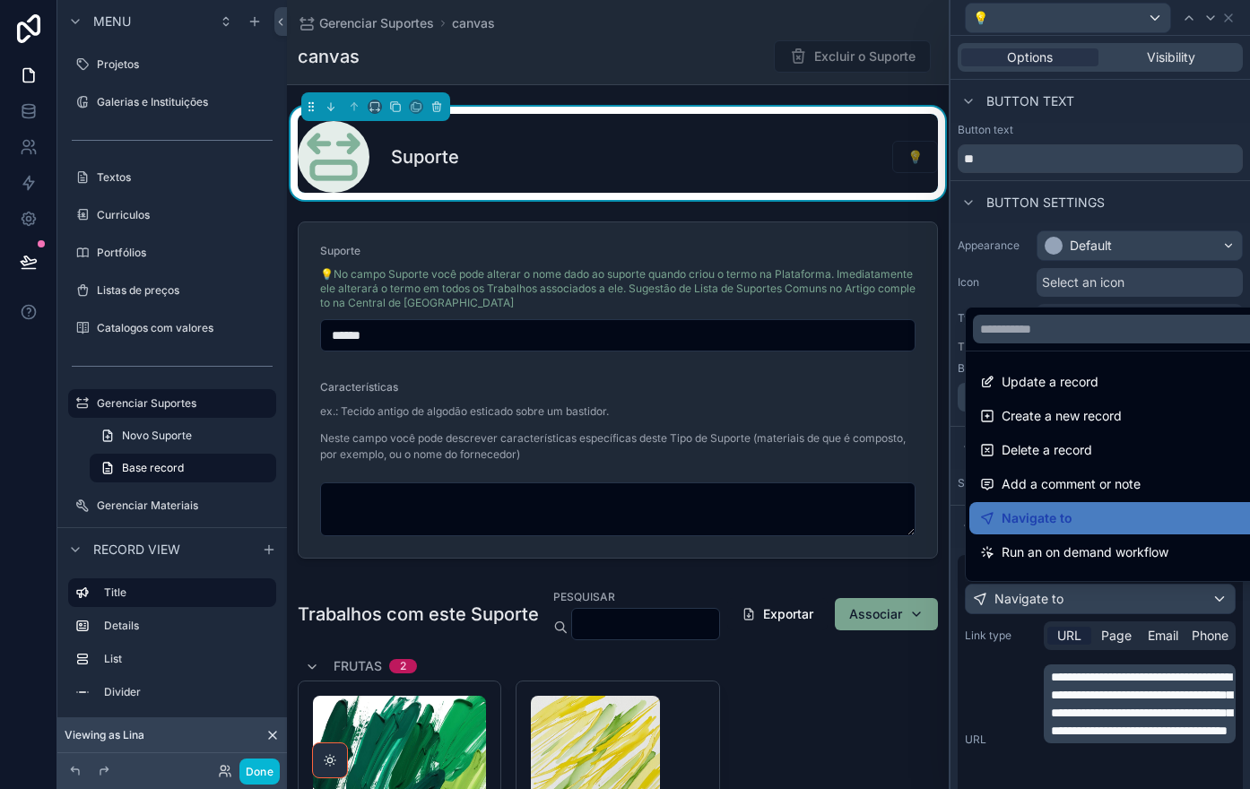
click at [1135, 610] on div at bounding box center [1099, 394] width 299 height 789
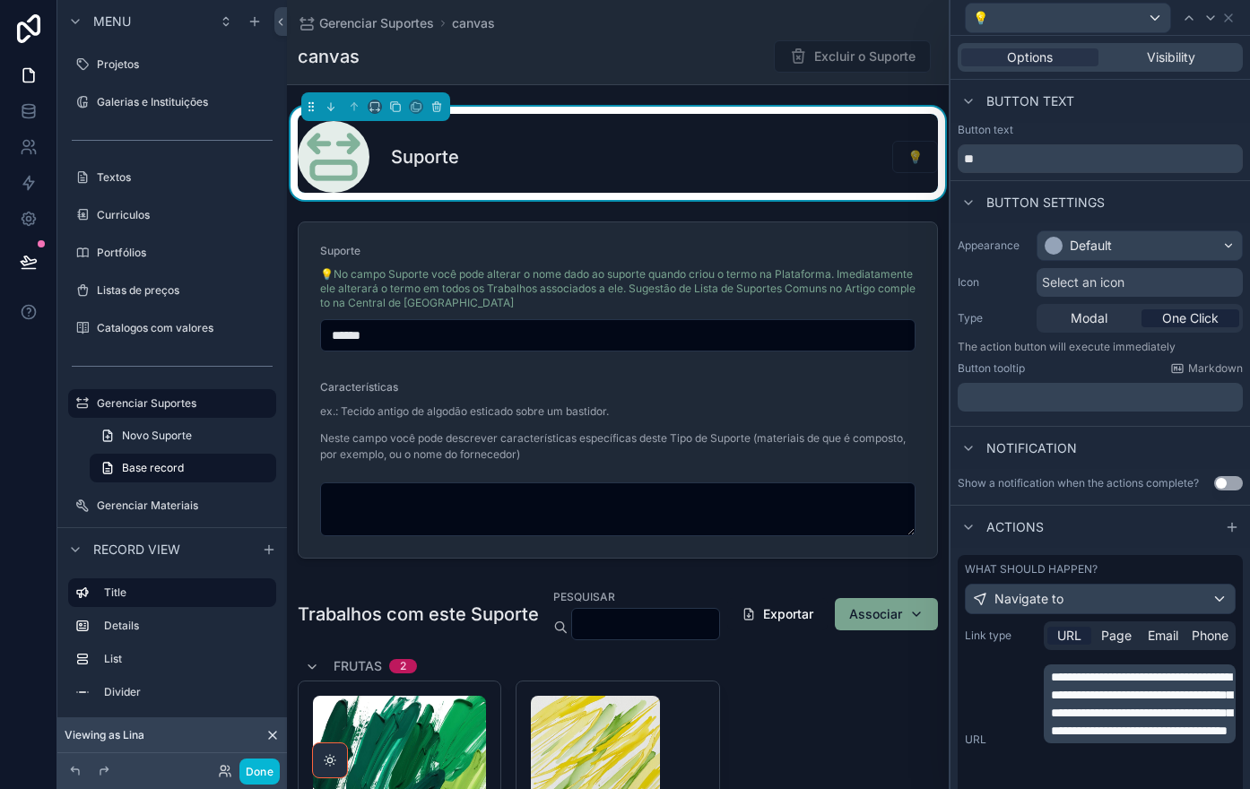
scroll to position [179, 0]
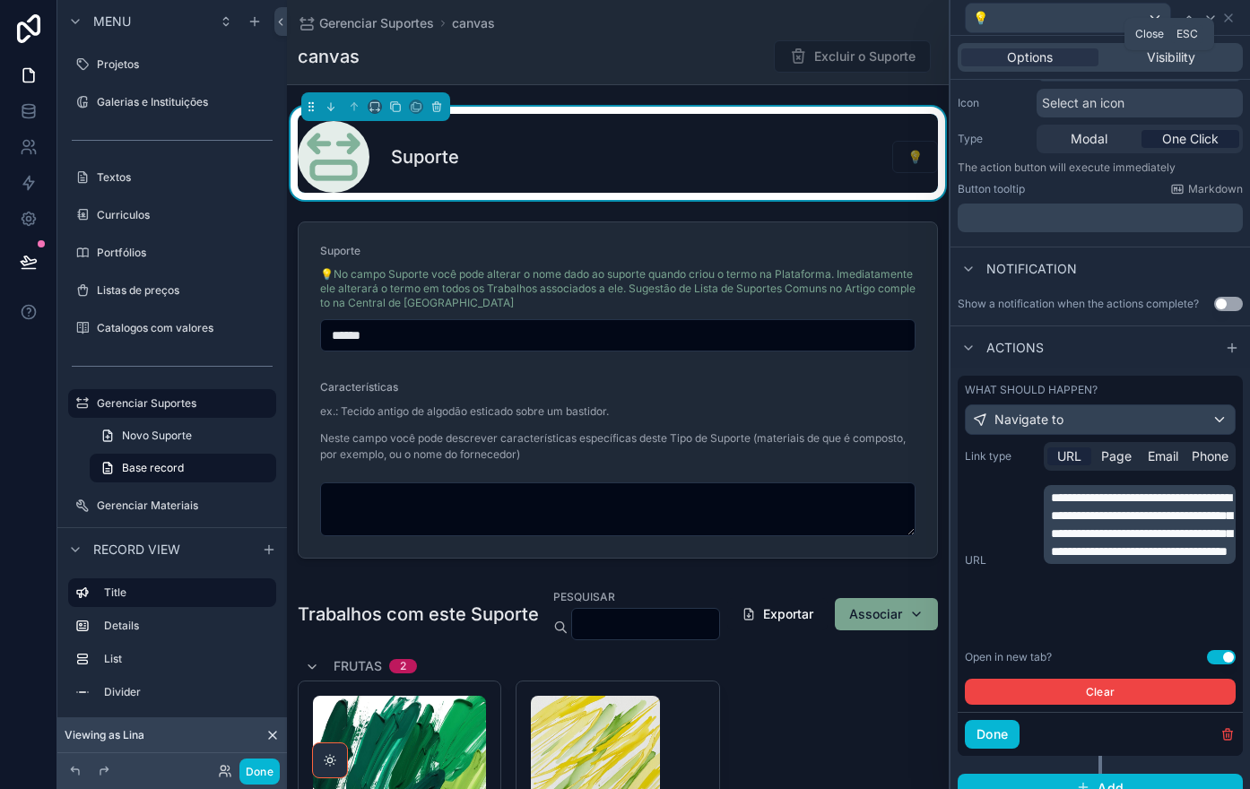
click at [1227, 22] on icon at bounding box center [1228, 18] width 14 height 14
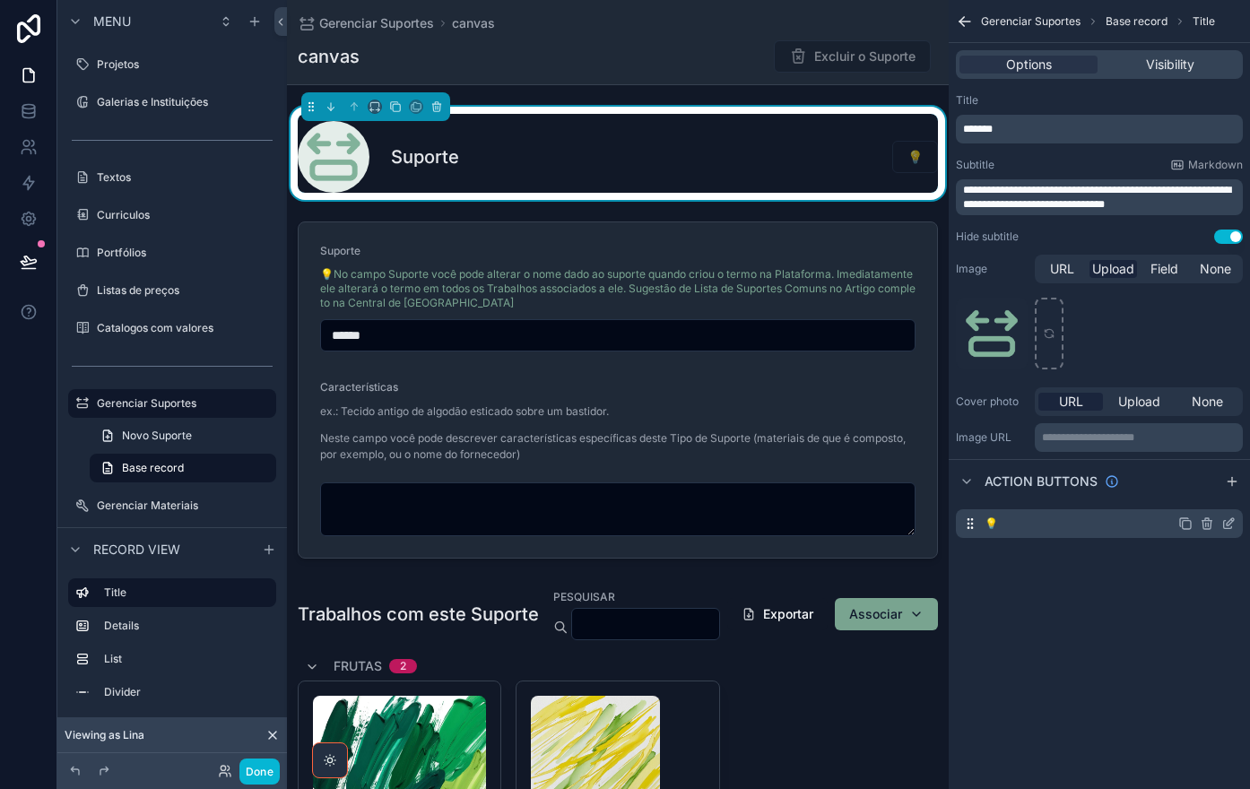
click at [1206, 526] on icon "scrollable content" at bounding box center [1206, 525] width 0 height 4
click at [1203, 498] on icon at bounding box center [1199, 496] width 8 height 8
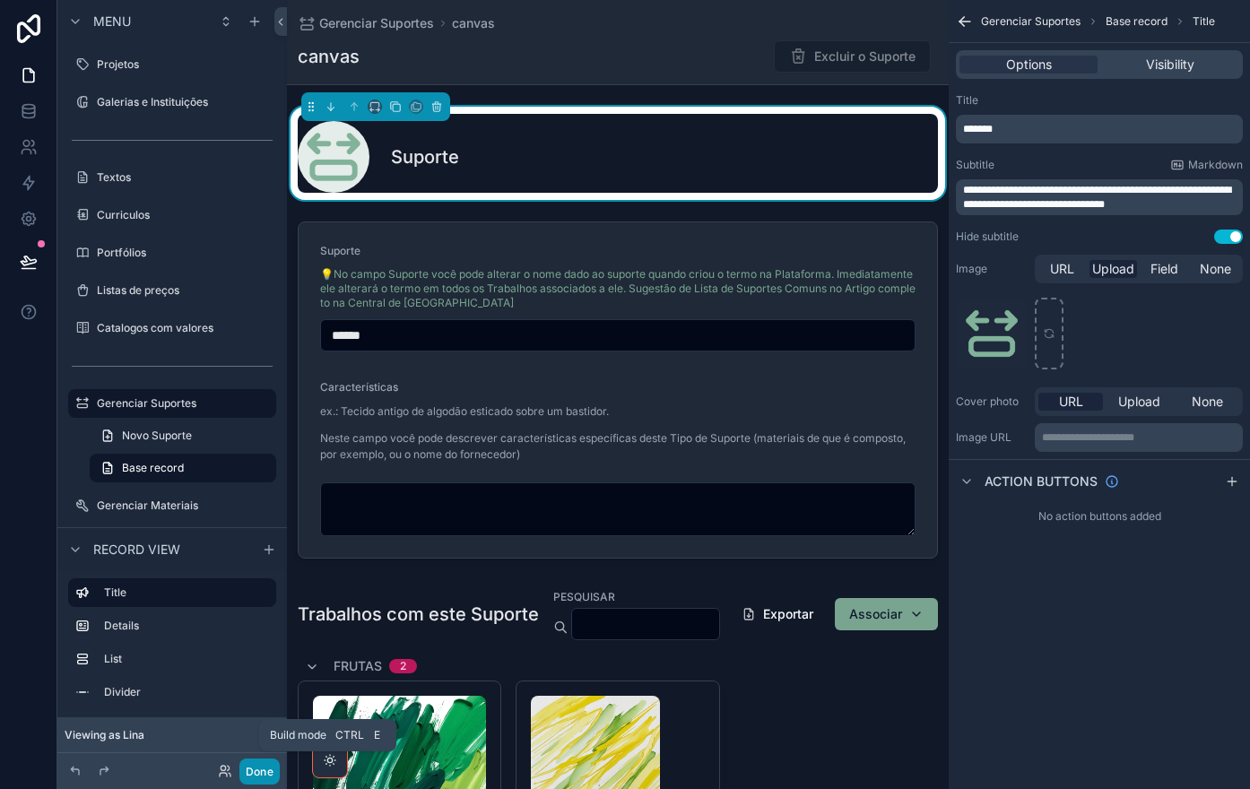
click at [261, 777] on button "Done" at bounding box center [259, 771] width 40 height 26
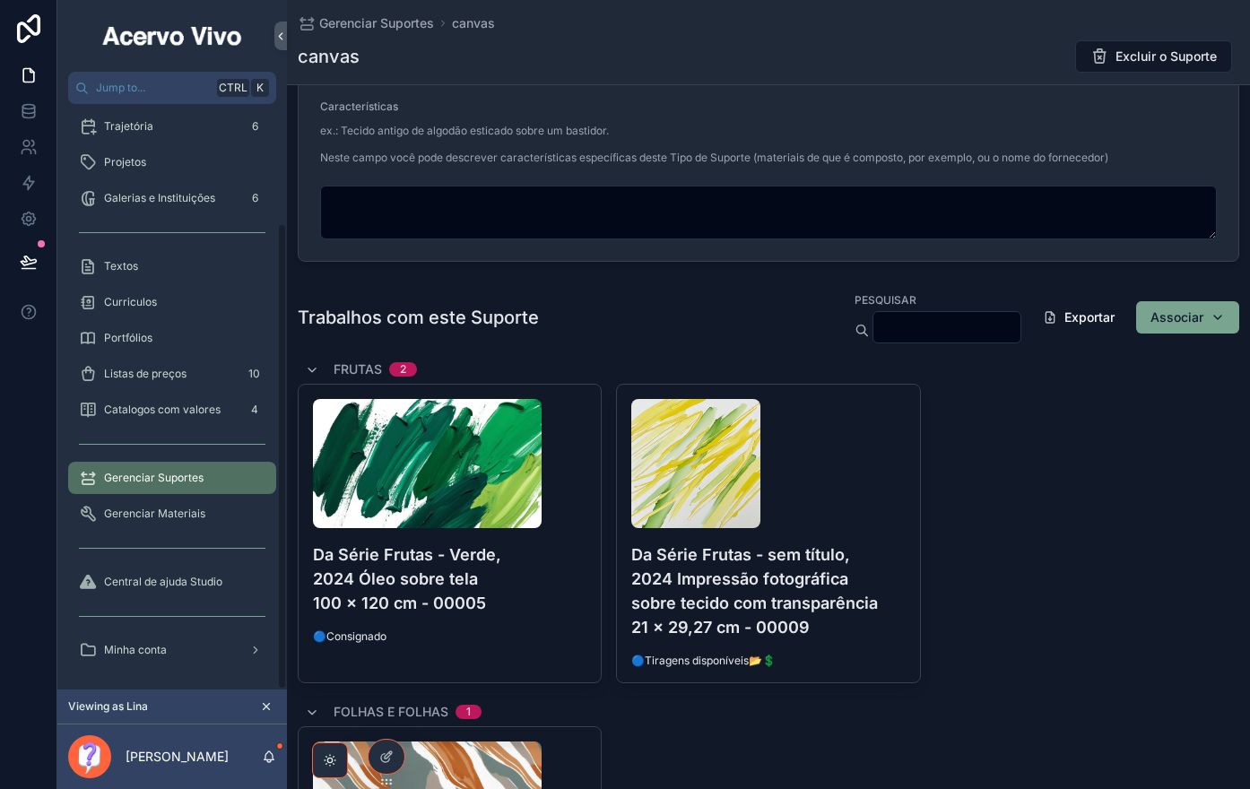
scroll to position [0, 0]
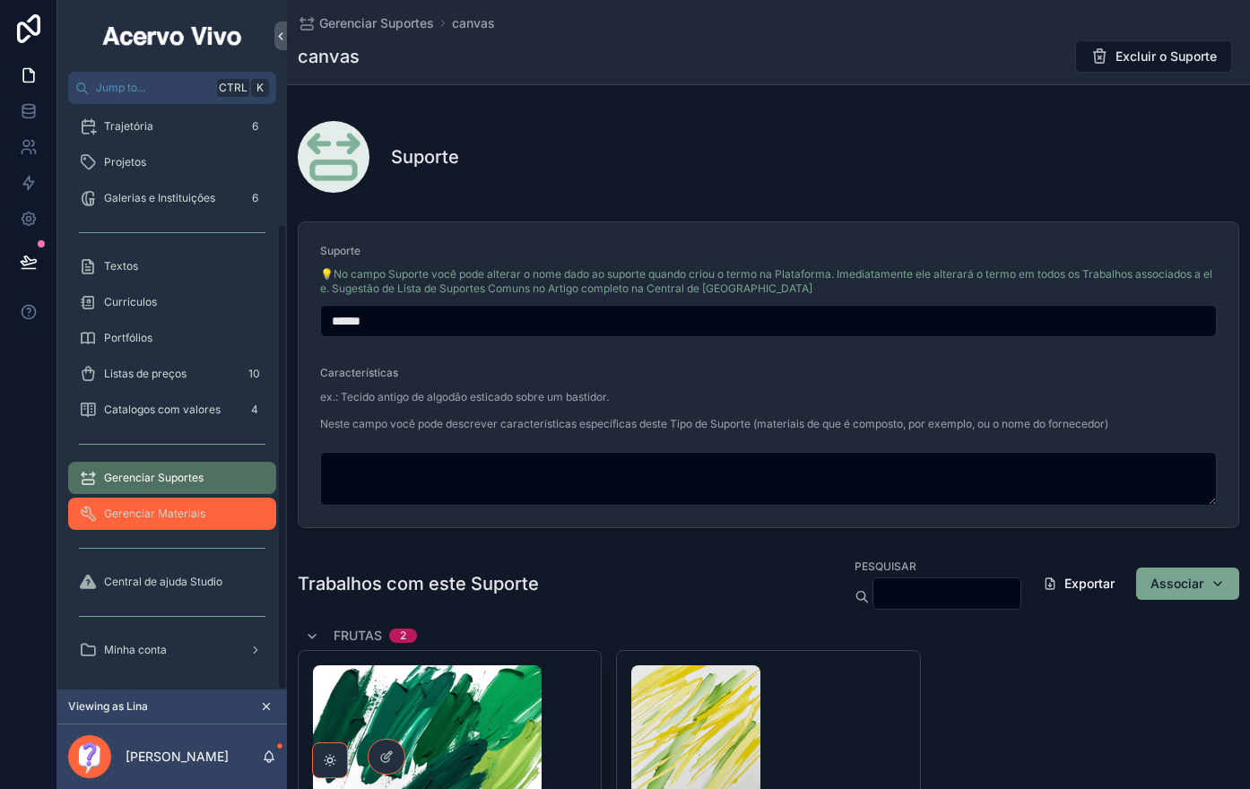
drag, startPoint x: 136, startPoint y: 526, endPoint x: 281, endPoint y: 489, distance: 150.0
click at [137, 526] on div "Gerenciar Materiais" at bounding box center [172, 513] width 186 height 29
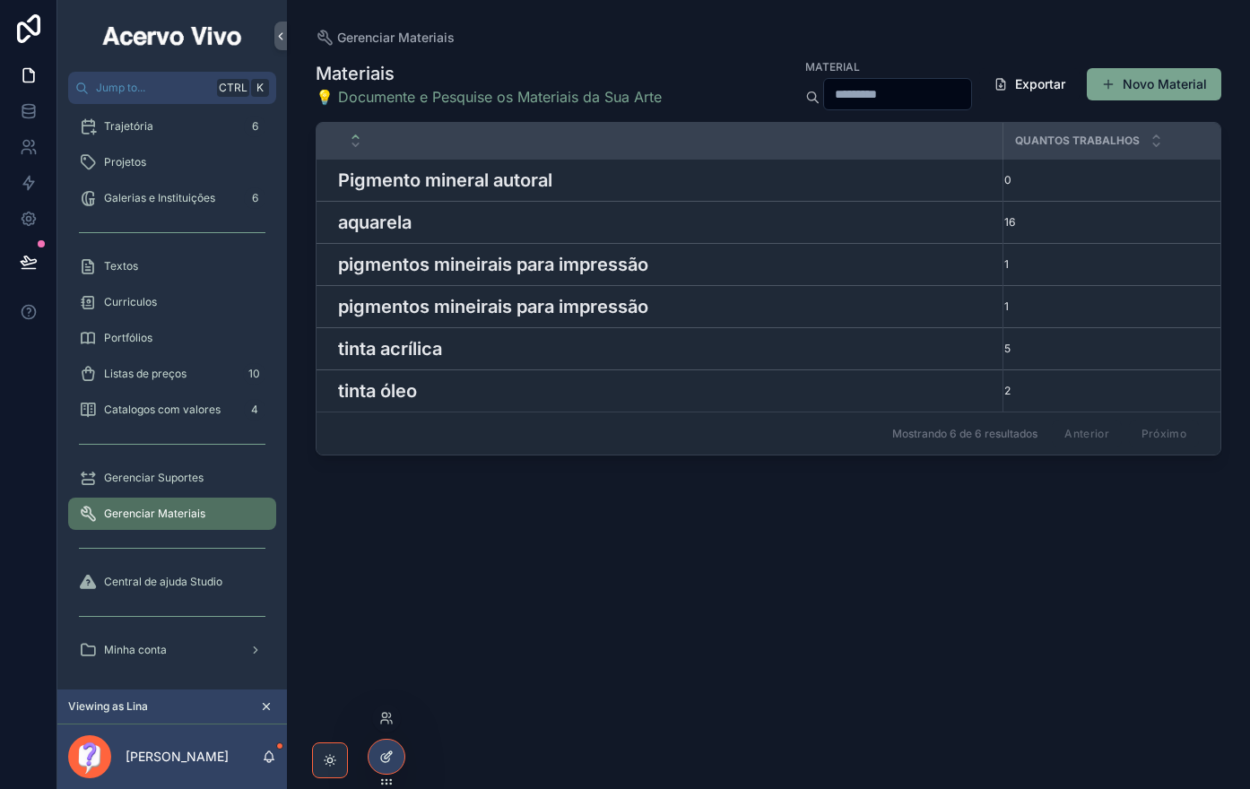
click at [388, 769] on div at bounding box center [386, 757] width 36 height 34
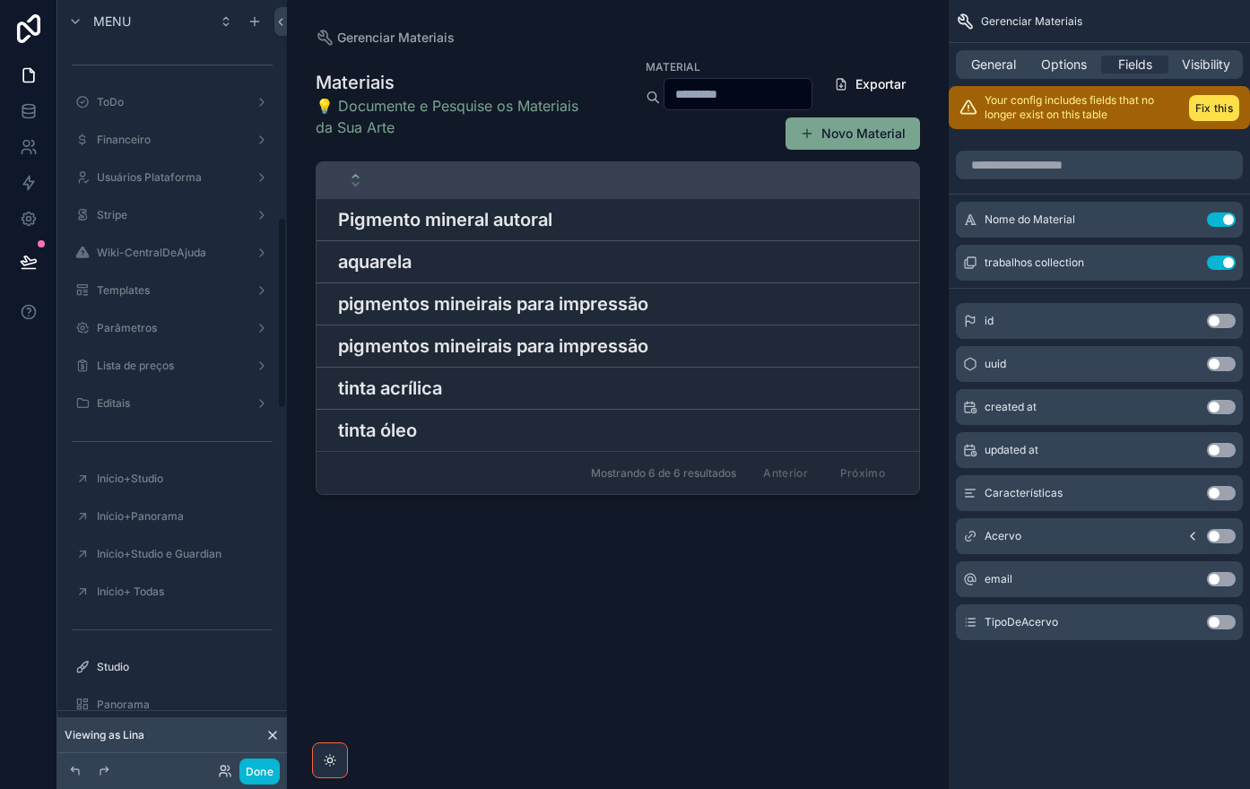
scroll to position [866, 0]
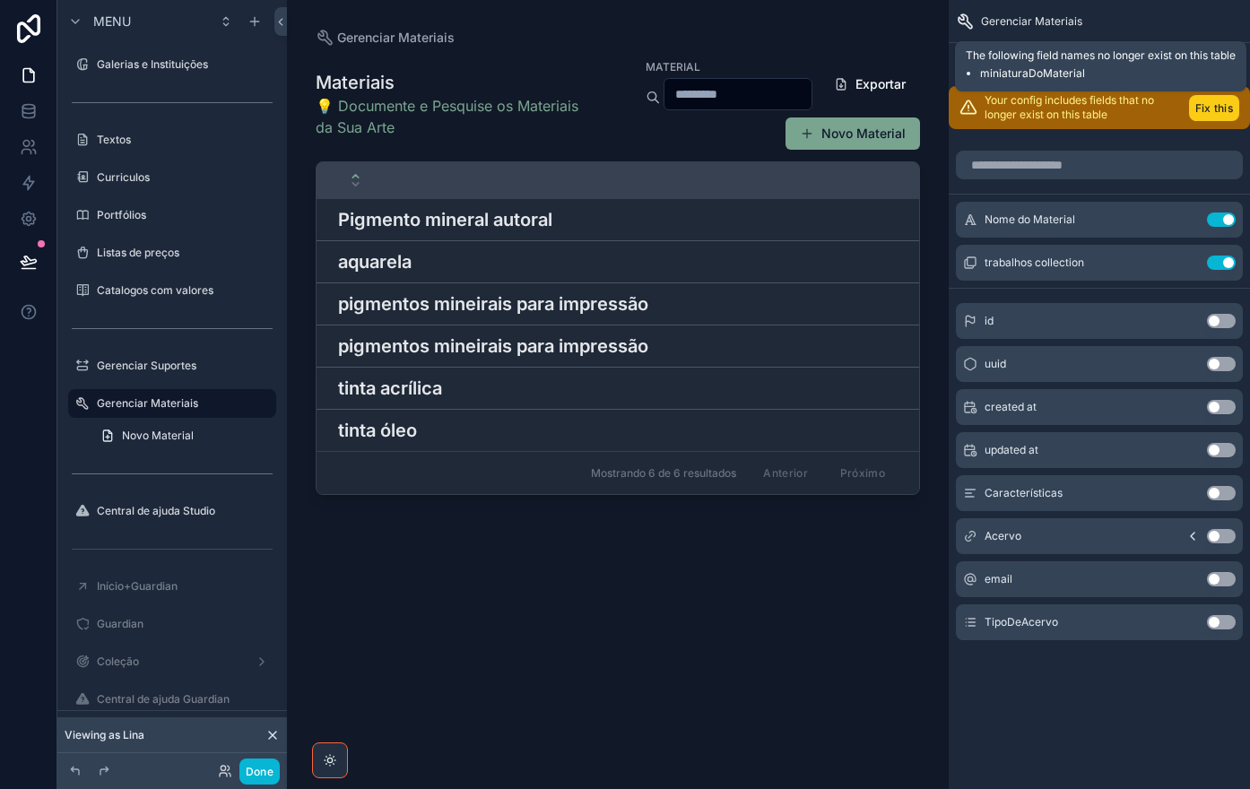
click at [1214, 111] on button "Fix this" at bounding box center [1214, 108] width 50 height 26
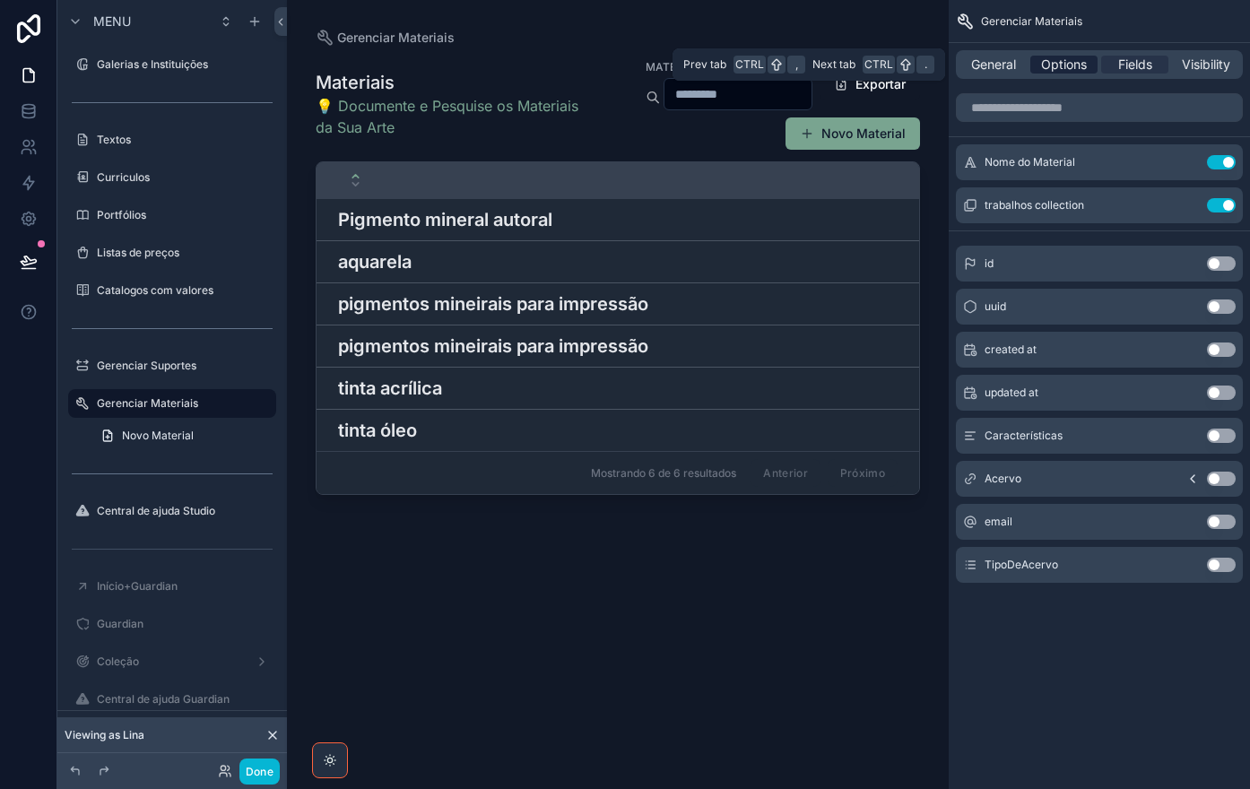
click at [1074, 67] on span "Options" at bounding box center [1064, 65] width 46 height 18
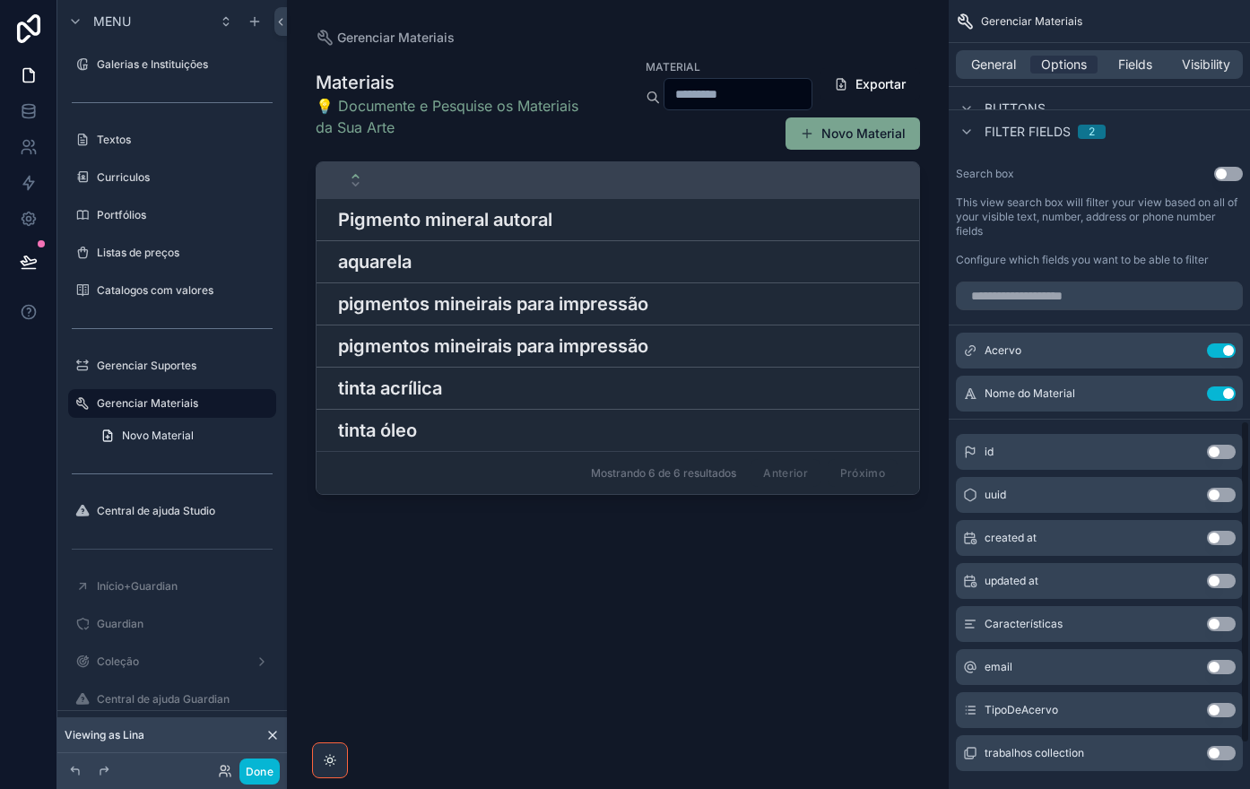
scroll to position [1135, 0]
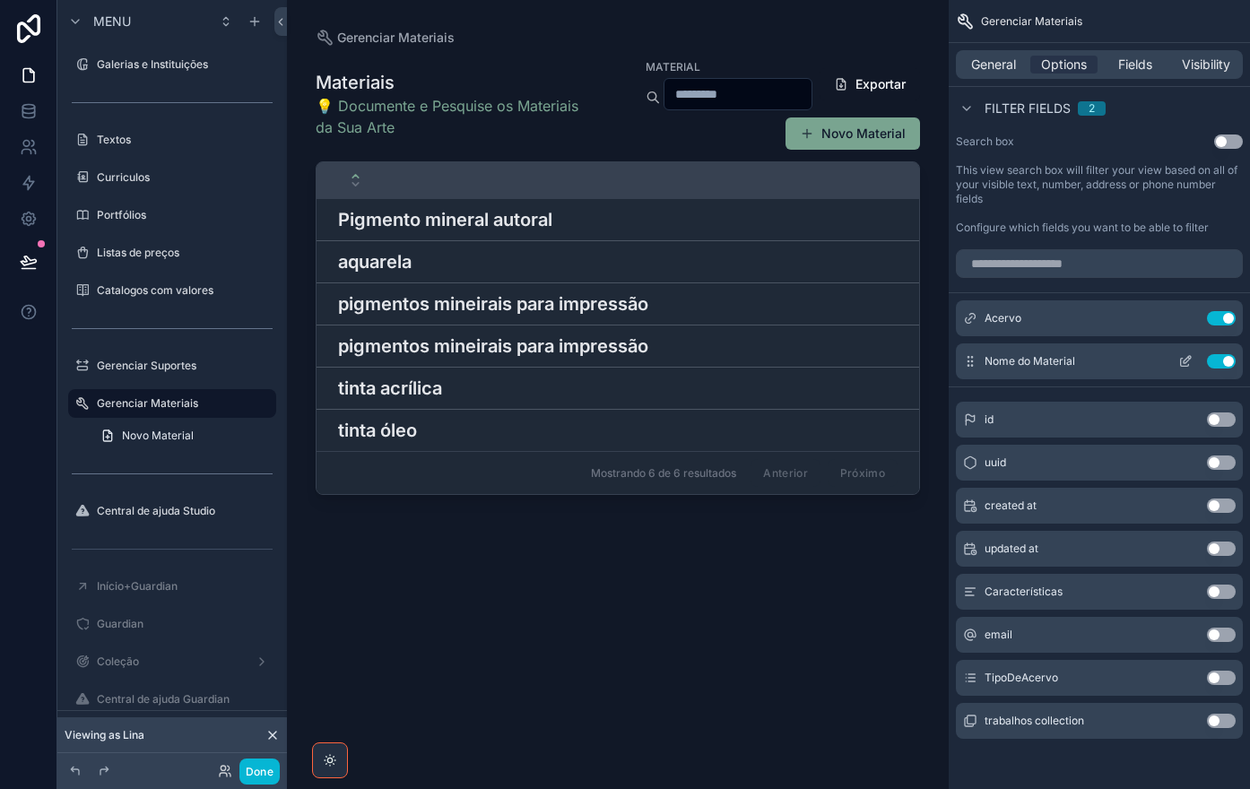
click at [1181, 362] on icon "scrollable content" at bounding box center [1185, 361] width 14 height 14
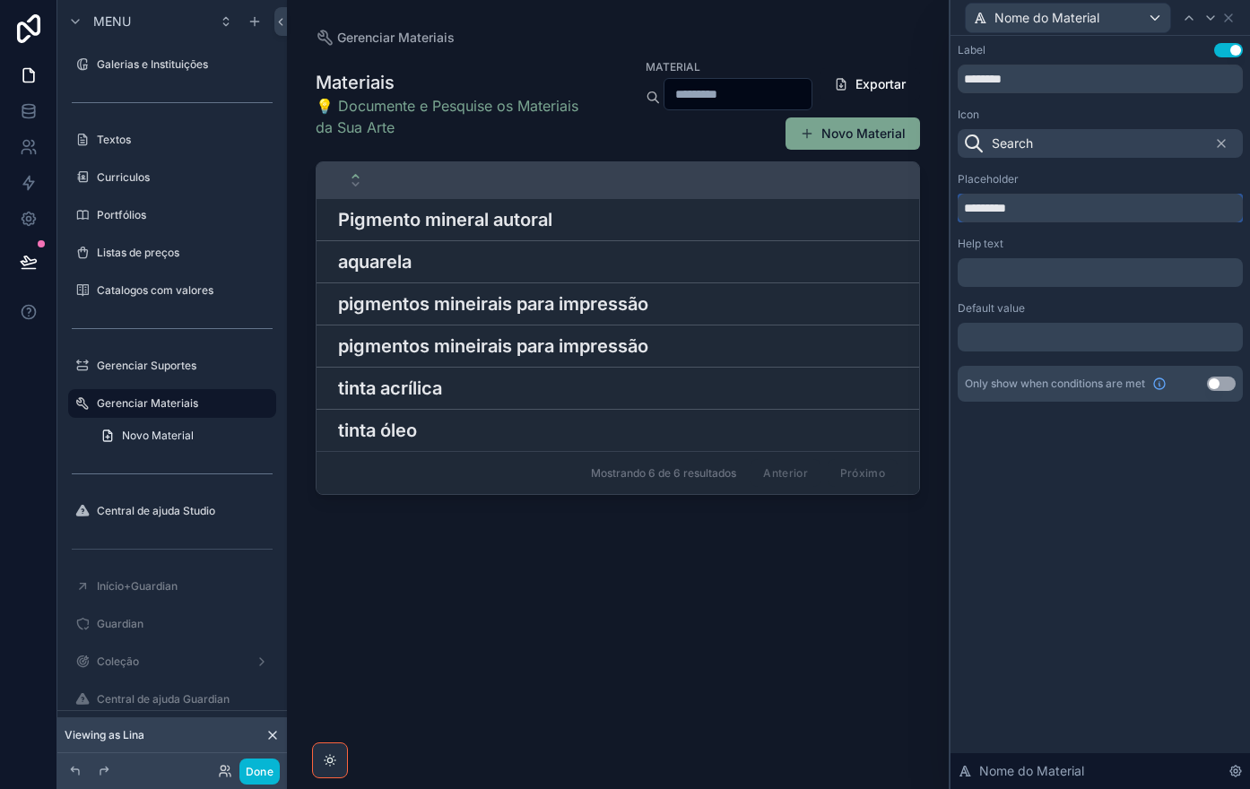
drag, startPoint x: 1049, startPoint y: 215, endPoint x: 919, endPoint y: 208, distance: 130.2
click at [919, 208] on div "Nome do Material Label Use setting ******** Icon Search Placeholder ********* H…" at bounding box center [625, 394] width 1250 height 789
click at [272, 767] on button "Done" at bounding box center [259, 771] width 40 height 26
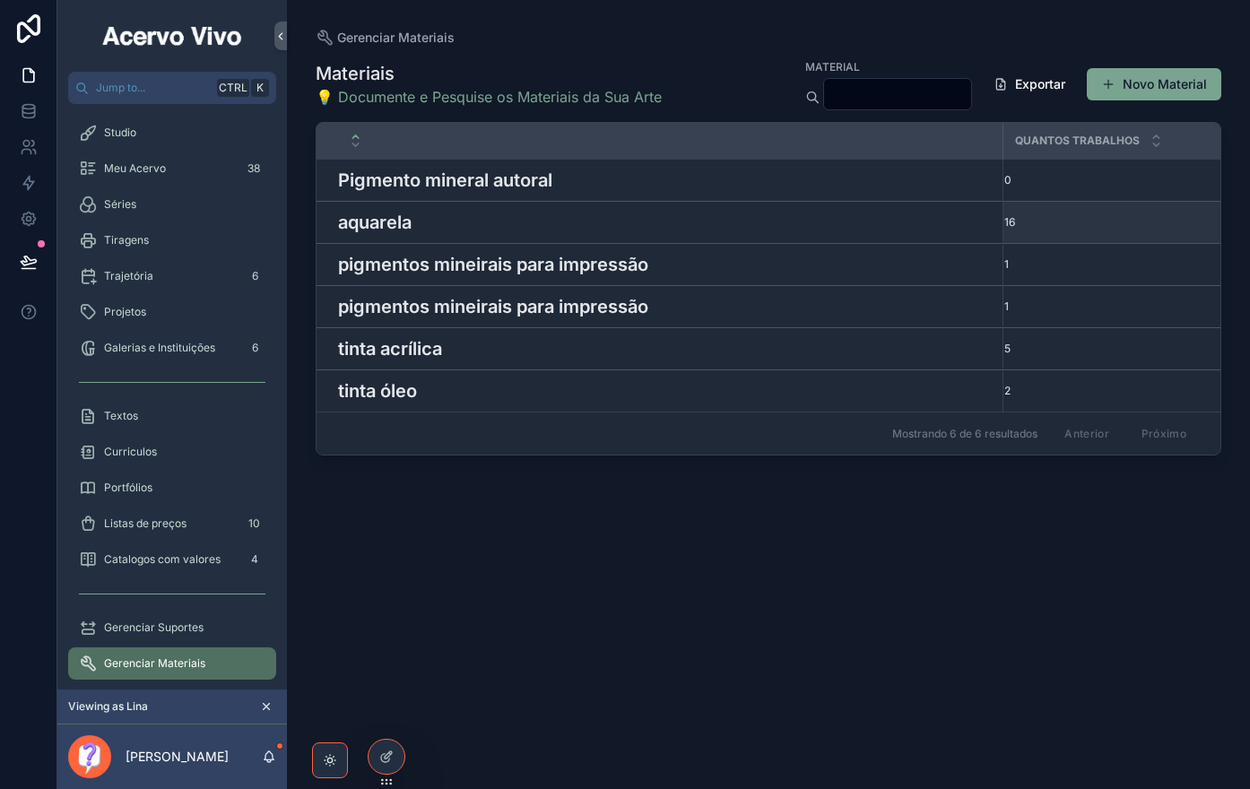
scroll to position [150, 0]
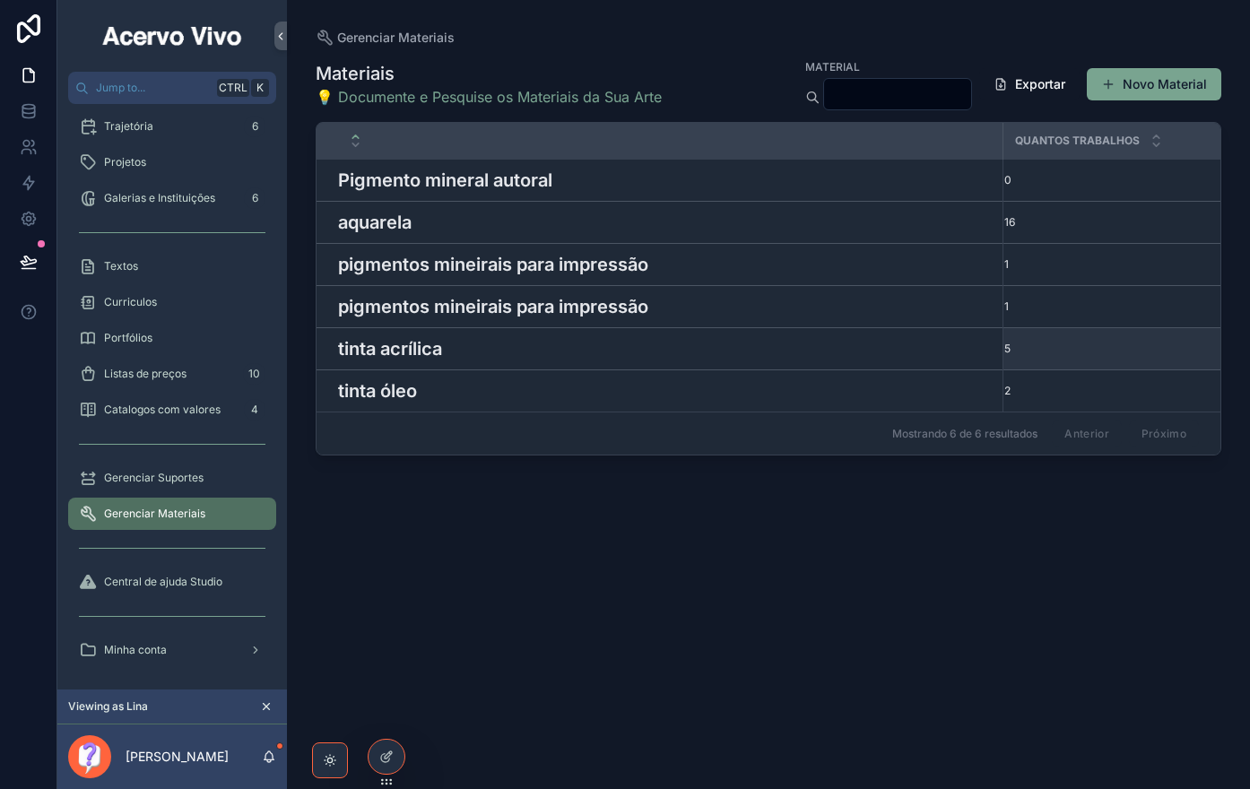
click at [417, 344] on h3 "tinta acrílica" at bounding box center [390, 348] width 104 height 27
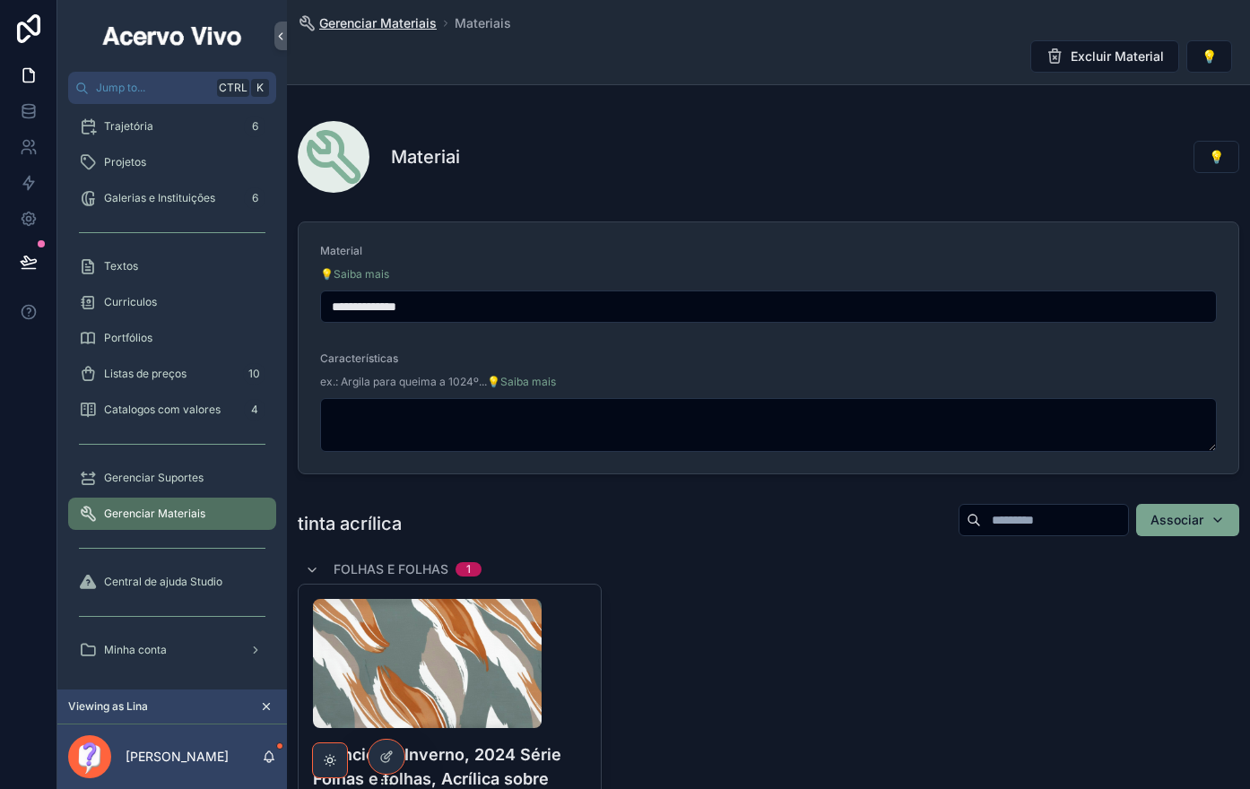
click at [388, 25] on span "Gerenciar Materiais" at bounding box center [377, 23] width 117 height 18
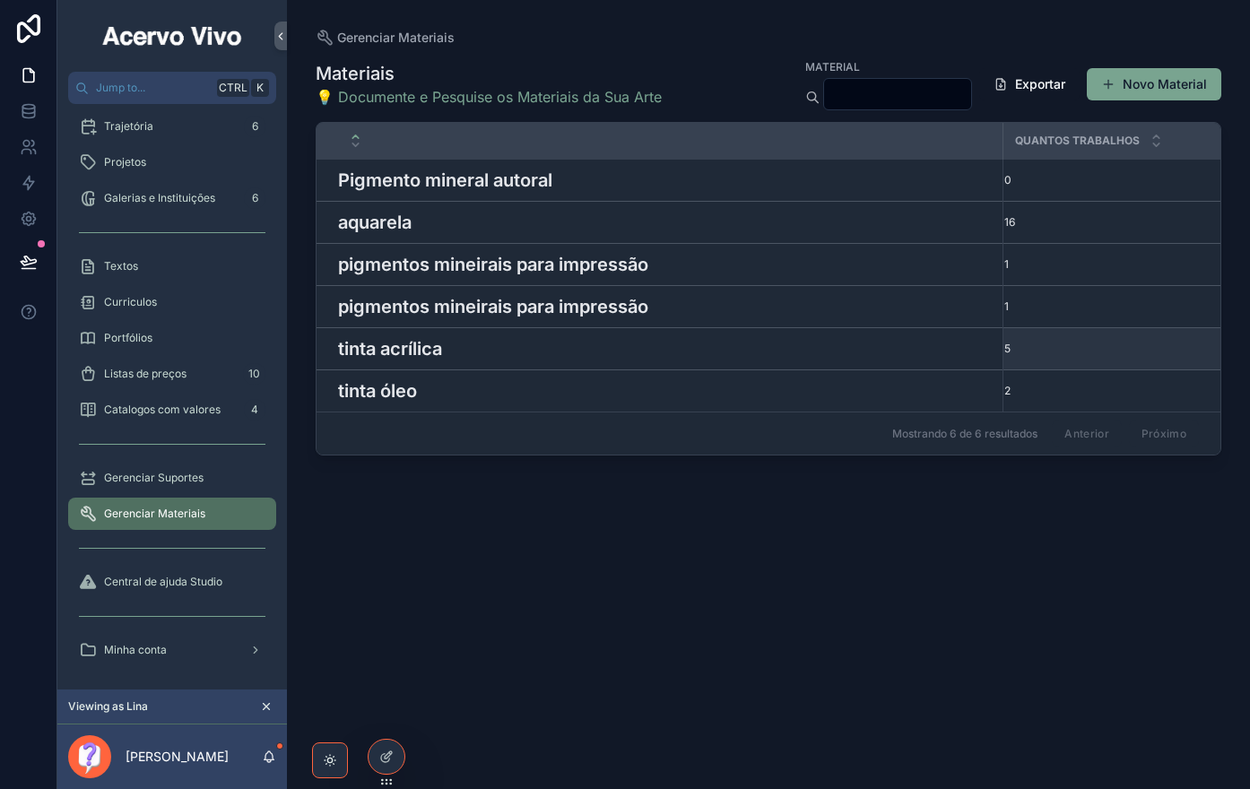
click at [422, 357] on h3 "tinta acrílica" at bounding box center [390, 348] width 104 height 27
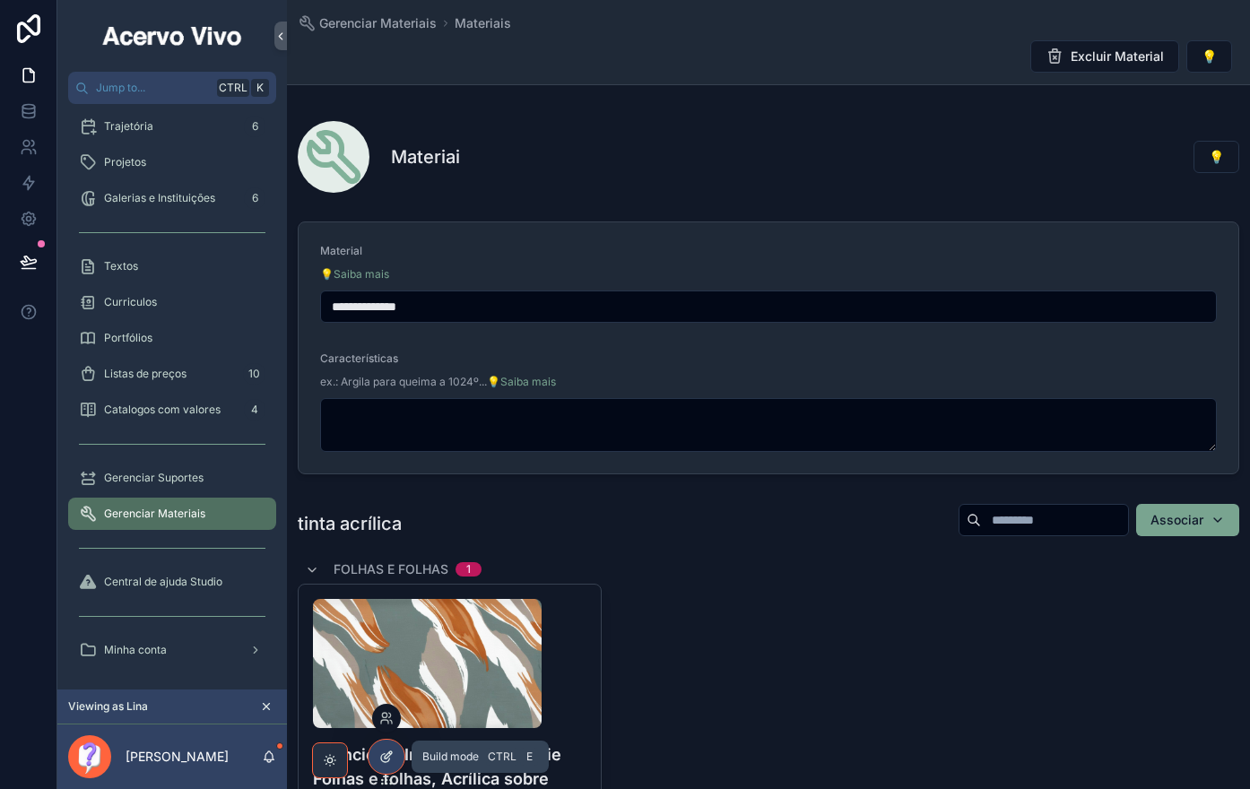
click at [379, 760] on icon at bounding box center [386, 756] width 14 height 14
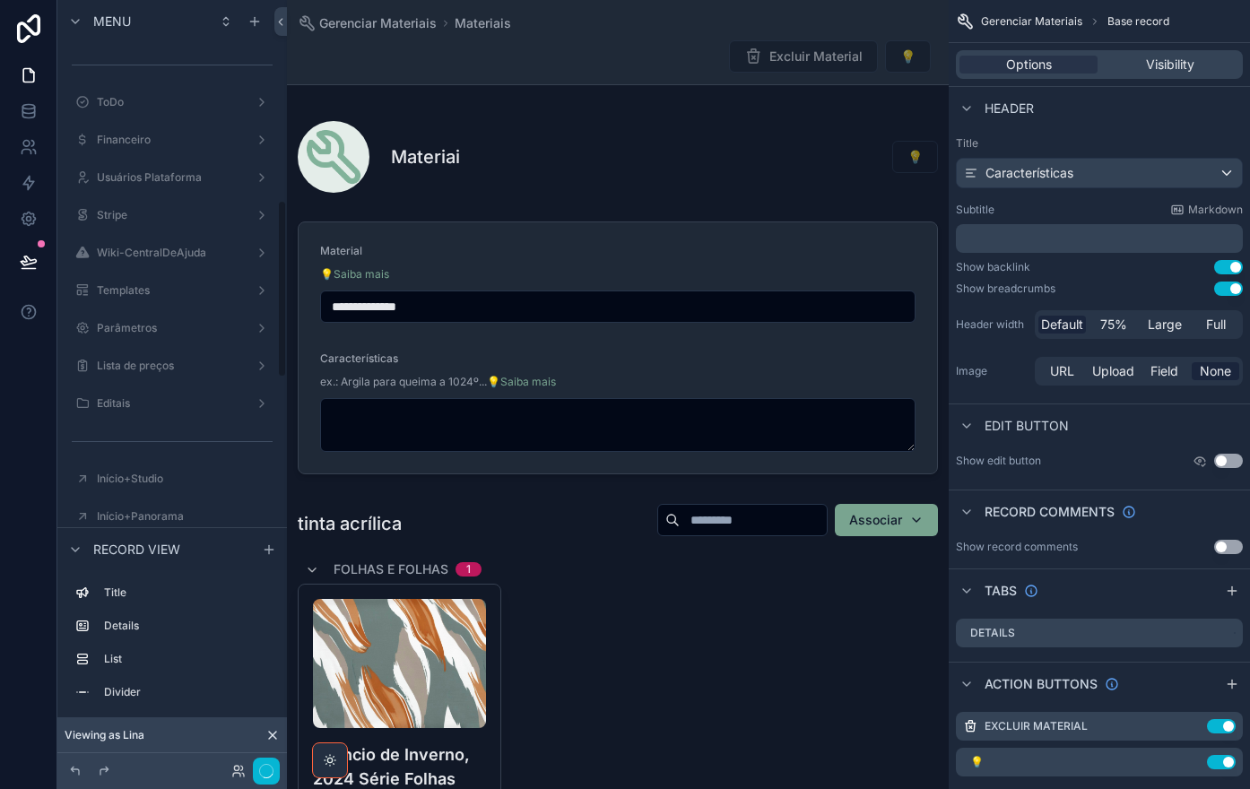
scroll to position [866, 0]
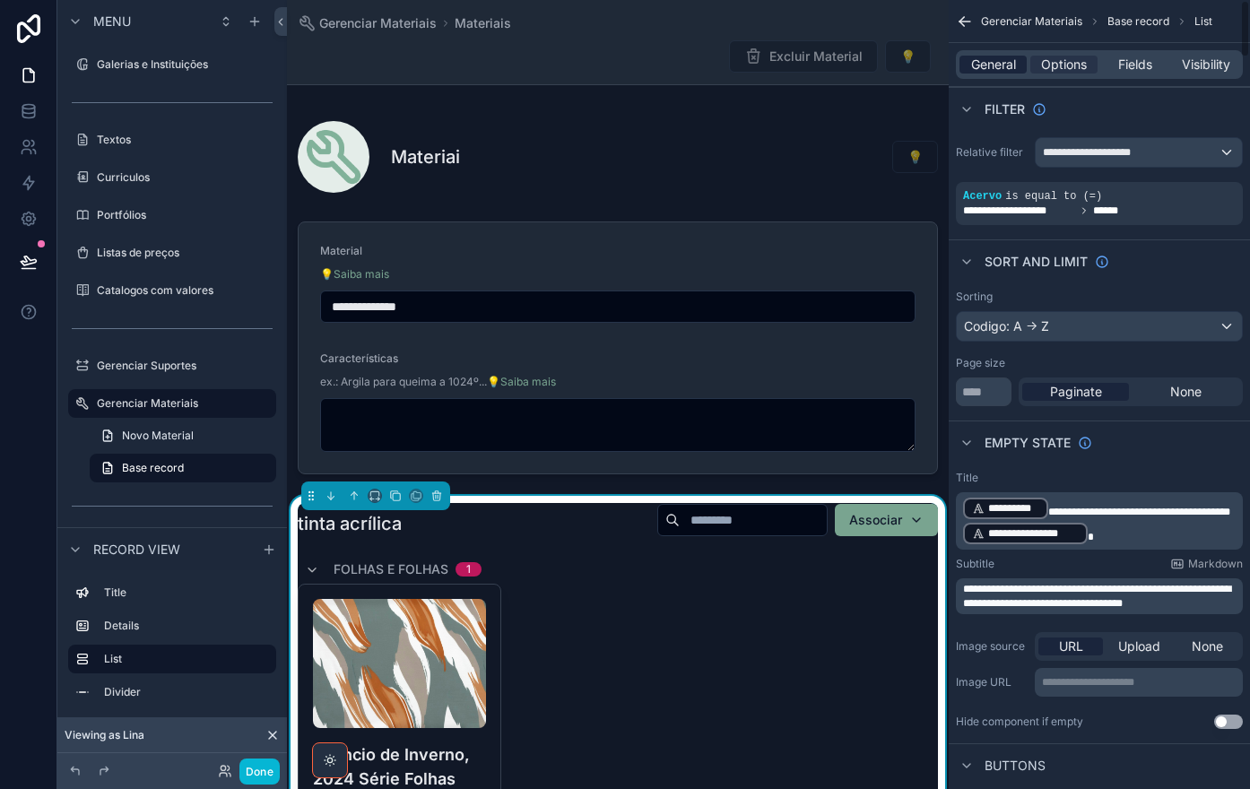
click at [986, 64] on span "General" at bounding box center [993, 65] width 45 height 18
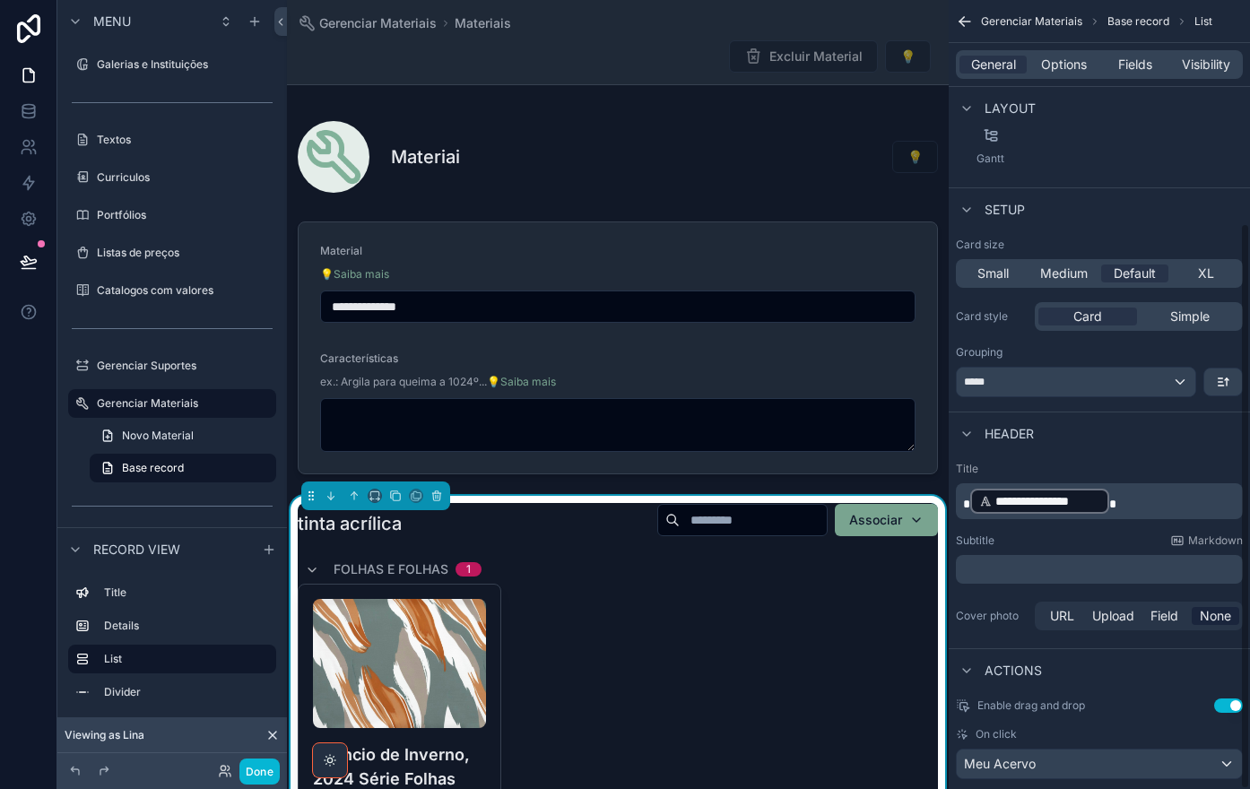
scroll to position [311, 0]
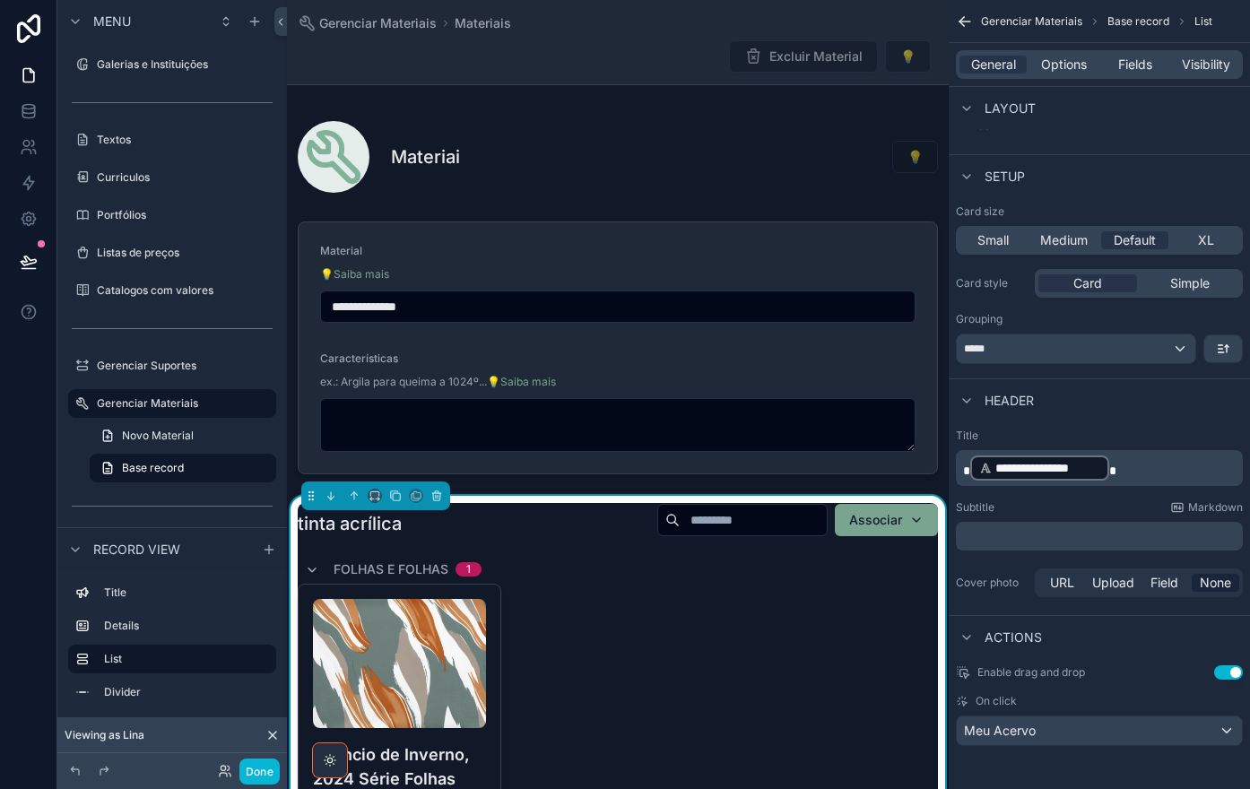
click at [1124, 478] on p "**********" at bounding box center [1101, 468] width 276 height 29
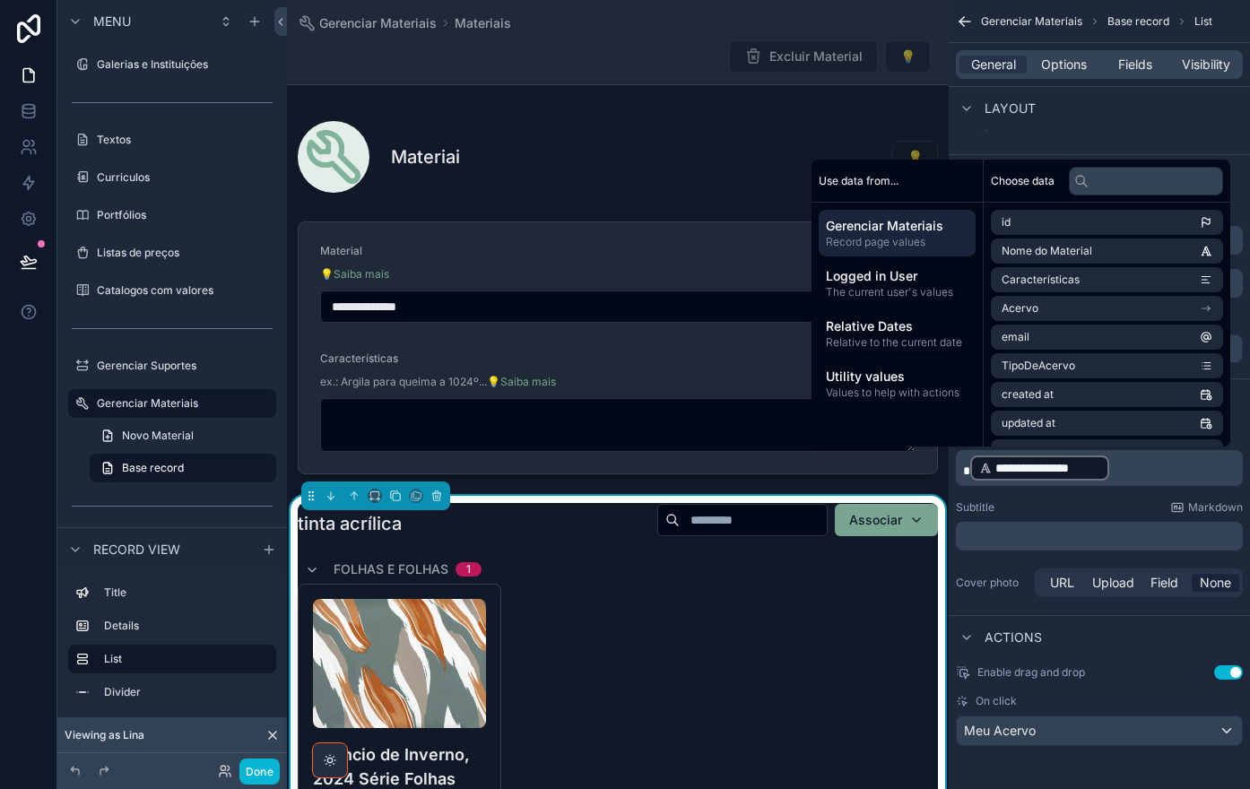
scroll to position [304, 0]
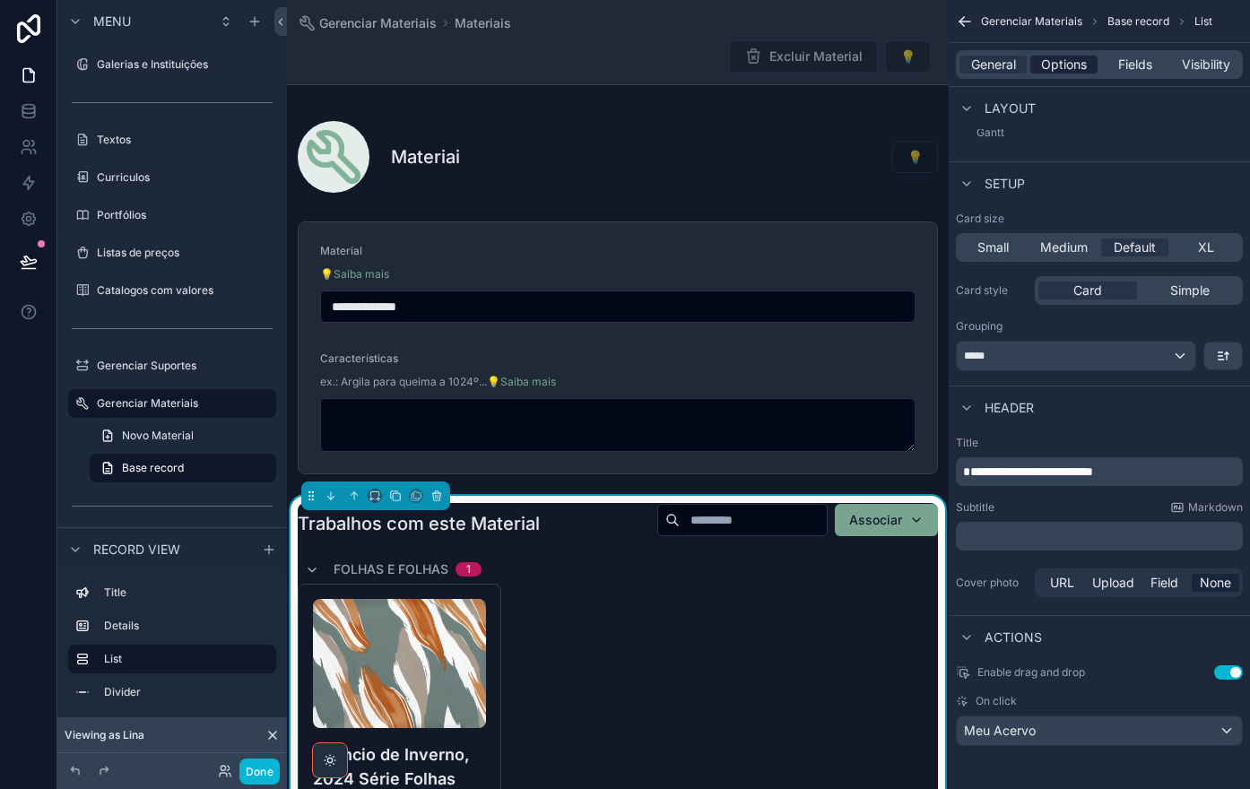
click at [1049, 56] on span "Options" at bounding box center [1064, 65] width 46 height 18
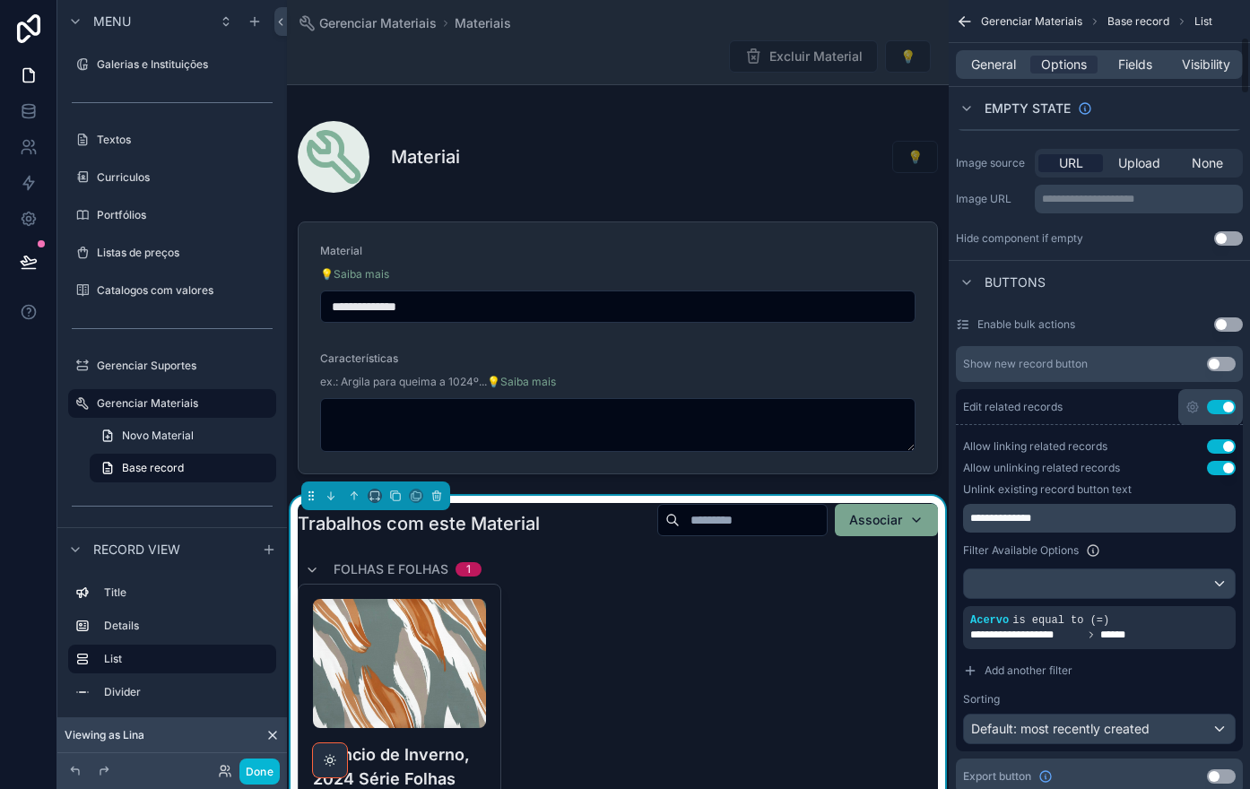
scroll to position [573, 0]
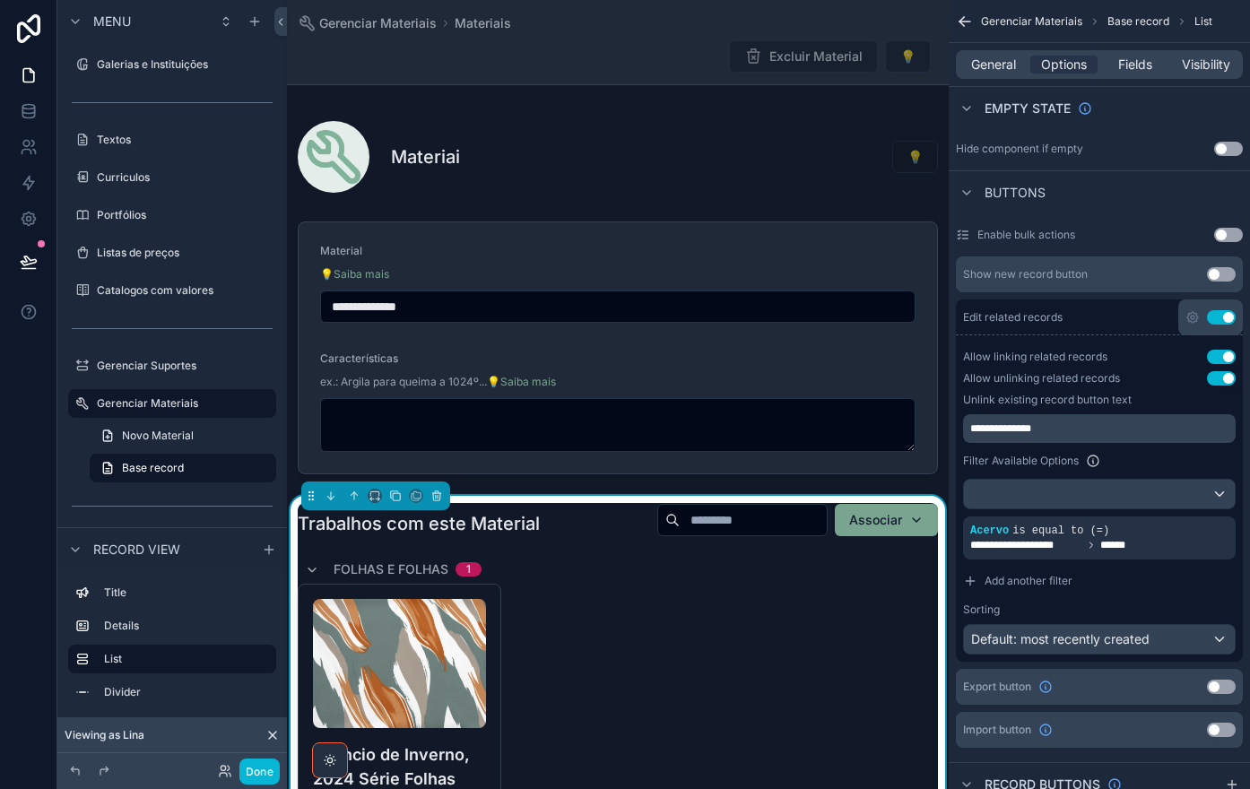
drag, startPoint x: 1230, startPoint y: 685, endPoint x: 1183, endPoint y: 691, distance: 47.0
click at [1231, 685] on button "Use setting" at bounding box center [1221, 686] width 29 height 14
click at [1190, 687] on icon "scrollable content" at bounding box center [1192, 686] width 14 height 14
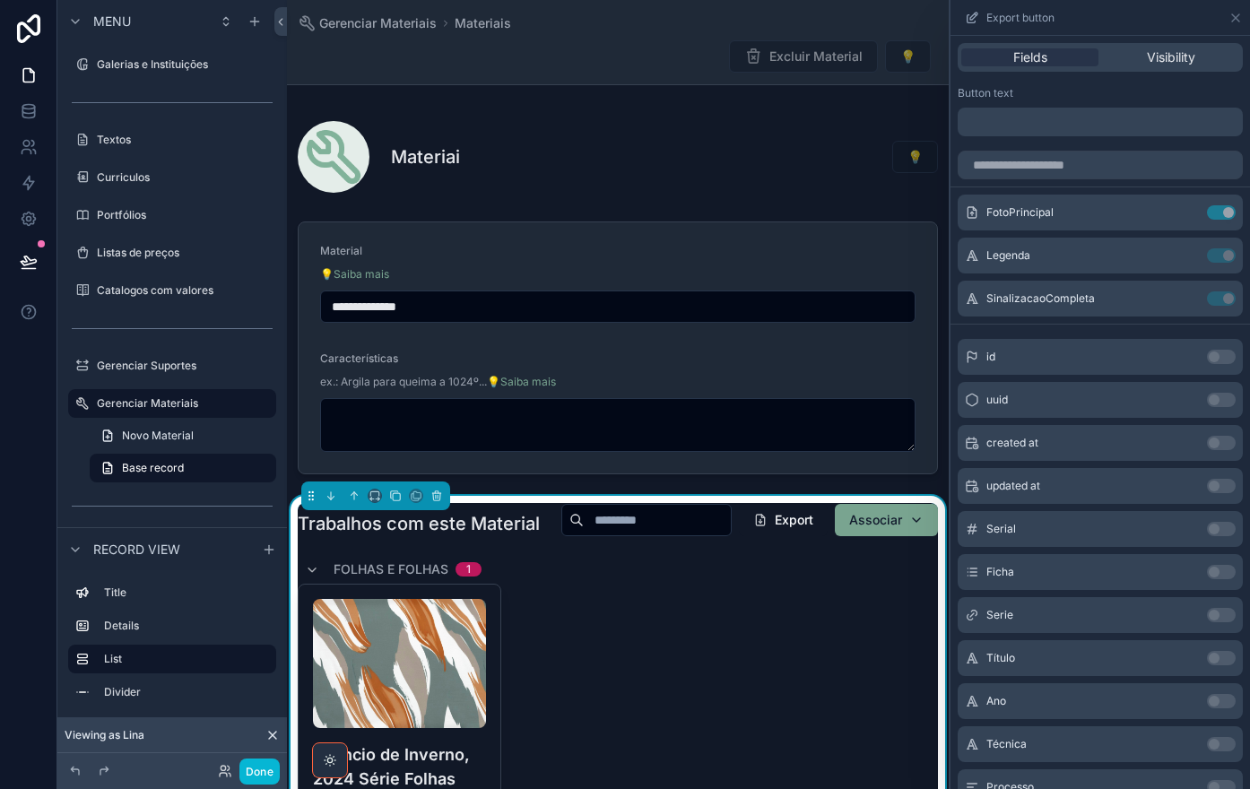
click at [1049, 117] on p "﻿" at bounding box center [1102, 122] width 274 height 22
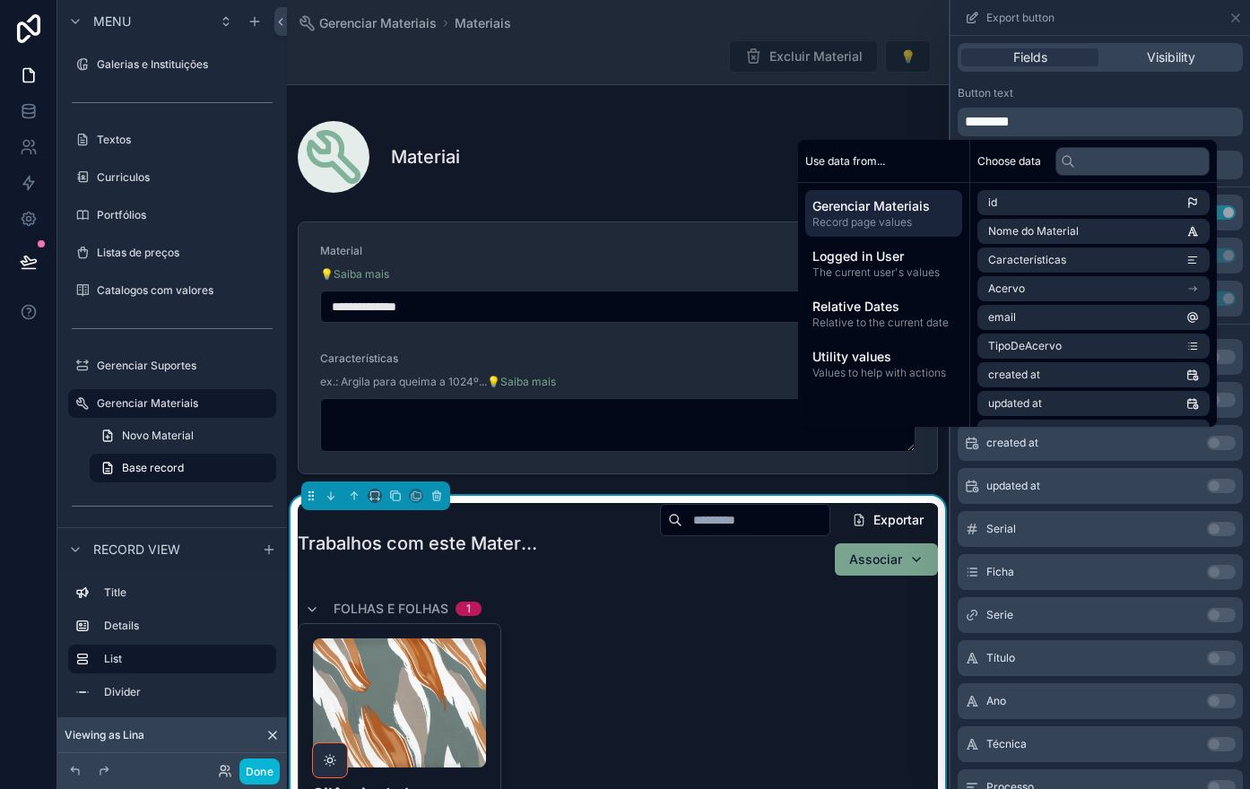
click at [590, 65] on div "Excluir Material 💡" at bounding box center [618, 56] width 640 height 34
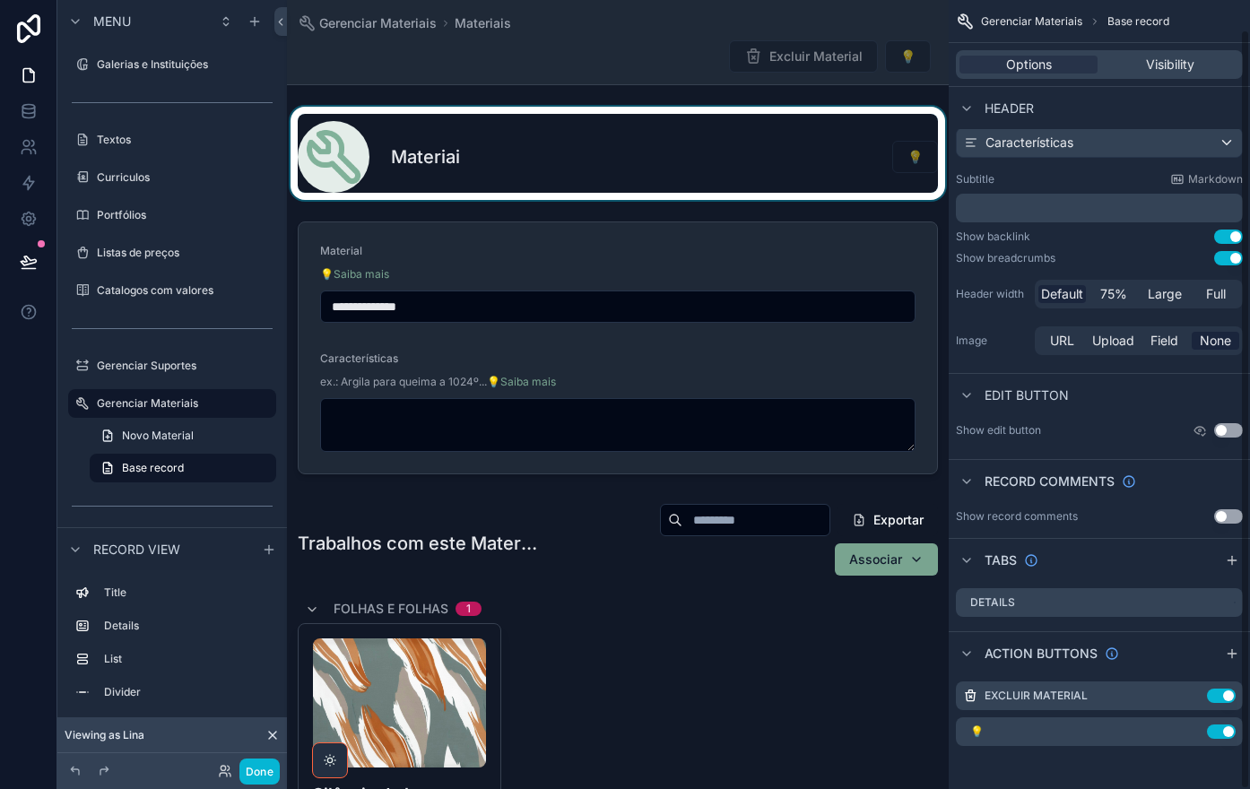
scroll to position [30, 0]
click at [628, 130] on div "scrollable content" at bounding box center [618, 153] width 662 height 93
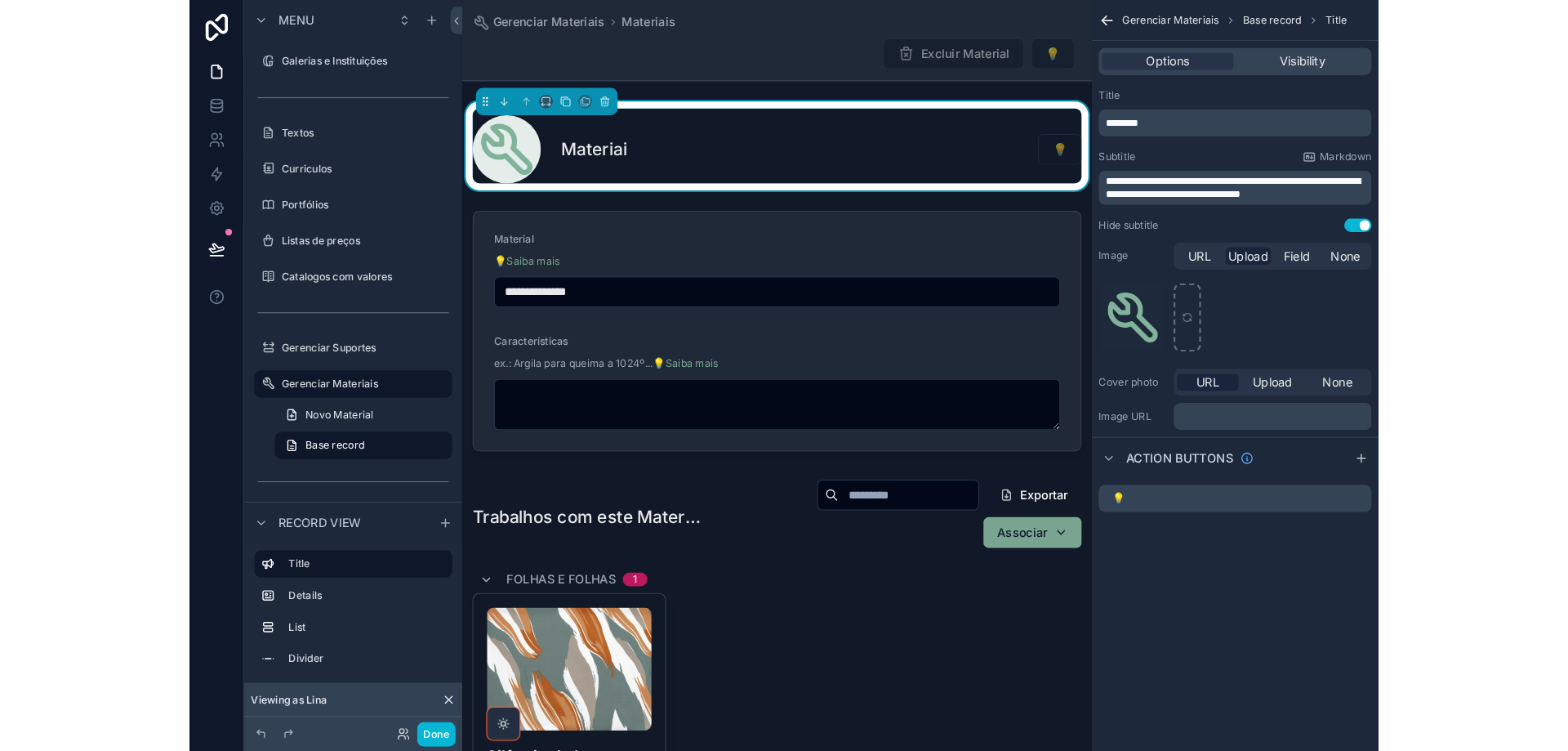
scroll to position [0, 0]
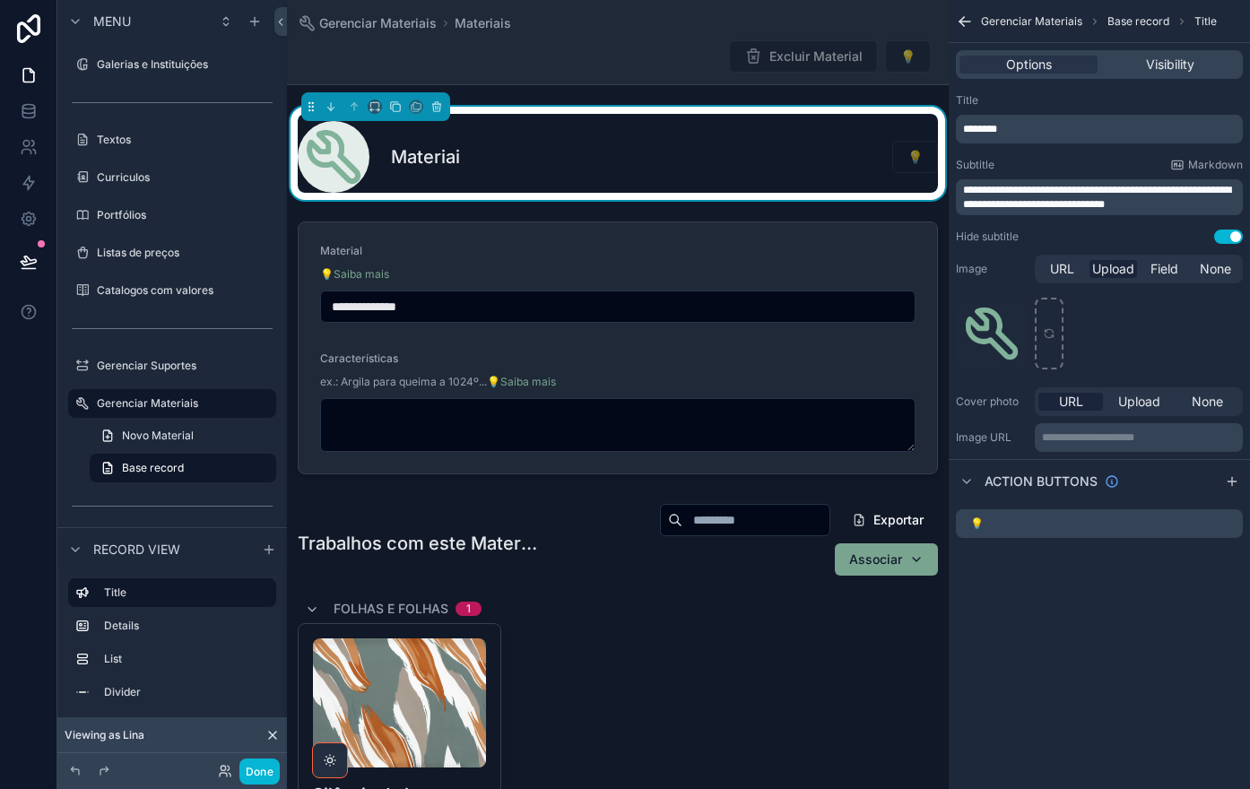
click at [1017, 126] on p "********" at bounding box center [1101, 129] width 276 height 14
click at [1088, 96] on div "Title" at bounding box center [1099, 100] width 287 height 14
click at [1207, 524] on icon "scrollable content" at bounding box center [1207, 525] width 0 height 4
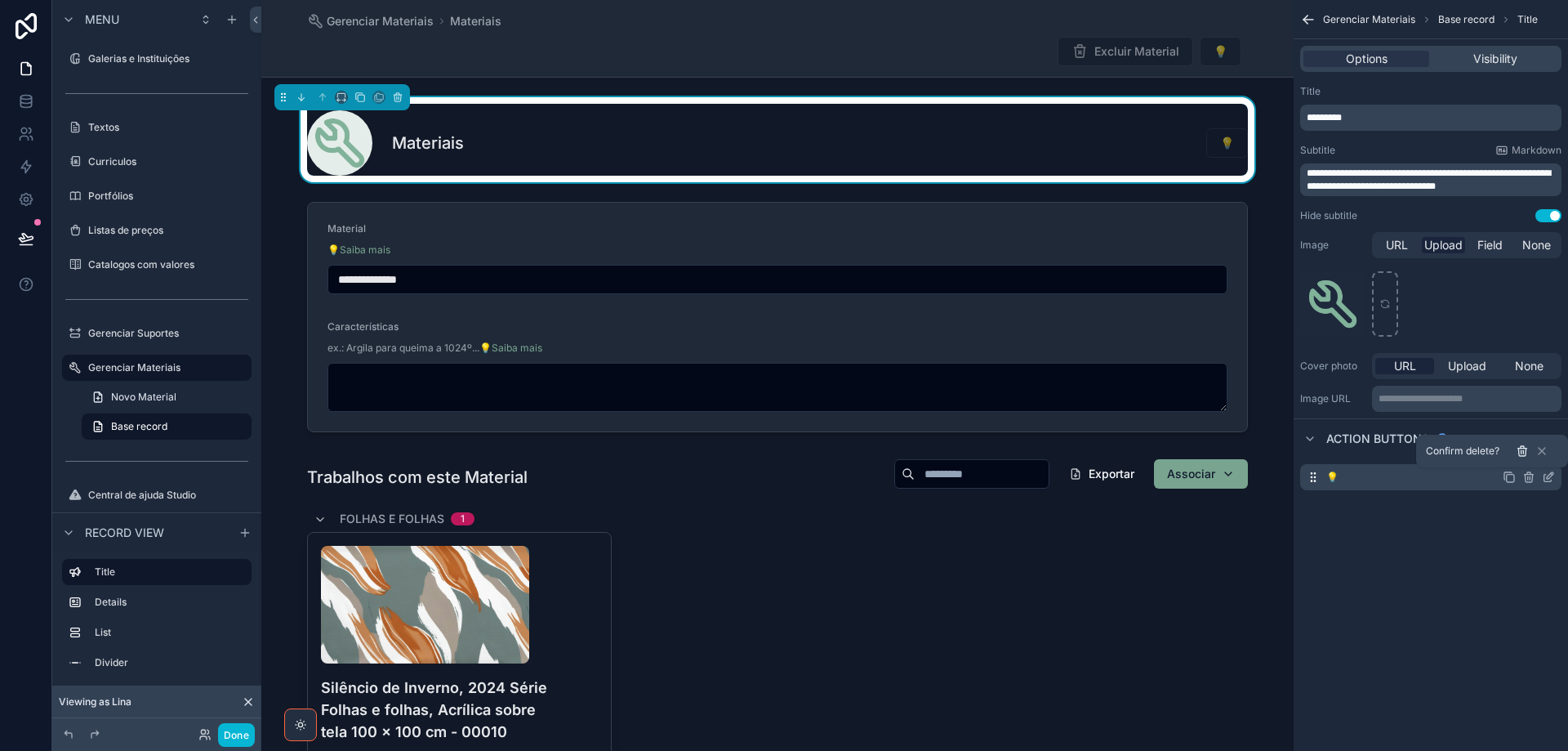
click at [1523, 453] on icon at bounding box center [1523, 452] width 0 height 4
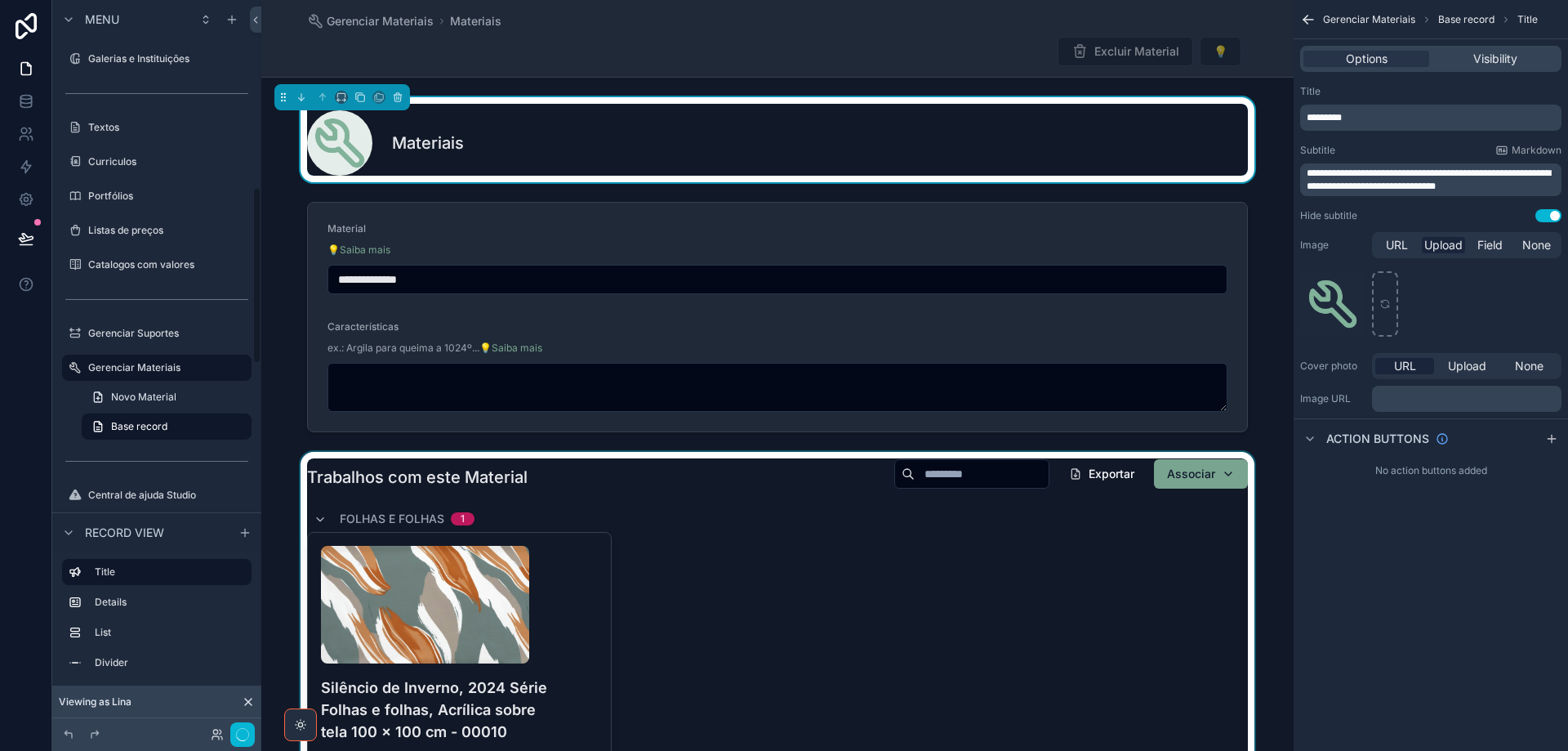
scroll to position [774, 0]
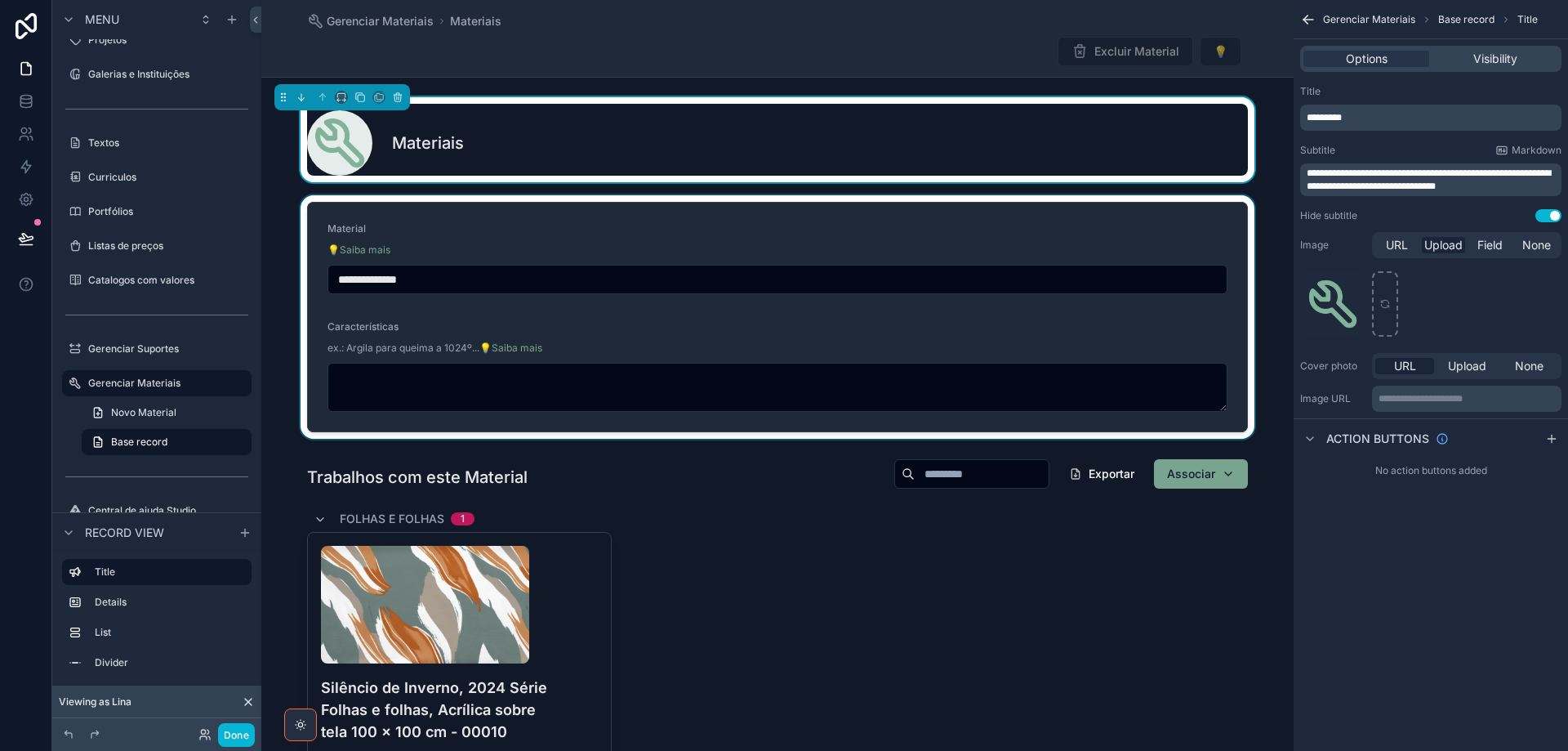
click at [1155, 245] on div "scrollable content" at bounding box center [777, 316] width 1032 height 243
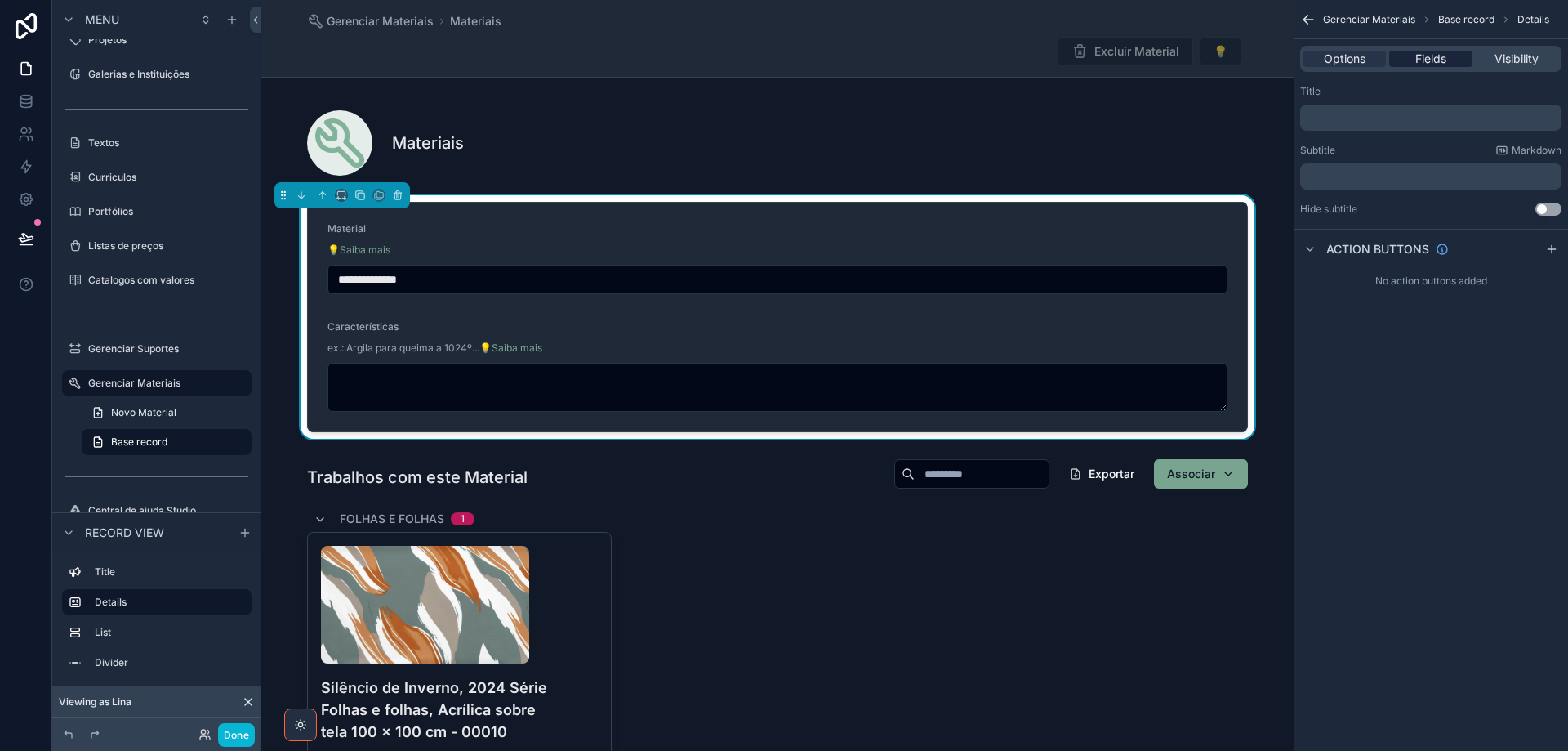
click at [1430, 59] on span "Fields" at bounding box center [1430, 59] width 31 height 16
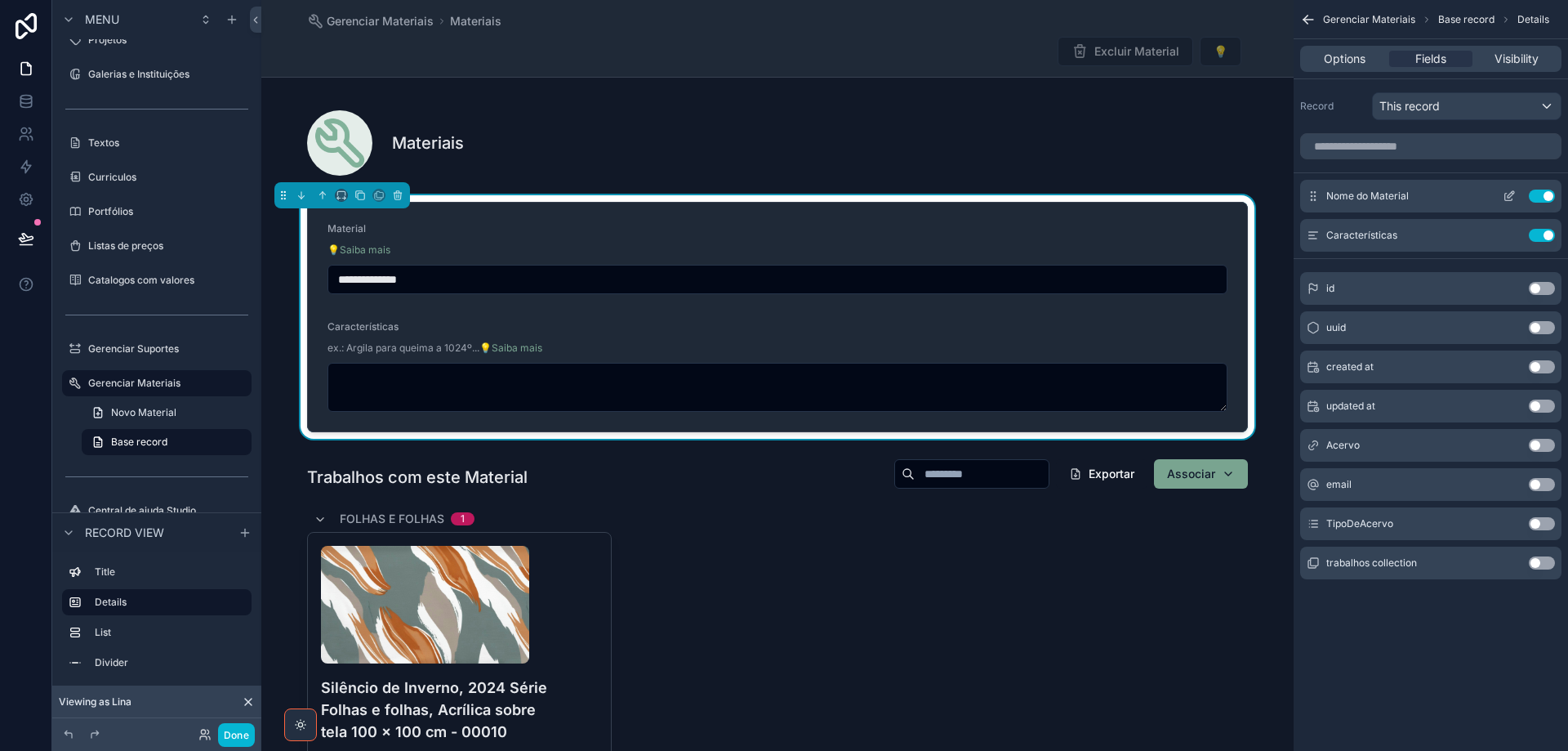
click at [1510, 199] on icon "scrollable content" at bounding box center [1509, 196] width 13 height 13
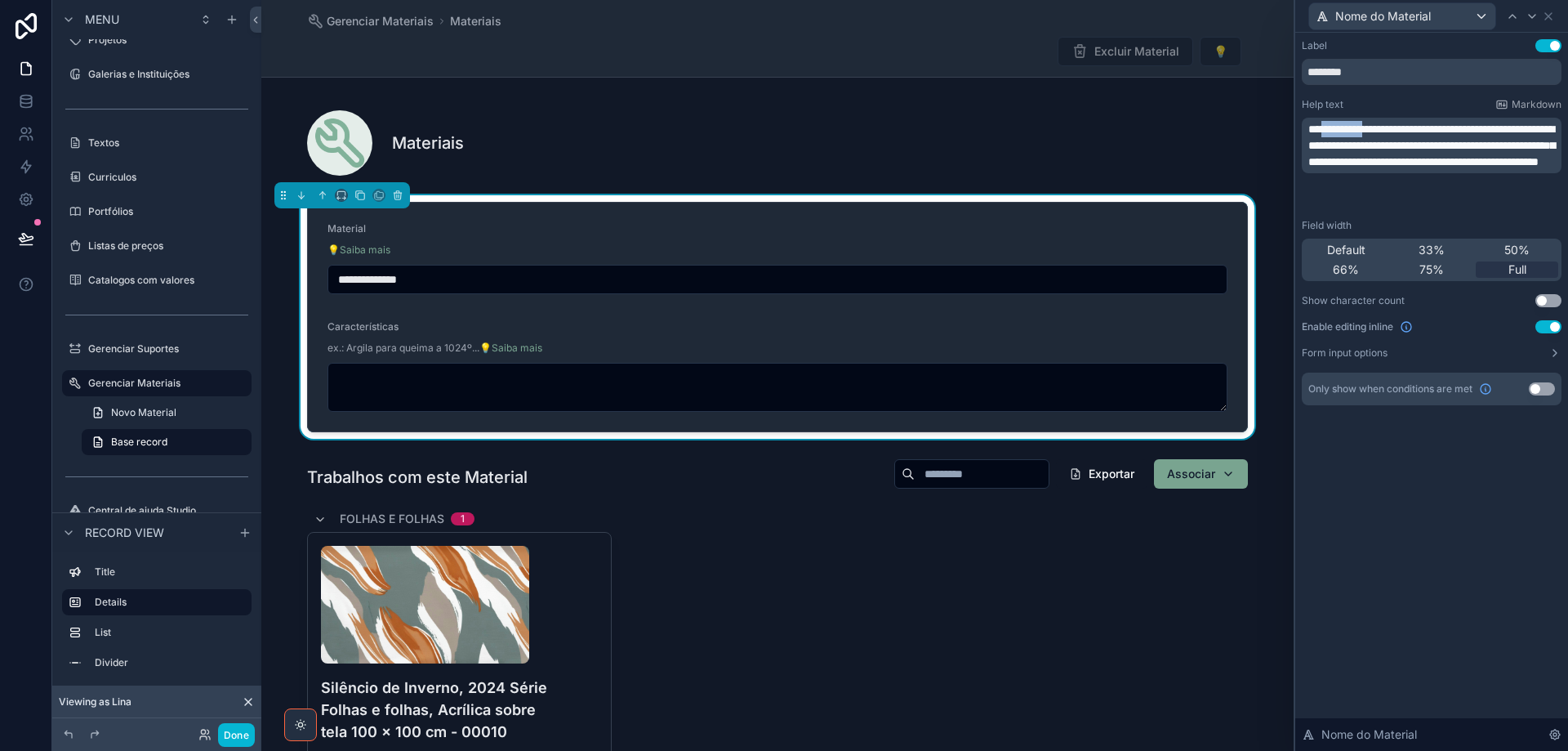
drag, startPoint x: 1325, startPoint y: 130, endPoint x: 1384, endPoint y: 130, distance: 59.0
click at [1384, 130] on span "**********" at bounding box center [1431, 145] width 247 height 44
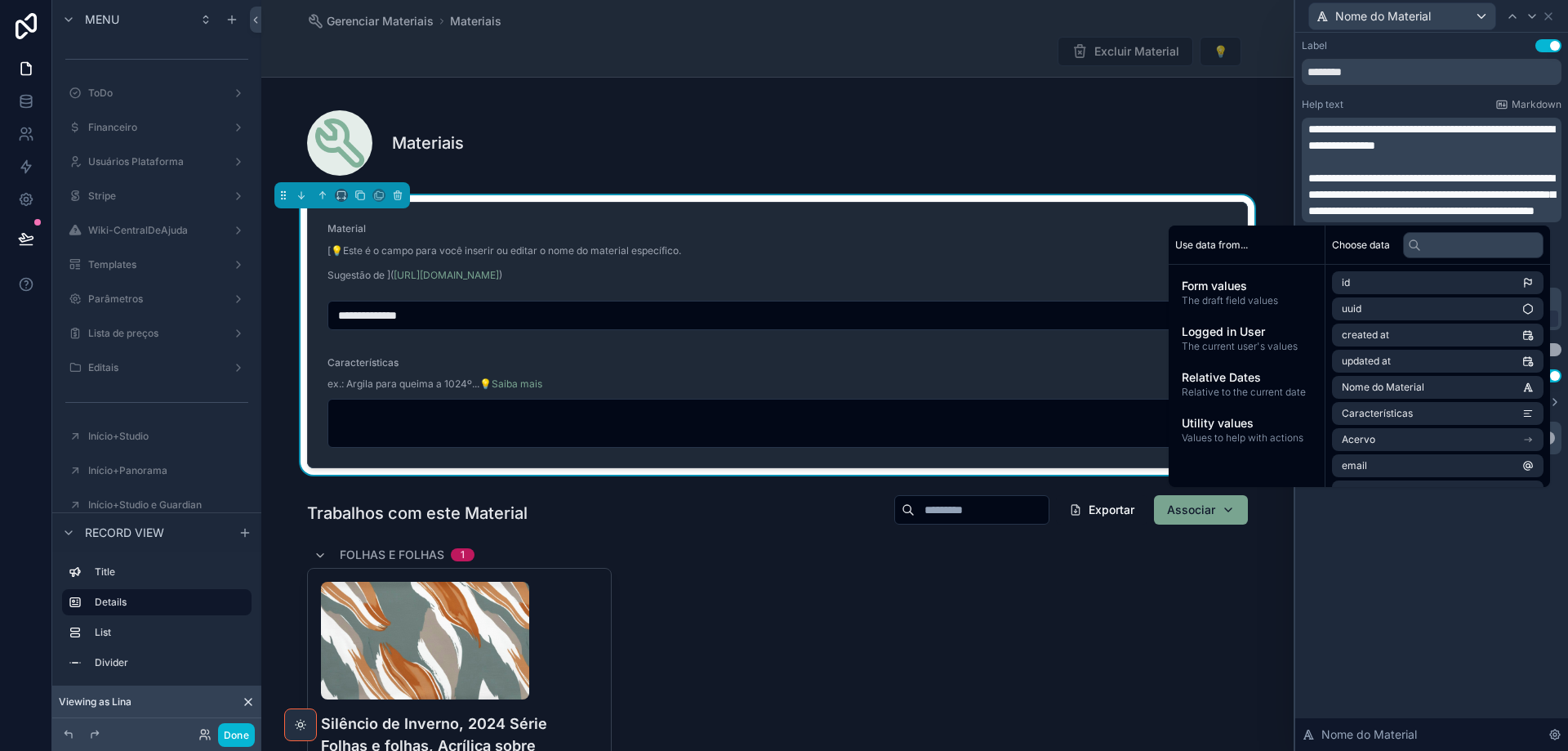
scroll to position [774, 0]
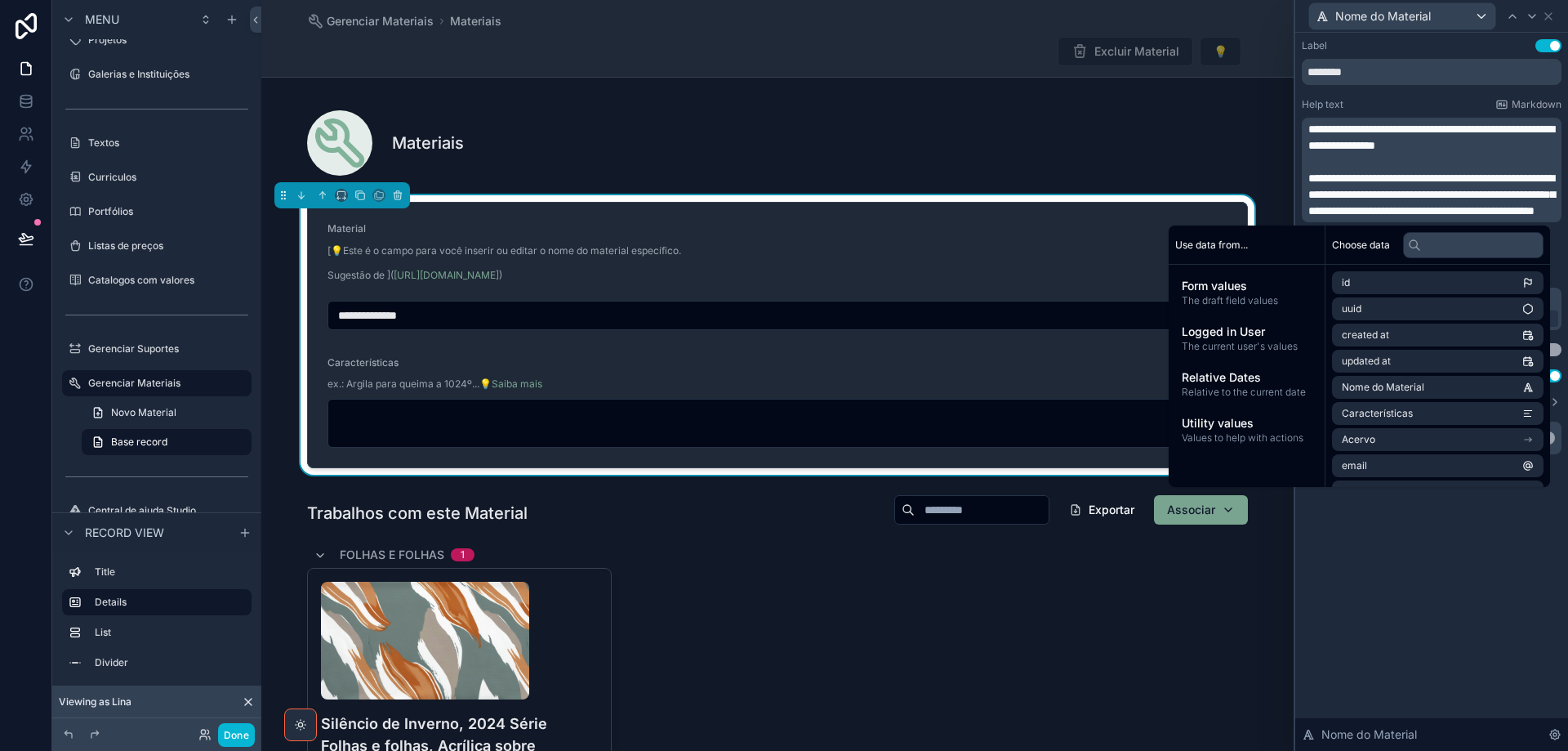
click at [1336, 179] on span "**********" at bounding box center [1431, 194] width 247 height 44
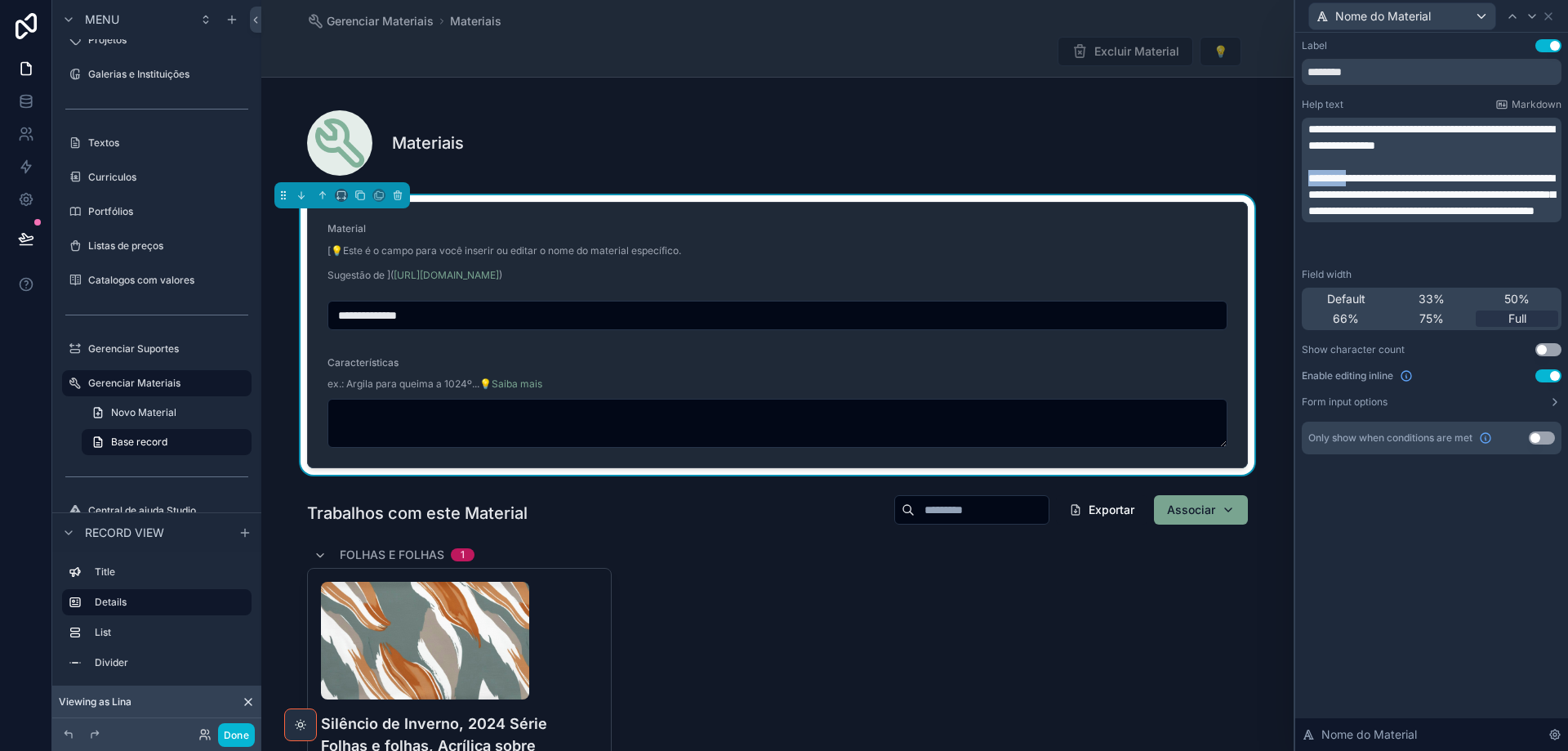
click at [1336, 179] on span "**********" at bounding box center [1431, 194] width 247 height 44
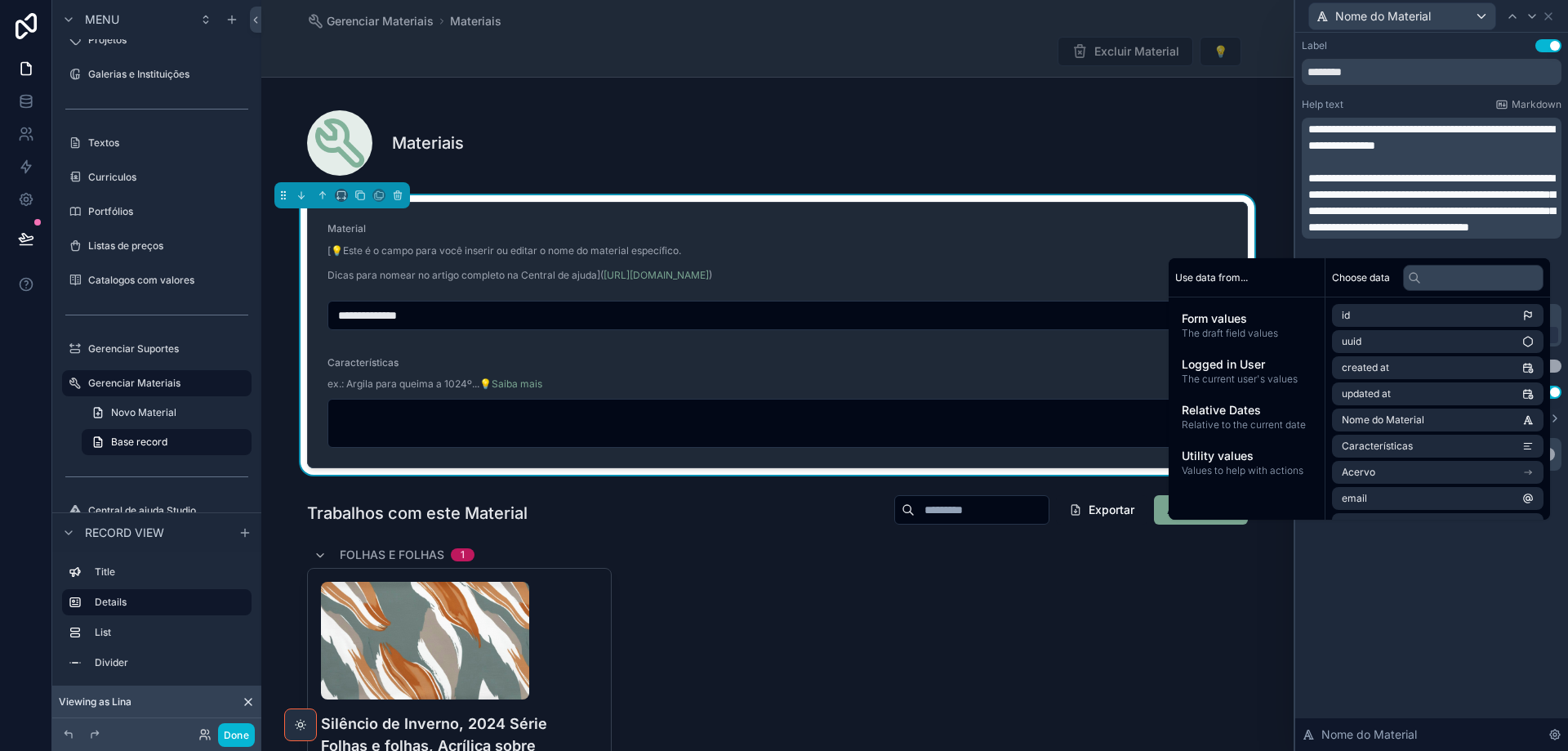
click at [1368, 574] on div "**********" at bounding box center [1431, 392] width 272 height 718
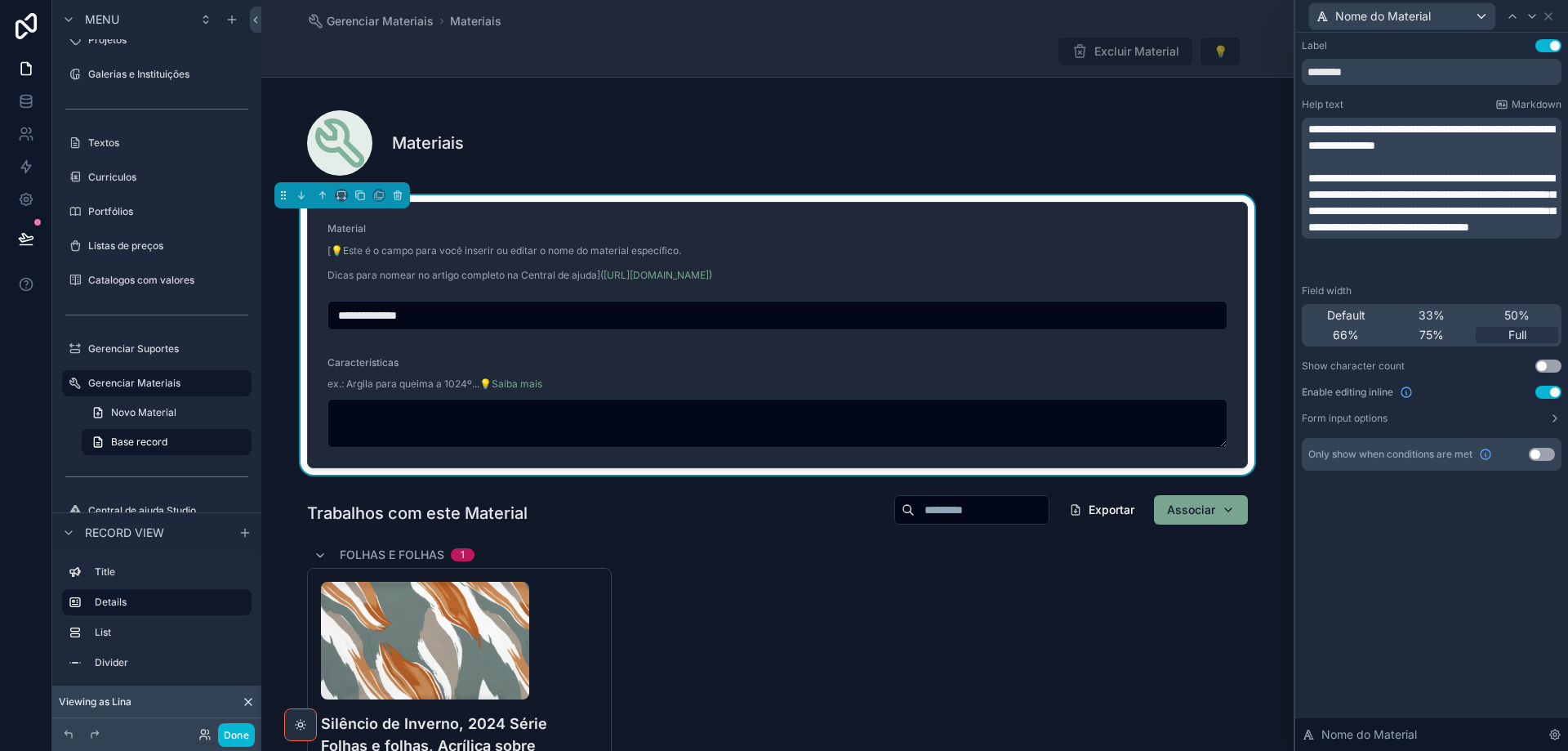
click at [1537, 147] on p "**********" at bounding box center [1433, 138] width 250 height 33
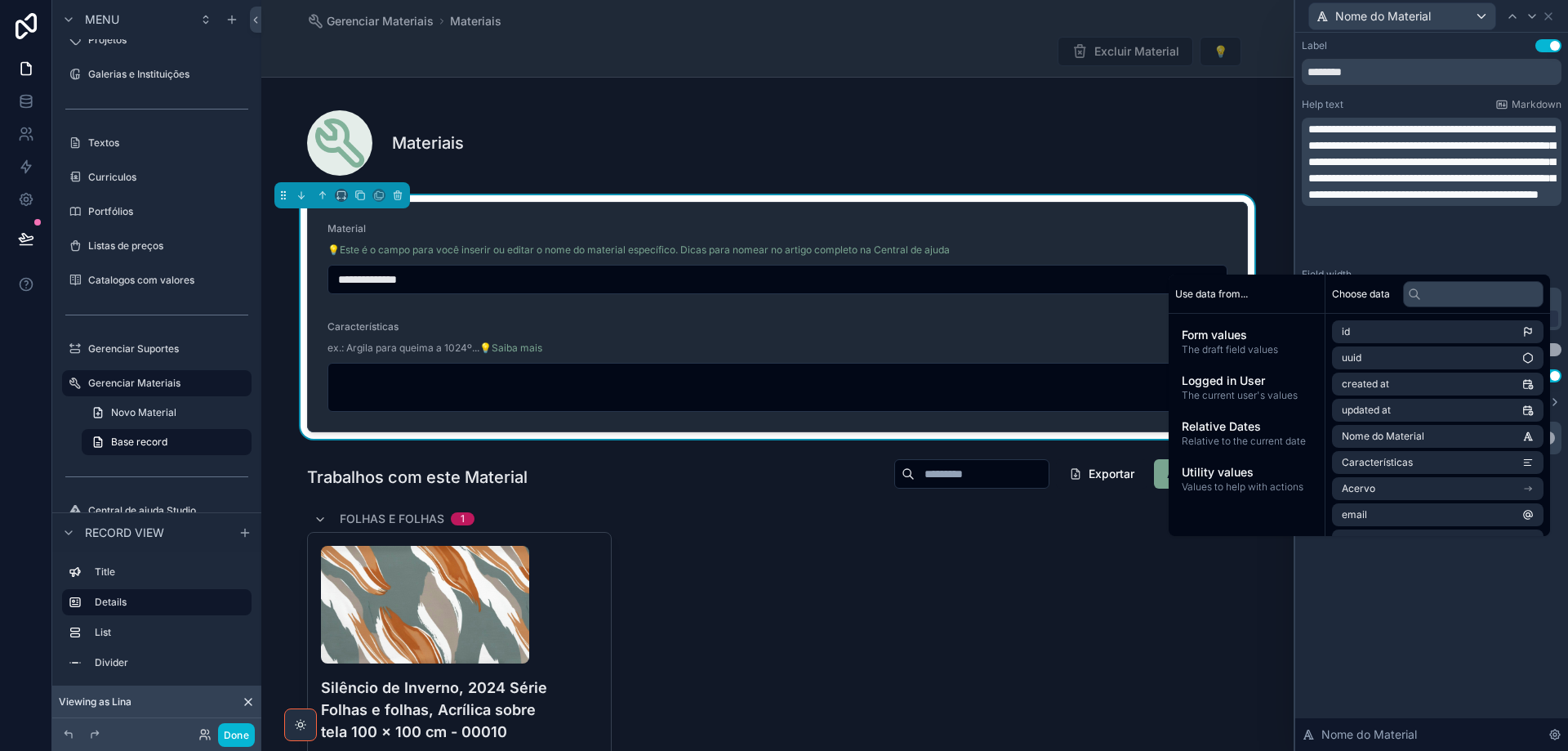
click at [965, 329] on div "Características" at bounding box center [777, 330] width 900 height 20
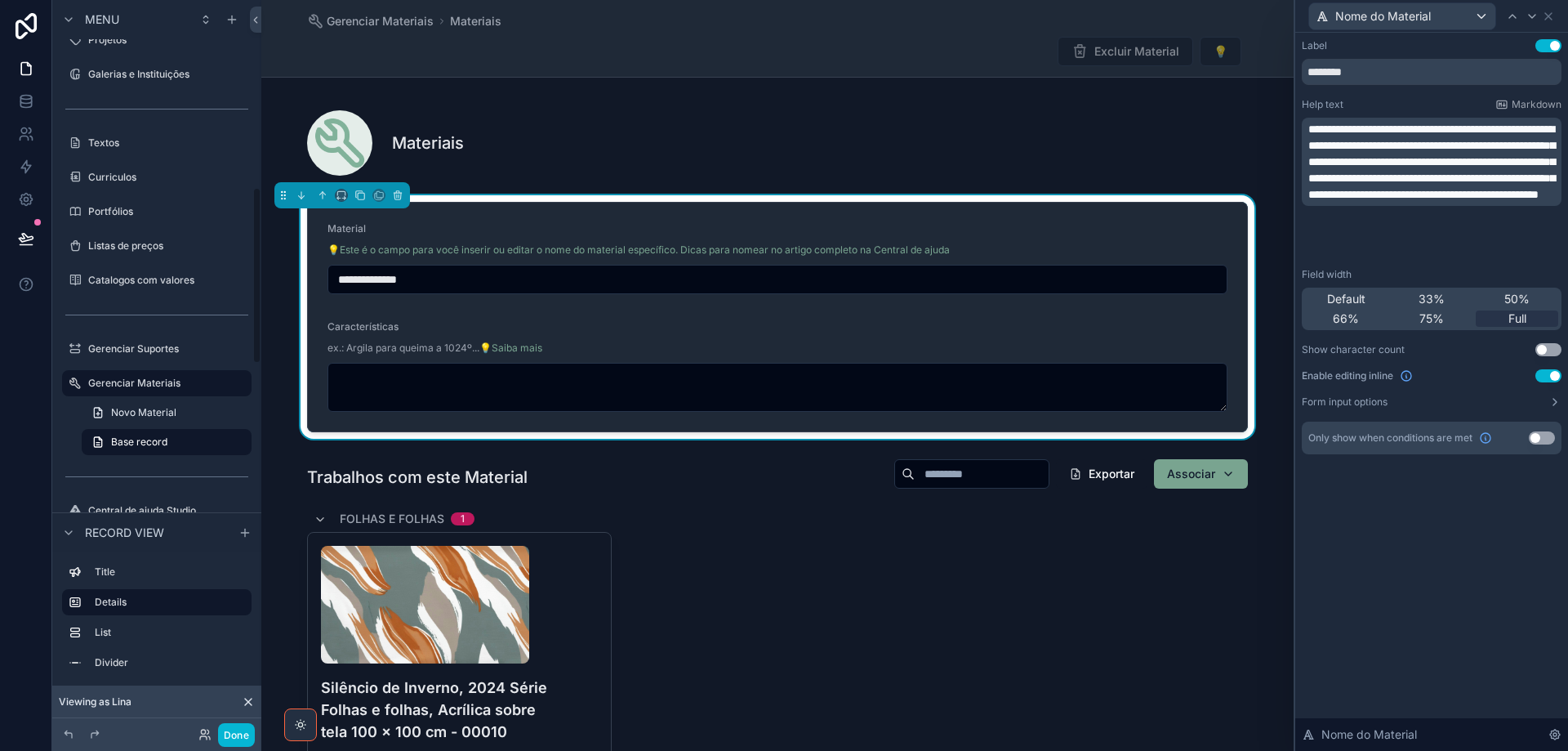
click at [845, 323] on div "Características" at bounding box center [777, 330] width 900 height 20
click at [1533, 18] on icon at bounding box center [1532, 16] width 13 height 13
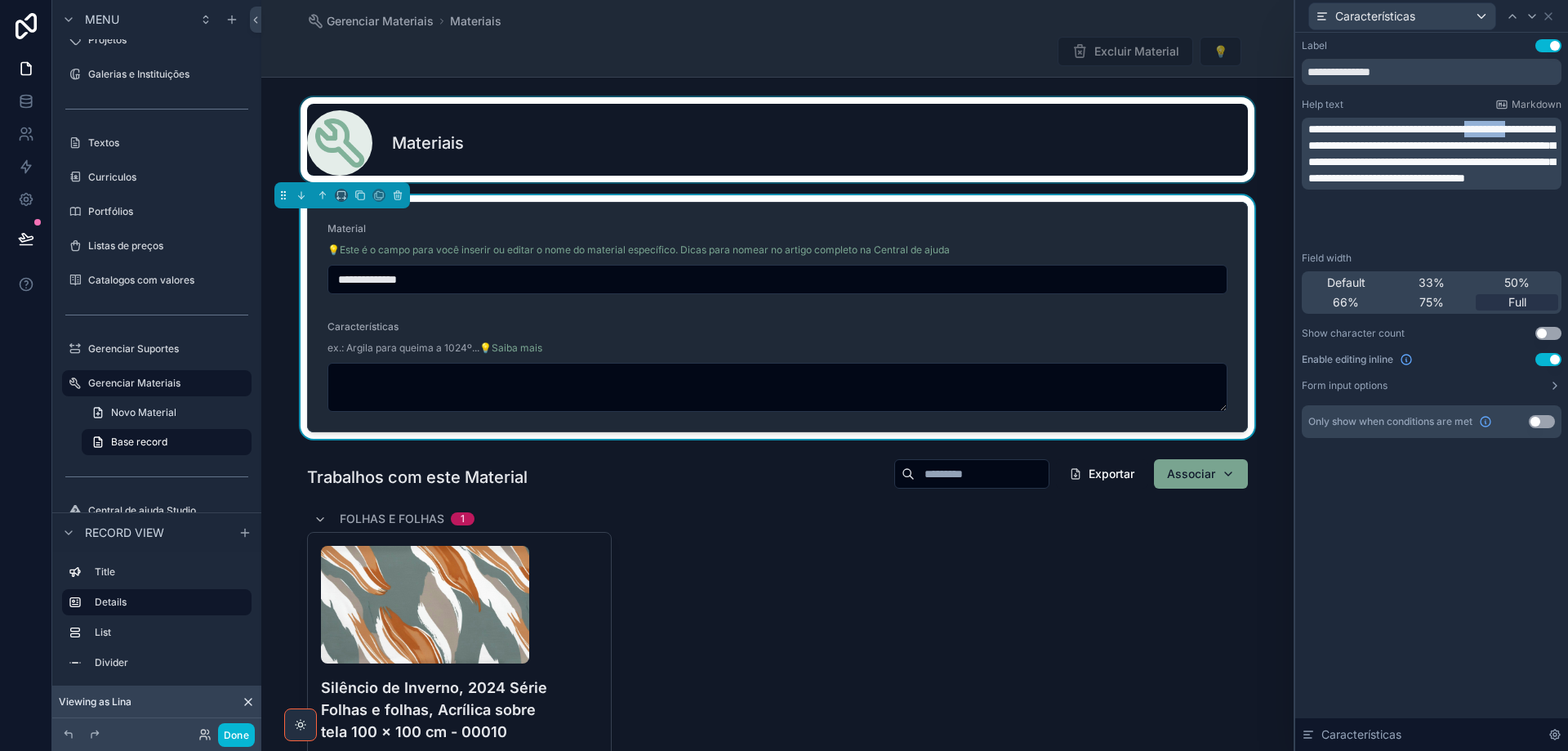
drag, startPoint x: 1506, startPoint y: 130, endPoint x: 1218, endPoint y: 130, distance: 288.0
click at [1334, 146] on span "**********" at bounding box center [1431, 153] width 247 height 60
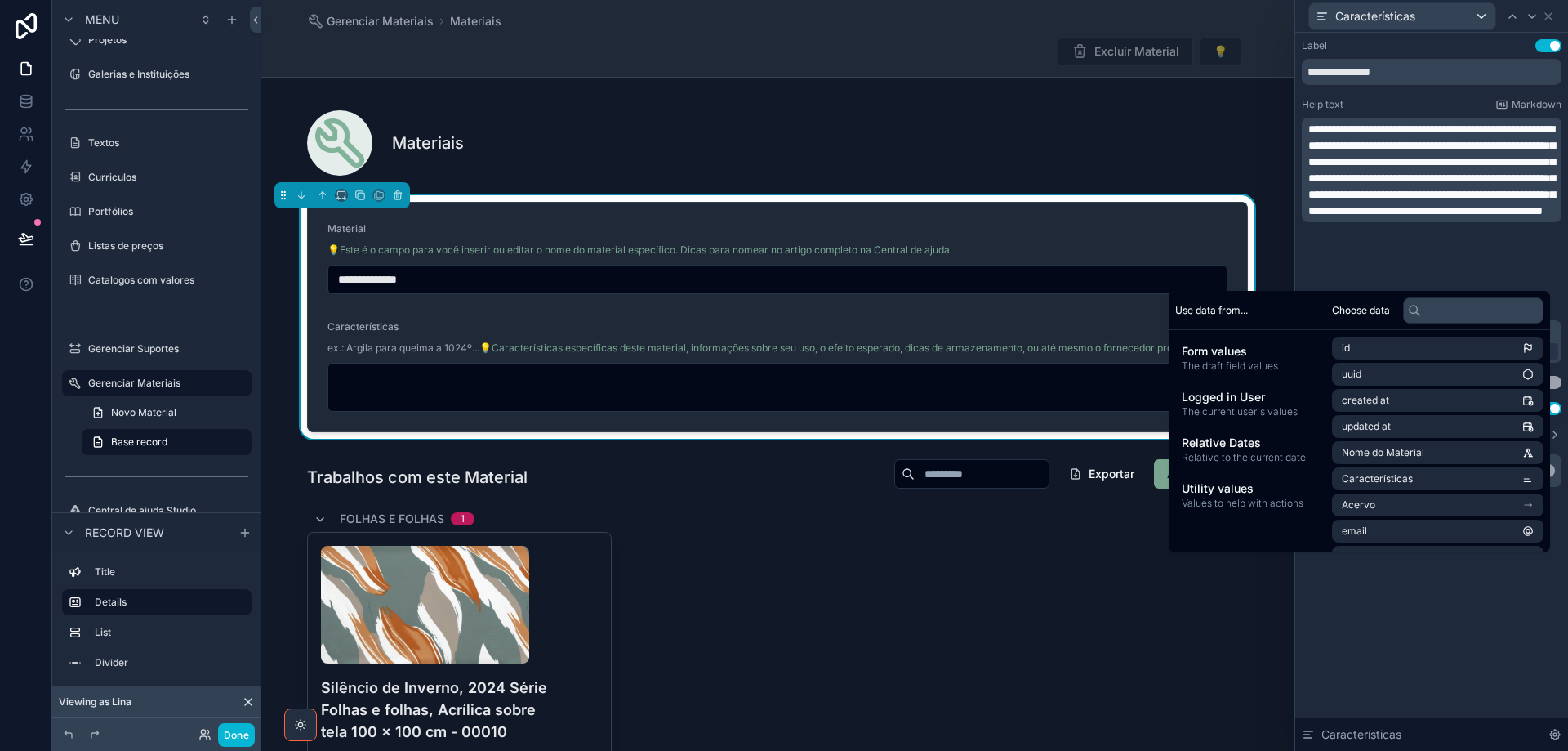
click at [906, 45] on div "Excluir Material 💡" at bounding box center [777, 51] width 941 height 31
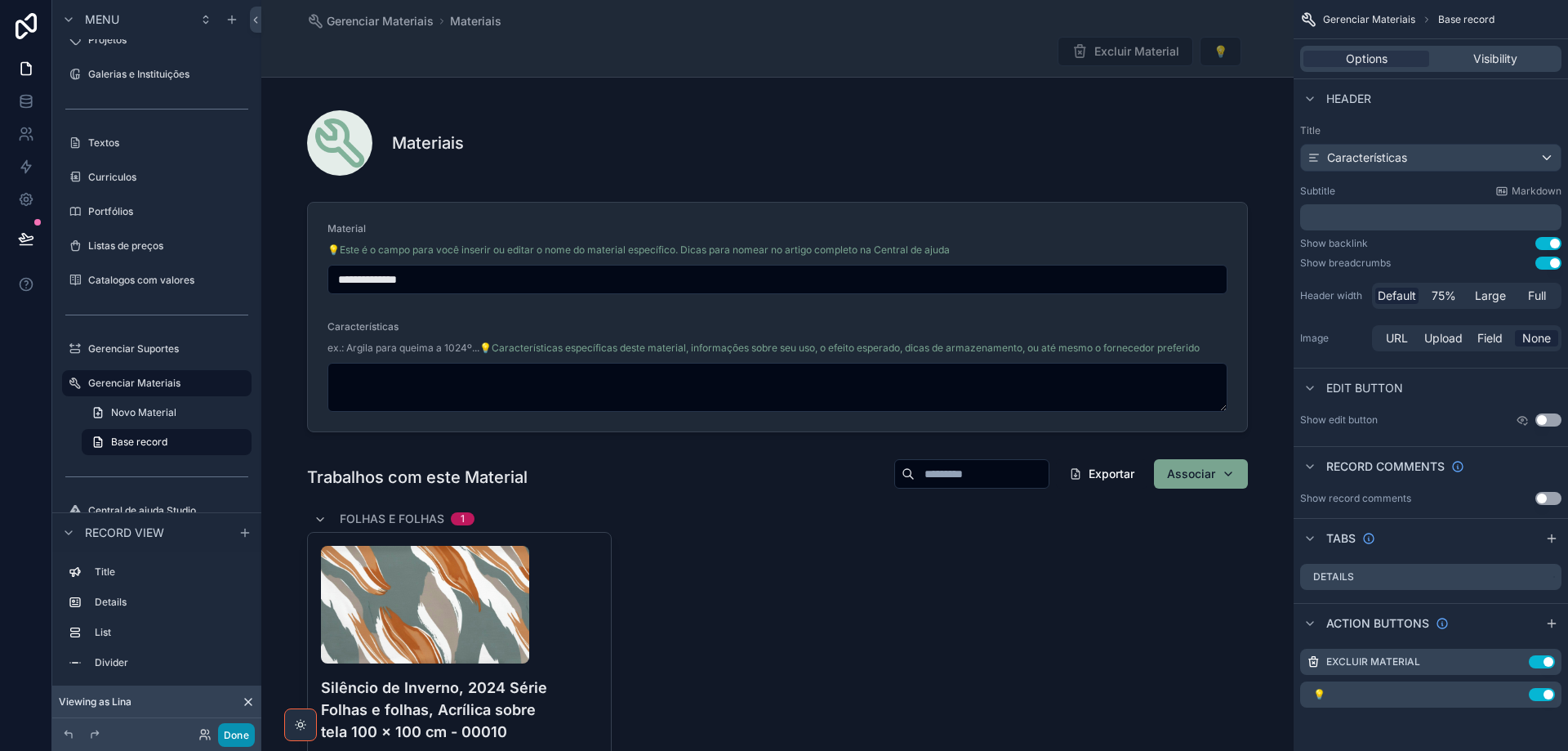
click at [232, 736] on button "Done" at bounding box center [236, 735] width 36 height 24
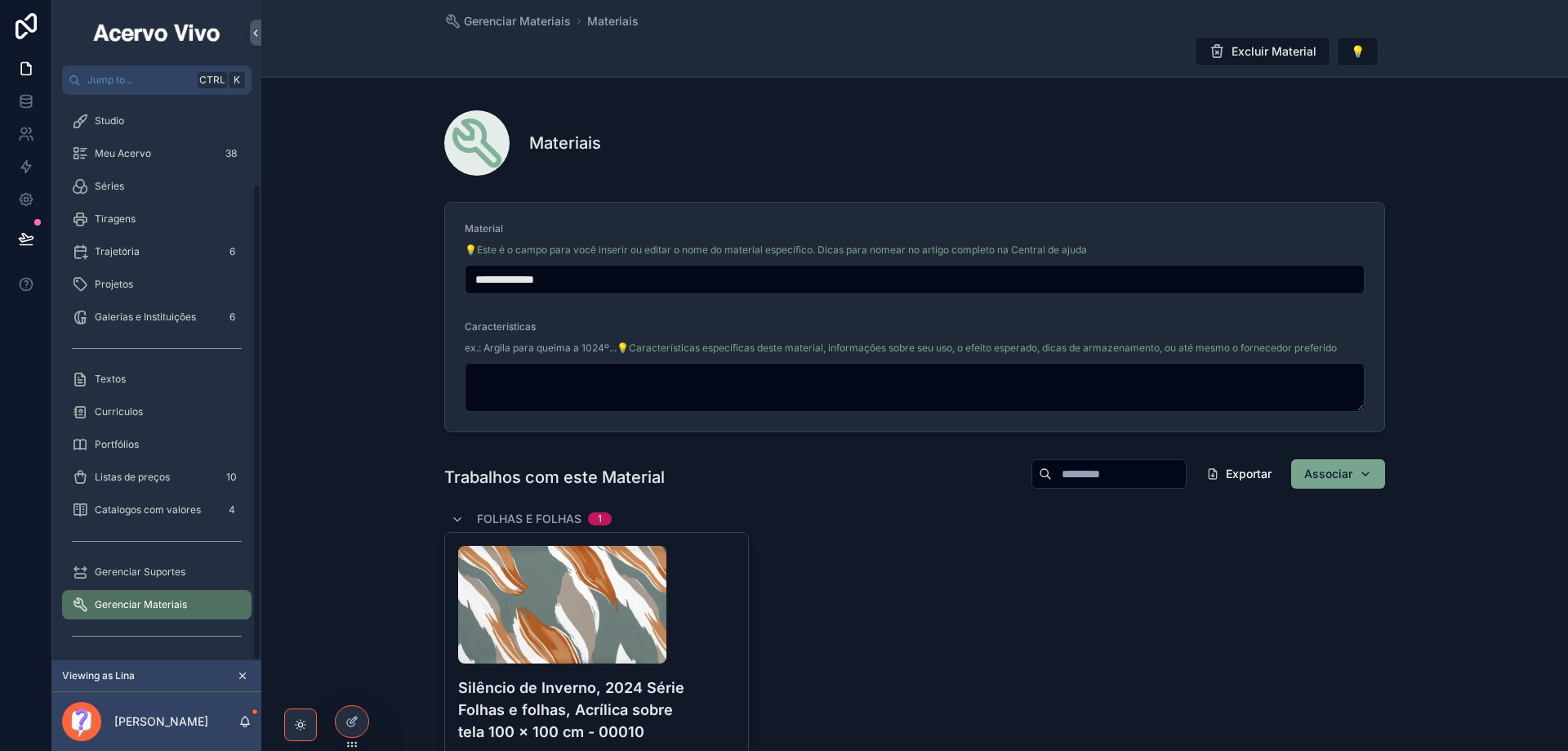
scroll to position [105, 0]
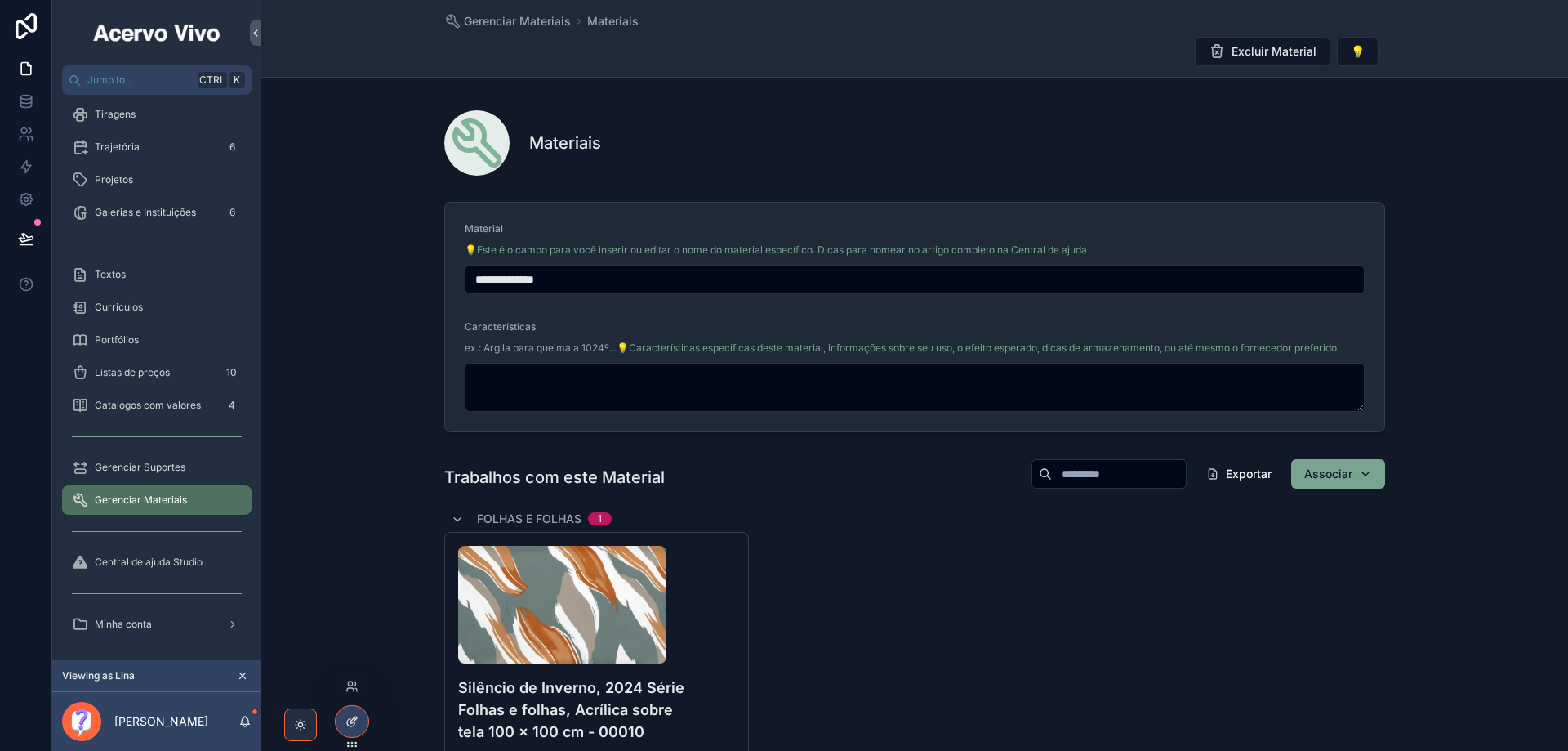
click at [349, 721] on icon at bounding box center [352, 721] width 13 height 13
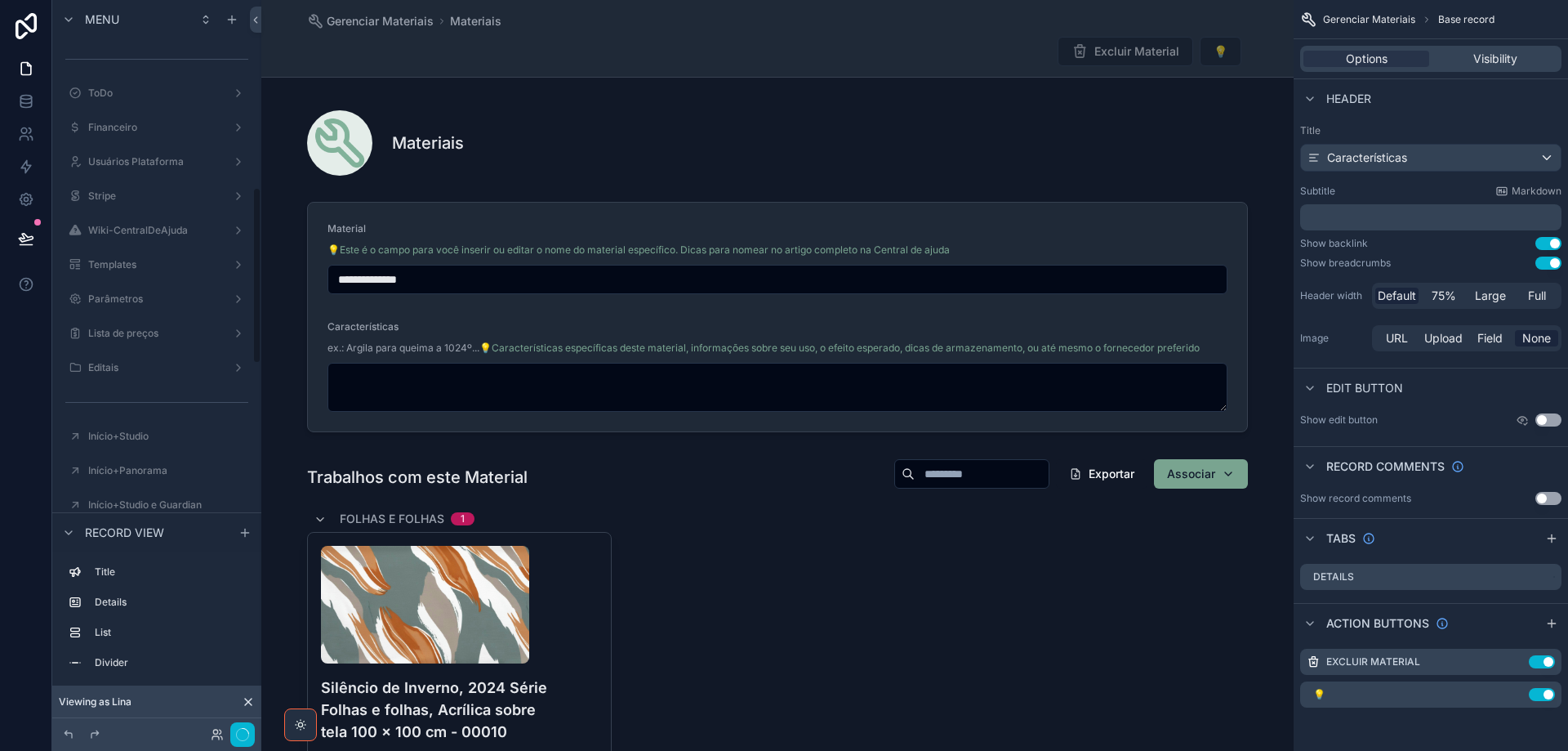
scroll to position [774, 0]
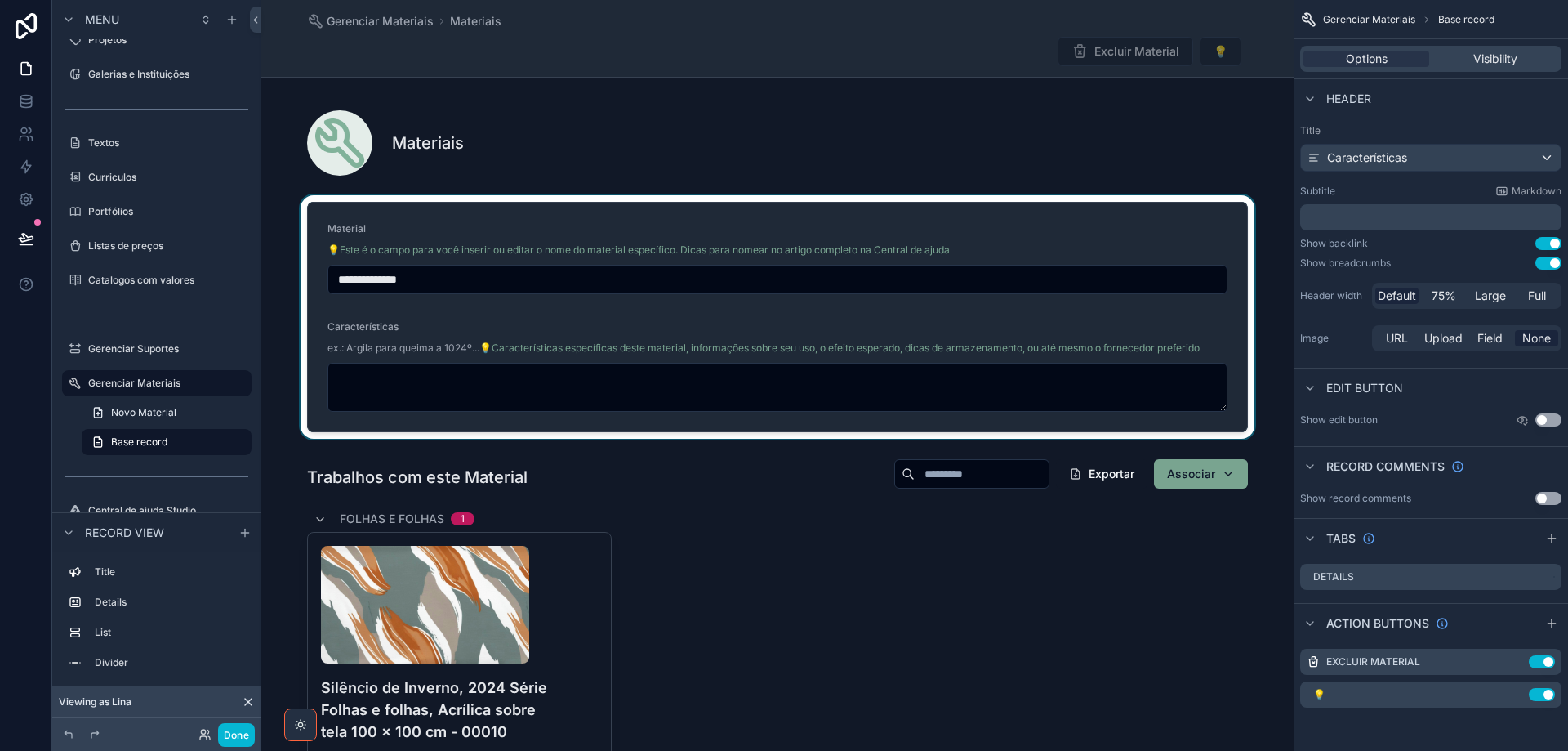
click at [1042, 232] on div "scrollable content" at bounding box center [777, 316] width 1032 height 243
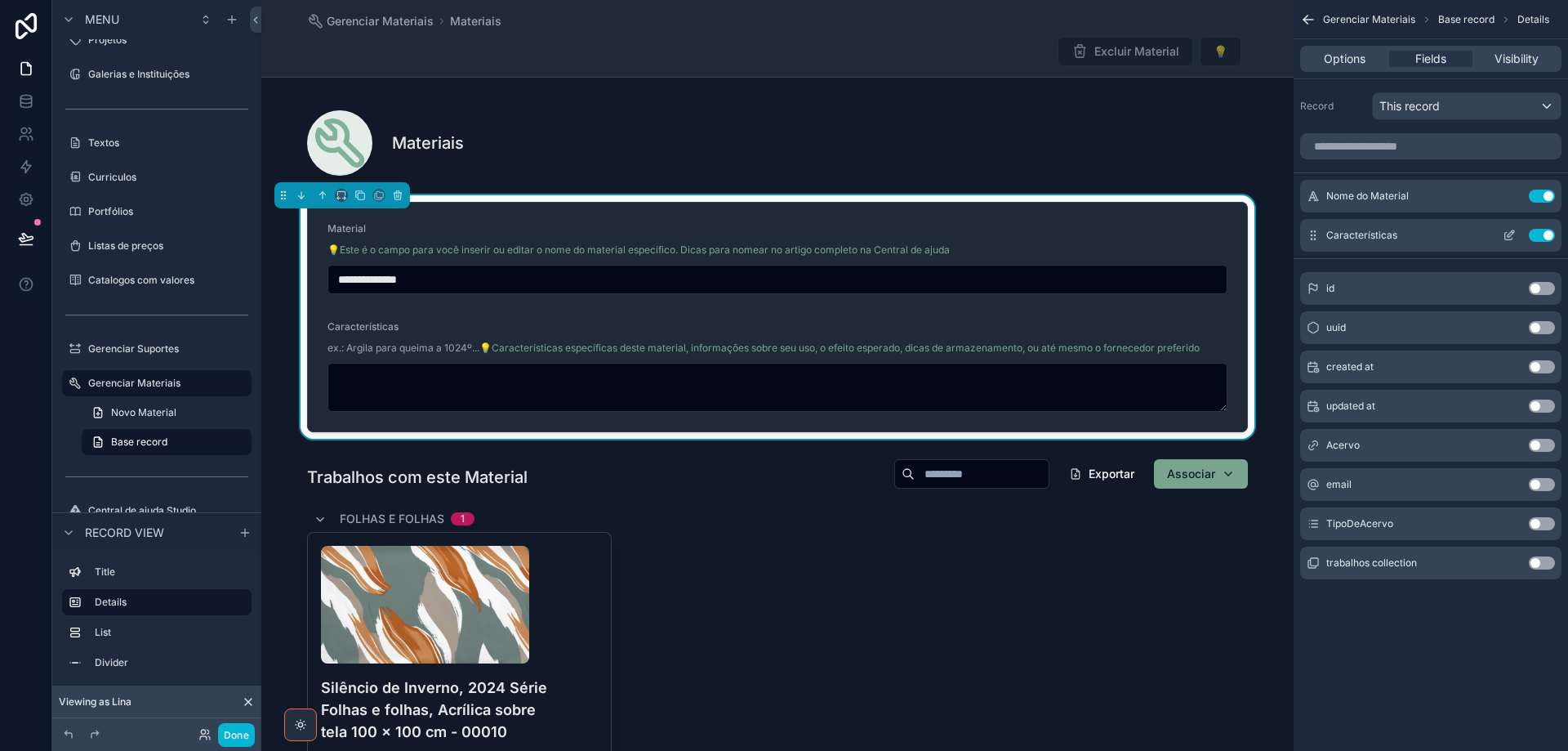
click at [1503, 237] on icon "scrollable content" at bounding box center [1509, 235] width 13 height 13
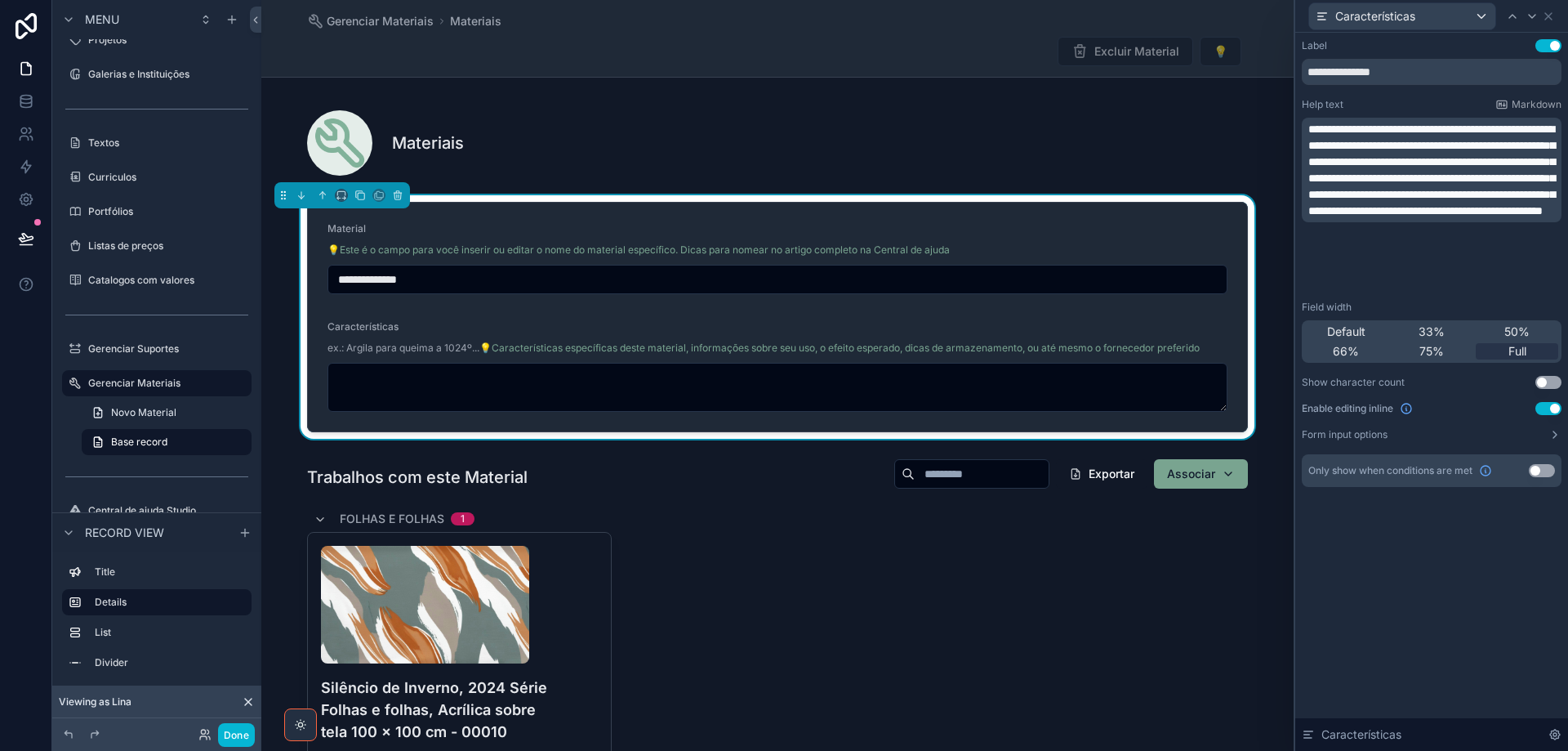
click at [1310, 143] on span "**********" at bounding box center [1431, 170] width 247 height 93
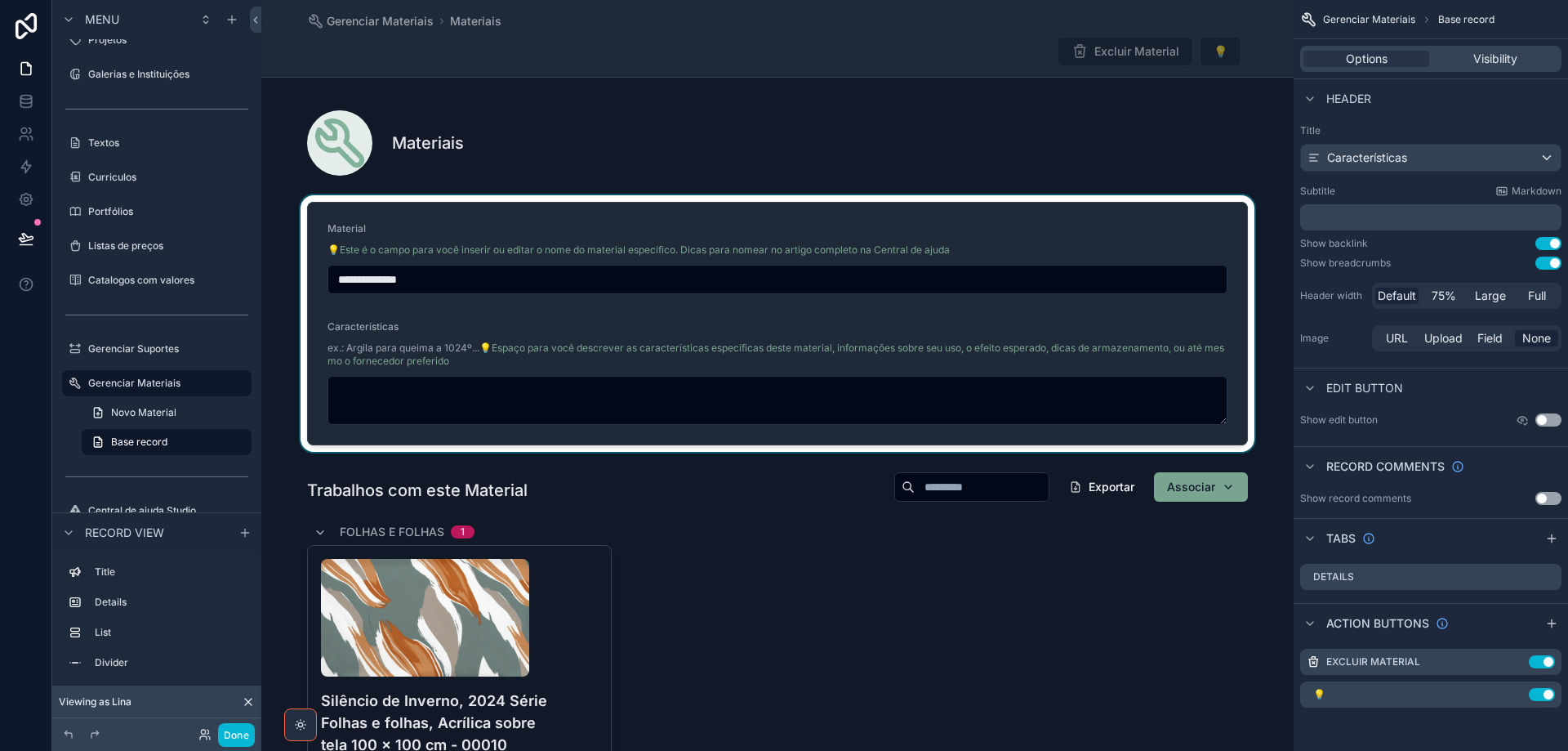
click at [1152, 219] on div "scrollable content" at bounding box center [777, 323] width 1032 height 256
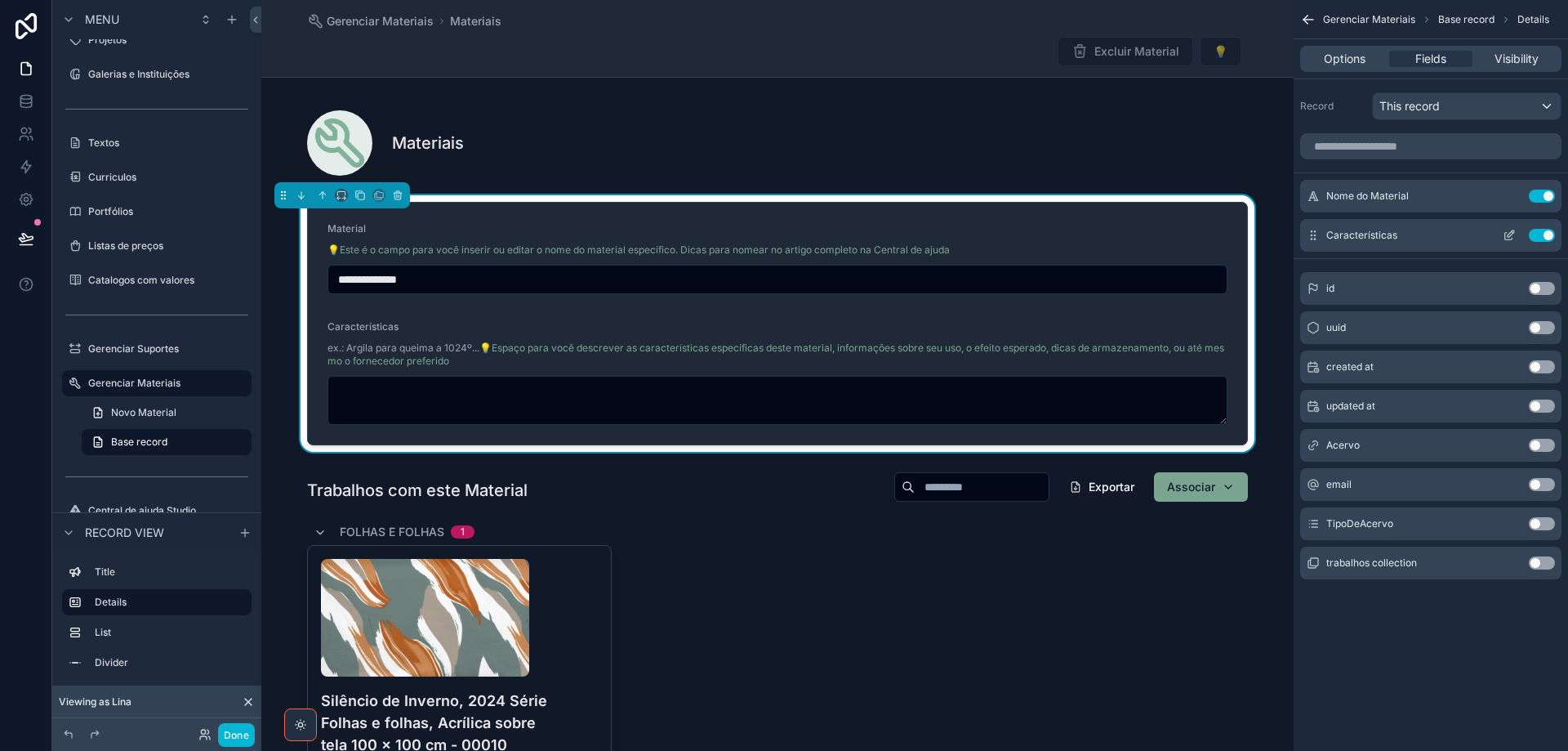
click at [1512, 239] on icon "scrollable content" at bounding box center [1509, 236] width 7 height 7
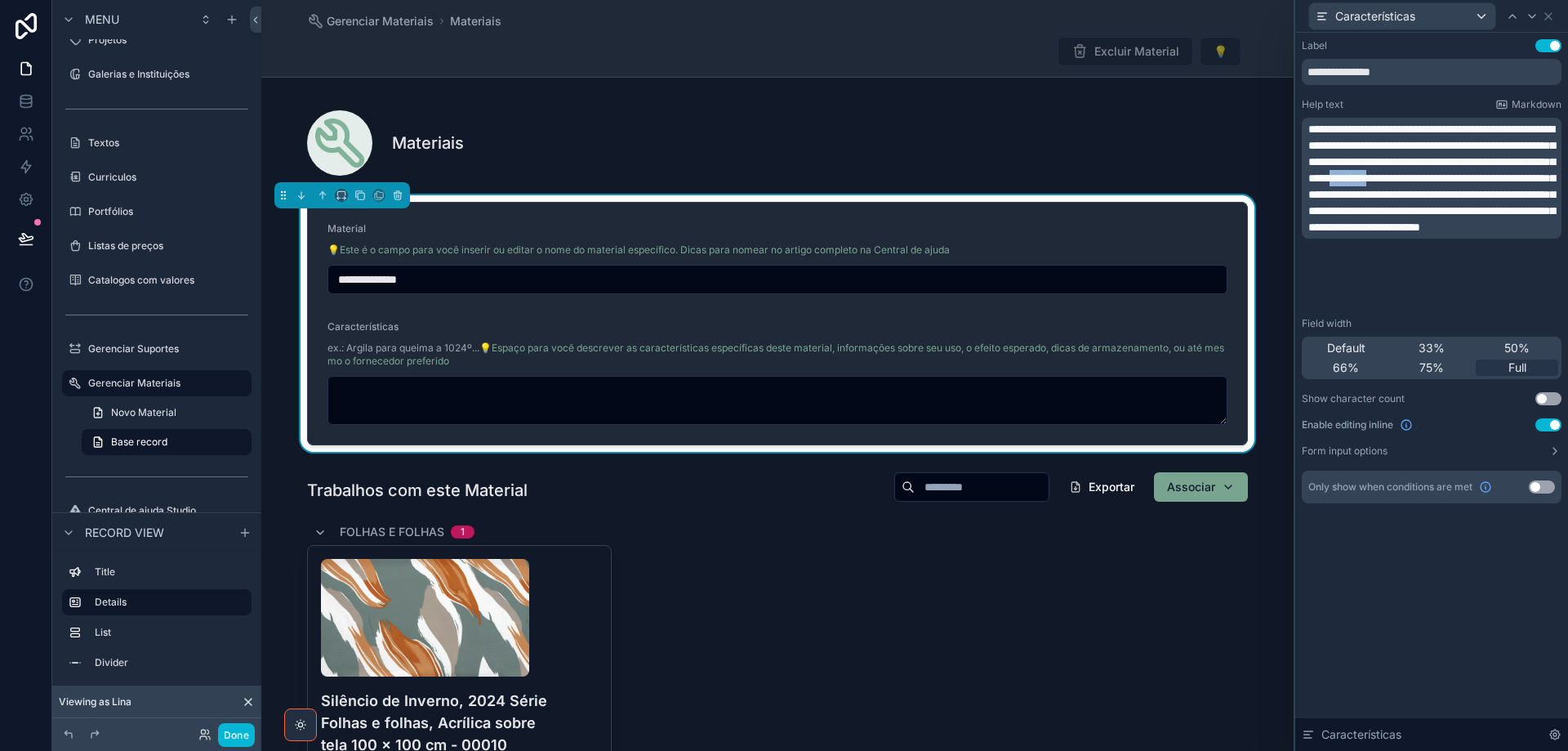
drag, startPoint x: 1420, startPoint y: 194, endPoint x: 1478, endPoint y: 200, distance: 58.3
click at [1478, 200] on span "**********" at bounding box center [1431, 178] width 247 height 109
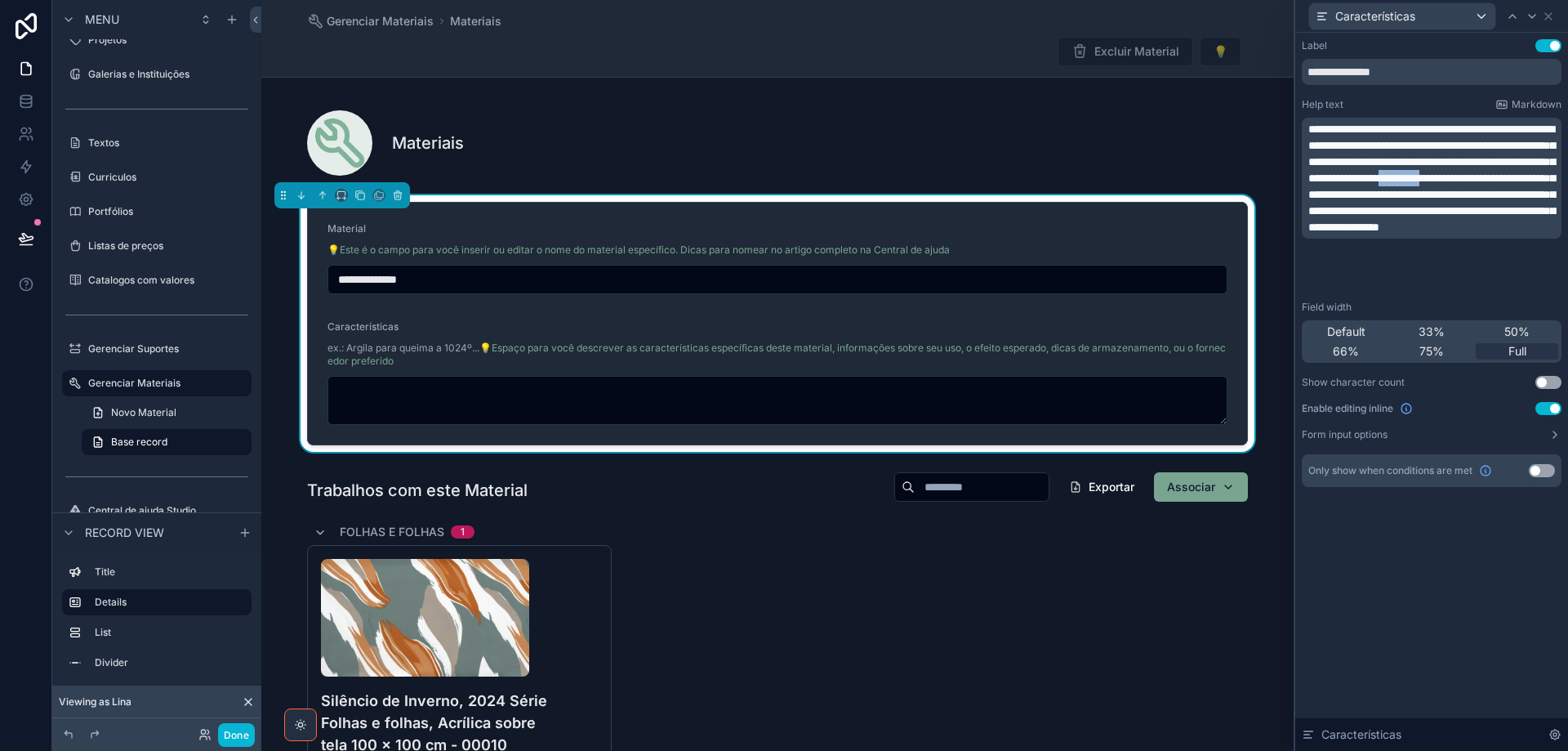
drag, startPoint x: 1491, startPoint y: 195, endPoint x: 1542, endPoint y: 201, distance: 51.4
click at [1542, 201] on p "**********" at bounding box center [1433, 178] width 250 height 114
click at [1423, 196] on span "**********" at bounding box center [1431, 178] width 247 height 109
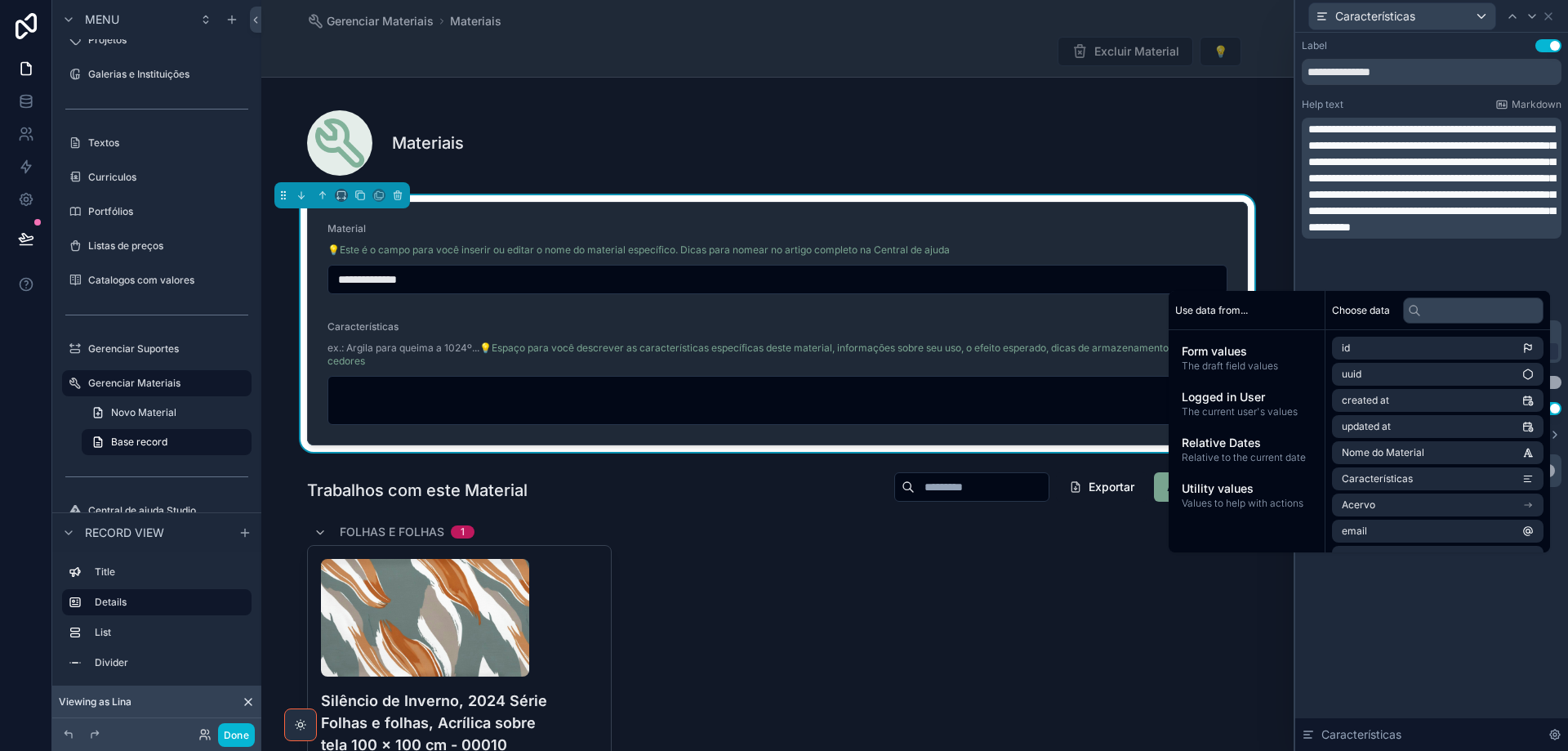
click at [859, 67] on div "Excluir Material 💡" at bounding box center [777, 51] width 941 height 31
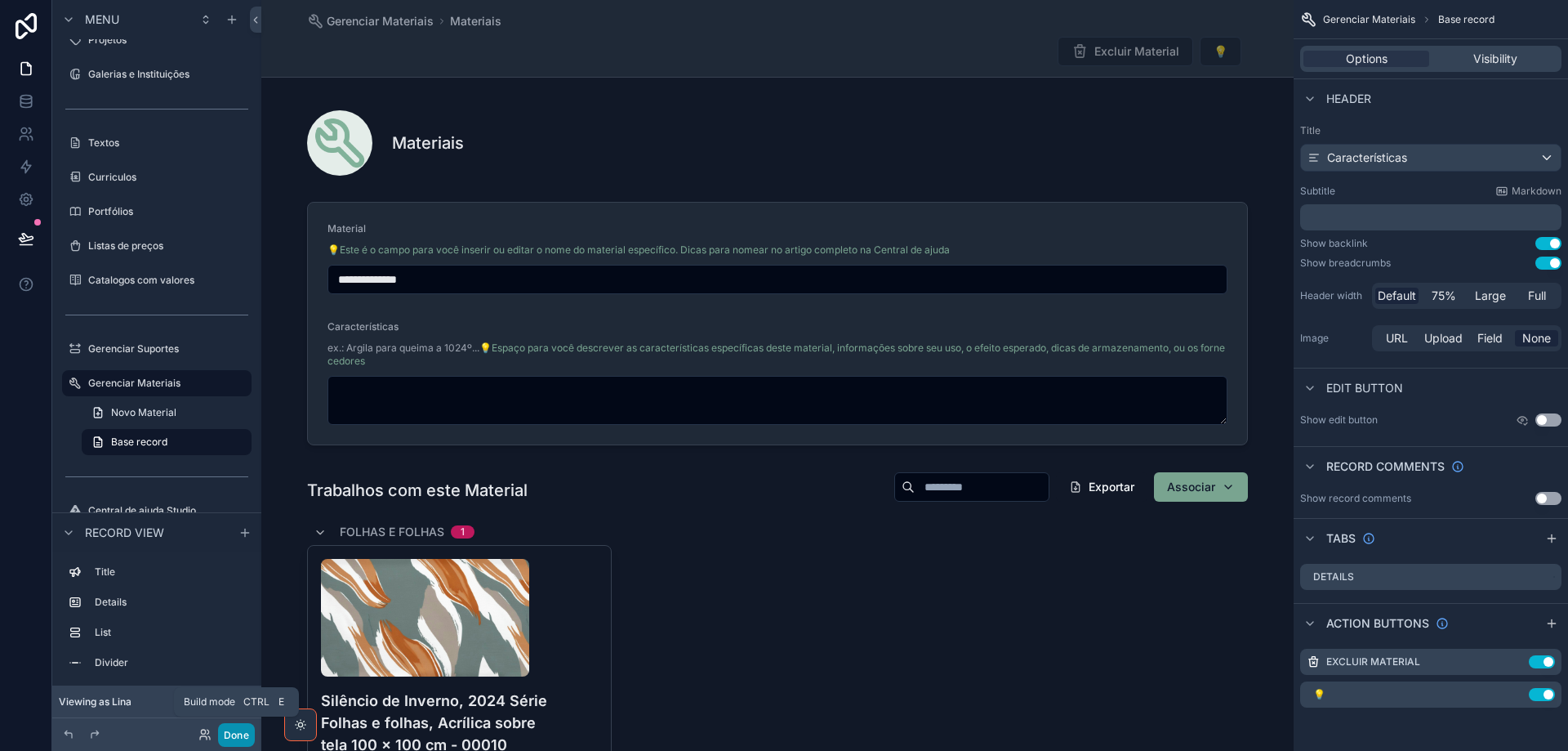
click at [229, 738] on button "Done" at bounding box center [236, 735] width 36 height 24
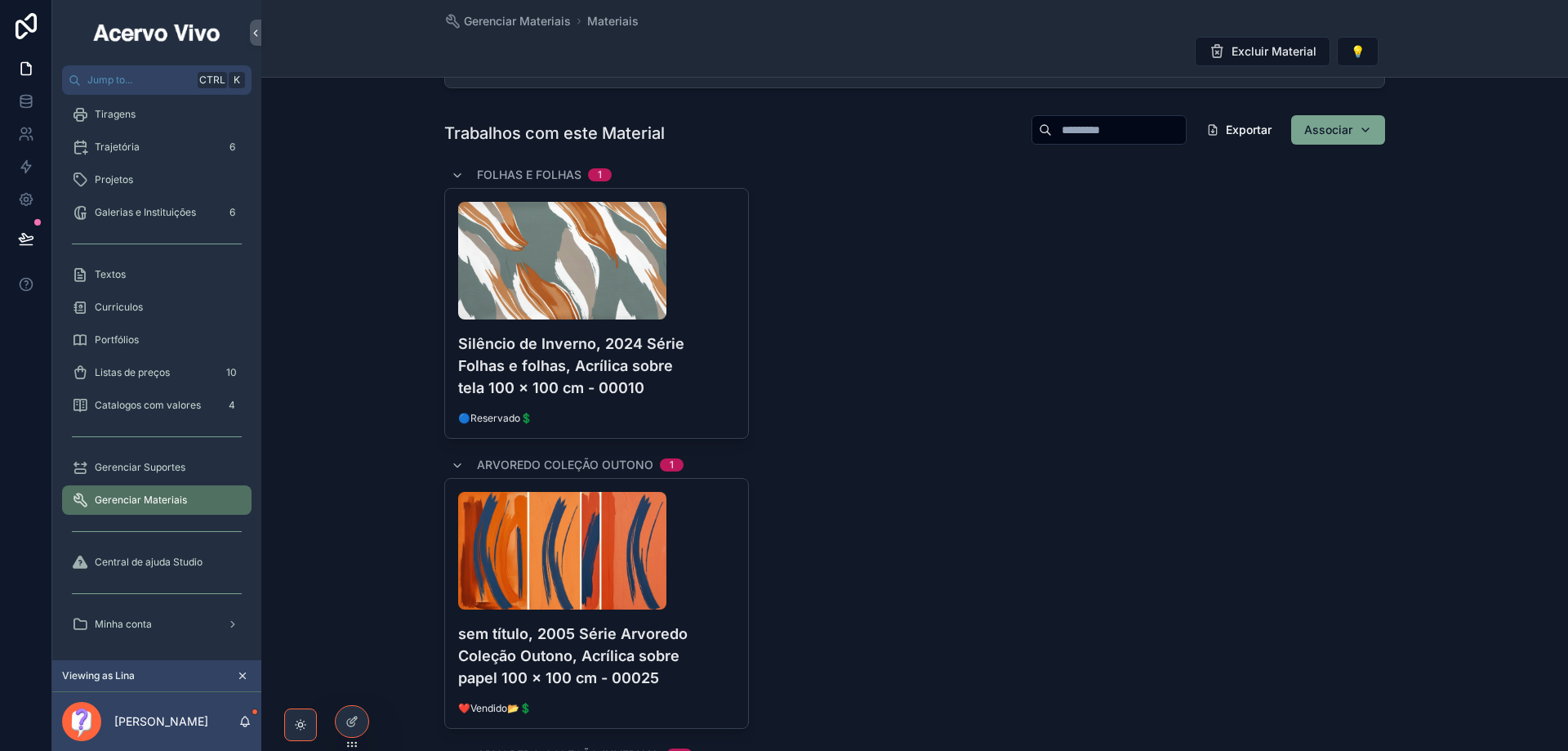
scroll to position [304, 0]
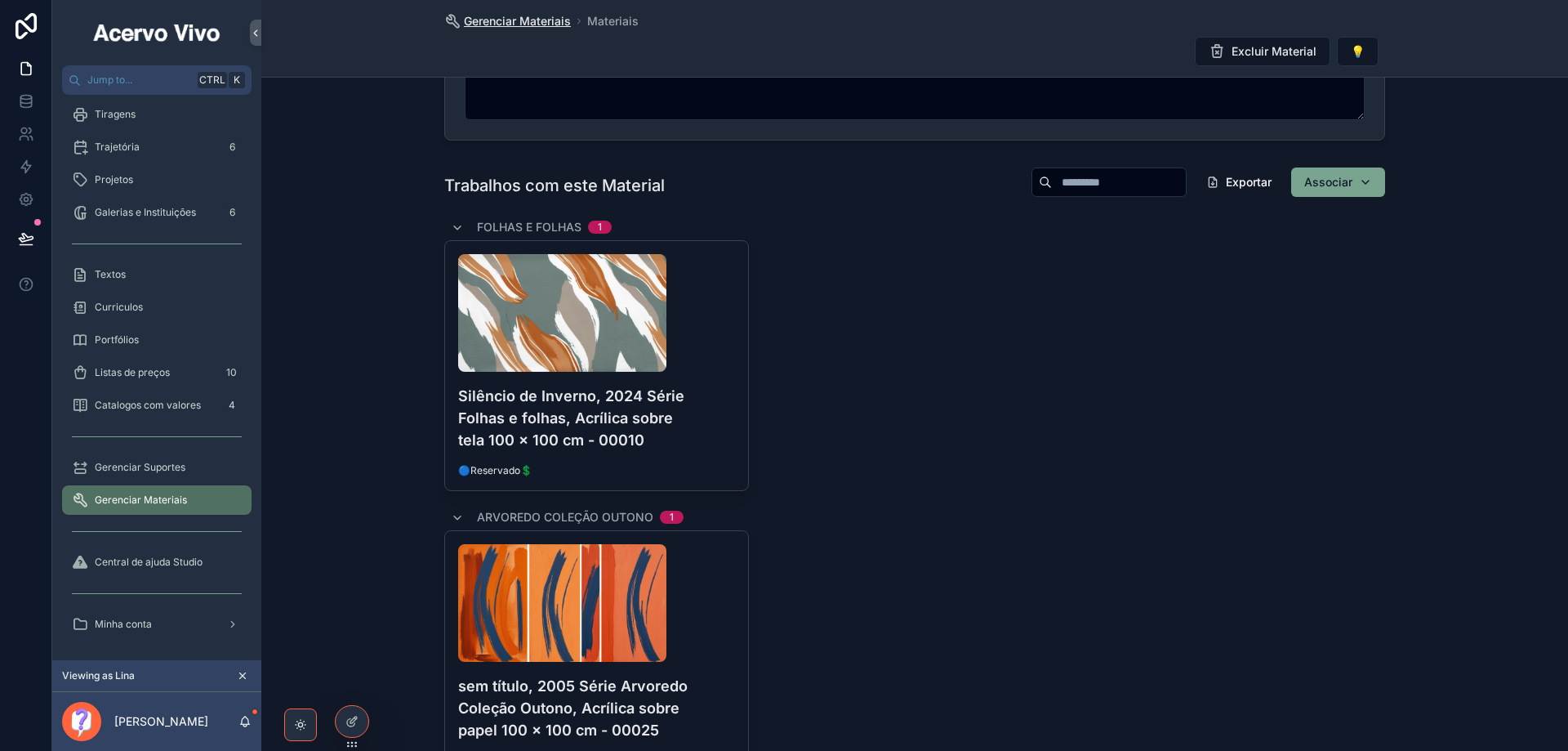
click at [509, 20] on span "Gerenciar Materiais" at bounding box center [517, 21] width 107 height 16
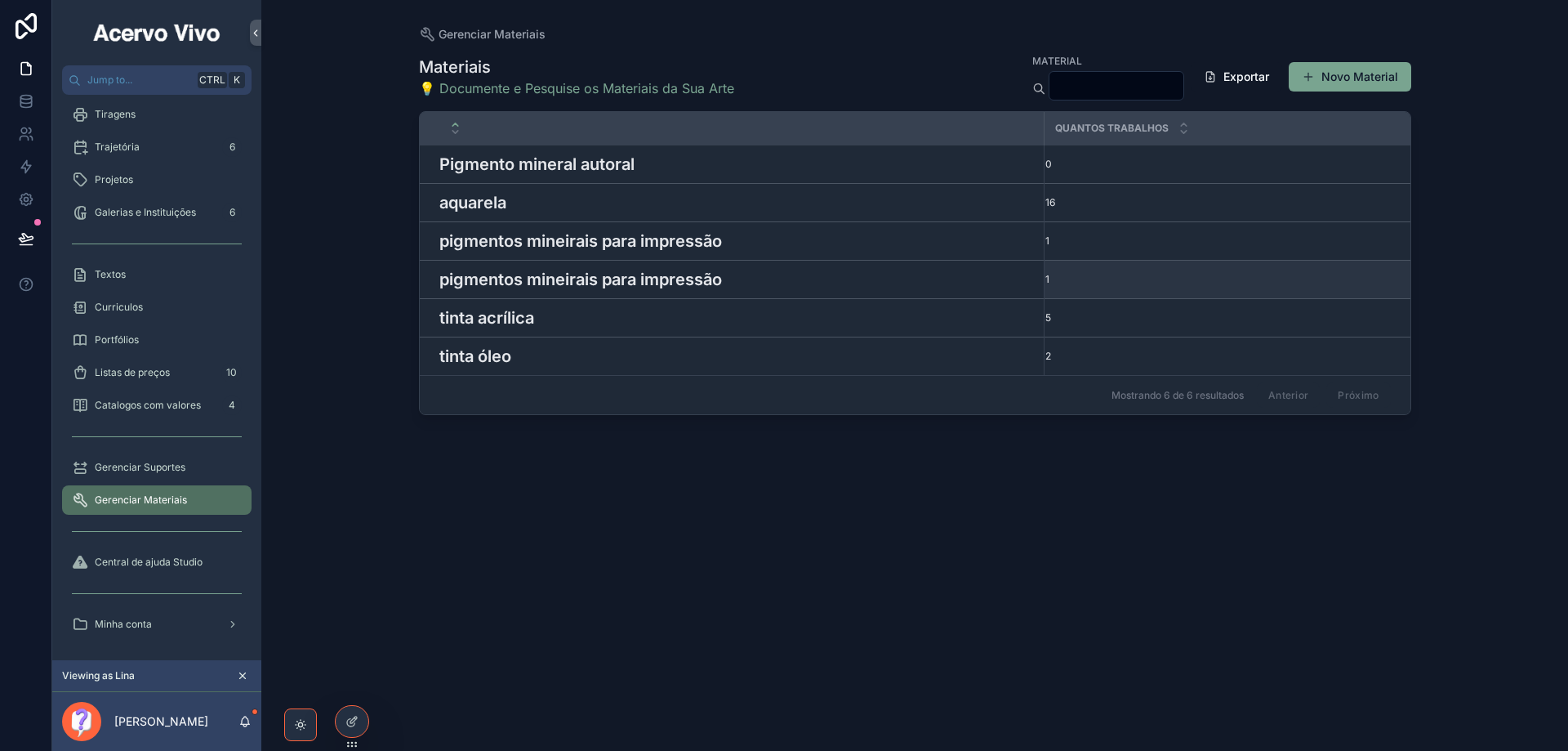
click at [634, 282] on h3 "pigmentos mineirais para impressão" at bounding box center [580, 279] width 282 height 25
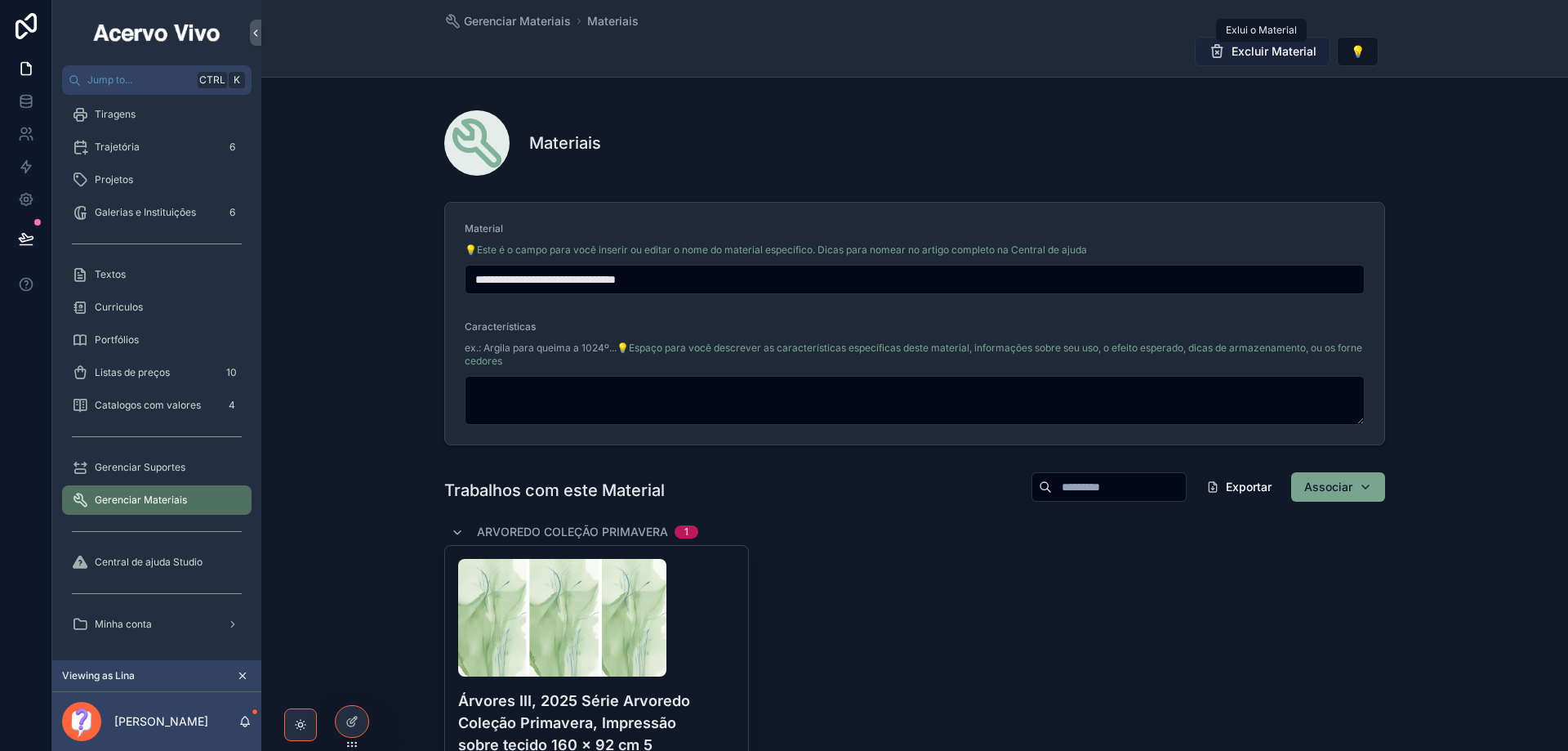
click at [1266, 56] on span "Excluir Material" at bounding box center [1274, 52] width 85 height 16
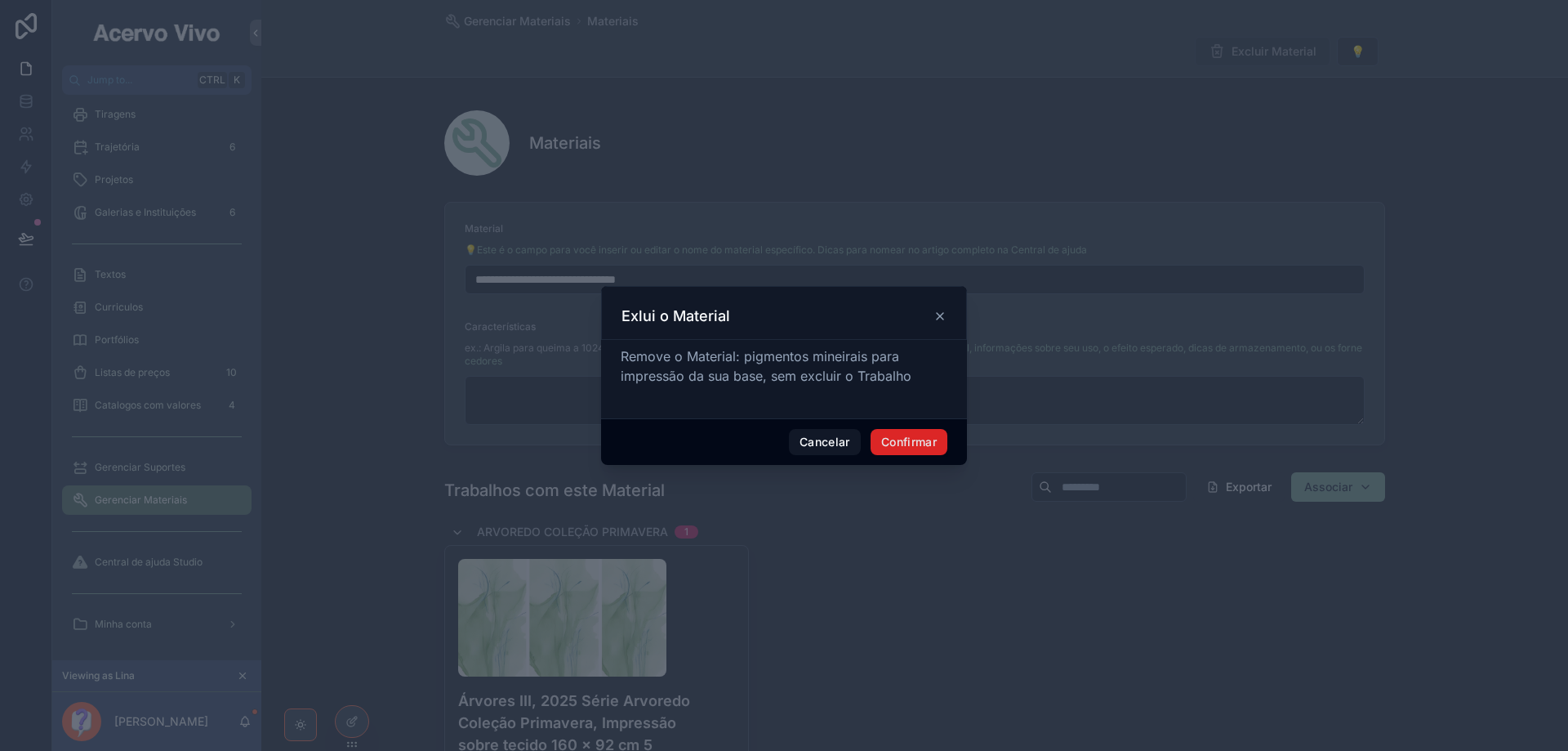
drag, startPoint x: 939, startPoint y: 440, endPoint x: 932, endPoint y: 445, distance: 8.6
click at [937, 443] on button "Confirmar" at bounding box center [909, 442] width 77 height 26
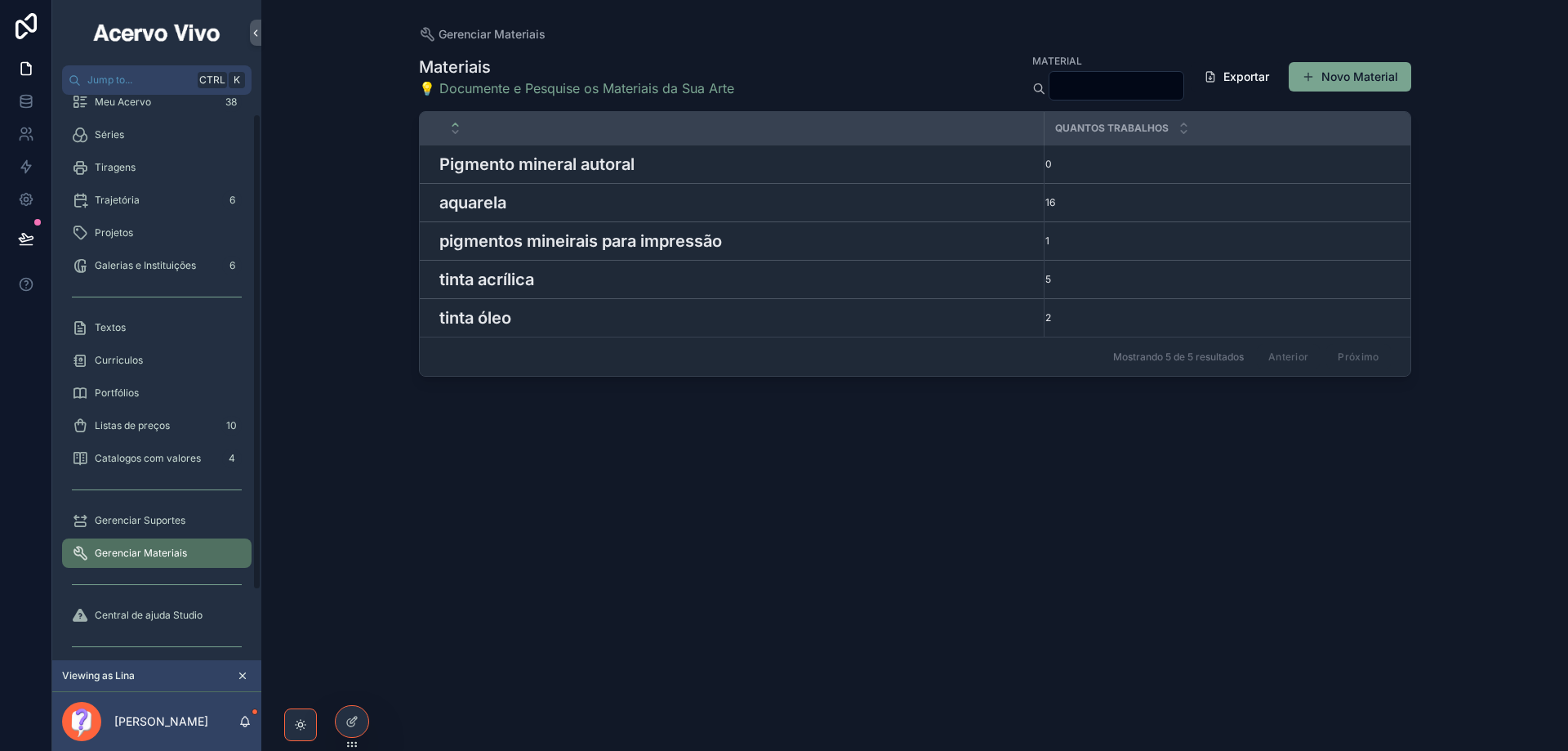
scroll to position [23, 0]
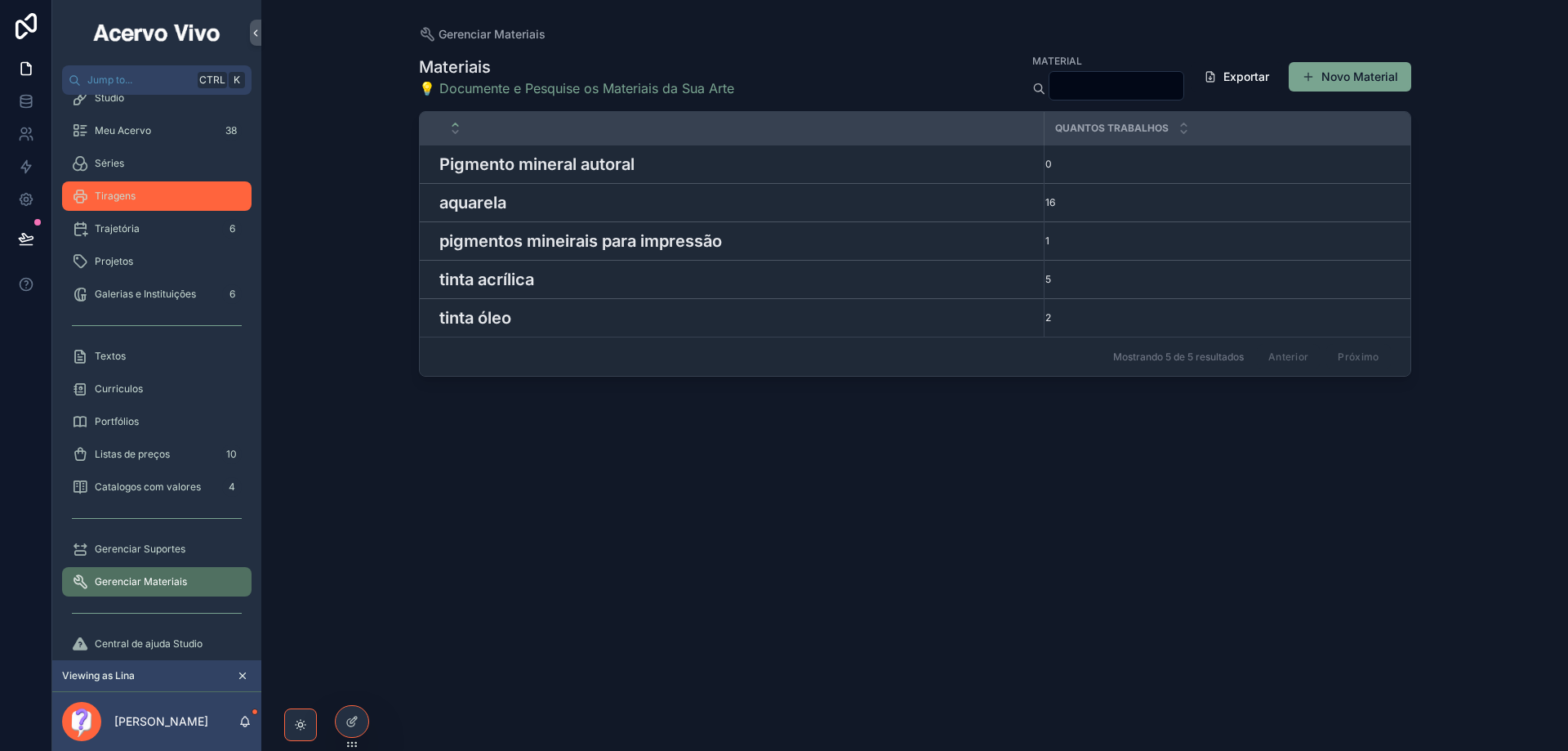
click at [118, 200] on span "Tiragens" at bounding box center [115, 196] width 41 height 13
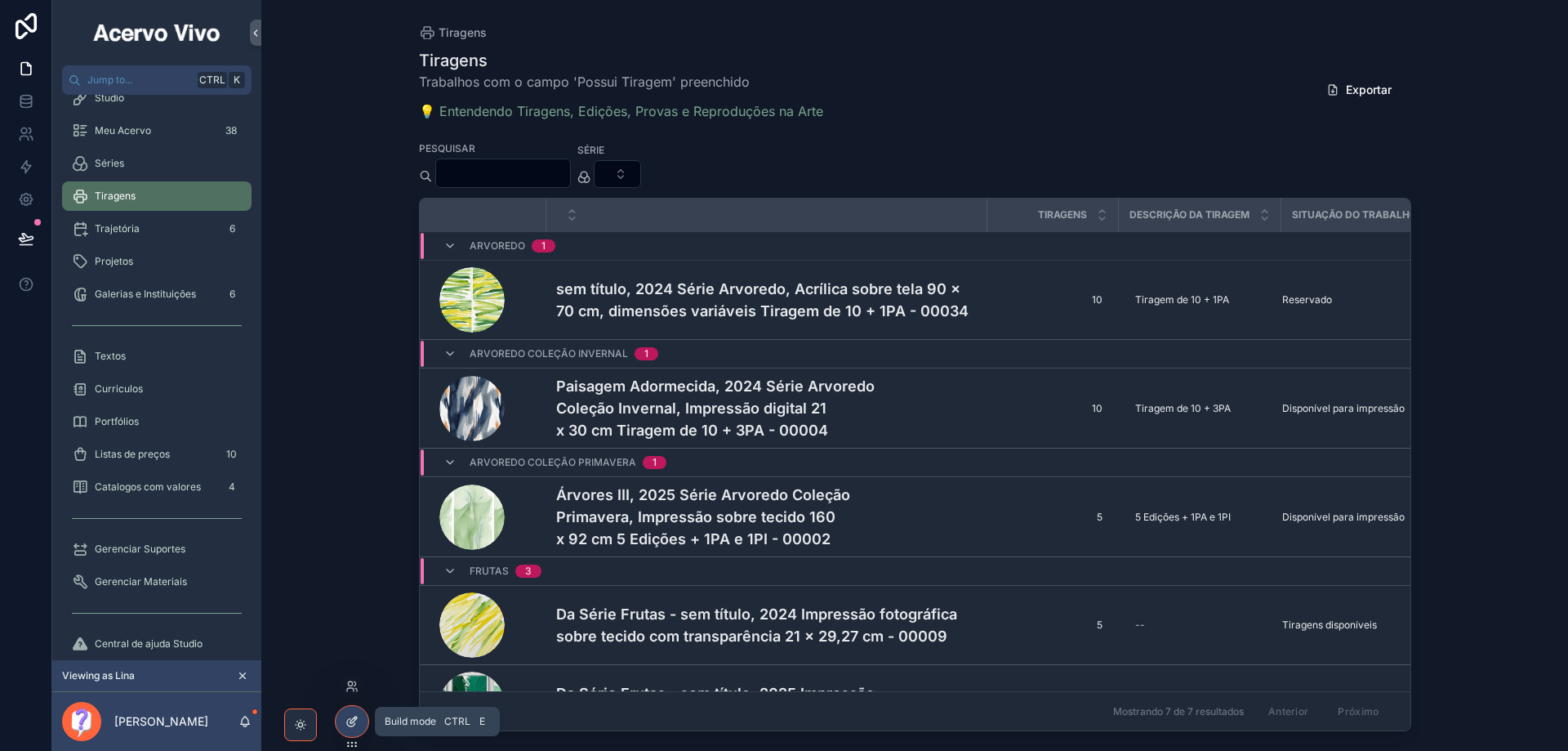
click at [349, 725] on icon at bounding box center [352, 721] width 13 height 13
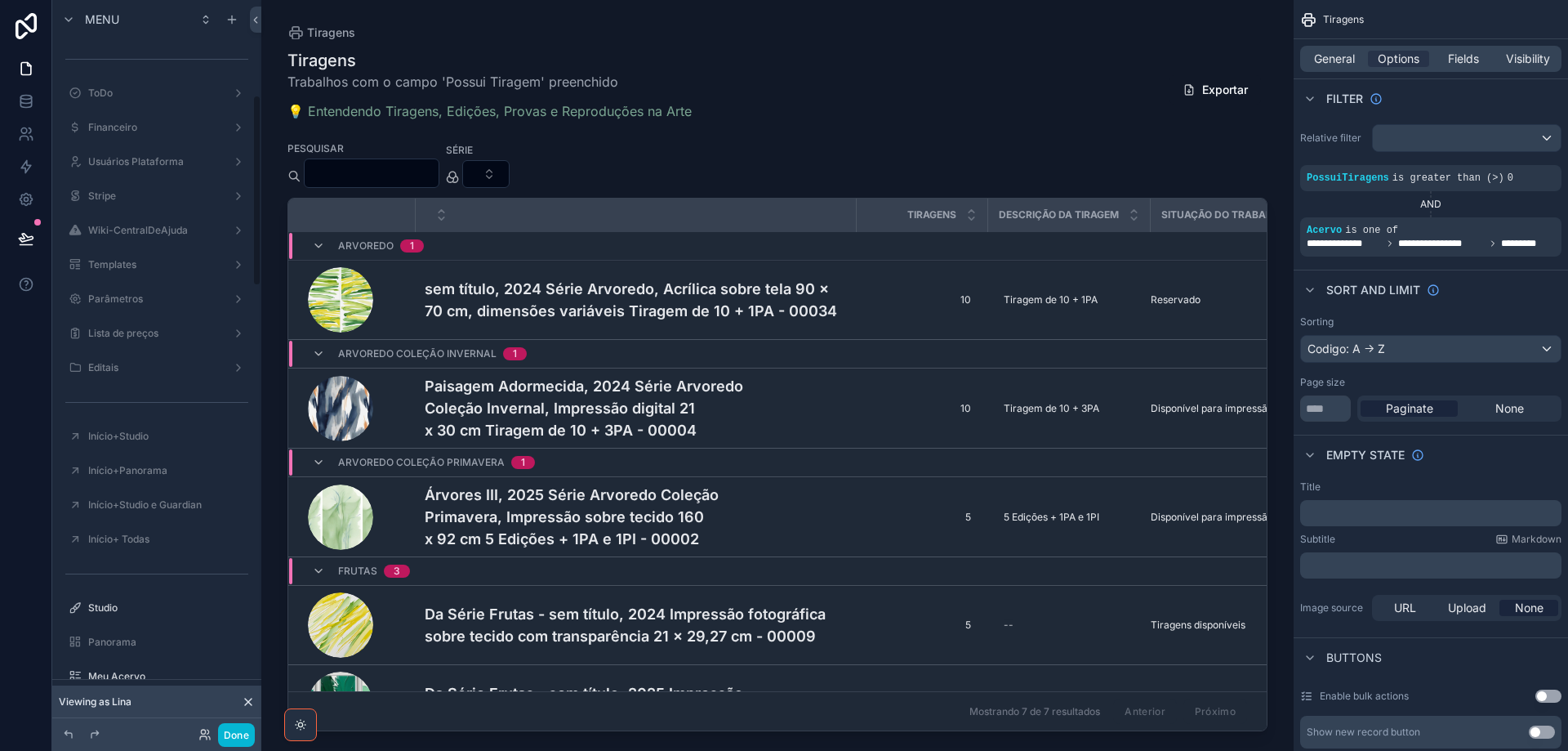
scroll to position [362, 0]
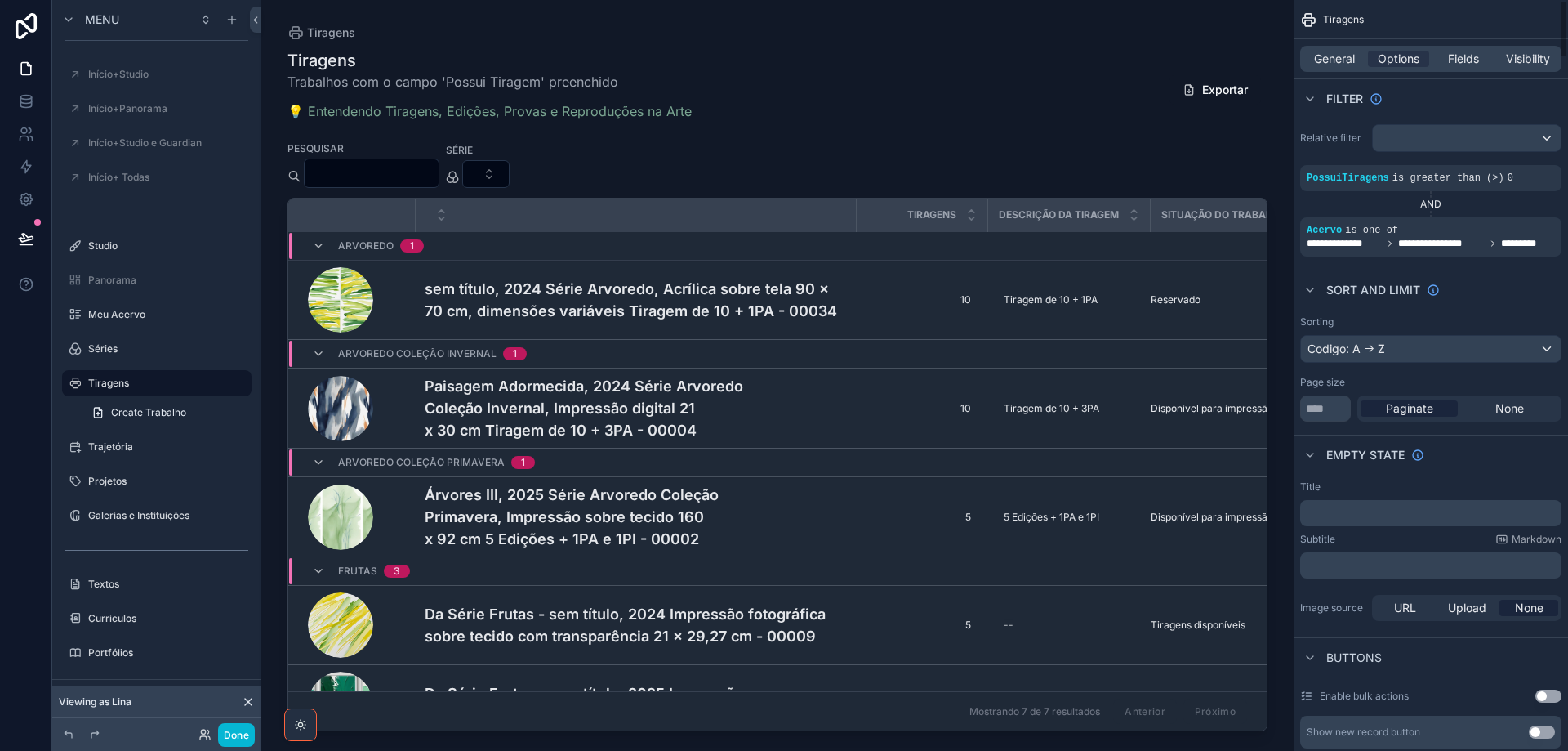
drag, startPoint x: 1334, startPoint y: 61, endPoint x: 1268, endPoint y: 75, distance: 67.5
click at [1334, 62] on span "General" at bounding box center [1334, 59] width 41 height 16
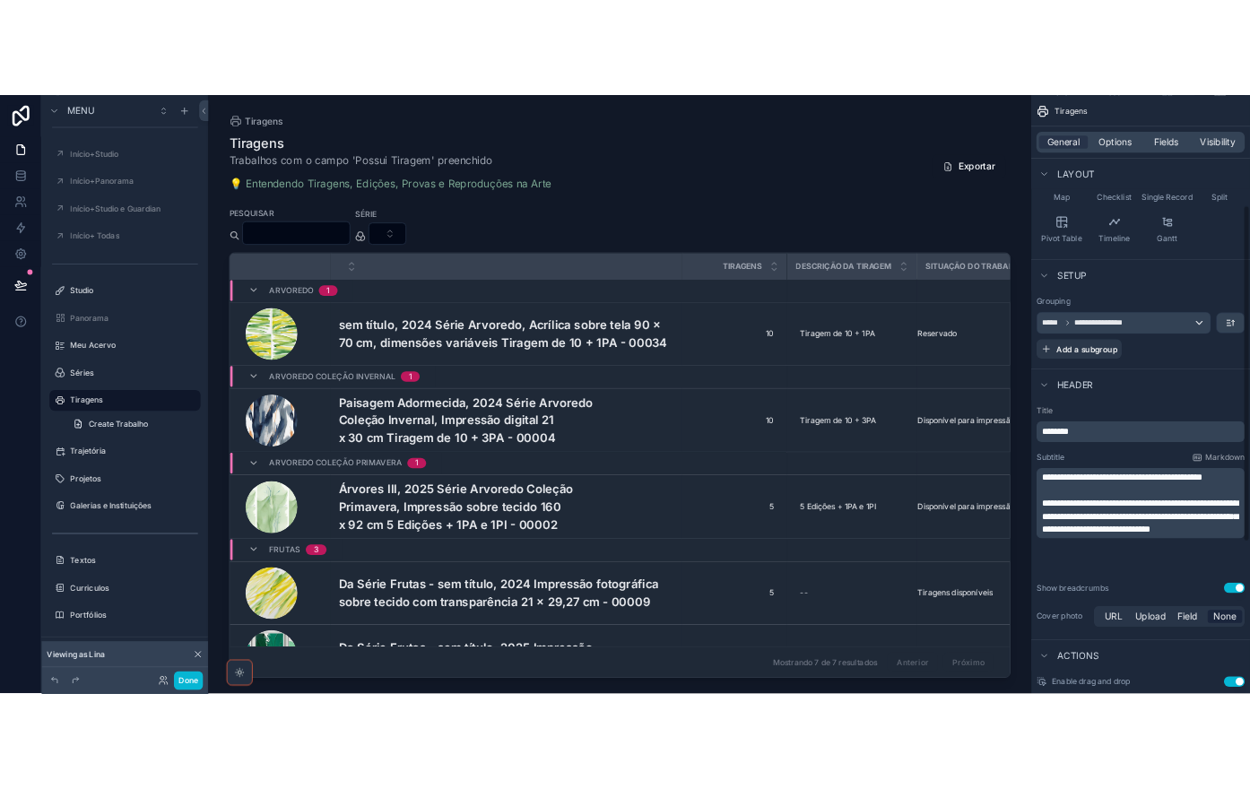
scroll to position [269, 0]
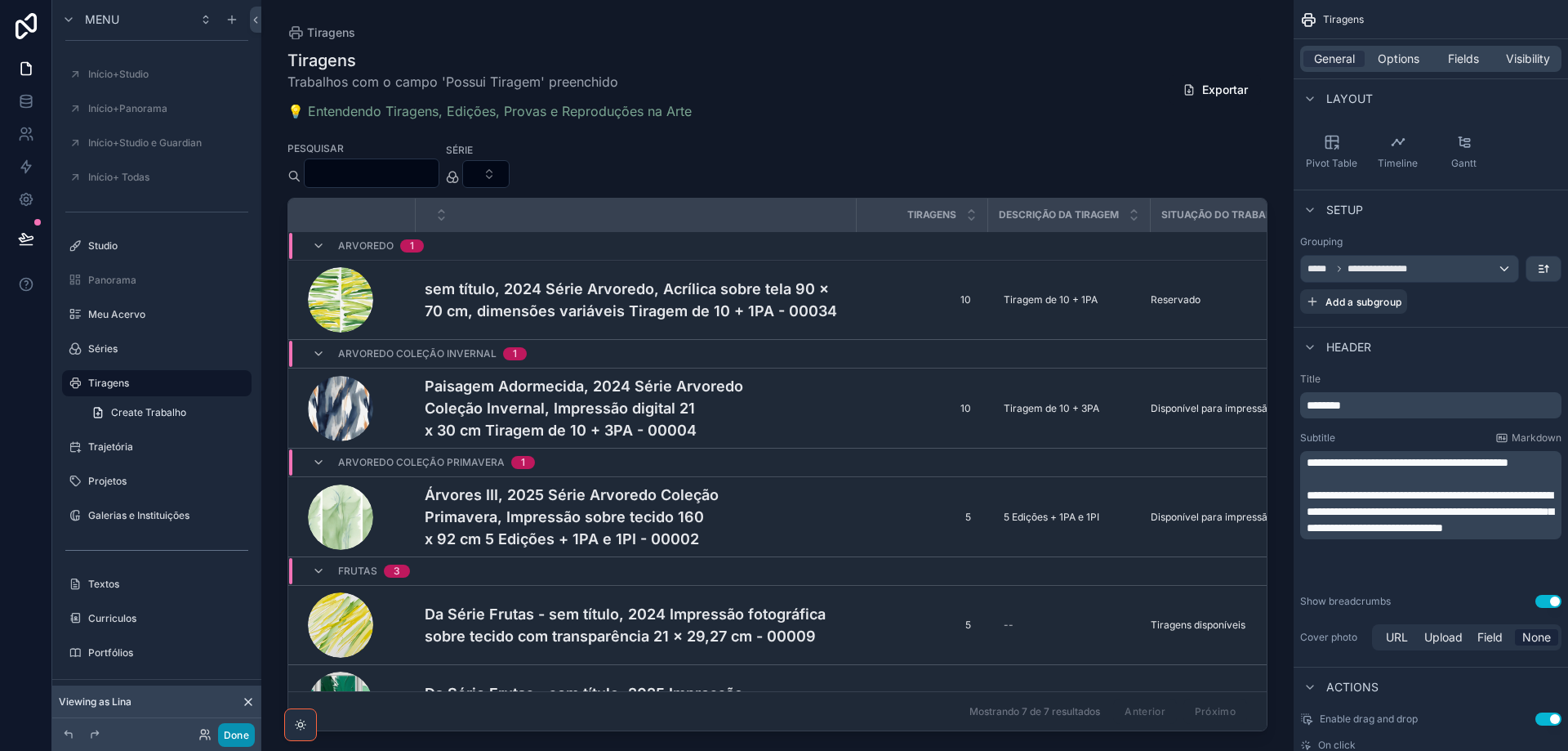
click at [242, 736] on button "Done" at bounding box center [236, 735] width 36 height 24
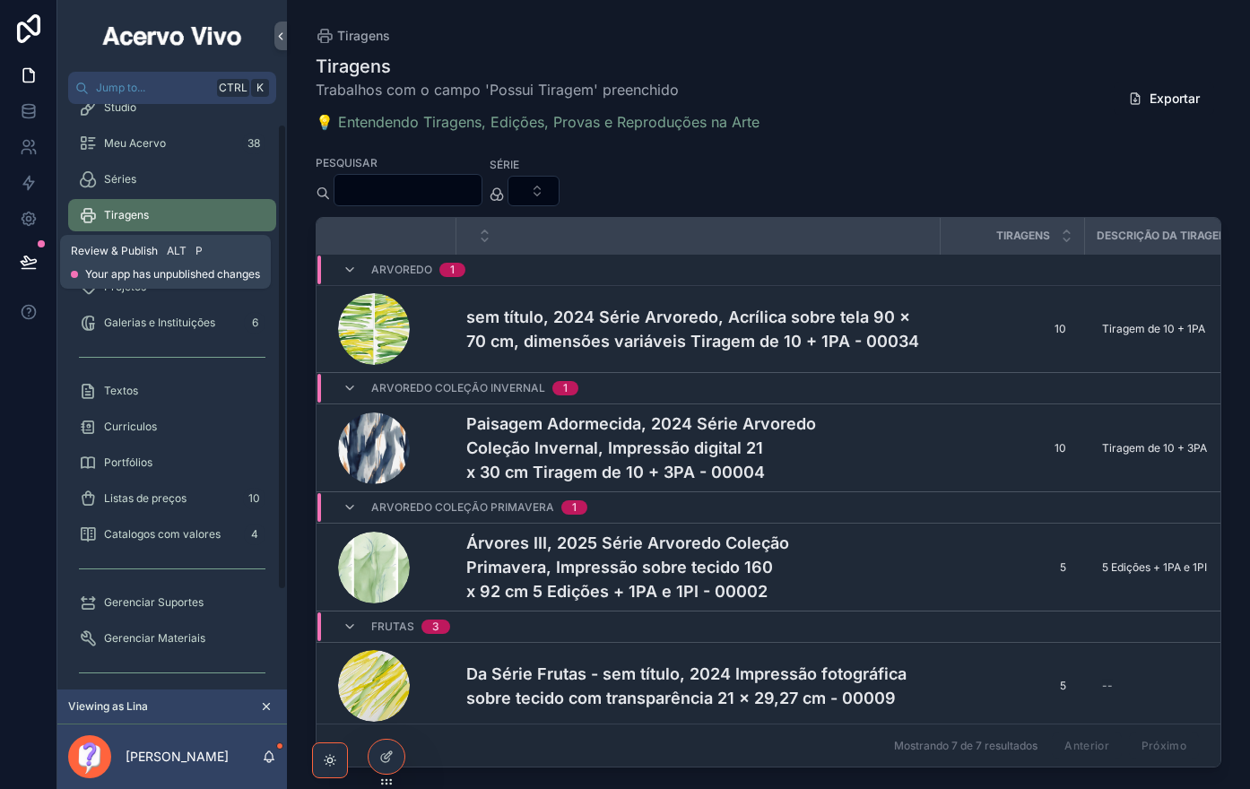
click at [10, 256] on button at bounding box center [28, 262] width 39 height 50
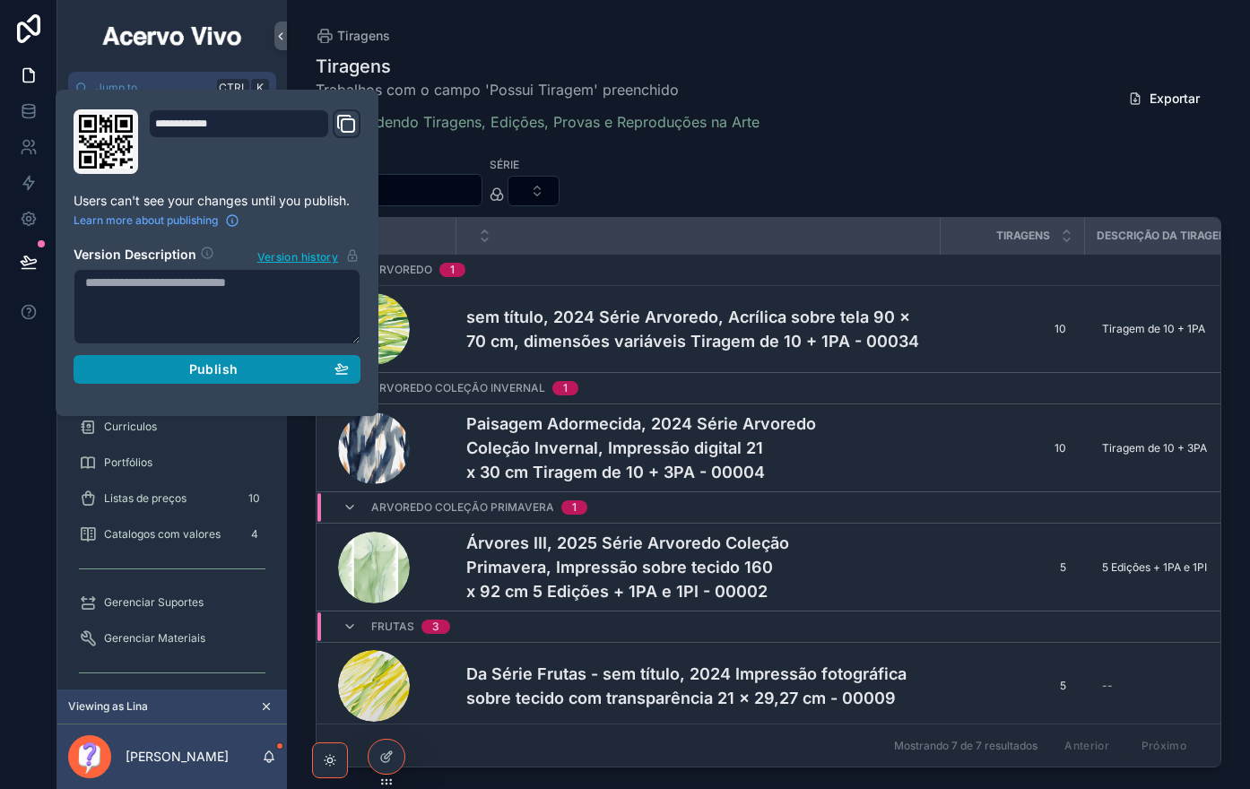
click at [144, 373] on div "Publish" at bounding box center [217, 369] width 264 height 16
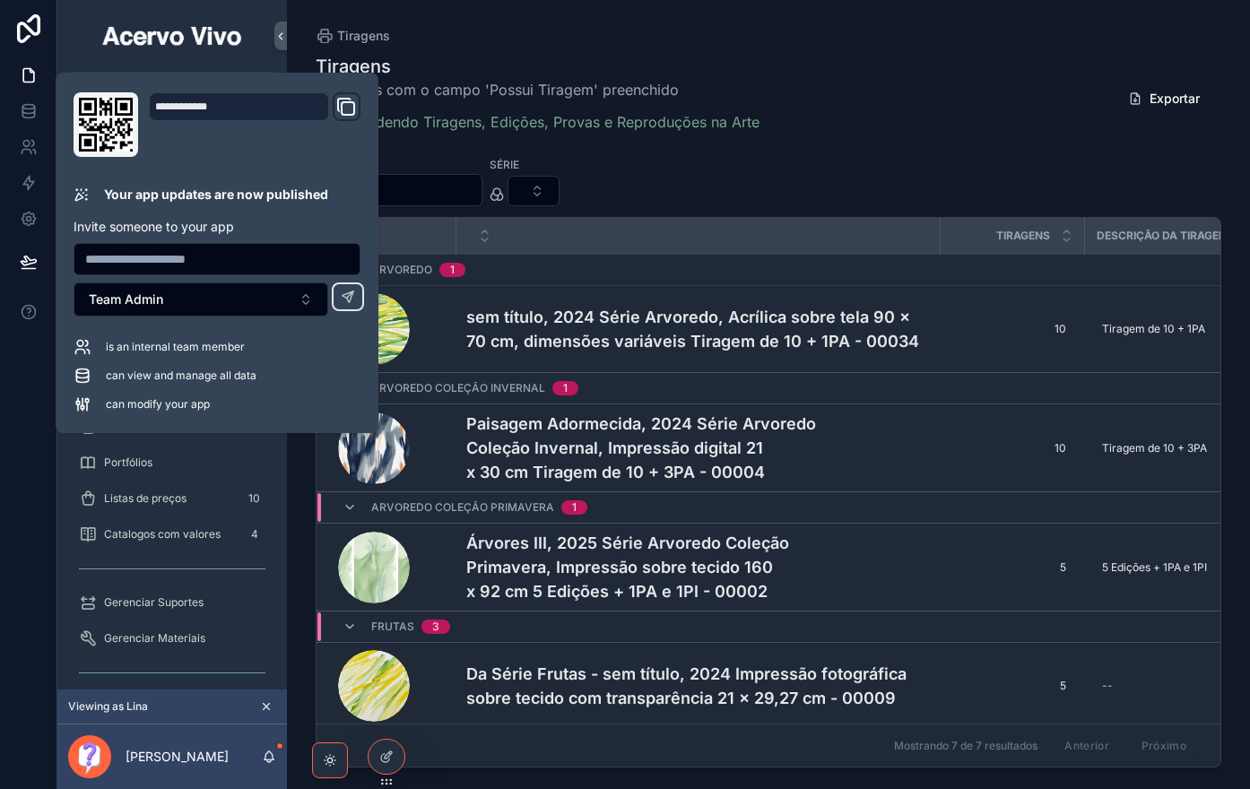
click at [65, 22] on div "scrollable content" at bounding box center [171, 36] width 229 height 72
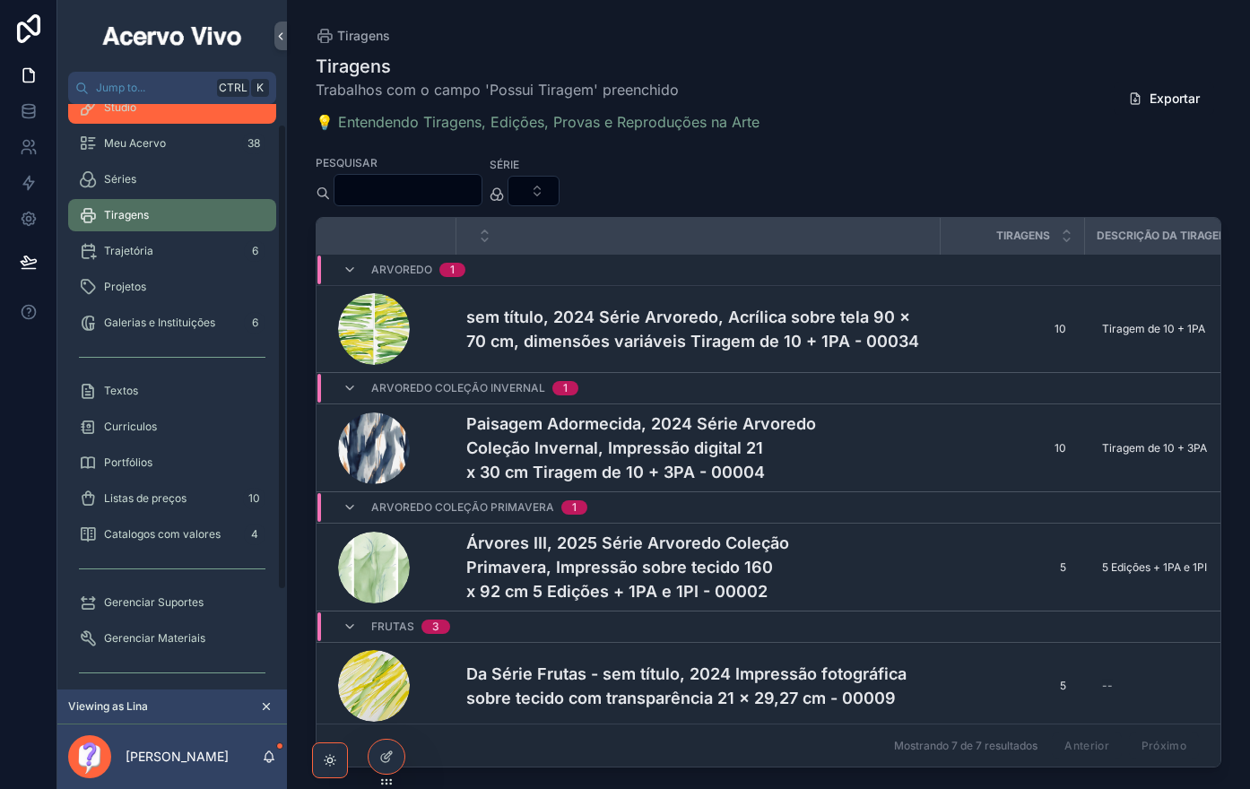
click at [117, 110] on span "Studio" at bounding box center [120, 107] width 32 height 14
